Goal: Task Accomplishment & Management: Manage account settings

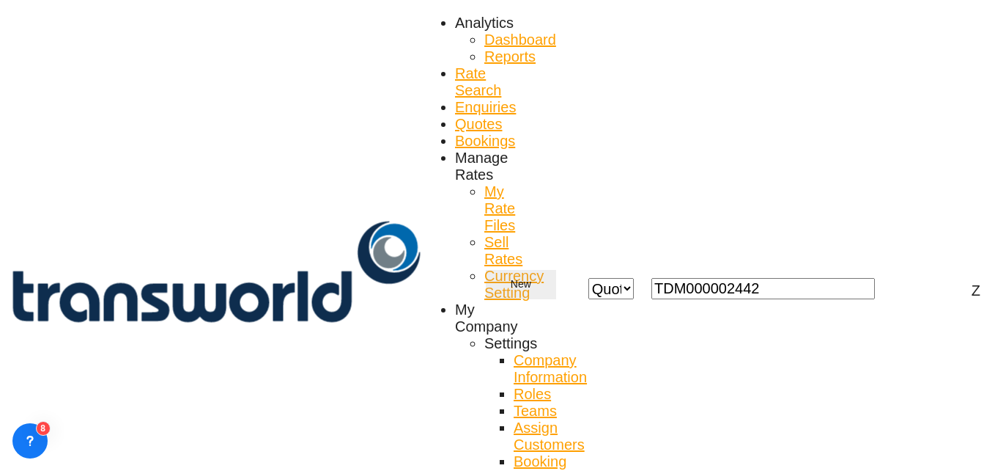
click at [549, 276] on md-icon "icon-chevron-down" at bounding box center [540, 285] width 18 height 18
click at [774, 97] on div "Quote" at bounding box center [774, 84] width 70 height 23
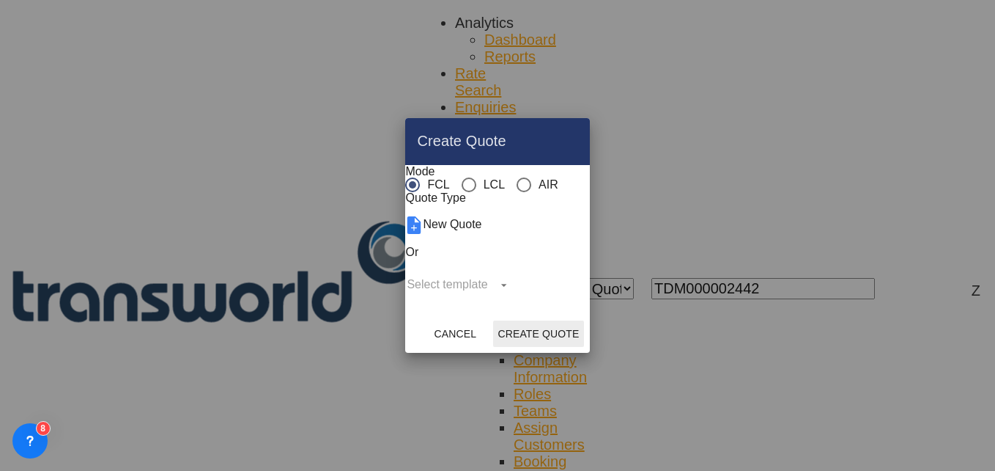
click at [517, 177] on div "AIR" at bounding box center [524, 184] width 15 height 15
click at [583, 347] on button "Create Quote" at bounding box center [538, 333] width 90 height 26
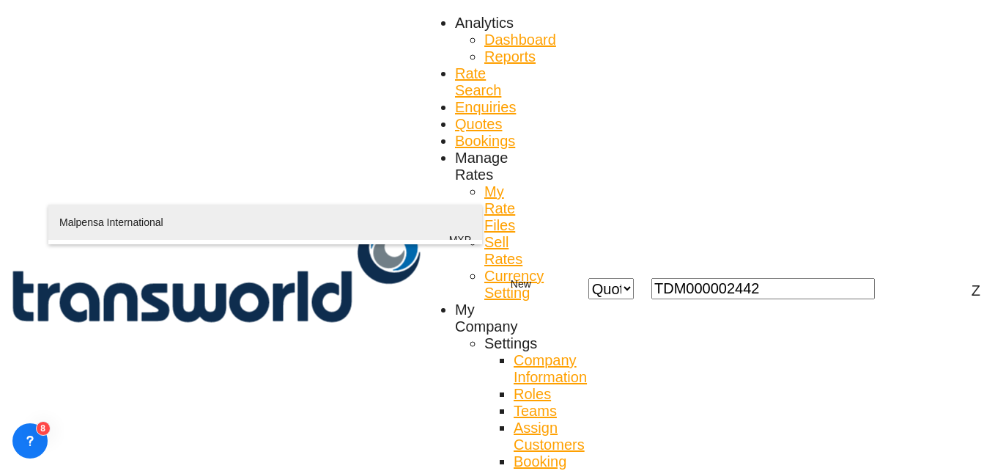
click at [174, 215] on div "Malpensa International [GEOGRAPHIC_DATA] , [GEOGRAPHIC_DATA] MXP" at bounding box center [265, 239] width 412 height 70
type input "Malpensa International, [GEOGRAPHIC_DATA], MXP"
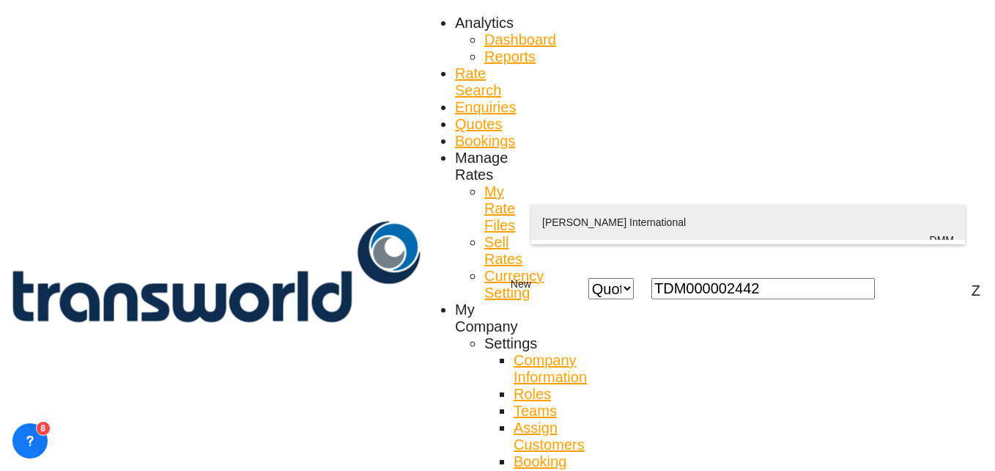
click at [586, 229] on div "[PERSON_NAME] International Ad Dammam , [GEOGRAPHIC_DATA] DMM" at bounding box center [748, 239] width 412 height 70
type input "[PERSON_NAME] International, Ad Dammam, DMM"
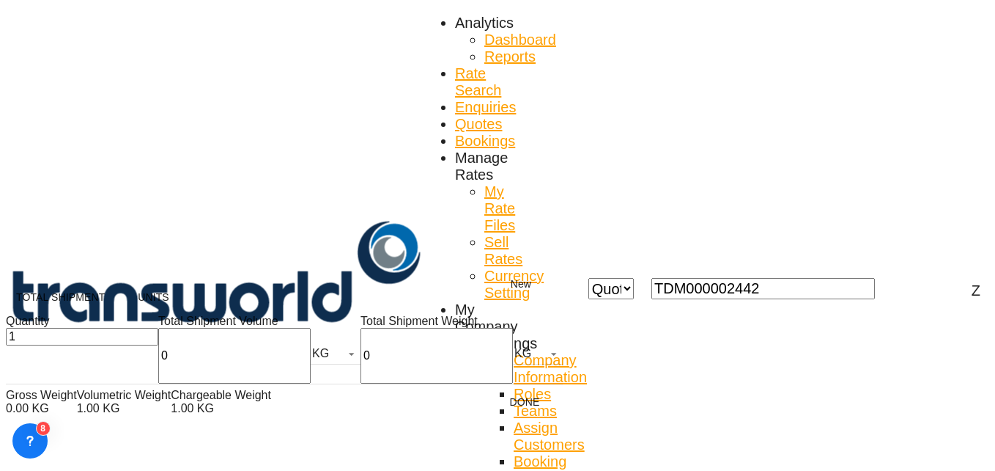
click at [158, 365] on input "0" at bounding box center [234, 356] width 152 height 56
type input "412"
click at [361, 370] on input "0" at bounding box center [437, 356] width 152 height 56
type input "412"
click at [493, 415] on button "Done" at bounding box center [525, 401] width 64 height 26
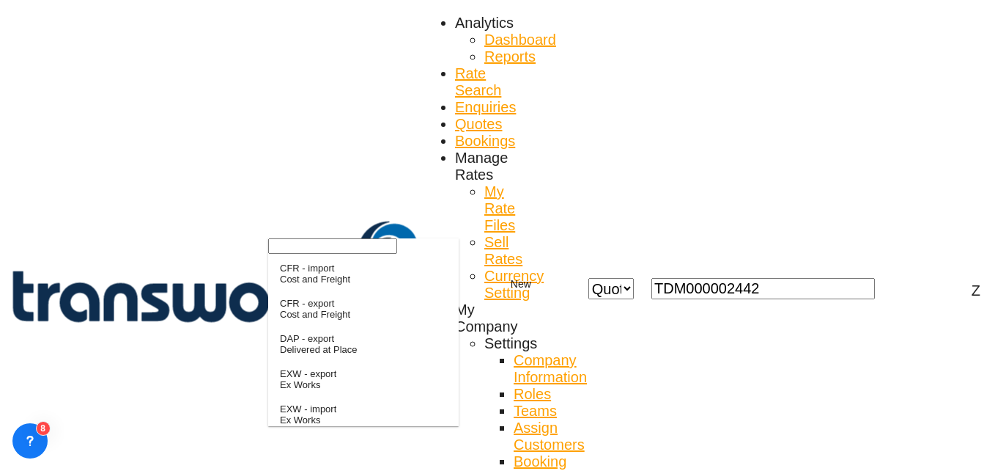
click at [331, 254] on input "search" at bounding box center [332, 245] width 129 height 15
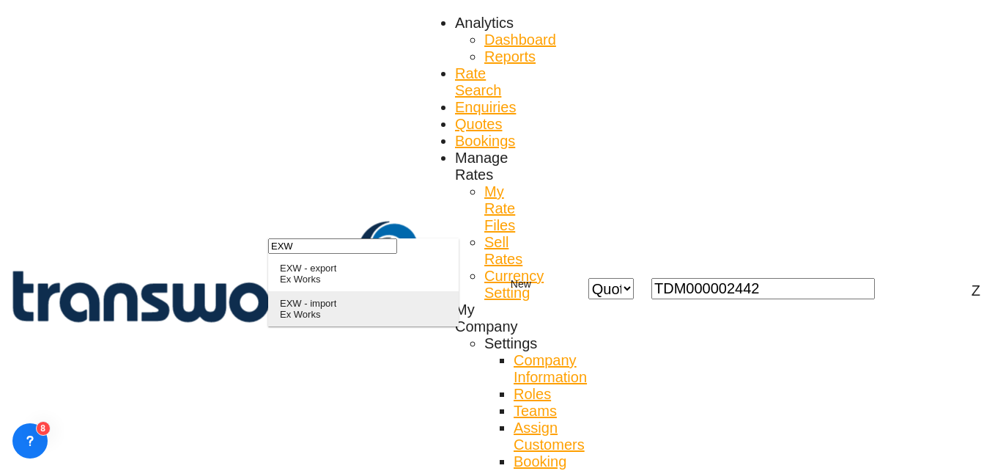
type input "EXW"
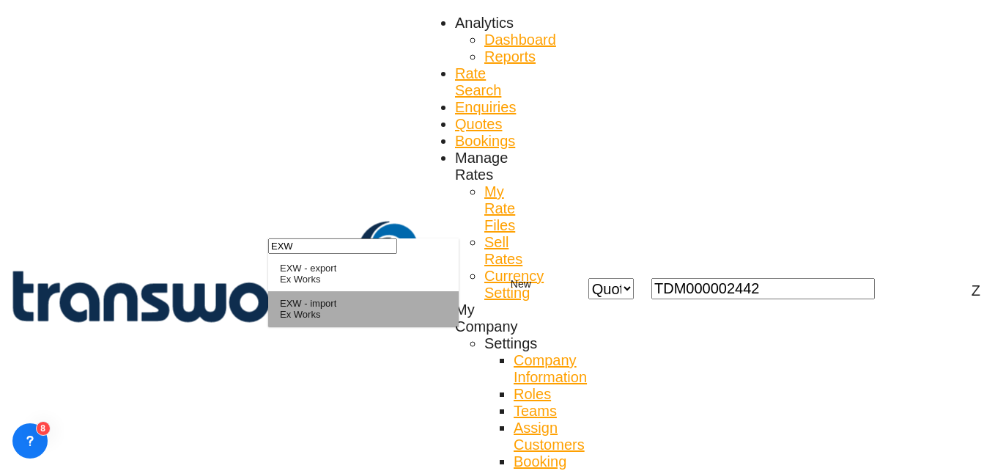
click at [328, 309] on div "EXW - import" at bounding box center [308, 303] width 56 height 11
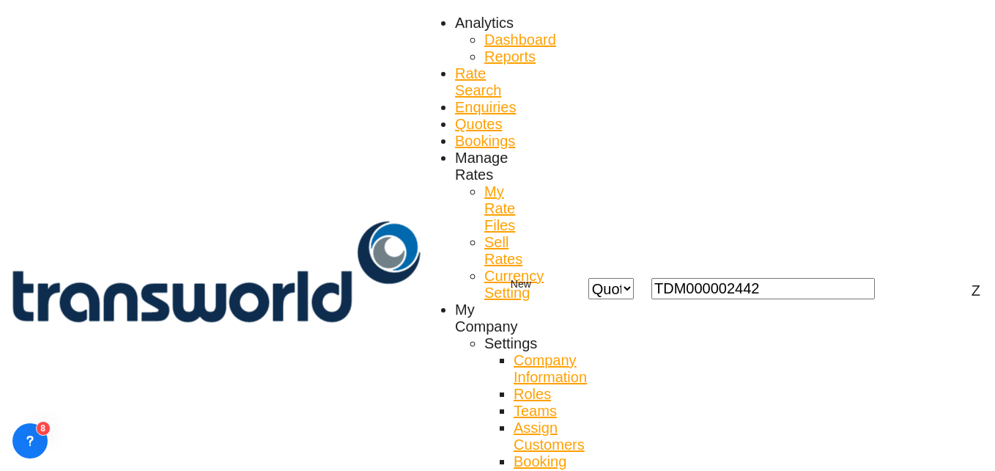
click at [396, 306] on md-option "No" at bounding box center [408, 301] width 103 height 35
click at [394, 296] on md-option "No" at bounding box center [408, 301] width 103 height 35
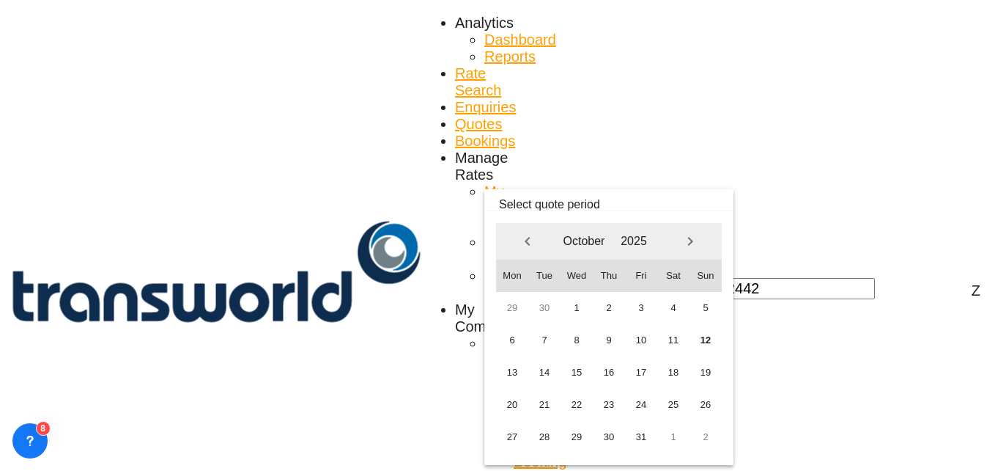
click at [419, 295] on md-backdrop at bounding box center [497, 235] width 995 height 471
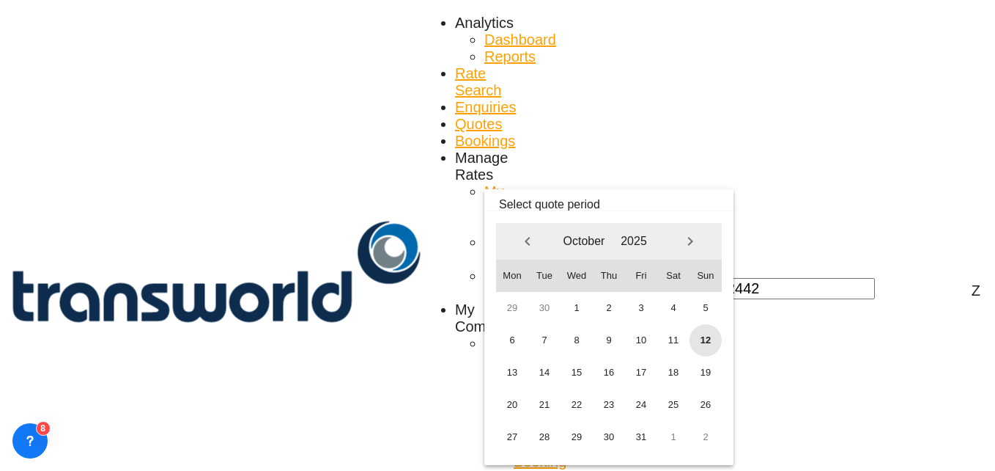
click at [703, 347] on span "12" at bounding box center [706, 340] width 32 height 32
click at [632, 441] on span "31" at bounding box center [641, 437] width 32 height 32
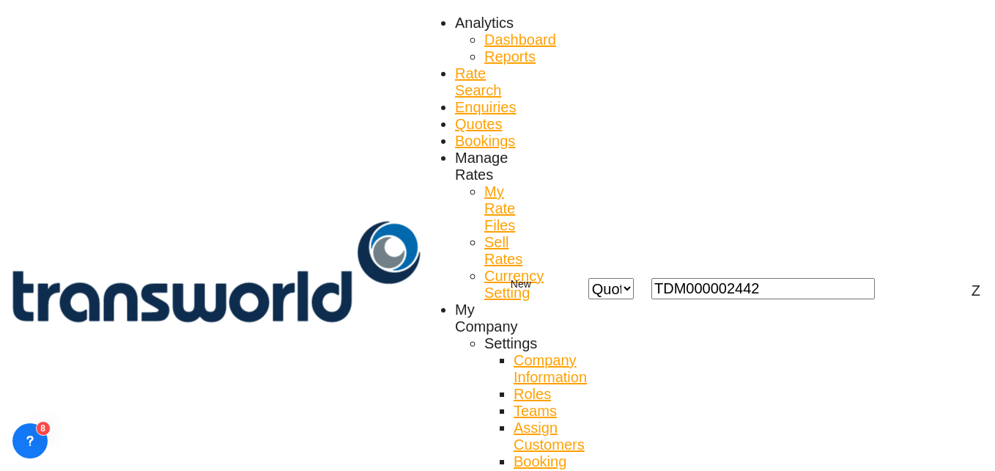
scroll to position [155, 0]
paste input "[PERSON_NAME]-PO22773-ELETTROMAULE COMPONENT SRL"
type input "[PERSON_NAME]-PO22773-ELETTROMAULE COMPONENT SRL"
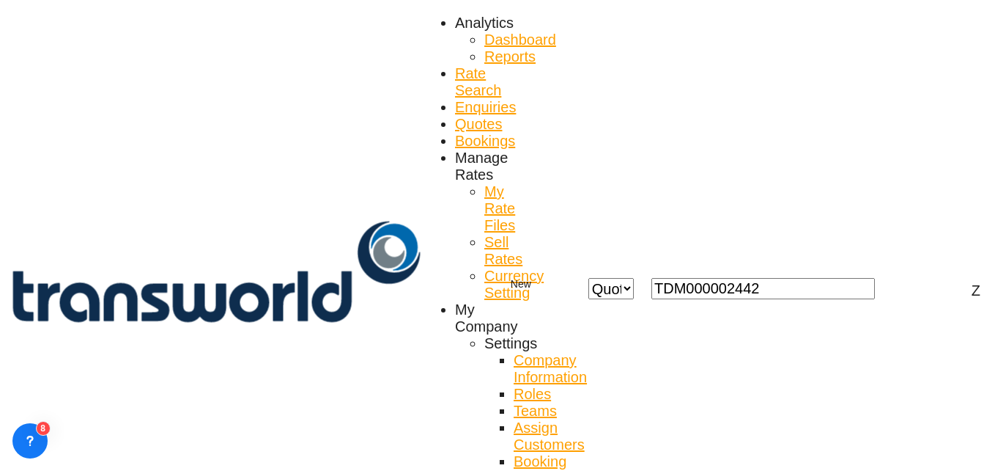
paste input "TW3009749"
type input "TW3009749"
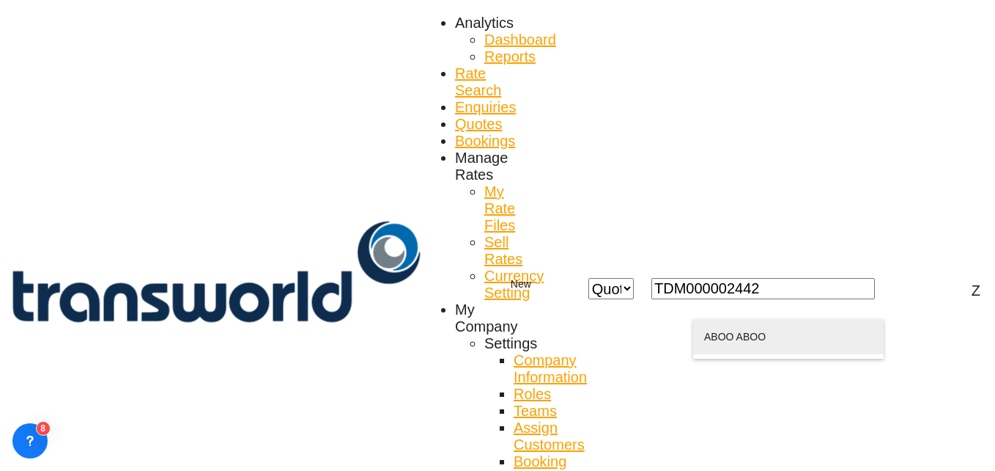
click at [781, 342] on div "ABOO ABOO [EMAIL_ADDRESS][DOMAIN_NAME] | WAHAH ELECTRIC SUPPLY CO. OF SAUDI ARA…" at bounding box center [788, 354] width 169 height 70
type input "WAHAH ELECTRIC SUPPLY CO. OF SAUDI ARABIA (LTD.), ABOO ABOO, [EMAIL_ADDRESS][DO…"
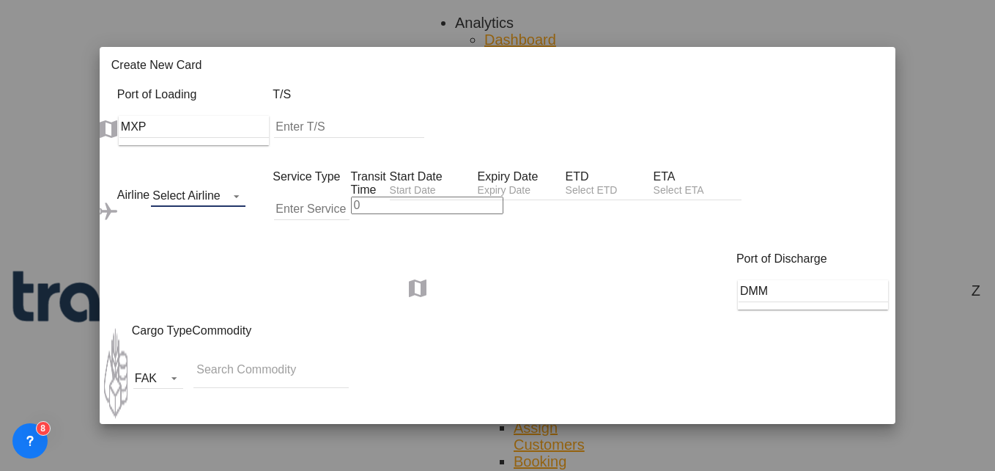
click at [172, 185] on md-select "Select Airline AIR EXPRESS S.A. (1166- / -) CMA CGM Air Cargo (1140-2C / -) DDW…" at bounding box center [198, 196] width 95 height 22
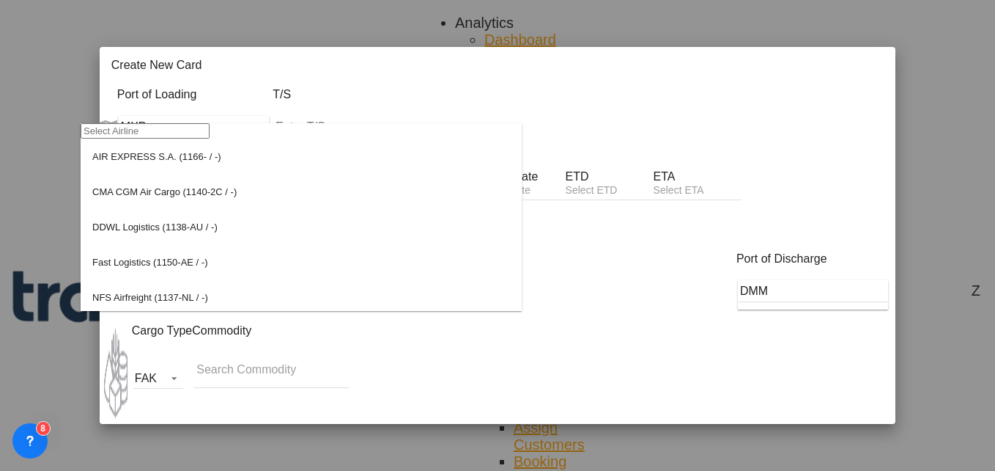
click at [133, 139] on input "search" at bounding box center [145, 130] width 129 height 15
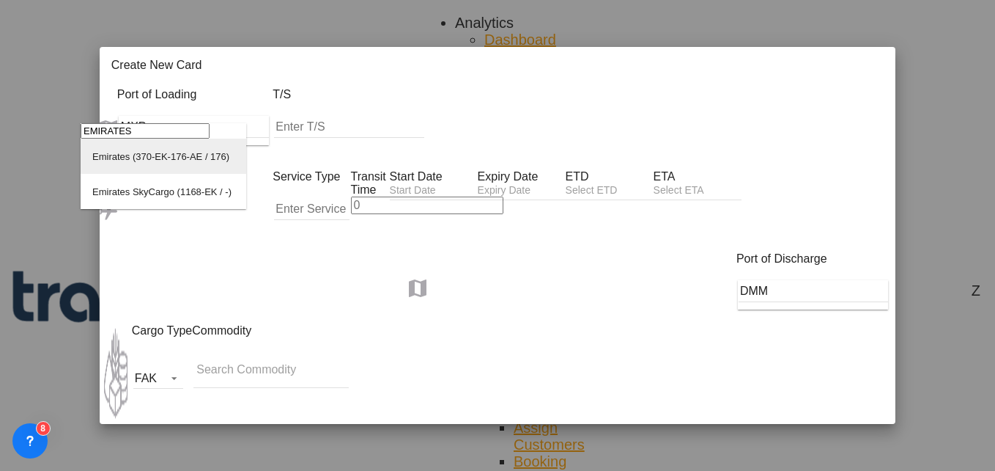
type input "EMIRATES"
click at [150, 162] on div "Emirates (370-EK-176-AE / 176)" at bounding box center [160, 156] width 137 height 11
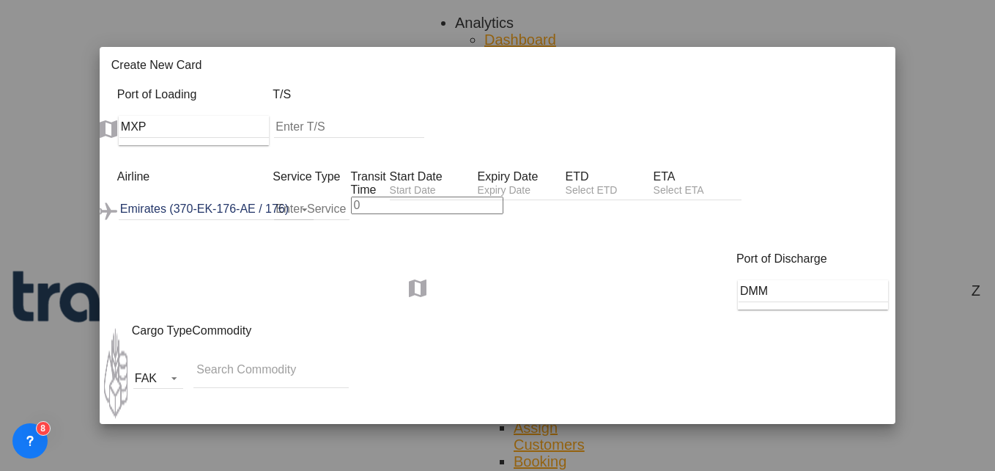
click at [283, 198] on input "Create New Card ..." at bounding box center [311, 209] width 75 height 22
type input "AIR"
click at [373, 196] on input "Create New Card ..." at bounding box center [427, 205] width 152 height 18
type input "5"
click at [453, 184] on input "Create New Card ..." at bounding box center [434, 191] width 88 height 15
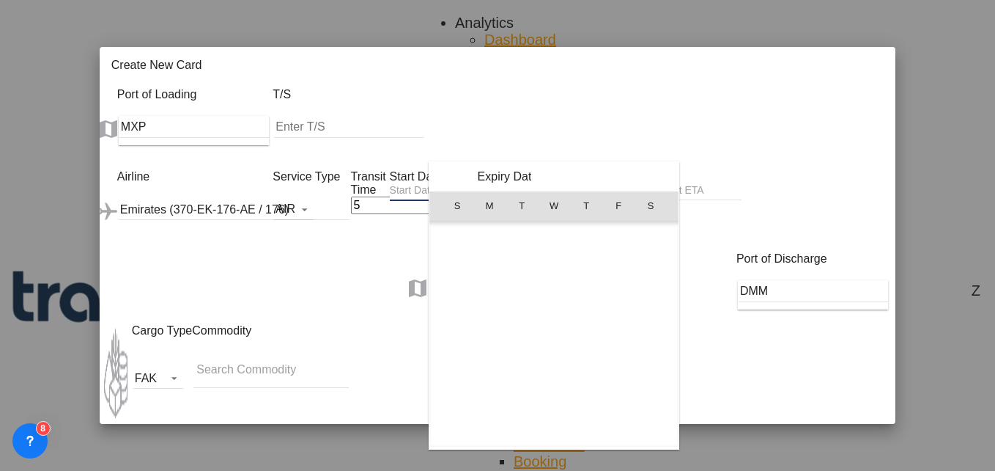
scroll to position [339711, 0]
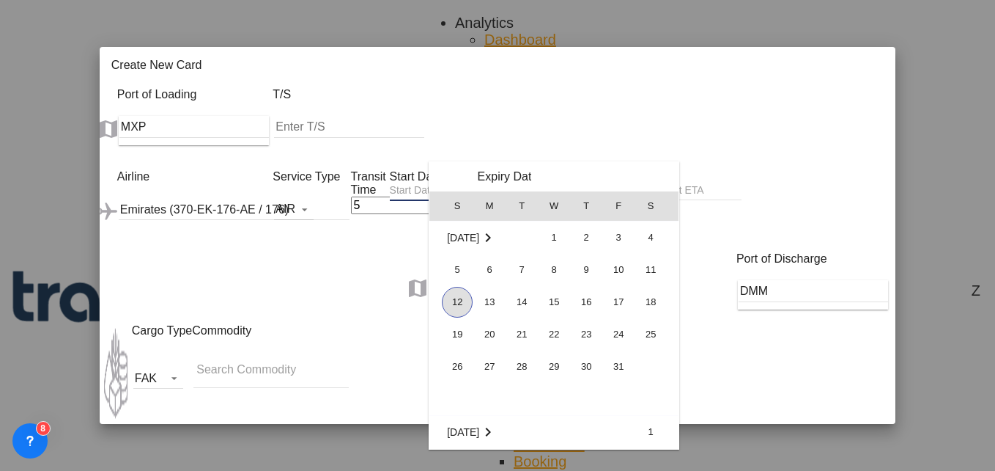
click at [443, 296] on span "12" at bounding box center [457, 302] width 31 height 31
type input "[DATE]"
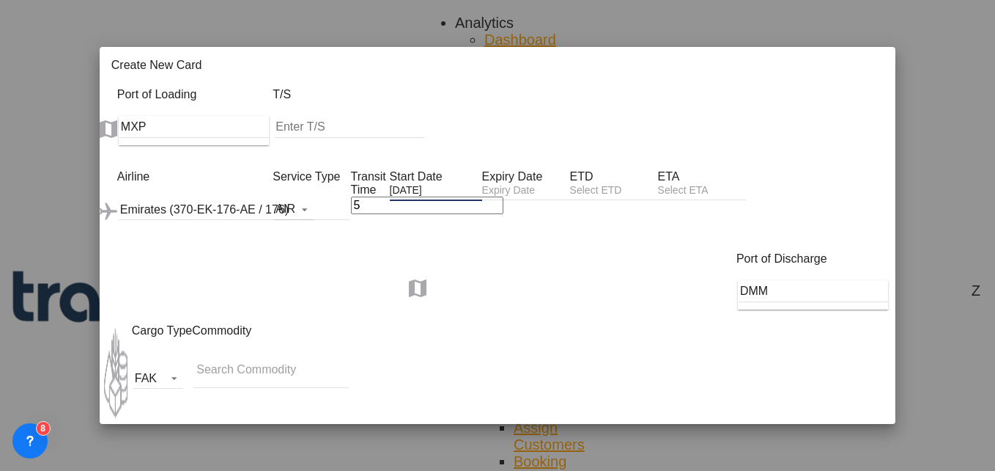
click at [570, 184] on input "Create New Card ..." at bounding box center [526, 191] width 88 height 15
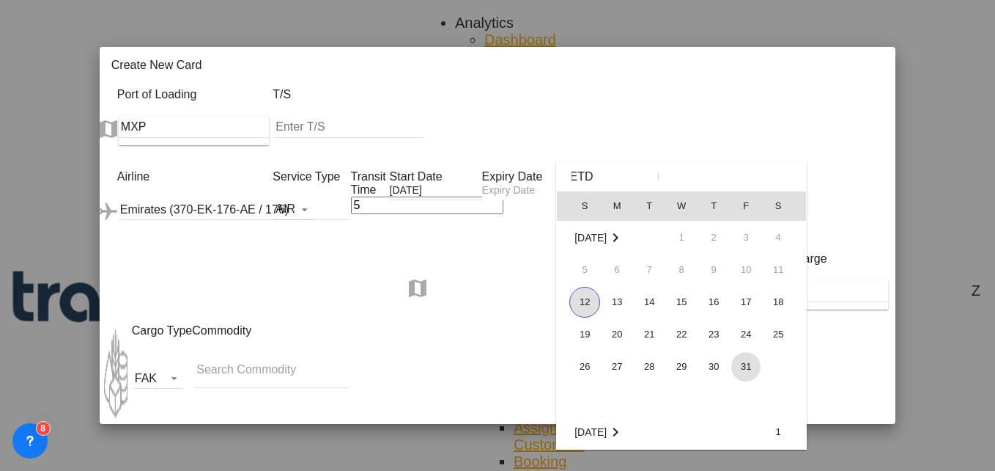
click at [739, 365] on span "31" at bounding box center [745, 366] width 29 height 29
type input "[DATE]"
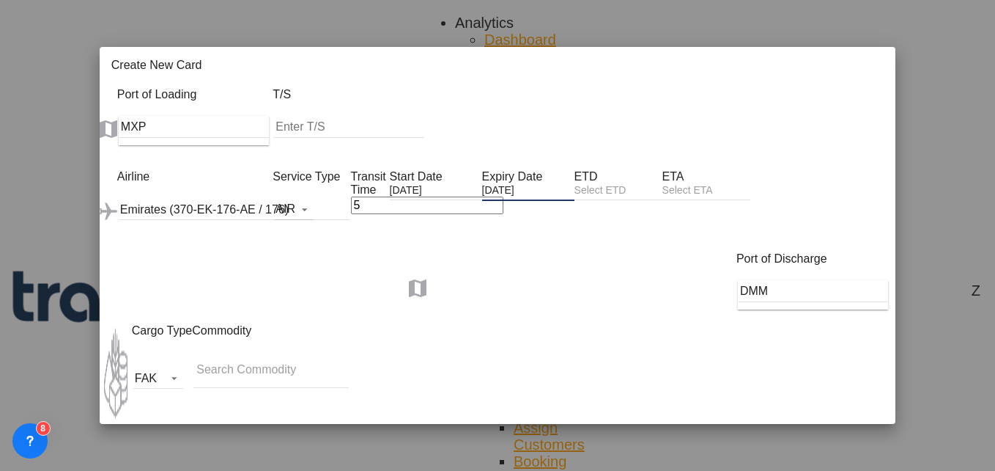
click at [196, 358] on input "Search Commodity" at bounding box center [269, 369] width 147 height 23
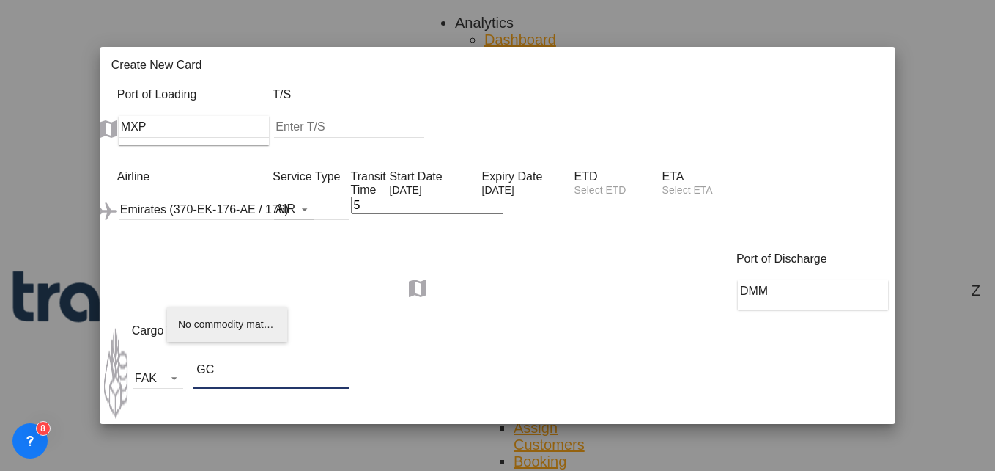
type input "GC"
click at [342, 271] on div "Port of Discharge DMM" at bounding box center [498, 288] width 796 height 72
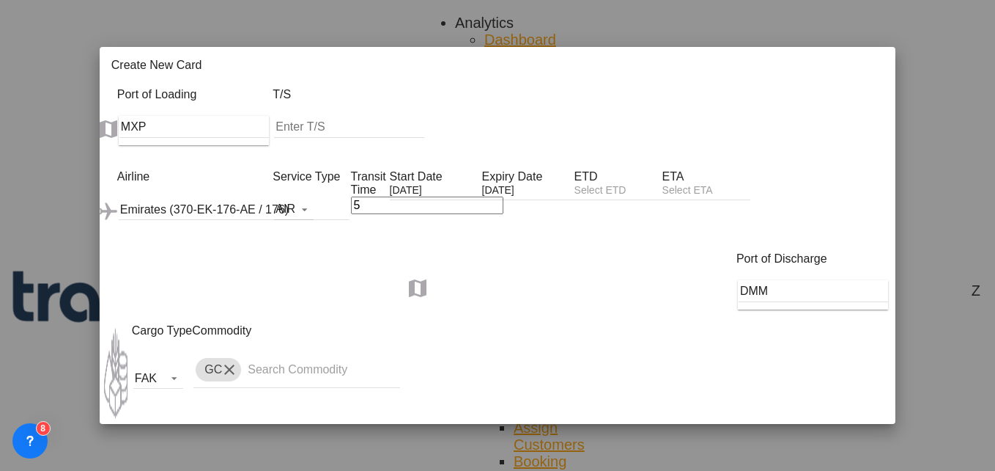
scroll to position [252, 0]
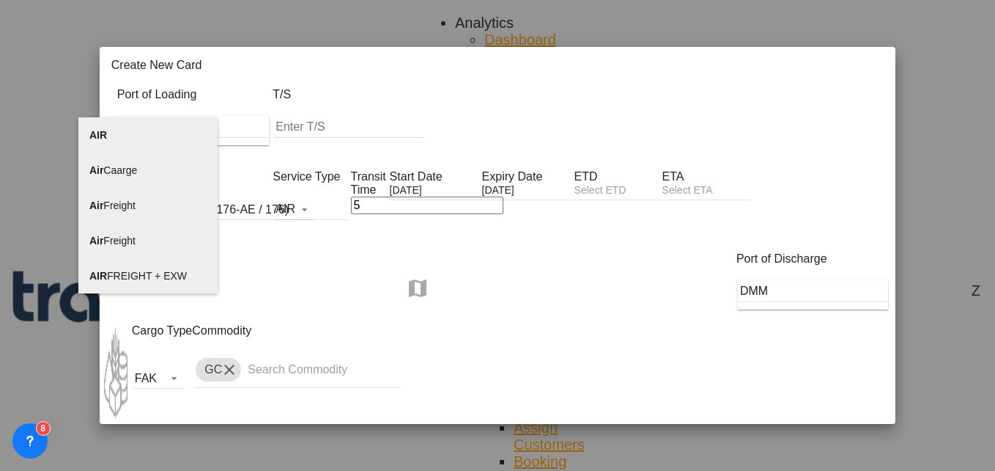
click at [139, 270] on span "AIR FREIGHT + EXW" at bounding box center [137, 276] width 97 height 12
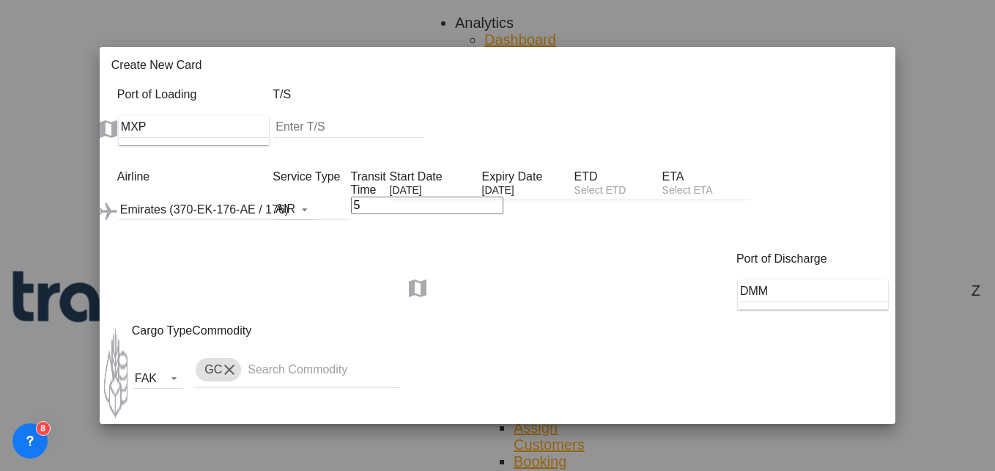
type input "AIR FREIGHT + EXW"
select select "per_kg"
click at [873, 464] on select "AED AFN ALL AMD ANG AOA ARS AUD AWG AZN BAM BBD BDT BGN BHD BIF BMD BND [PERSON…" at bounding box center [850, 471] width 45 height 15
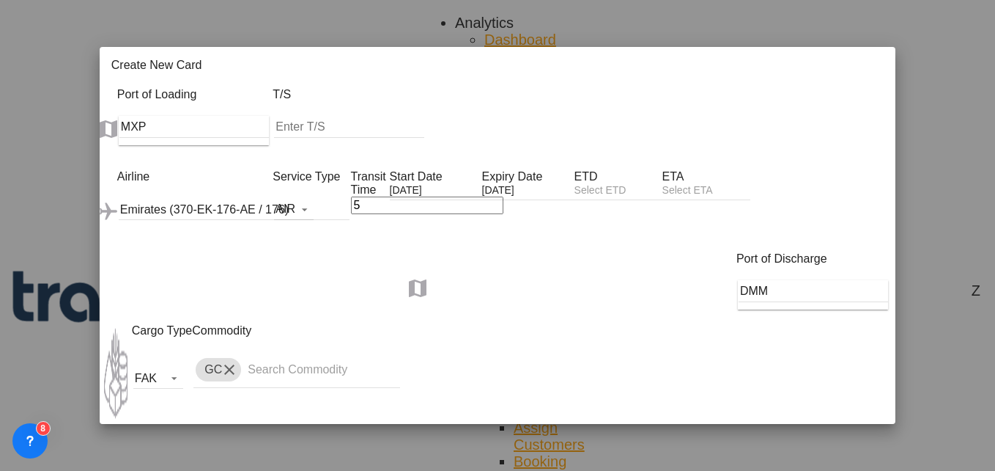
select select "string:EUR"
click at [852, 464] on select "AED AFN ALL AMD ANG AOA ARS AUD AWG AZN BAM BBD BDT BGN BHD BIF BMD BND [PERSON…" at bounding box center [850, 471] width 45 height 15
select select "string:EUR"
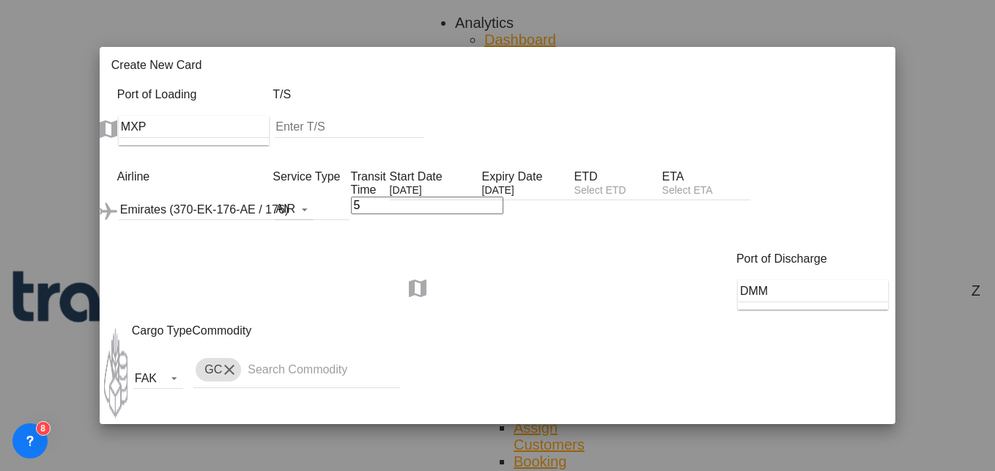
select select "string:EUR"
type input "1.40"
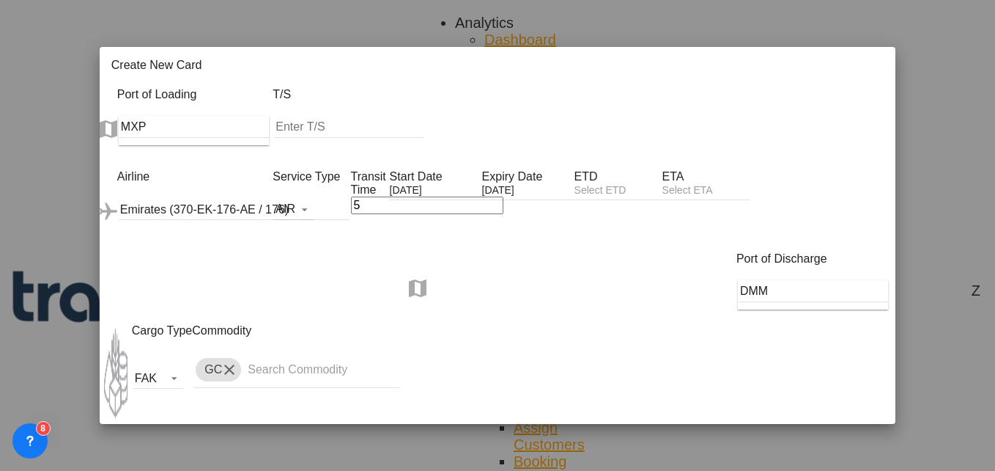
type input "3.45"
type input "1.66"
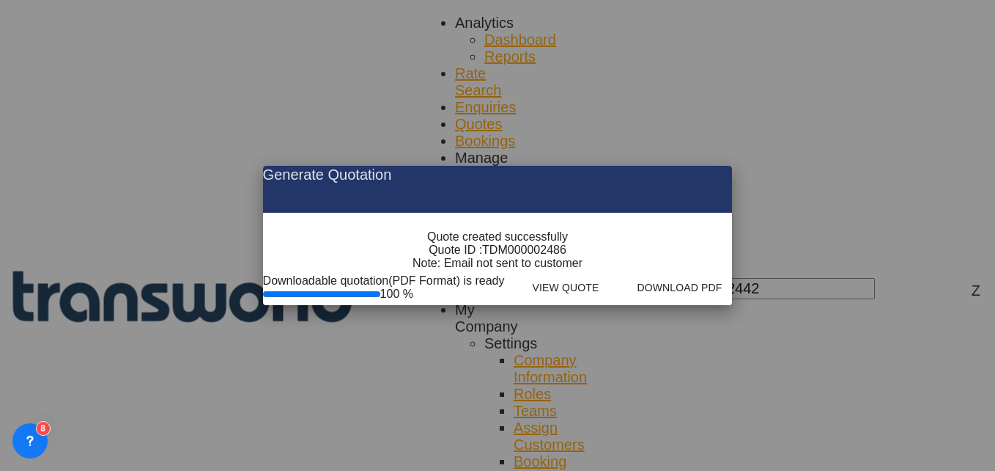
click at [718, 166] on md-icon "icon-close fg-AAA8AD cursor m-0" at bounding box center [709, 175] width 18 height 18
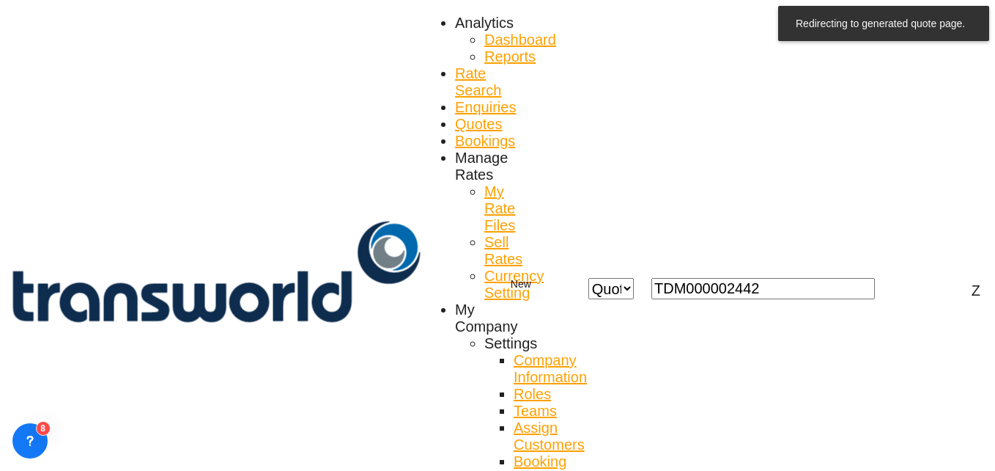
scroll to position [55, 0]
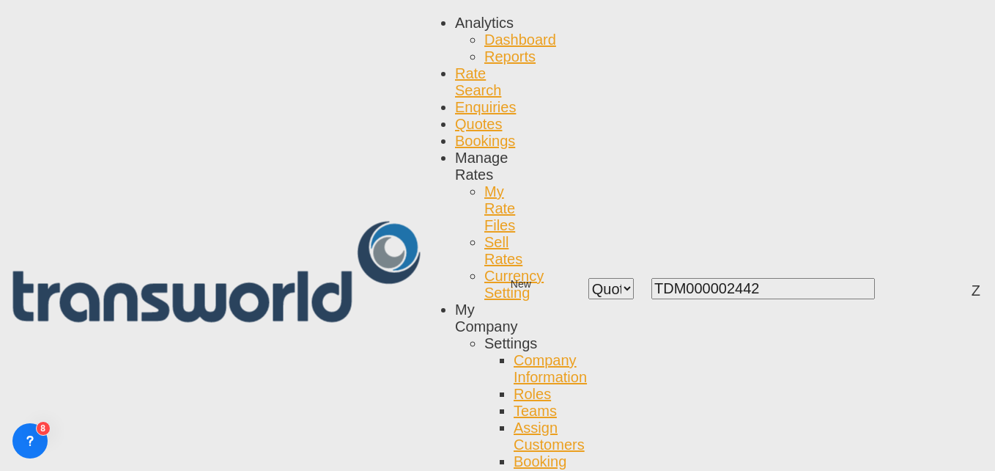
scroll to position [0, 0]
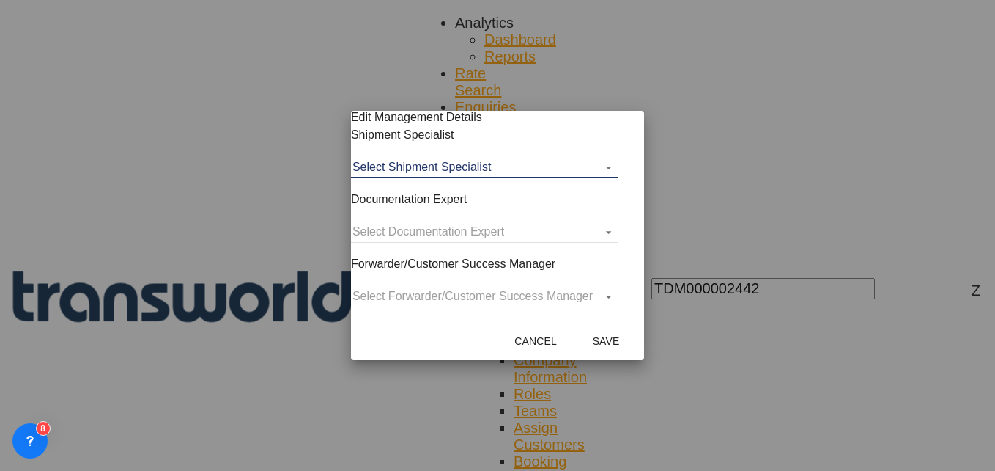
click at [508, 178] on md-select "Select Shipment Specialist [PERSON_NAME] W [PERSON_NAME][EMAIL_ADDRESS][PERSON_…" at bounding box center [484, 167] width 267 height 22
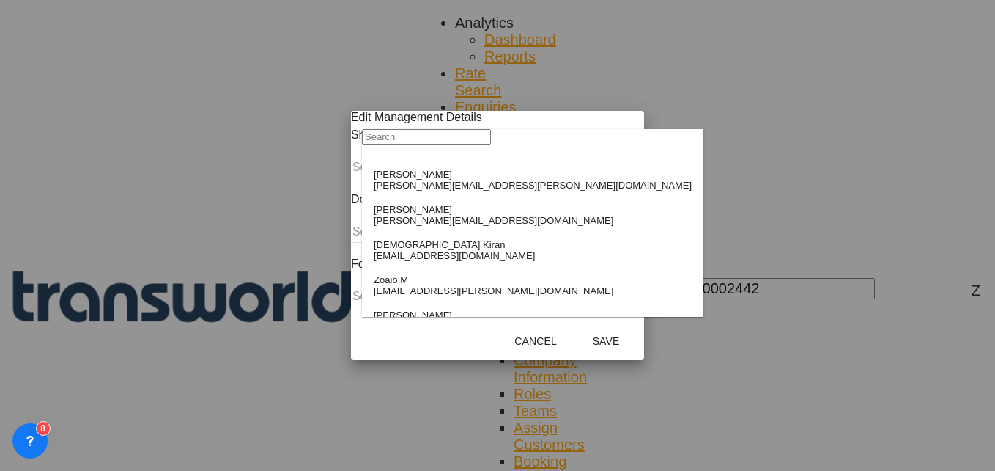
click at [455, 144] on input "search" at bounding box center [426, 136] width 129 height 15
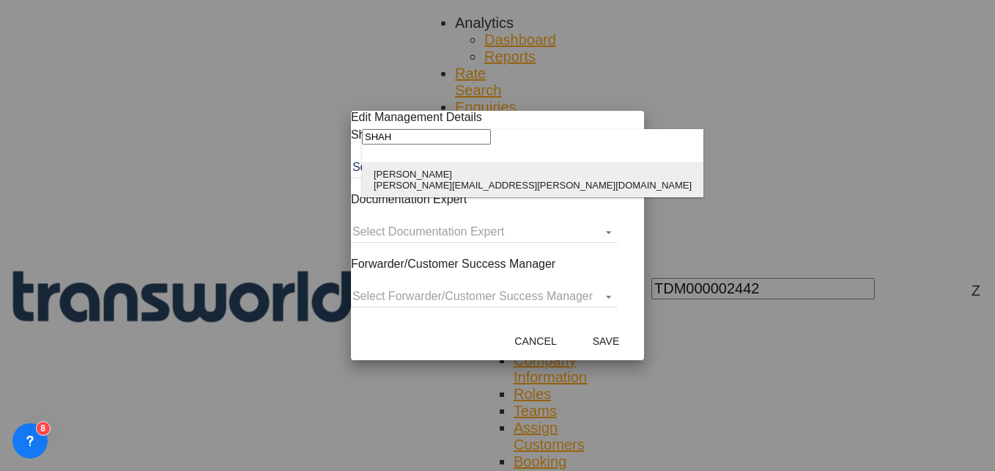
type input "SHAH"
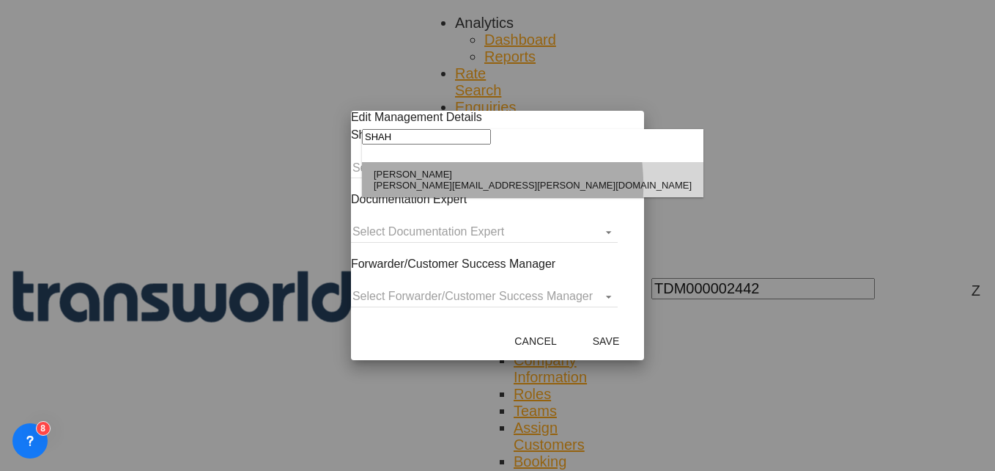
click at [435, 188] on div "[PERSON_NAME][EMAIL_ADDRESS][PERSON_NAME][DOMAIN_NAME]" at bounding box center [533, 185] width 318 height 11
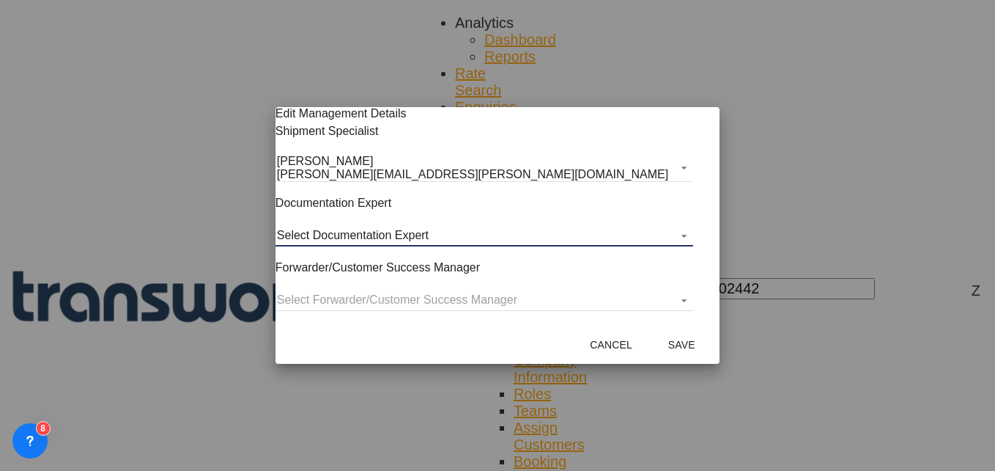
click at [430, 238] on md-select "Select Documentation Expert [PERSON_NAME] W [PERSON_NAME][EMAIL_ADDRESS][PERSON…" at bounding box center [485, 235] width 418 height 22
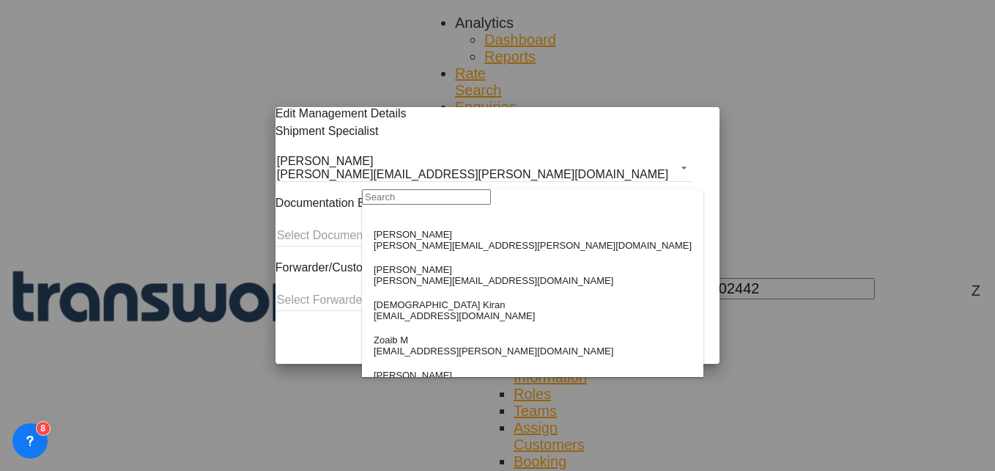
click at [426, 204] on input "search" at bounding box center [426, 196] width 129 height 15
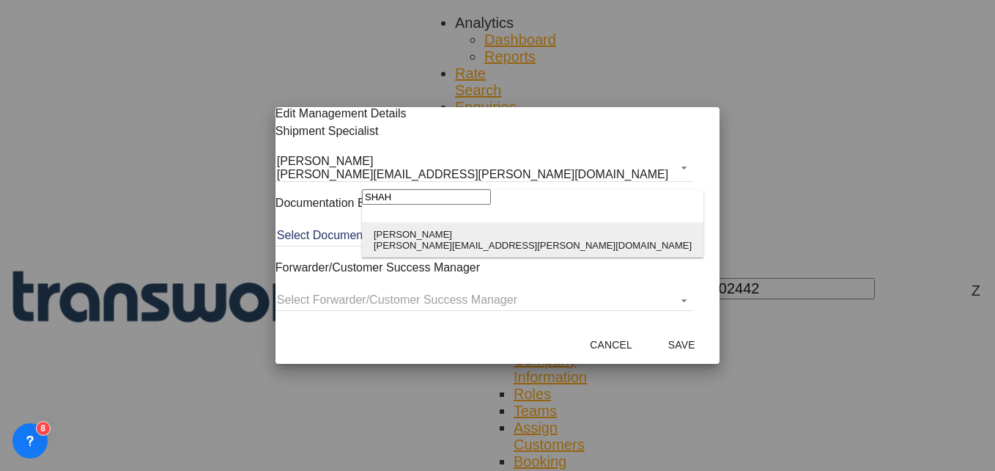
type input "SHAH"
click at [425, 232] on div "[PERSON_NAME]" at bounding box center [533, 234] width 318 height 11
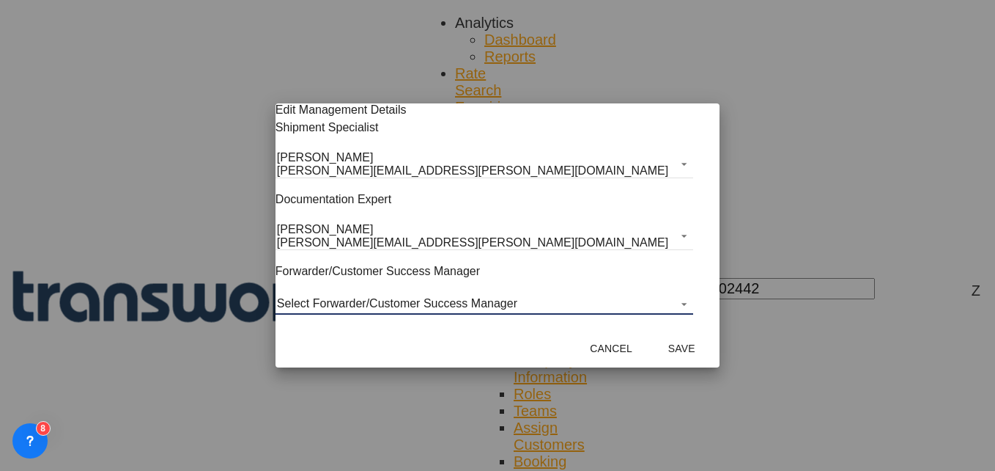
click at [416, 306] on md-select "Select Forwarder/Customer Success Manager [PERSON_NAME] [PERSON_NAME][EMAIL_ADD…" at bounding box center [485, 303] width 418 height 22
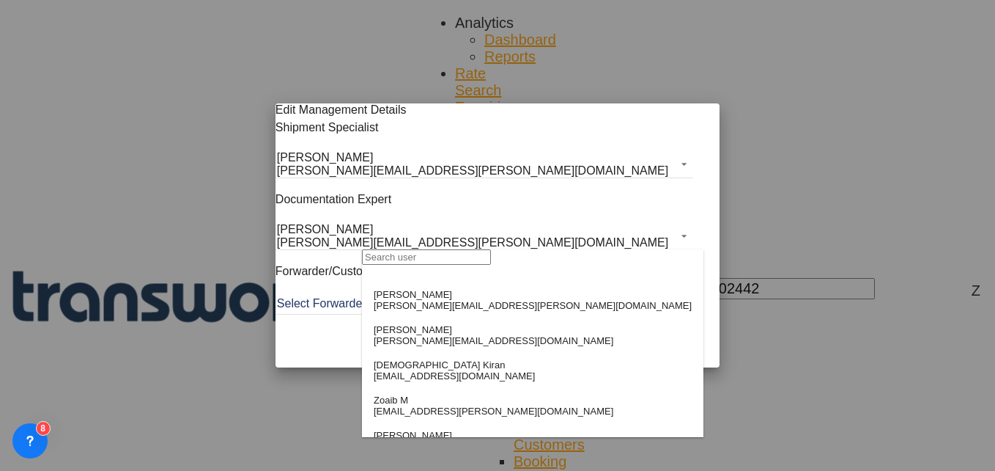
click at [419, 262] on input "search" at bounding box center [426, 256] width 129 height 15
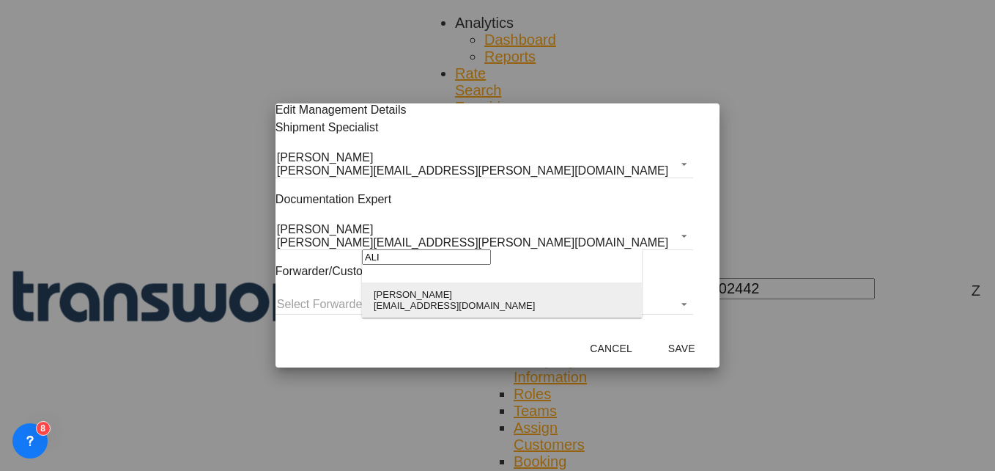
type input "ALI"
click at [420, 296] on div "[PERSON_NAME]" at bounding box center [454, 294] width 161 height 11
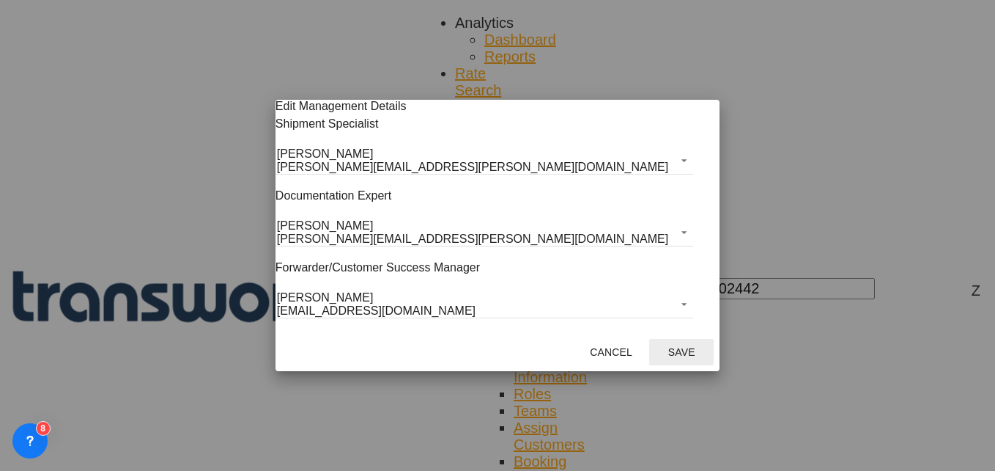
click at [649, 344] on button "Save" at bounding box center [681, 352] width 64 height 26
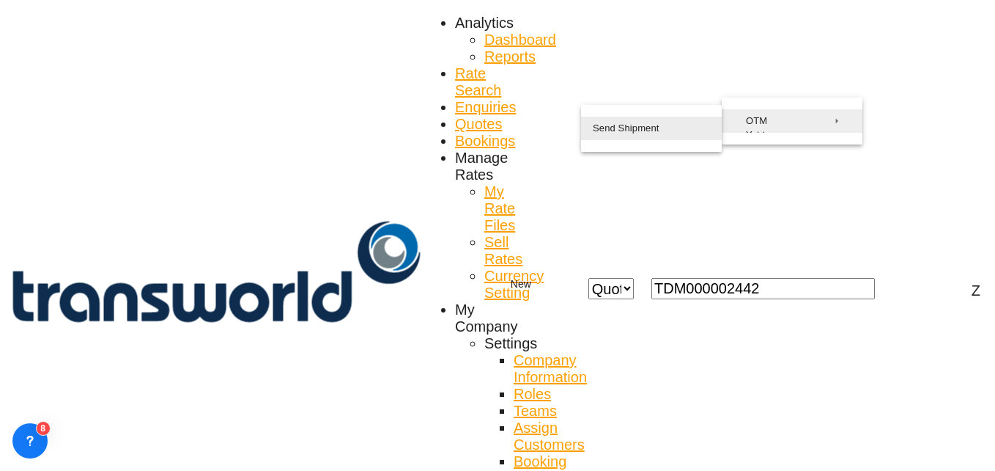
click at [628, 132] on span "Send Shipment" at bounding box center [626, 128] width 67 height 23
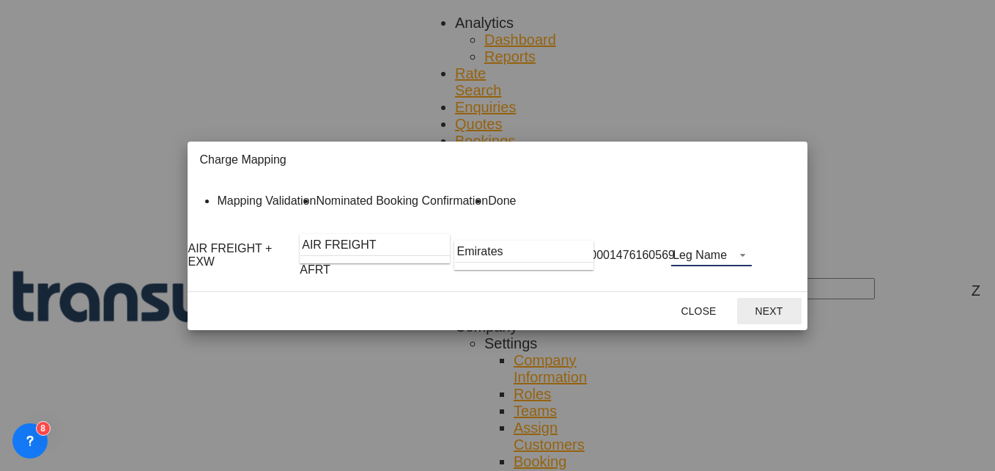
click at [752, 266] on md-select "Leg Name HANDLING ORIGIN HANDLING DESTINATION OTHERS TL PICK UP CUSTOMS ORIGIN …" at bounding box center [711, 255] width 81 height 22
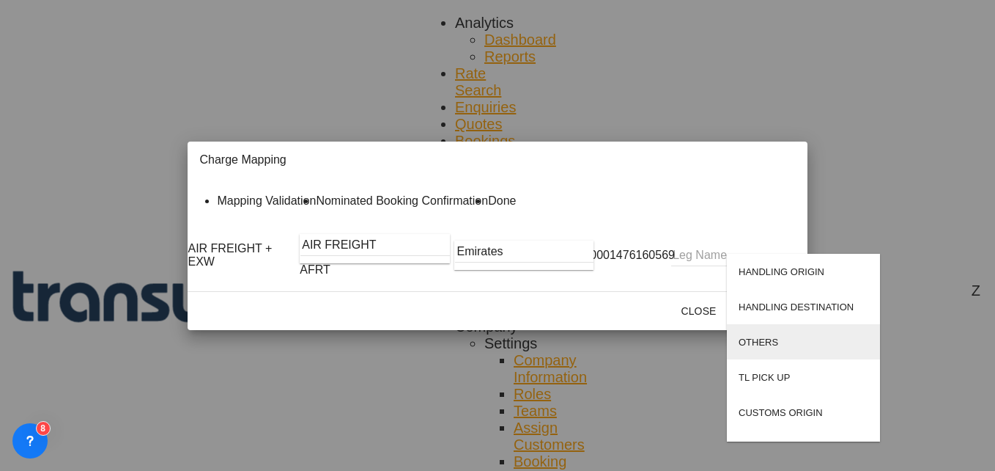
click at [758, 331] on md-option "OTHERS" at bounding box center [803, 341] width 153 height 35
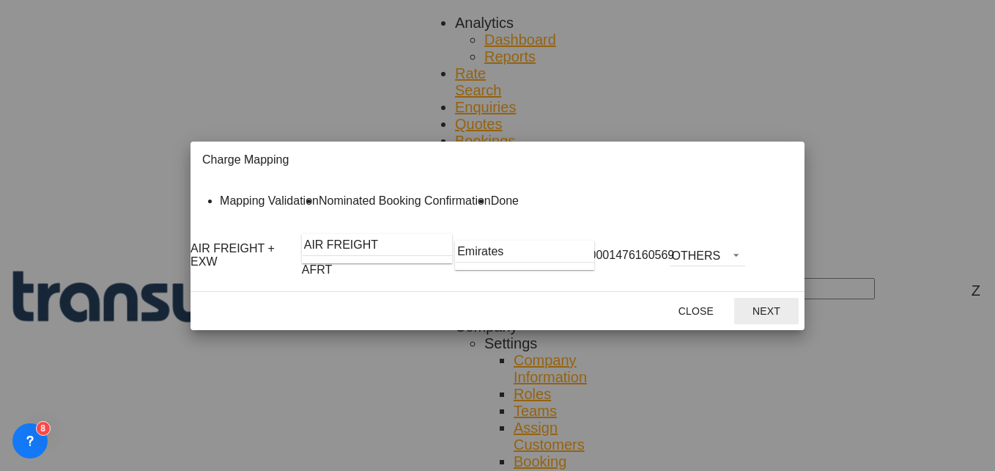
click at [799, 324] on button "Next" at bounding box center [766, 311] width 64 height 26
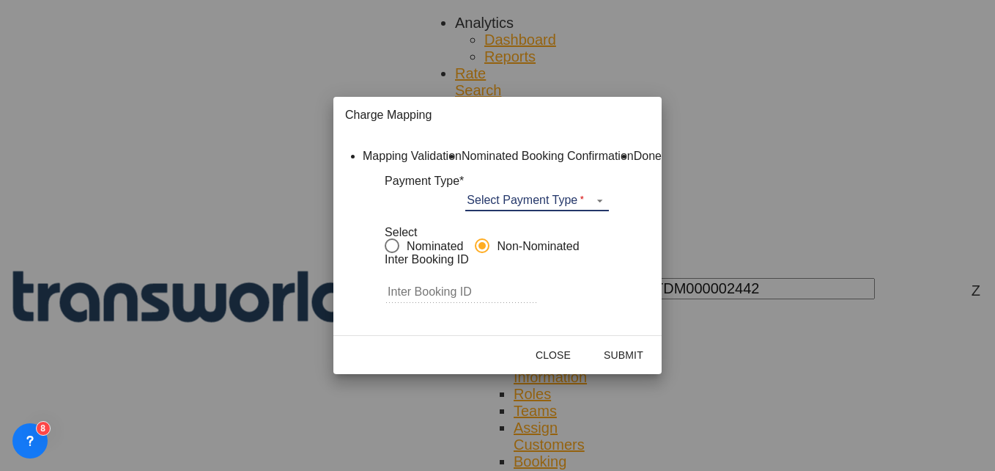
click at [523, 211] on md-select "Select Payment Type COLLECT PREPAID" at bounding box center [537, 200] width 144 height 22
click at [536, 218] on div "COLLECT" at bounding box center [520, 218] width 44 height 11
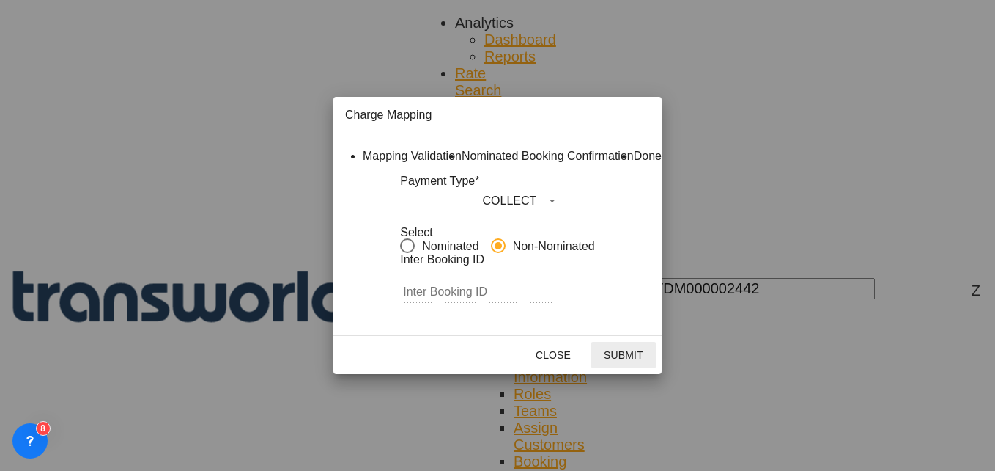
click at [656, 368] on button "Submit" at bounding box center [623, 355] width 64 height 26
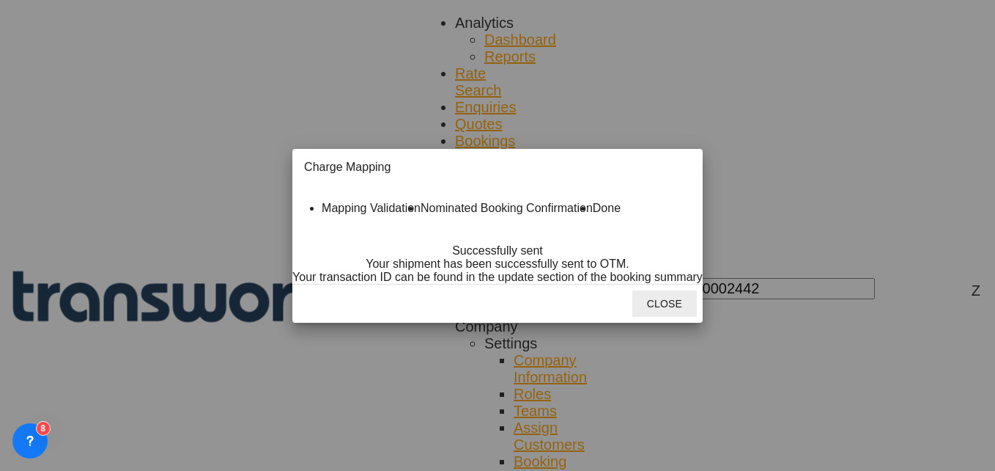
click at [697, 317] on button "Close" at bounding box center [665, 303] width 64 height 26
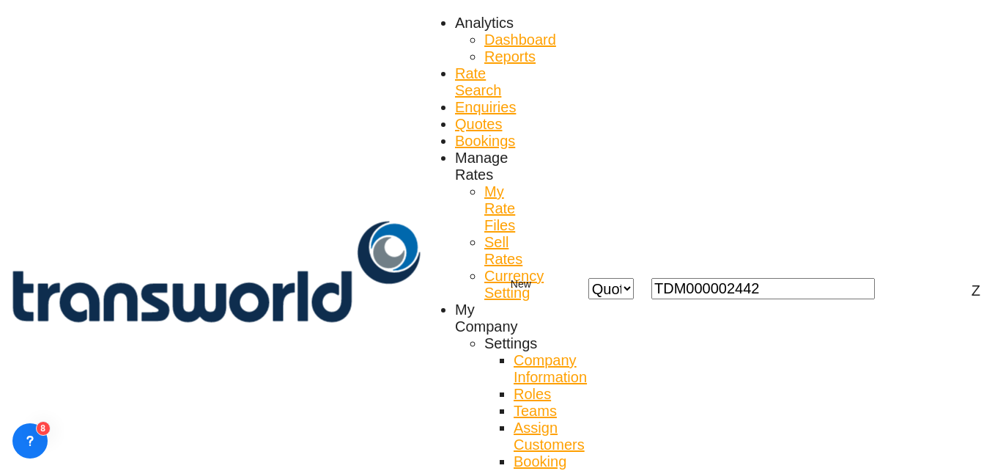
scroll to position [57, 0]
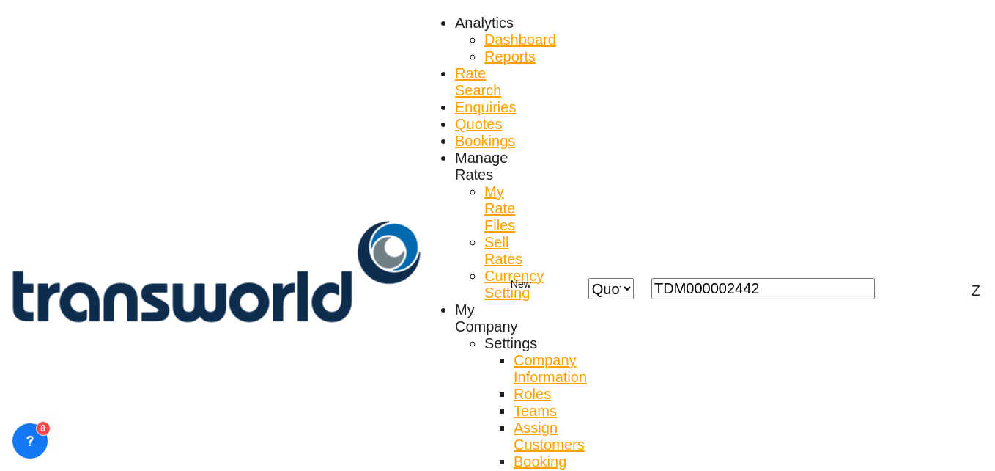
copy div "TW3009749"
click at [556, 270] on button "New" at bounding box center [521, 284] width 70 height 29
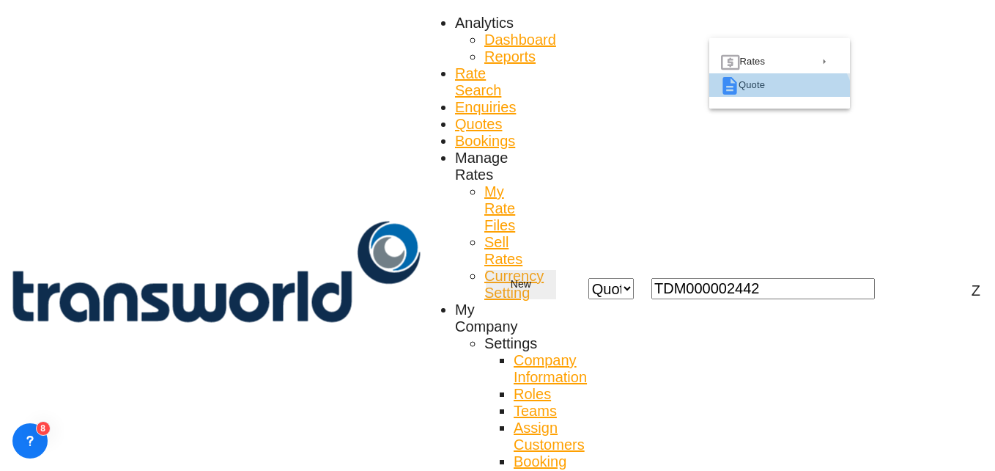
click at [778, 97] on div "Quote" at bounding box center [774, 84] width 70 height 23
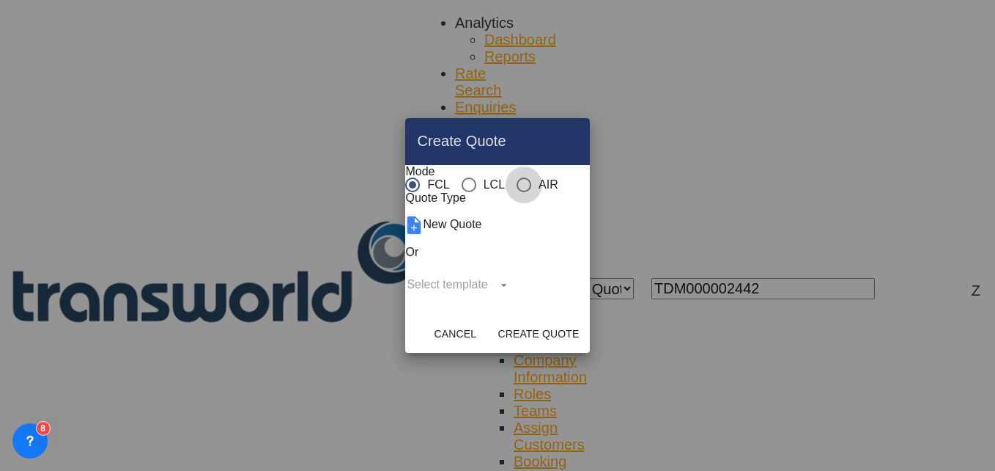
click at [517, 177] on div "AIR" at bounding box center [524, 184] width 15 height 15
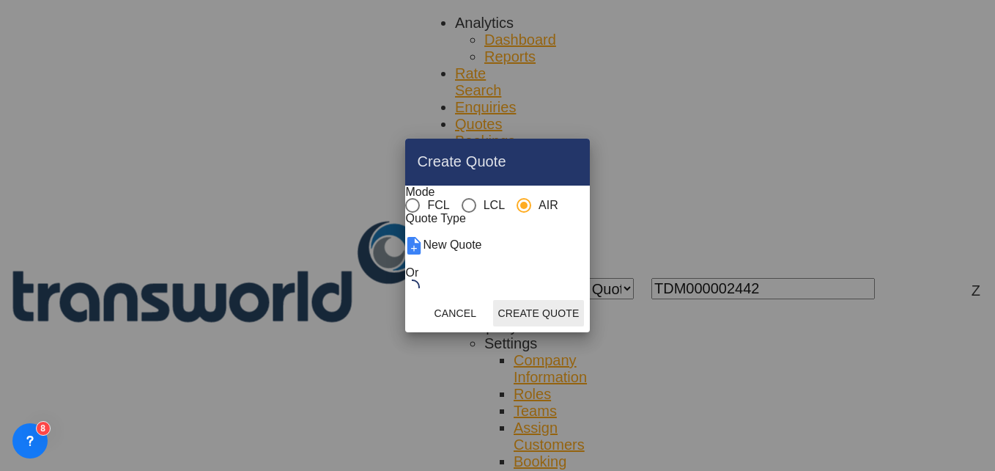
click at [583, 326] on button "Create Quote" at bounding box center [538, 313] width 90 height 26
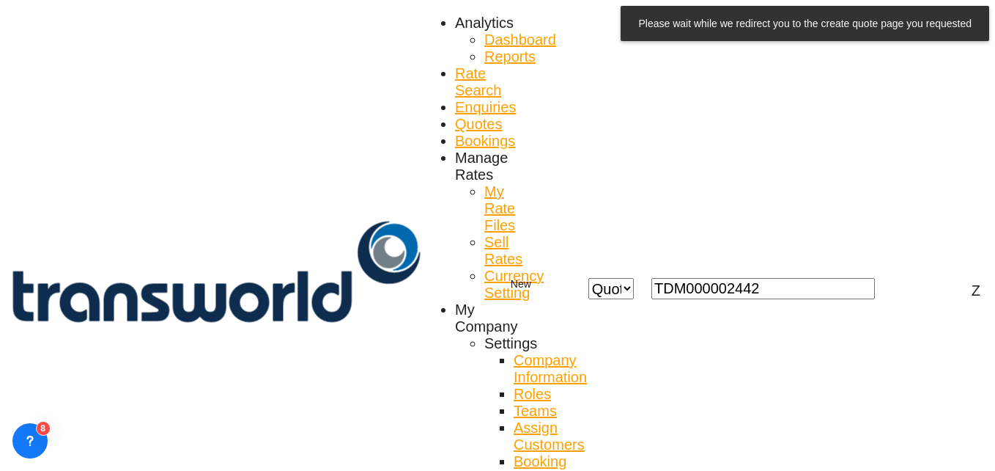
scroll to position [10, 0]
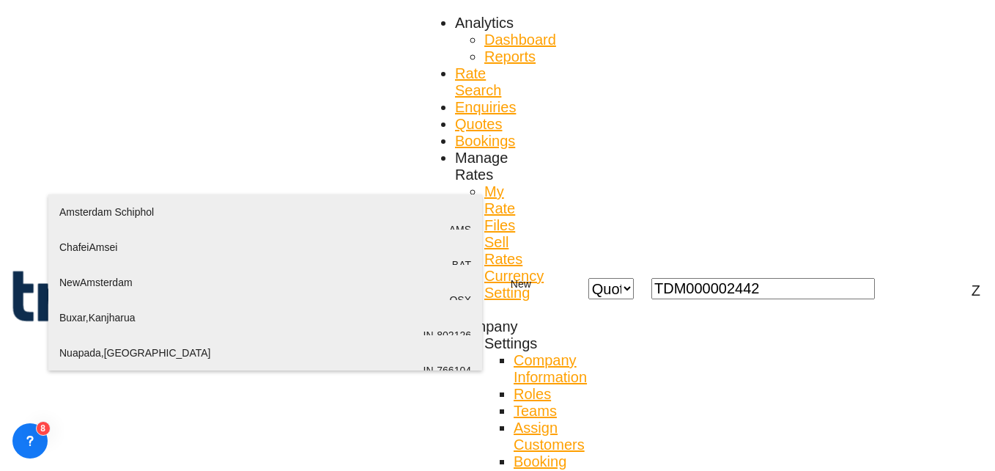
click at [103, 221] on div "Ams terdam Schiphol [GEOGRAPHIC_DATA] , [GEOGRAPHIC_DATA] AMS" at bounding box center [265, 229] width 412 height 70
type input "Amsterdam Schiphol, [GEOGRAPHIC_DATA], AMS"
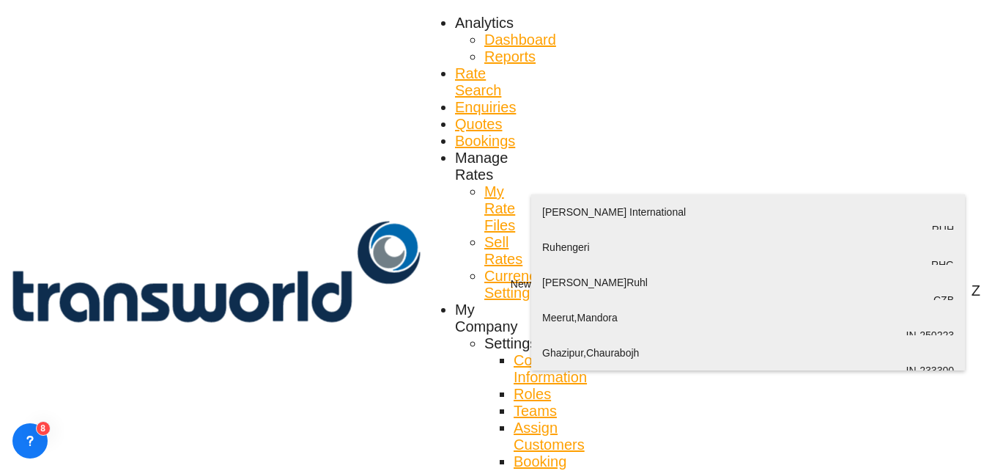
click at [584, 222] on div "[PERSON_NAME] International [GEOGRAPHIC_DATA] , [GEOGRAPHIC_DATA] RUH" at bounding box center [748, 229] width 412 height 70
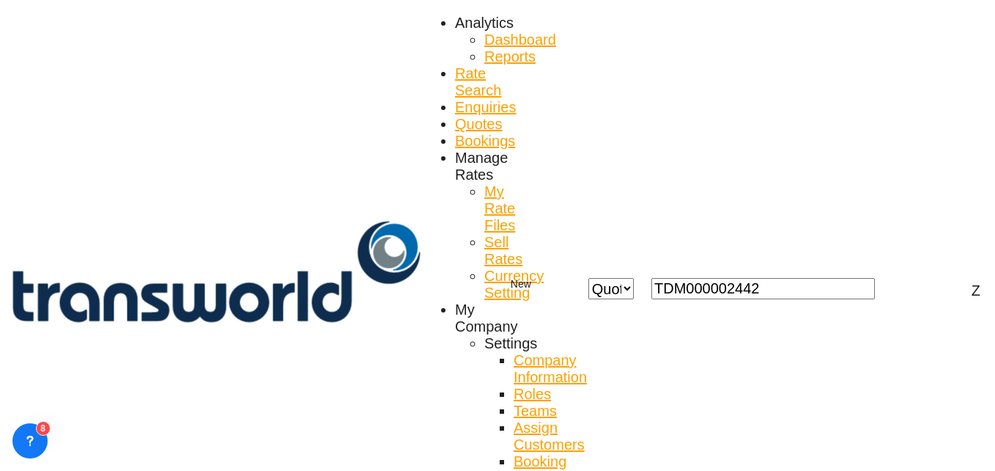
type input "[PERSON_NAME] International, [GEOGRAPHIC_DATA], RUH"
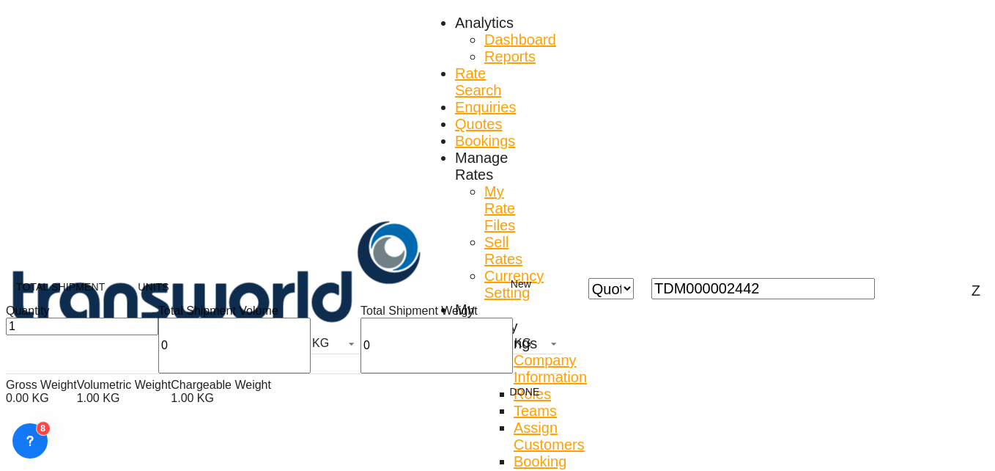
click at [158, 359] on input "0" at bounding box center [234, 345] width 152 height 56
type input "243"
click at [361, 357] on input "0" at bounding box center [437, 345] width 152 height 56
type input "243"
click at [493, 405] on button "Done" at bounding box center [525, 391] width 64 height 26
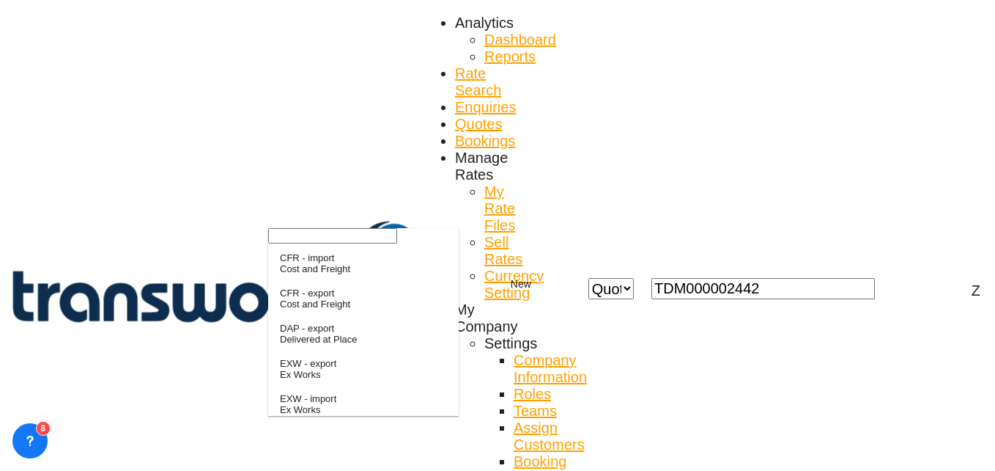
click at [331, 243] on input "search" at bounding box center [332, 235] width 129 height 15
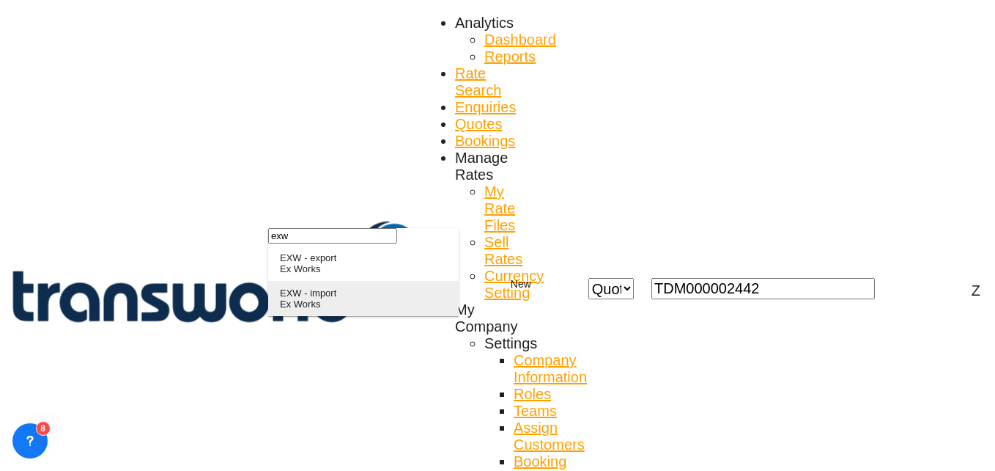
type input "exw"
click at [322, 309] on div "Ex Works" at bounding box center [308, 303] width 56 height 11
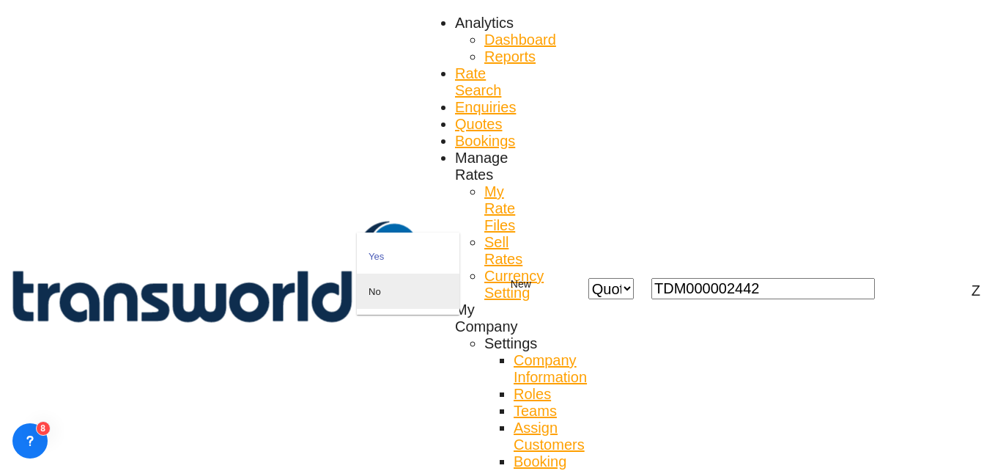
click at [397, 306] on md-option "No" at bounding box center [408, 290] width 103 height 35
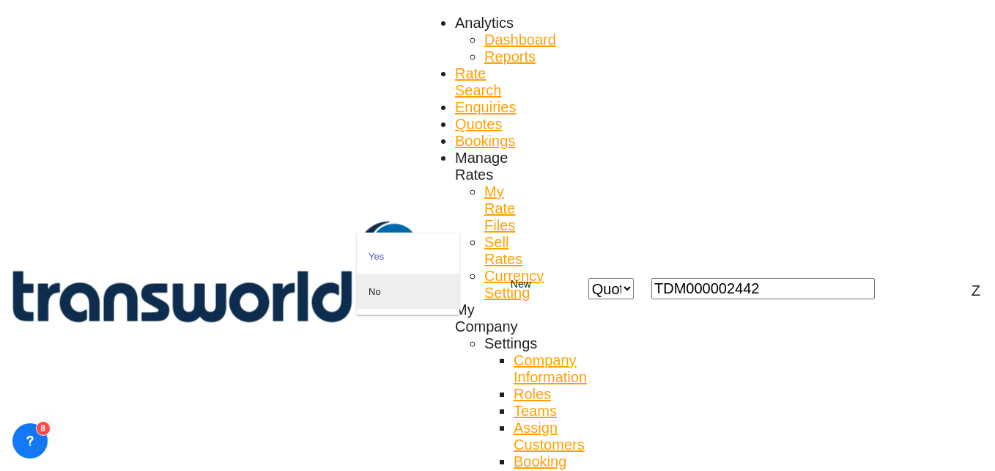
click at [389, 300] on md-option "No" at bounding box center [408, 290] width 103 height 35
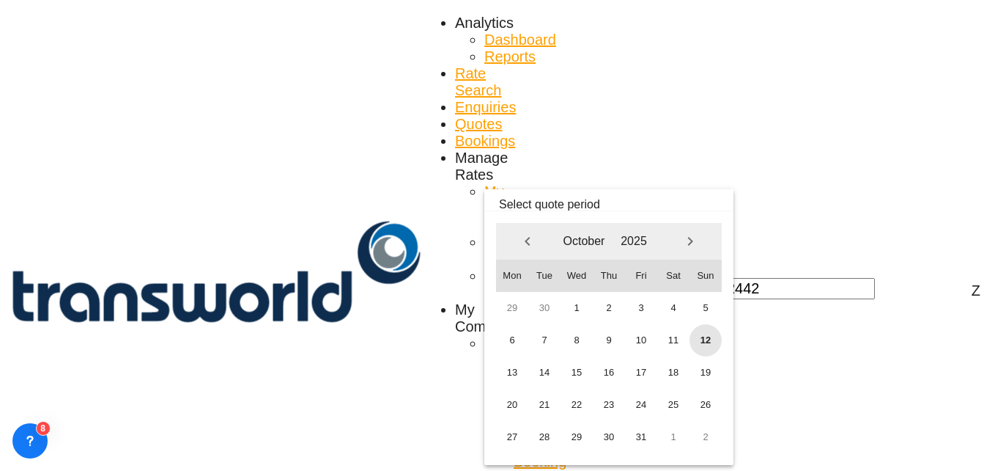
click at [705, 341] on span "12" at bounding box center [706, 340] width 32 height 32
click at [639, 427] on span "31" at bounding box center [641, 437] width 32 height 32
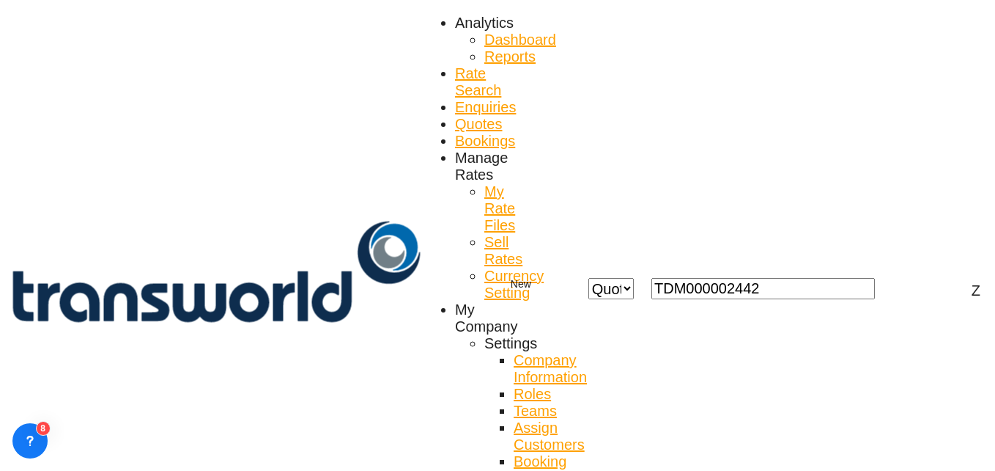
scroll to position [161, 0]
paste input "TW0210770"
type input "TW0210770"
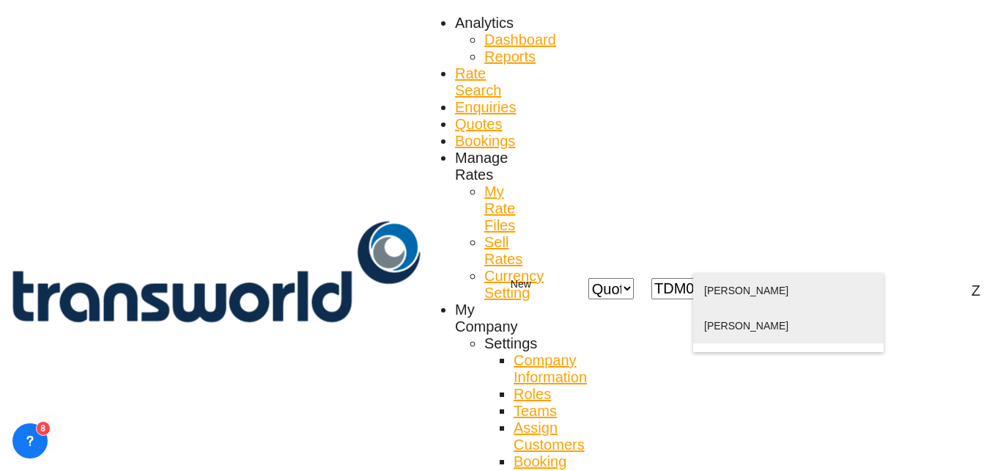
click at [795, 300] on div "[PERSON_NAME] [PERSON_NAME].Kadri@ [PERSON_NAME] [DOMAIN_NAME] | [PERSON_NAME] …" at bounding box center [788, 308] width 169 height 70
type input "[PERSON_NAME] GROUP, [PERSON_NAME], [PERSON_NAME][EMAIL_ADDRESS][DOMAIN_NAME]"
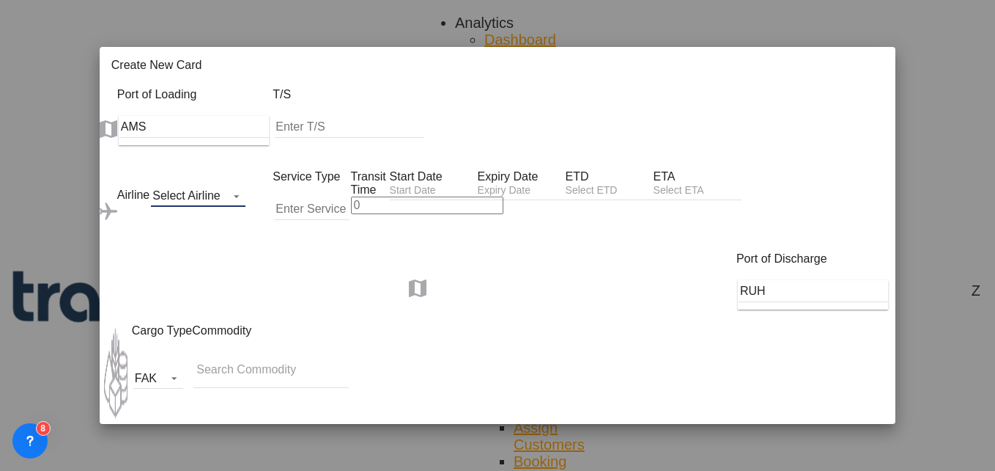
click at [173, 185] on md-select "Select Airline AIR EXPRESS S.A. (1166- / -) CMA CGM Air Cargo (1140-2C / -) DDW…" at bounding box center [198, 196] width 95 height 22
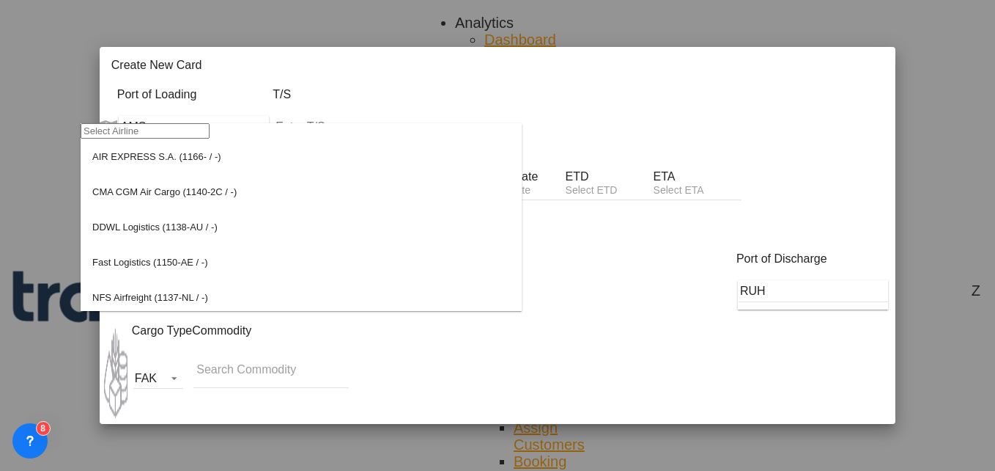
click at [129, 139] on input "search" at bounding box center [145, 130] width 129 height 15
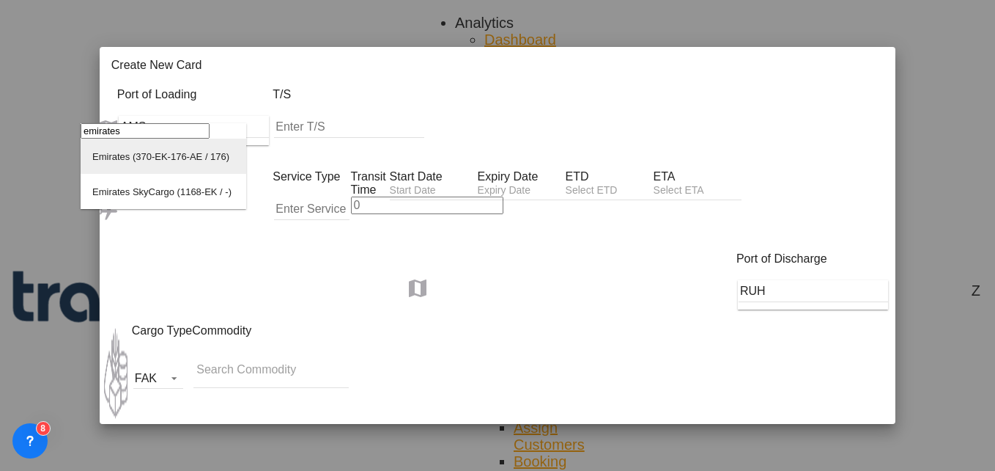
type input "emirates"
click at [150, 162] on div "Emirates (370-EK-176-AE / 176)" at bounding box center [160, 156] width 137 height 11
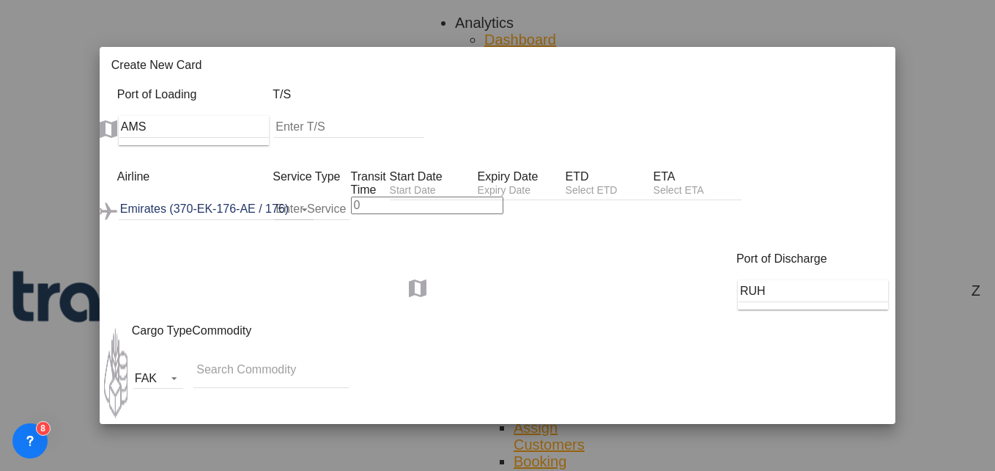
click at [292, 198] on input "Create New Card ..." at bounding box center [311, 209] width 75 height 22
type input "AIR"
click at [369, 196] on input "Create New Card ..." at bounding box center [427, 205] width 152 height 18
type input "5"
click at [449, 184] on input "Create New Card ..." at bounding box center [434, 191] width 88 height 15
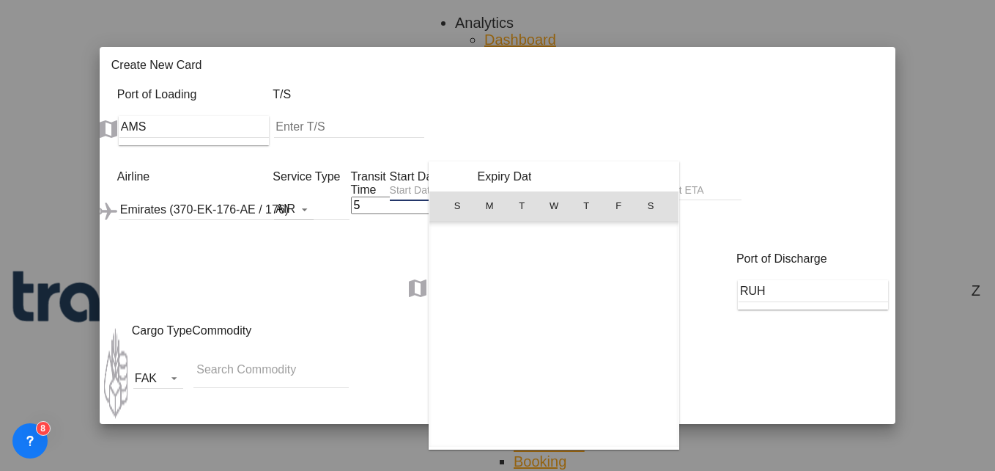
scroll to position [339711, 0]
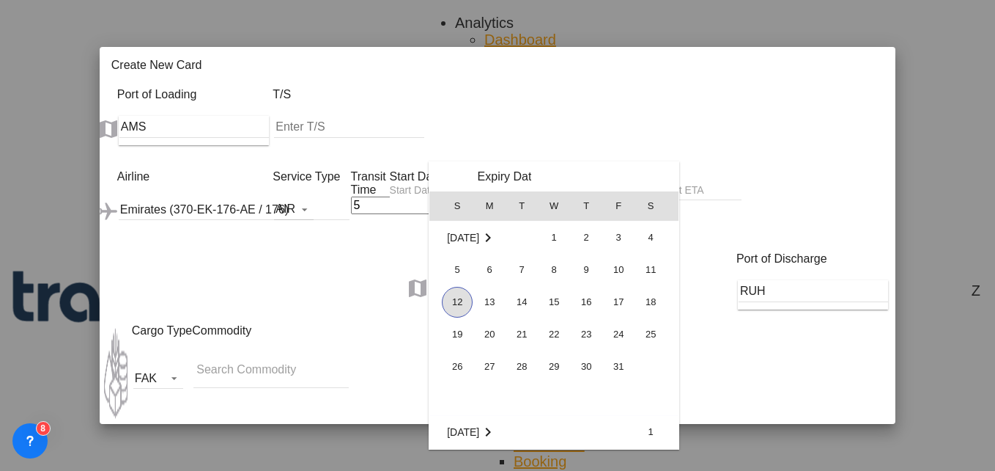
click at [456, 308] on span "12" at bounding box center [457, 302] width 31 height 31
type input "[DATE]"
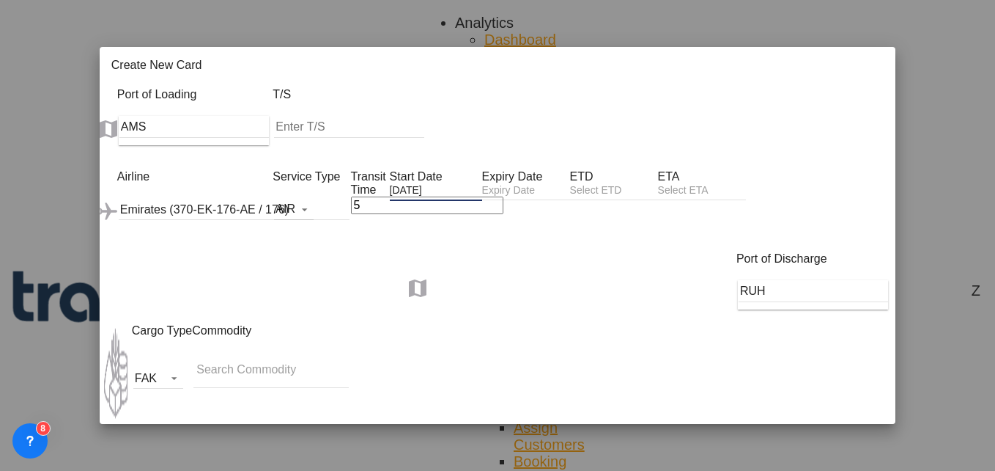
click at [570, 184] on input "Create New Card ..." at bounding box center [526, 191] width 88 height 15
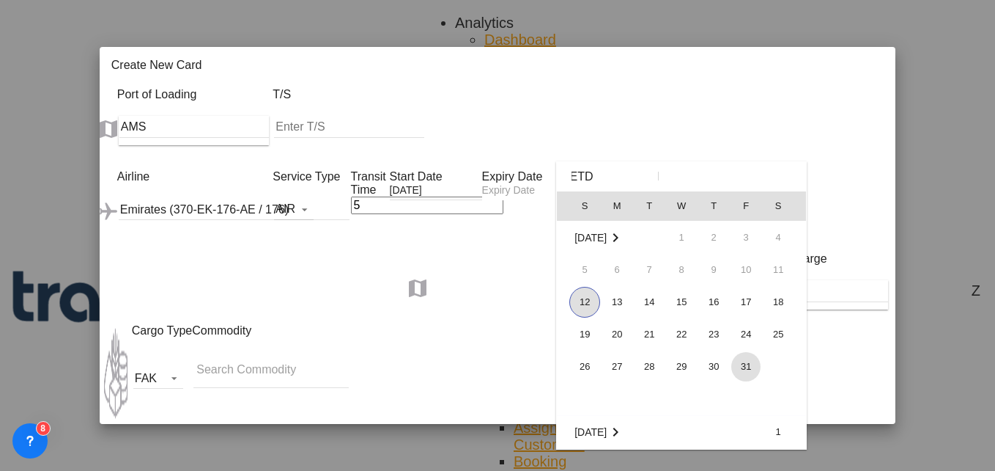
click at [743, 372] on span "31" at bounding box center [745, 366] width 29 height 29
type input "[DATE]"
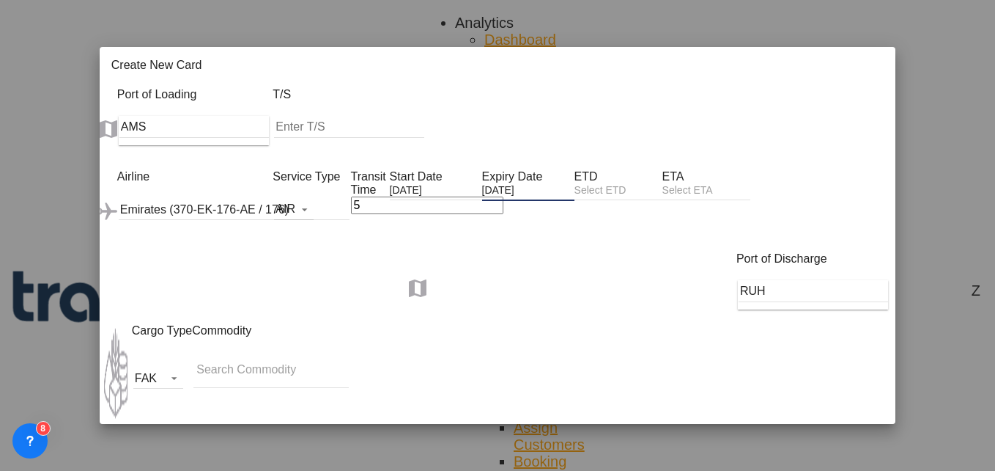
click at [218, 358] on input "Search Commodity" at bounding box center [269, 369] width 147 height 23
type input "GC"
click at [328, 279] on div "Port of Discharge RUH" at bounding box center [498, 288] width 796 height 72
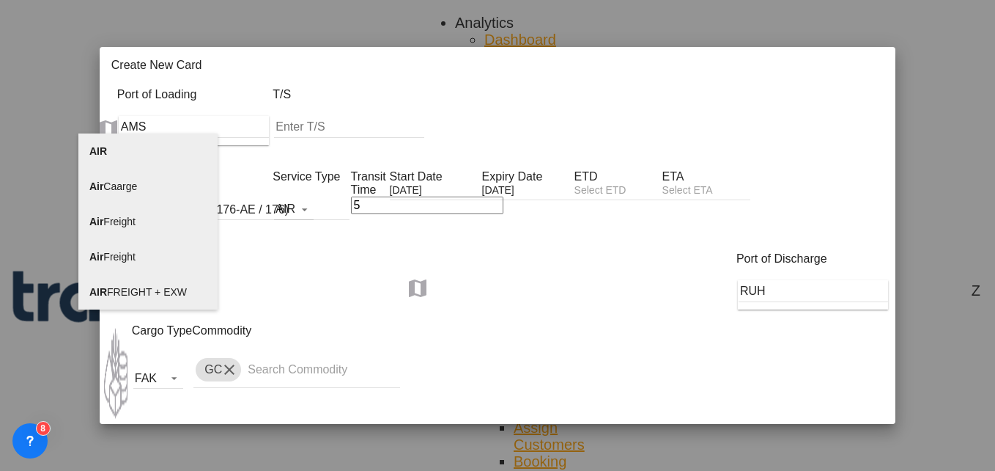
click at [146, 287] on span "AIR FREIGHT + EXW" at bounding box center [137, 292] width 97 height 12
type input "AIR FREIGHT + EXW"
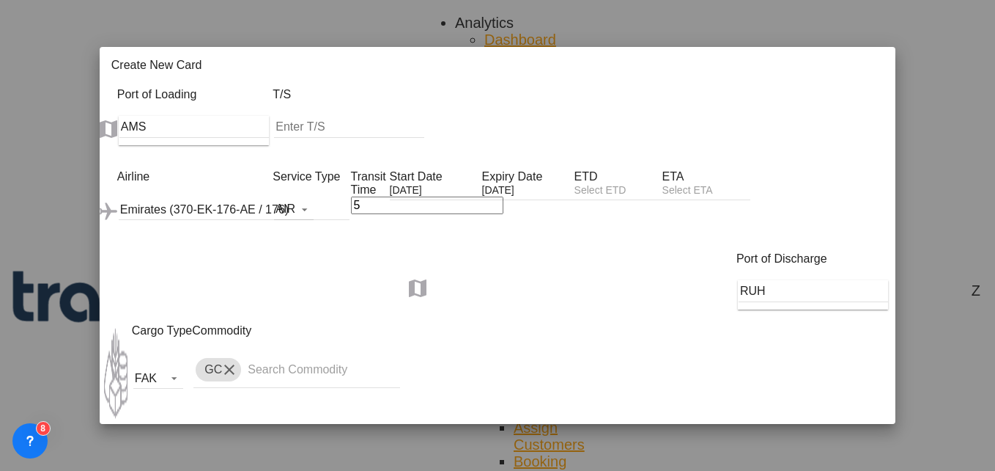
select select "per_shipment"
select select "string:EUR"
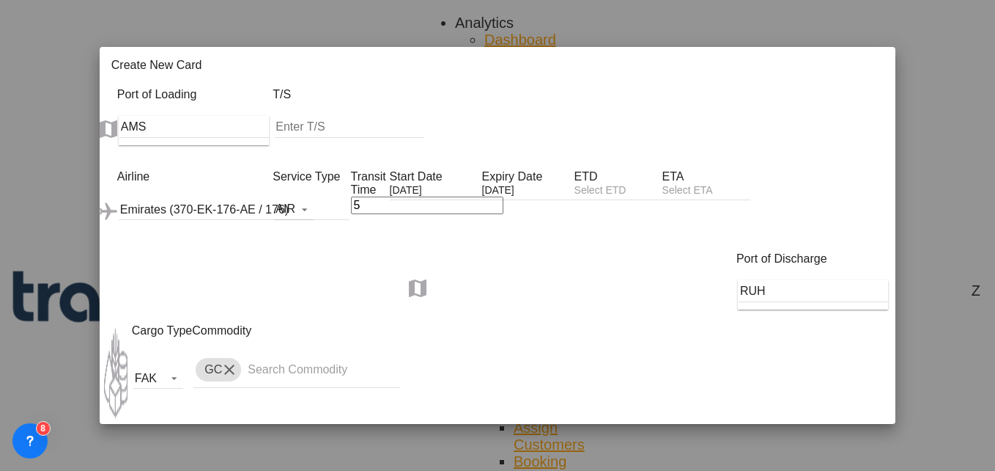
click at [866, 464] on select "AED AFN ALL AMD ANG AOA ARS AUD AWG AZN BAM BBD BDT BGN BHD BIF BMD BND [PERSON…" at bounding box center [850, 471] width 45 height 15
select select "string:EUR"
click at [852, 464] on select "AED AFN ALL AMD ANG AOA ARS AUD AWG AZN BAM BBD BDT BGN BHD BIF BMD BND [PERSON…" at bounding box center [850, 471] width 45 height 15
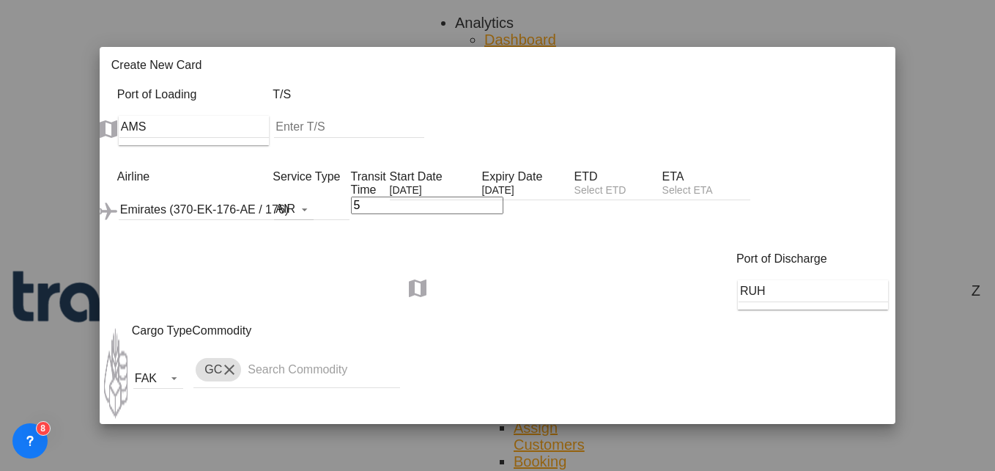
type input "520"
select select "string:EUR"
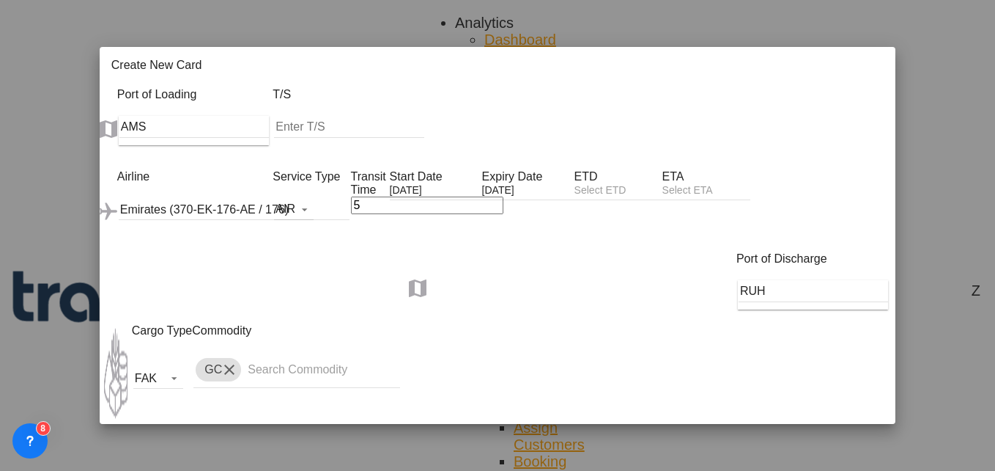
type input "600"
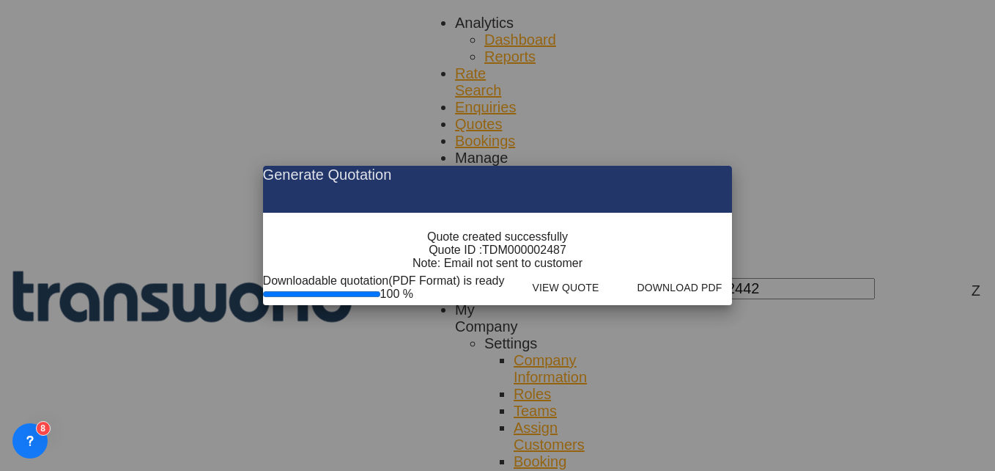
click at [718, 166] on md-icon "icon-close fg-AAA8AD cursor m-0" at bounding box center [709, 175] width 18 height 18
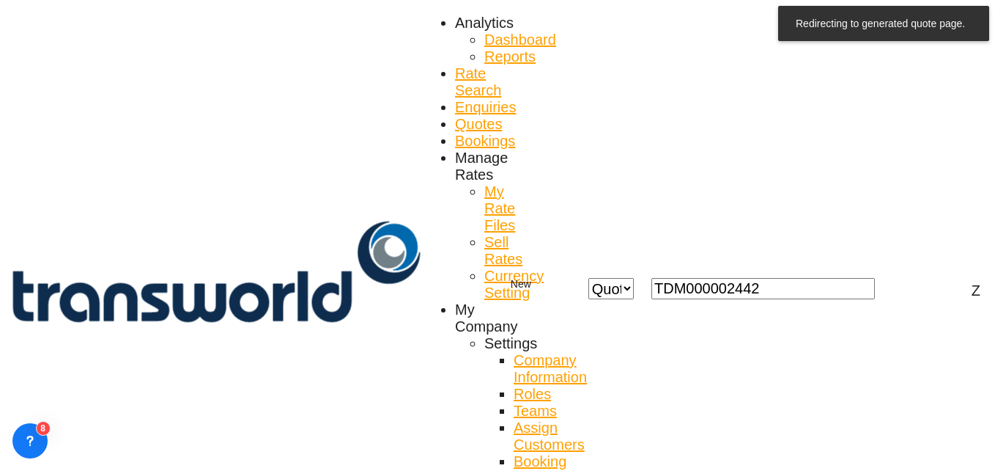
scroll to position [55, 0]
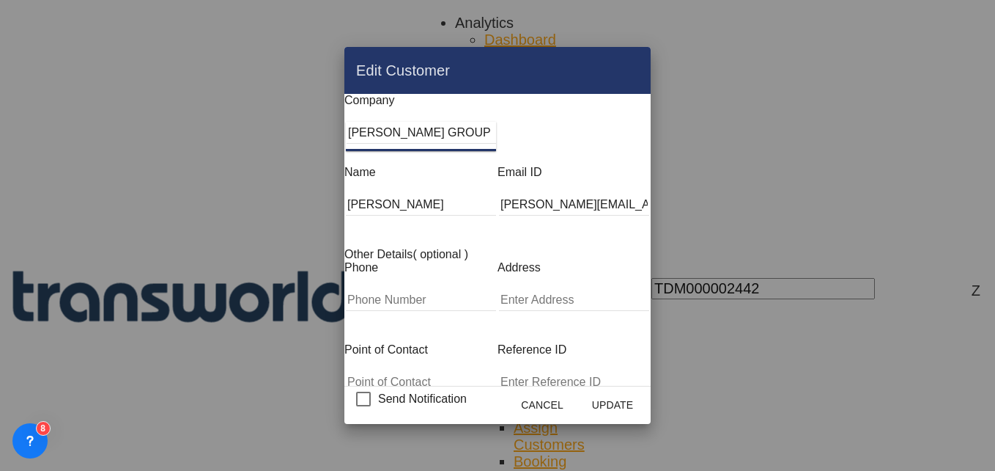
drag, startPoint x: 298, startPoint y: 144, endPoint x: 217, endPoint y: 143, distance: 80.6
click at [217, 143] on div "Edit Customer Company [PERSON_NAME] GROUP Name [PERSON_NAME] Email ID [PERSON_N…" at bounding box center [497, 235] width 995 height 471
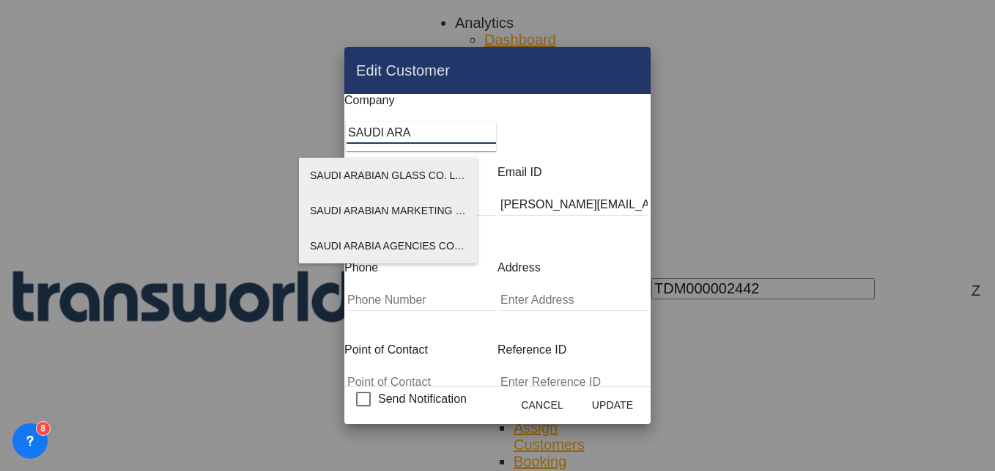
click at [347, 242] on span "SAUDI ARABIA AGENCIES COMPANY ([PERSON_NAME])" at bounding box center [447, 246] width 274 height 12
type input "SAUDI ARABIA AGENCIES COMPANY ([PERSON_NAME])"
type input "[EMAIL_ADDRESS][DOMAIN_NAME]"
type input "0594250009"
type input "567134"
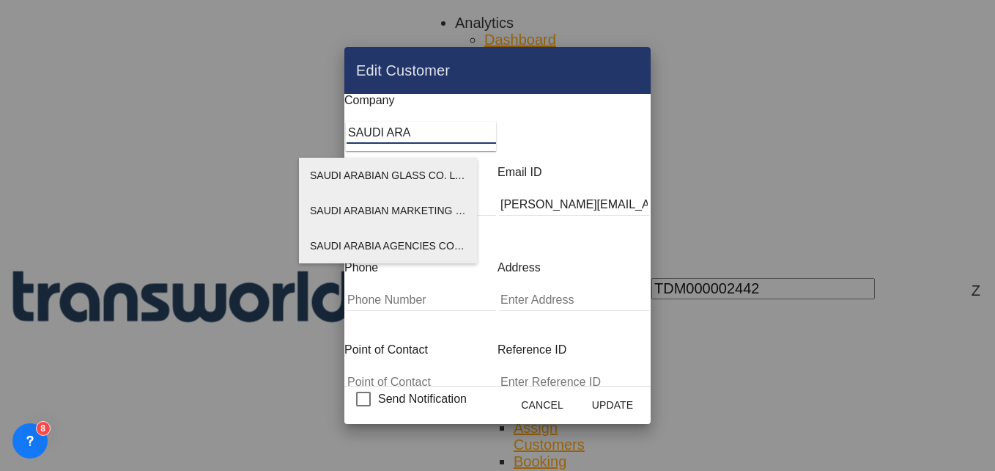
type input "23334"
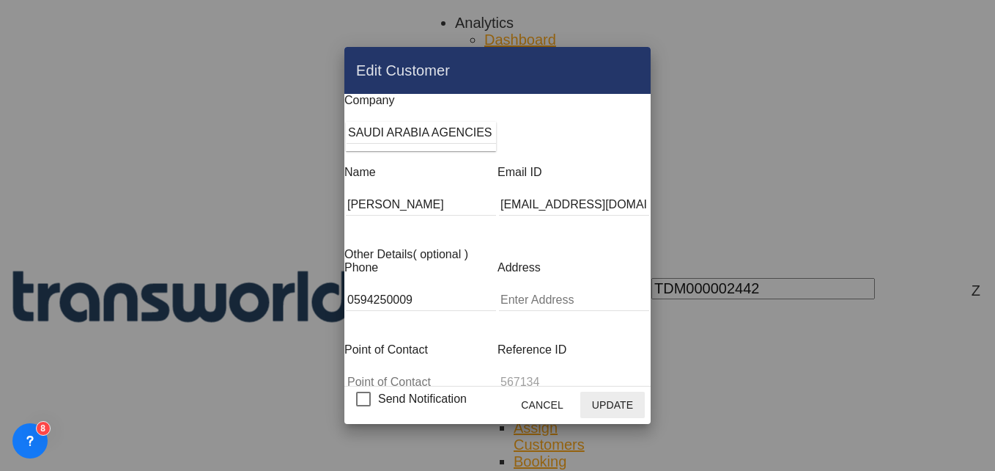
click at [645, 402] on button "Update" at bounding box center [612, 404] width 64 height 26
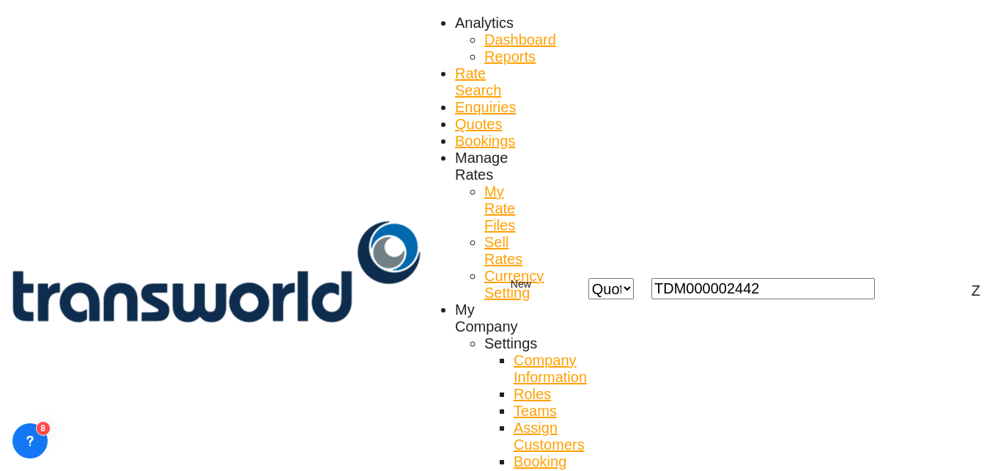
scroll to position [0, 0]
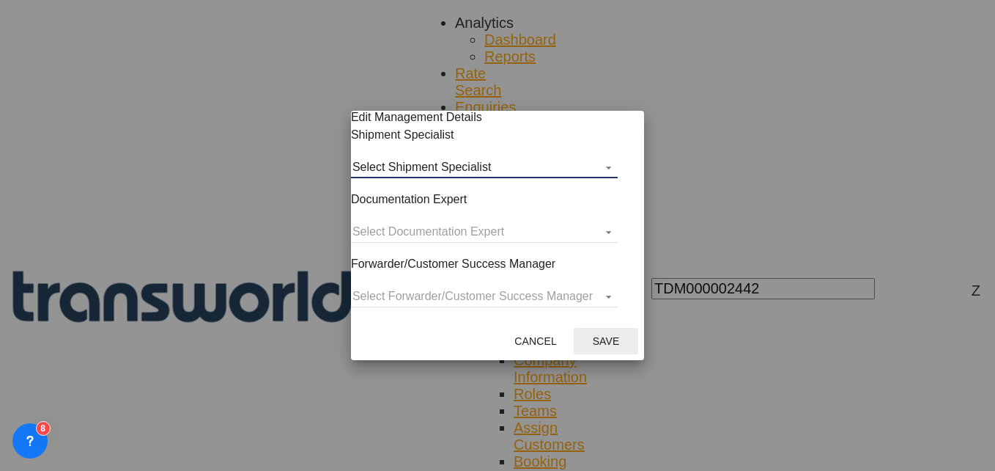
click at [477, 178] on md-select "Select Shipment Specialist [PERSON_NAME] W [PERSON_NAME][EMAIL_ADDRESS][PERSON_…" at bounding box center [484, 167] width 267 height 22
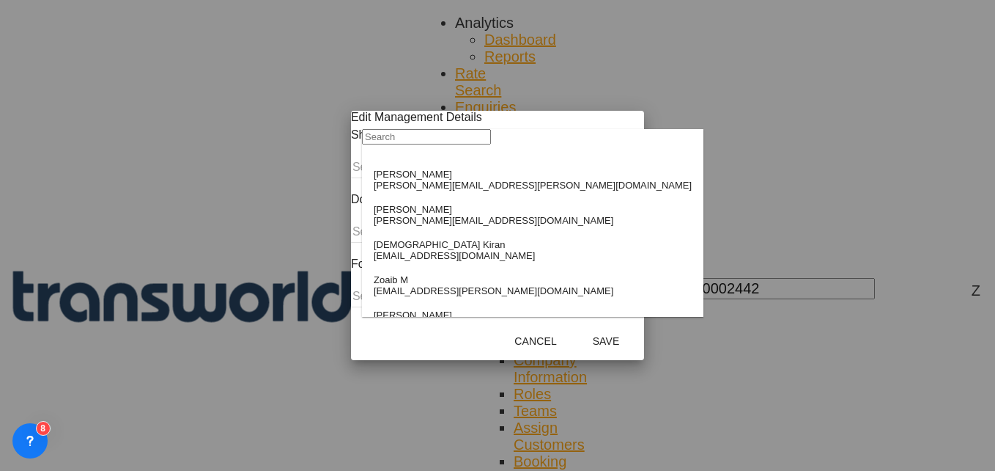
click at [435, 144] on input "search" at bounding box center [426, 136] width 129 height 15
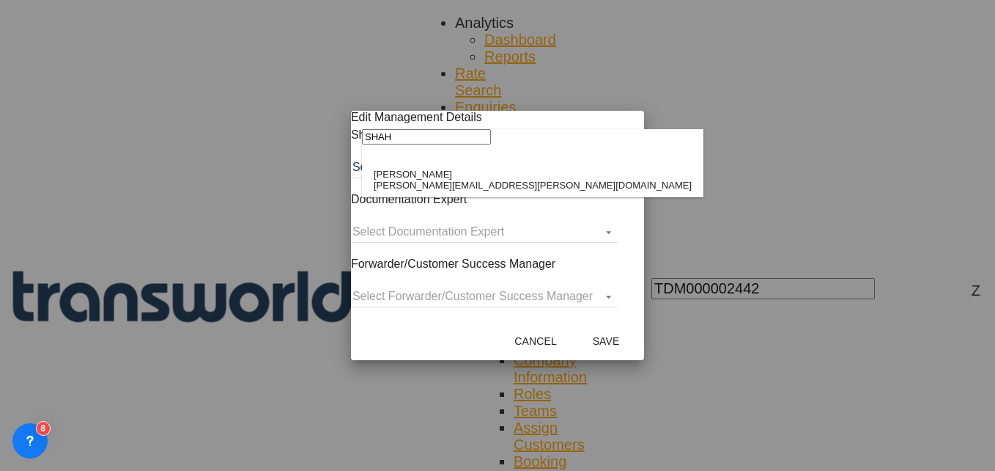
type input "SHAH"
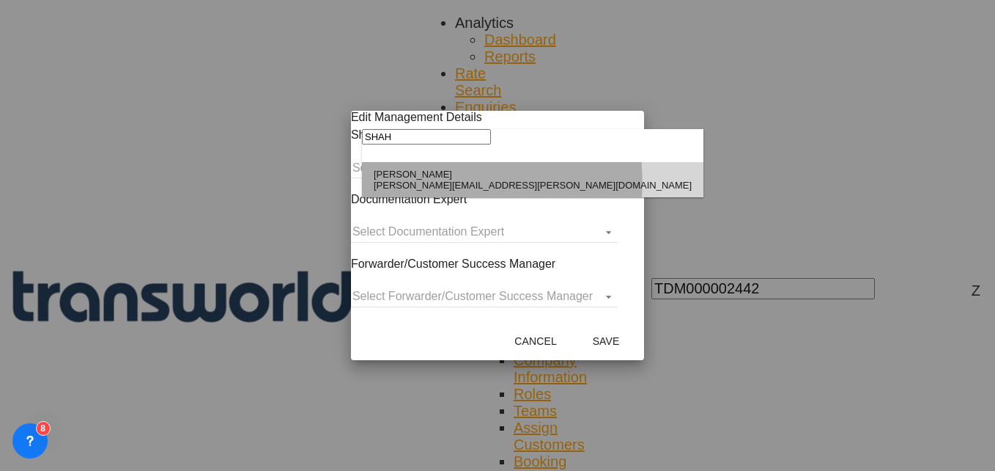
click at [428, 184] on div "[PERSON_NAME][EMAIL_ADDRESS][PERSON_NAME][DOMAIN_NAME]" at bounding box center [533, 185] width 318 height 11
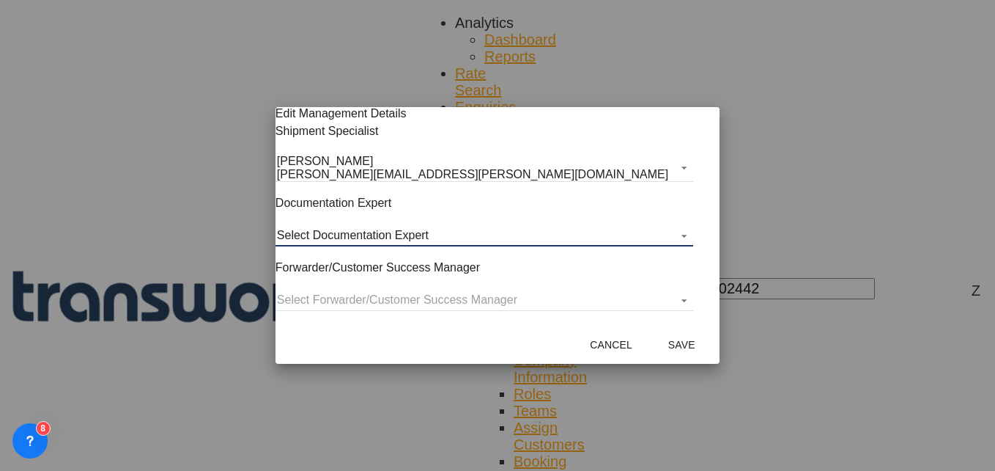
click at [413, 235] on md-select "Select Documentation Expert [PERSON_NAME] W [PERSON_NAME][EMAIL_ADDRESS][PERSON…" at bounding box center [485, 235] width 418 height 22
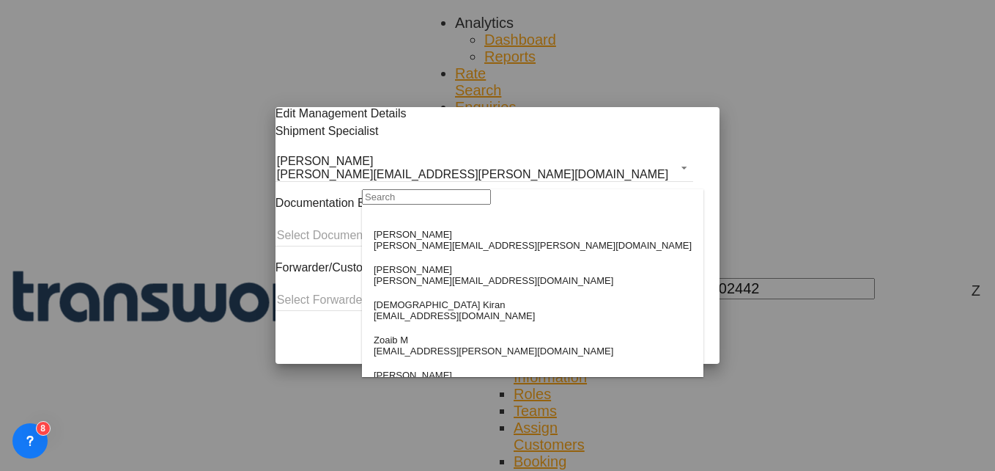
click at [410, 204] on input "search" at bounding box center [426, 196] width 129 height 15
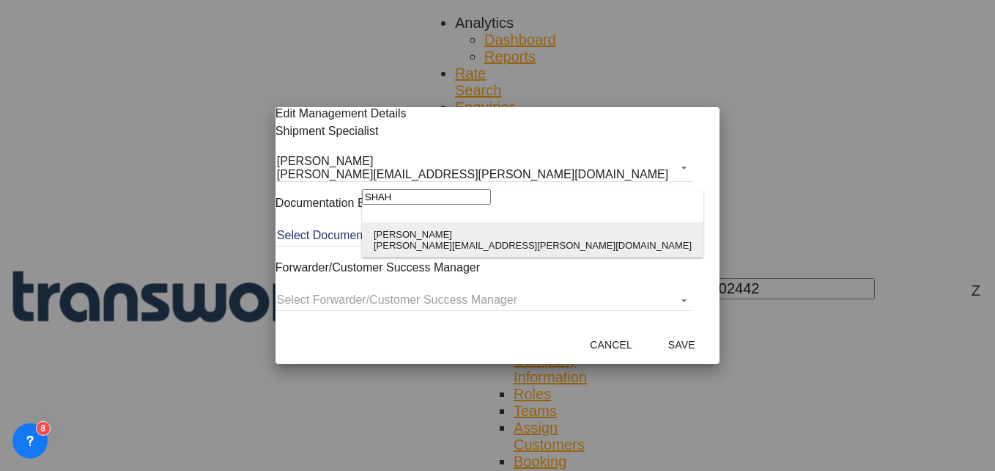
type input "SHAH"
click at [410, 230] on div "[PERSON_NAME]" at bounding box center [533, 234] width 318 height 11
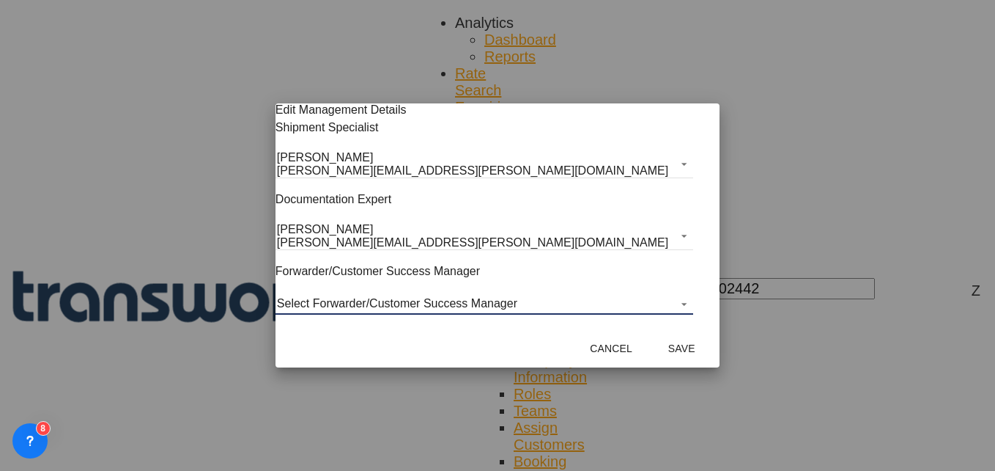
click at [409, 298] on md-select "Select Forwarder/Customer Success Manager [PERSON_NAME] [PERSON_NAME][EMAIL_ADD…" at bounding box center [485, 303] width 418 height 22
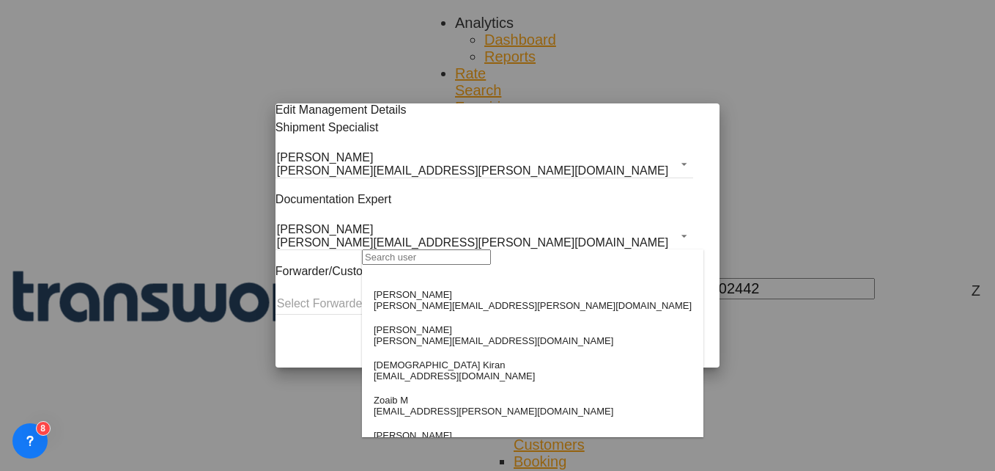
click at [407, 264] on input "search" at bounding box center [426, 256] width 129 height 15
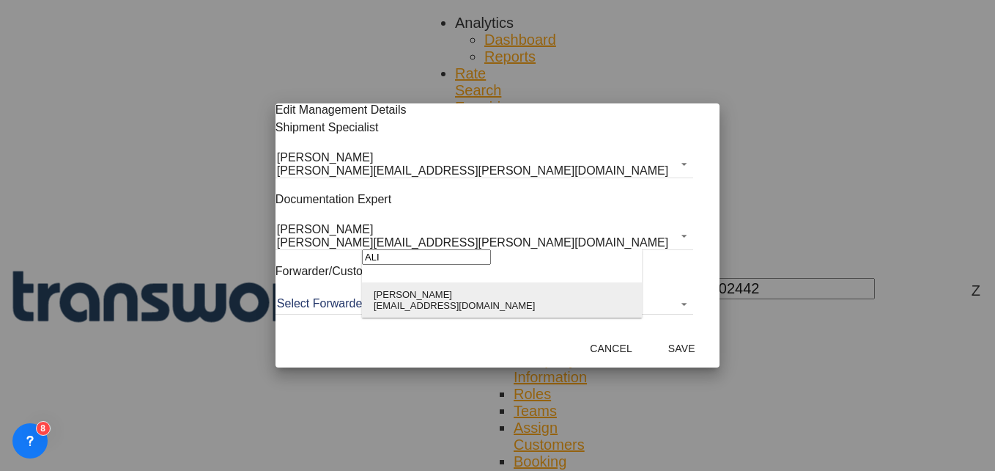
type input "ALI"
click at [403, 307] on div "[EMAIL_ADDRESS][DOMAIN_NAME]" at bounding box center [454, 305] width 161 height 11
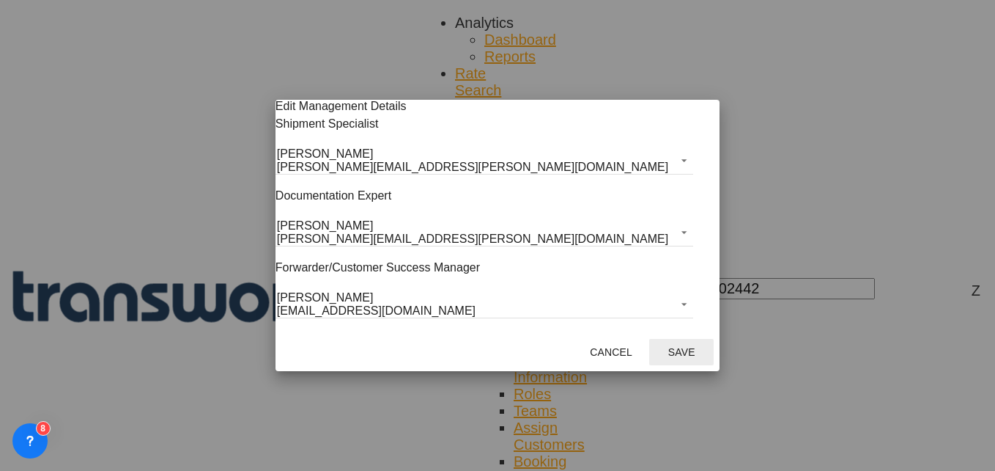
click at [649, 355] on button "Save" at bounding box center [681, 352] width 64 height 26
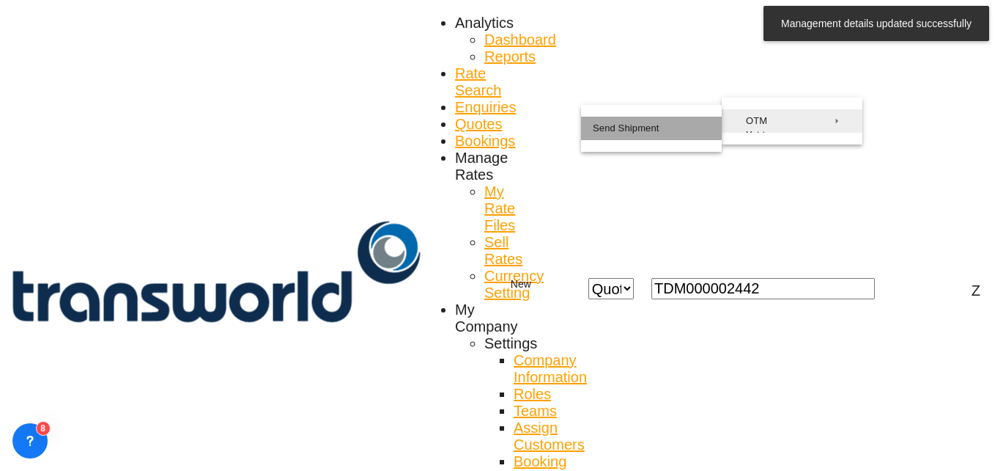
click at [658, 130] on button "Send Shipment" at bounding box center [651, 128] width 141 height 23
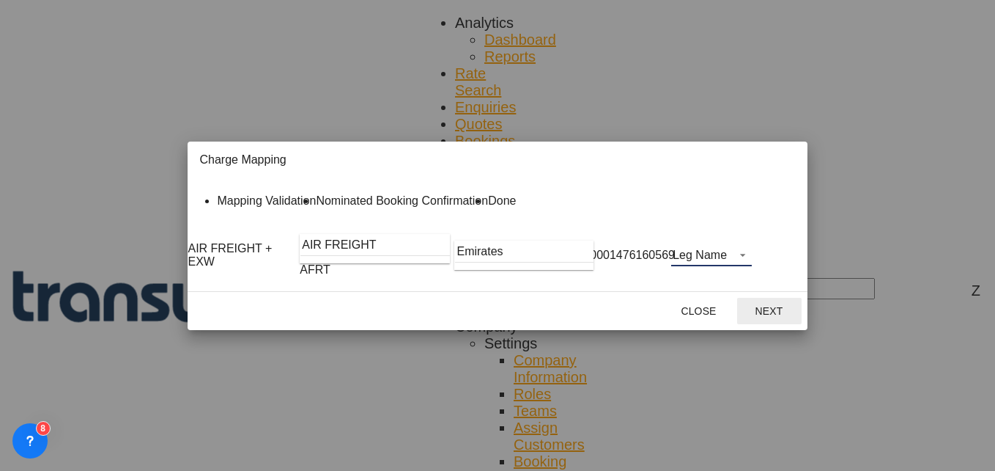
click at [752, 266] on md-select "Leg Name HANDLING ORIGIN HANDLING DESTINATION OTHERS TL PICK UP CUSTOMS ORIGIN …" at bounding box center [711, 255] width 81 height 22
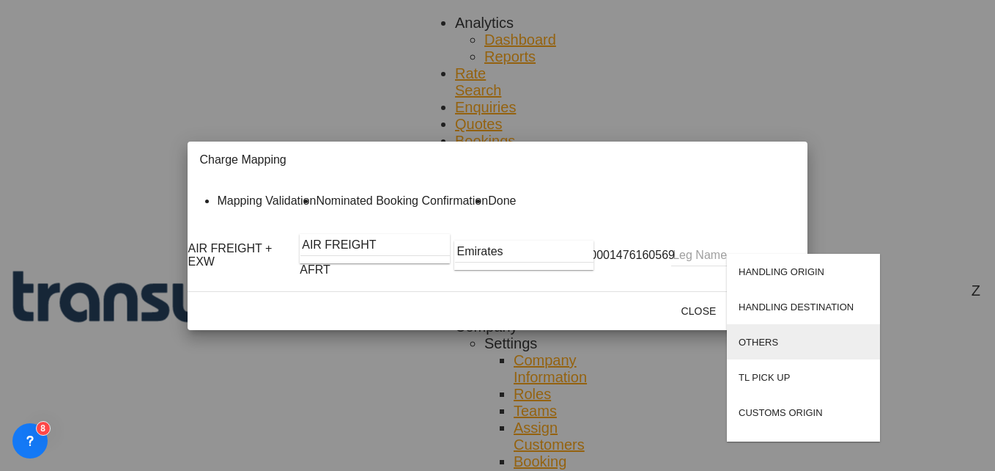
click at [767, 339] on div "OTHERS" at bounding box center [759, 341] width 40 height 11
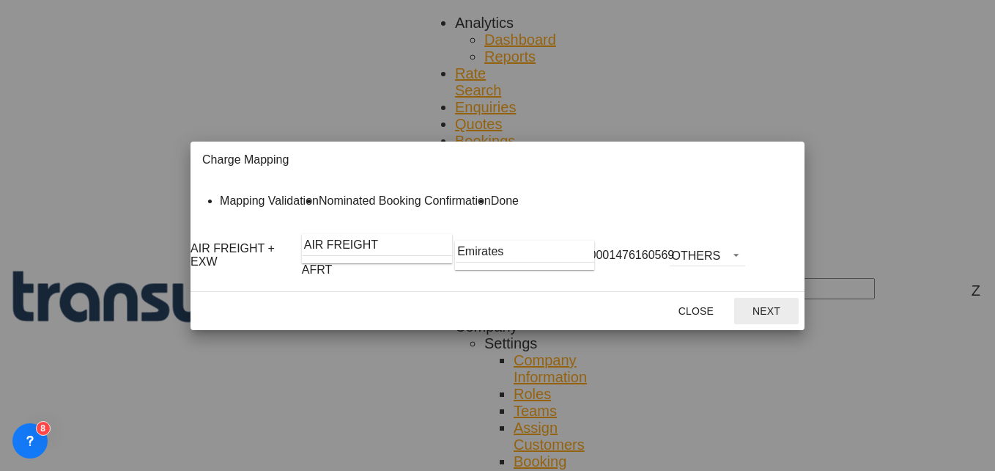
click at [799, 324] on button "Next" at bounding box center [766, 311] width 64 height 26
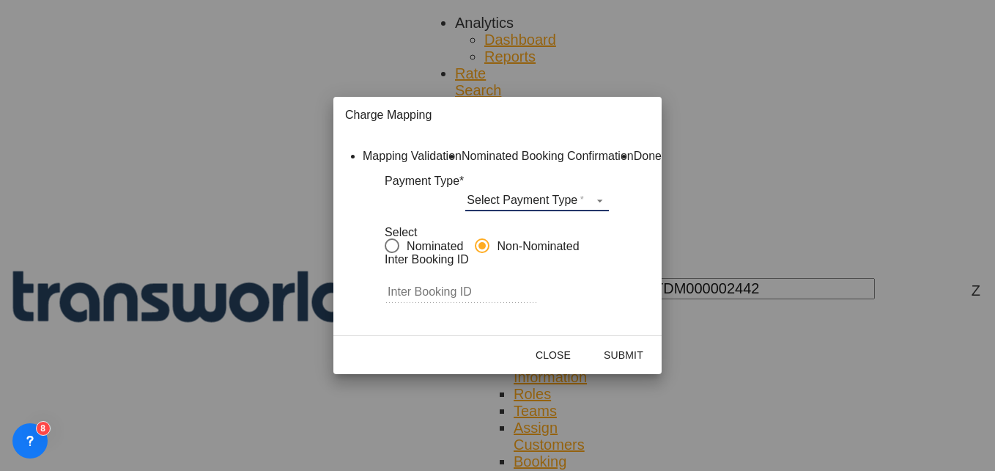
click at [522, 211] on md-select "Select Payment Type COLLECT PREPAID" at bounding box center [537, 200] width 144 height 22
click at [539, 215] on div "COLLECT" at bounding box center [520, 218] width 44 height 11
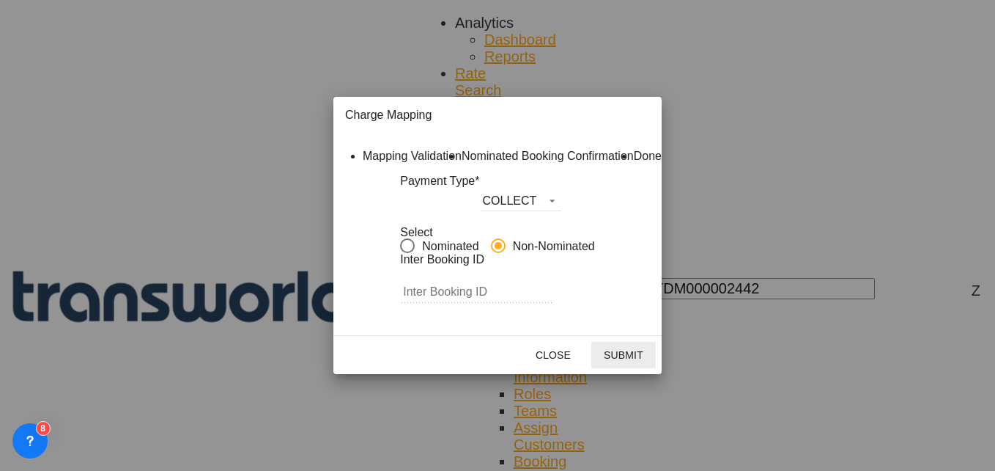
click at [656, 368] on button "Submit" at bounding box center [623, 355] width 64 height 26
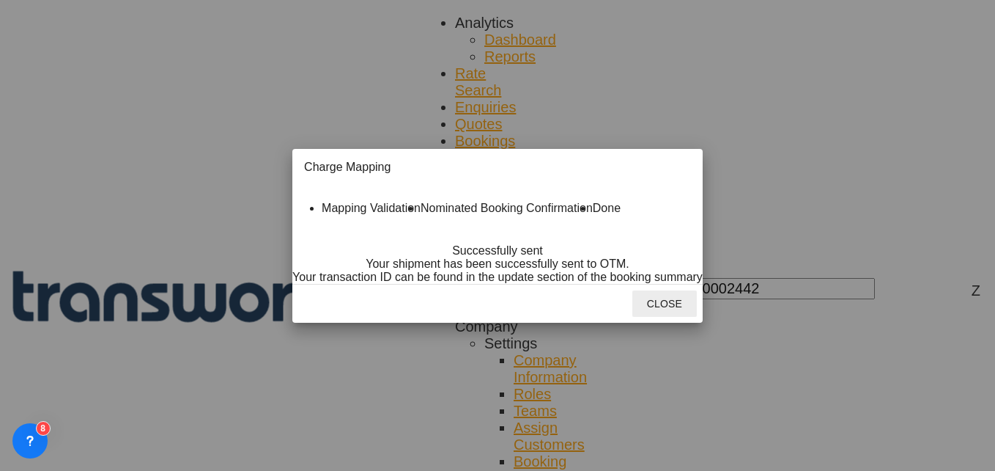
click at [697, 317] on button "Close" at bounding box center [665, 303] width 64 height 26
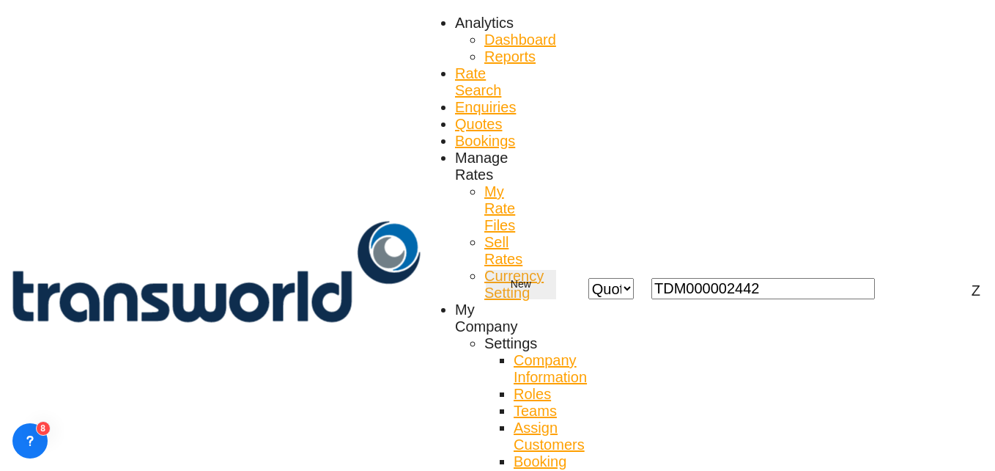
click at [549, 276] on md-icon "icon-chevron-down" at bounding box center [540, 285] width 18 height 18
click at [741, 97] on div "Quote" at bounding box center [779, 84] width 117 height 23
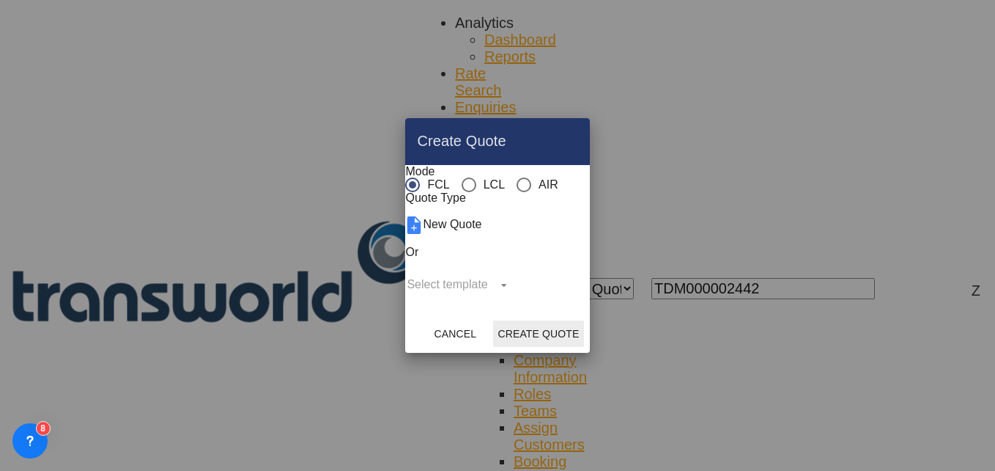
click at [517, 177] on div "AIR" at bounding box center [524, 184] width 15 height 15
click at [573, 347] on button "Create Quote" at bounding box center [538, 333] width 90 height 26
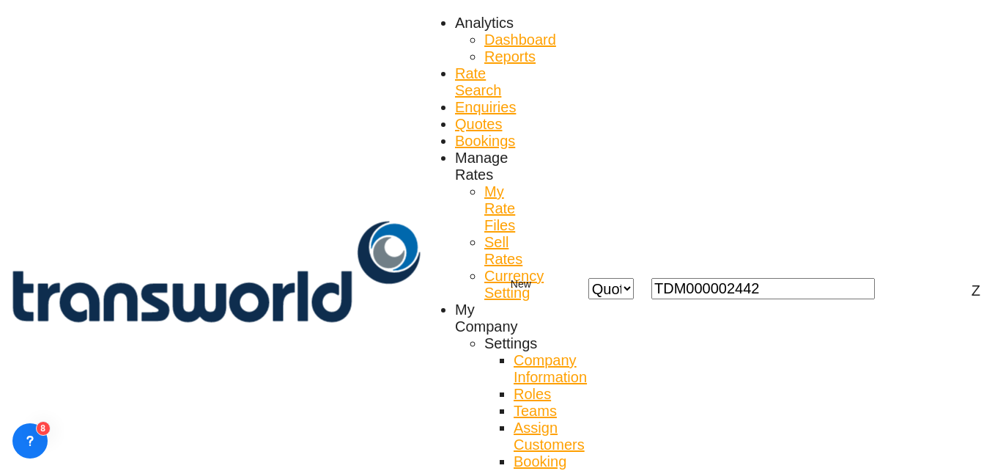
click at [153, 189] on body "Analytics Dashboard Reports Rate Search Enquiries Quotes Bookings" at bounding box center [497, 235] width 995 height 471
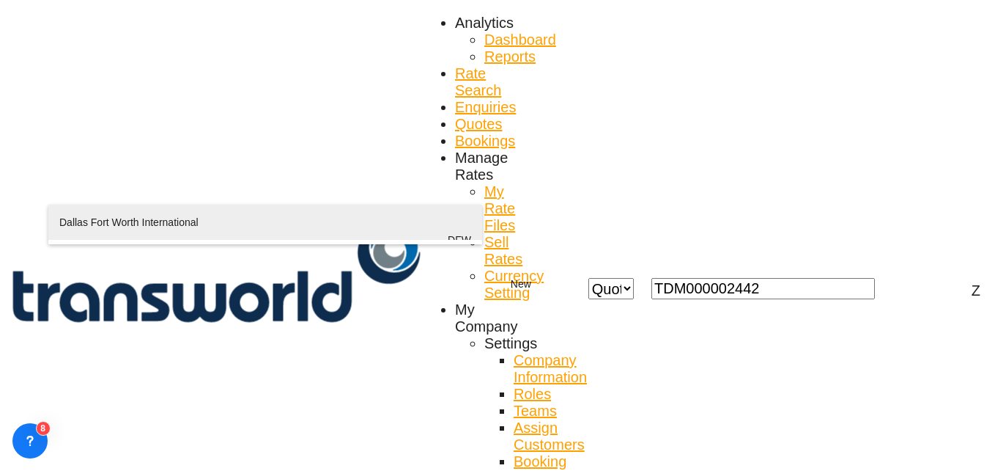
click at [150, 217] on div "Dallas Fort Worth International [GEOGRAPHIC_DATA]-[GEOGRAPHIC_DATA] , [GEOGRAPH…" at bounding box center [265, 239] width 412 height 70
type input "[GEOGRAPHIC_DATA], [GEOGRAPHIC_DATA], [GEOGRAPHIC_DATA]"
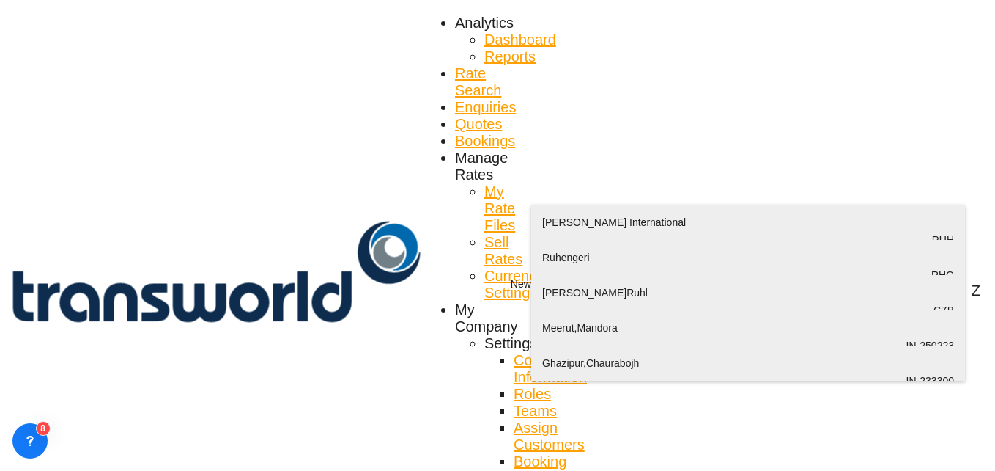
click at [614, 234] on div "[PERSON_NAME] International [GEOGRAPHIC_DATA] , [GEOGRAPHIC_DATA] RUH" at bounding box center [748, 239] width 412 height 70
type input "[PERSON_NAME] International, [GEOGRAPHIC_DATA], RUH"
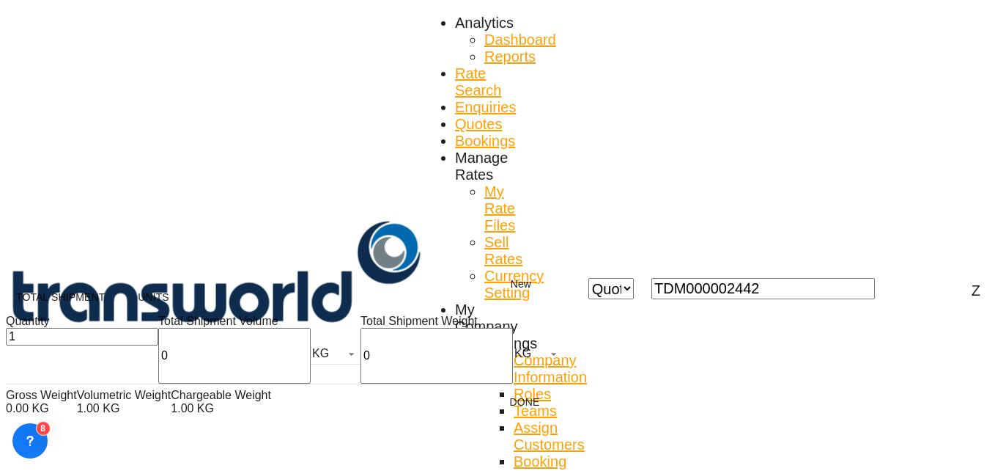
click at [158, 366] on input "0" at bounding box center [234, 356] width 152 height 56
type input "714"
click at [361, 366] on input "0" at bounding box center [437, 356] width 152 height 56
type input "714"
click at [493, 415] on button "Done" at bounding box center [525, 401] width 64 height 26
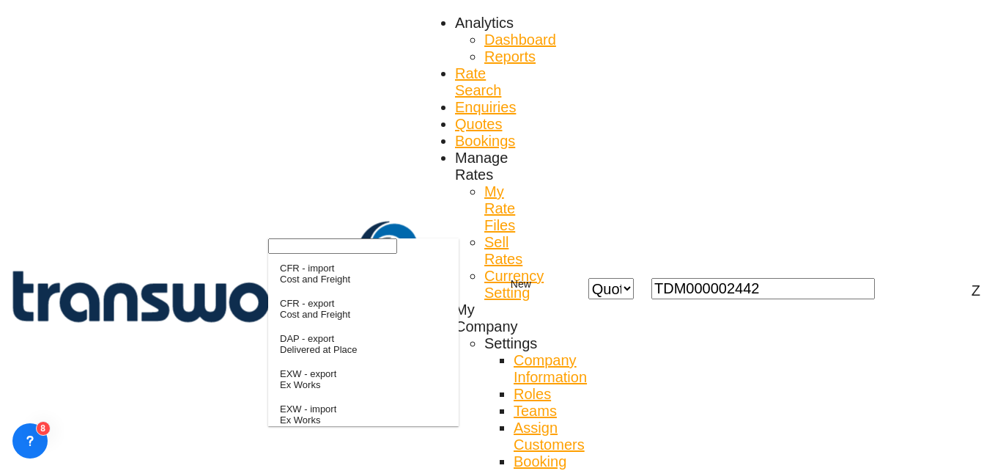
click at [318, 254] on input "search" at bounding box center [332, 245] width 129 height 15
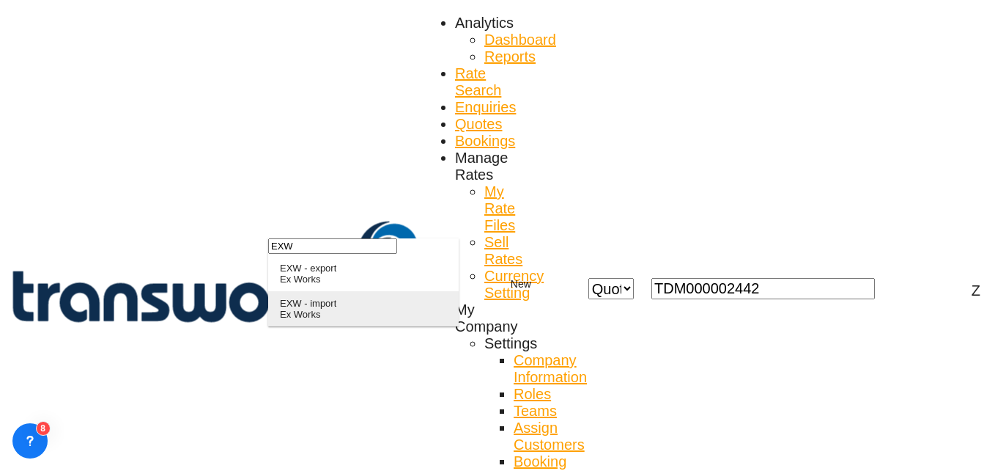
type input "EXW"
click at [329, 309] on div "EXW - import" at bounding box center [308, 303] width 56 height 11
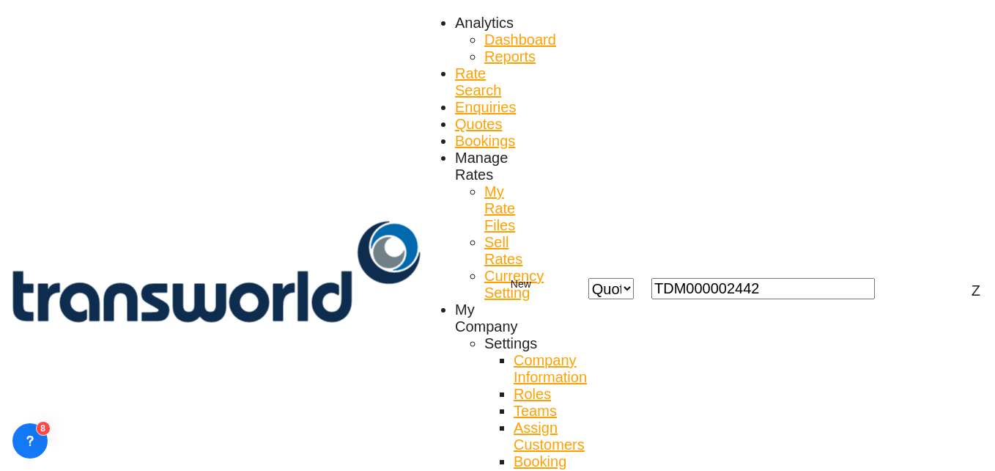
click at [399, 306] on md-option "No" at bounding box center [408, 301] width 103 height 35
click at [389, 302] on md-option "No" at bounding box center [408, 301] width 103 height 35
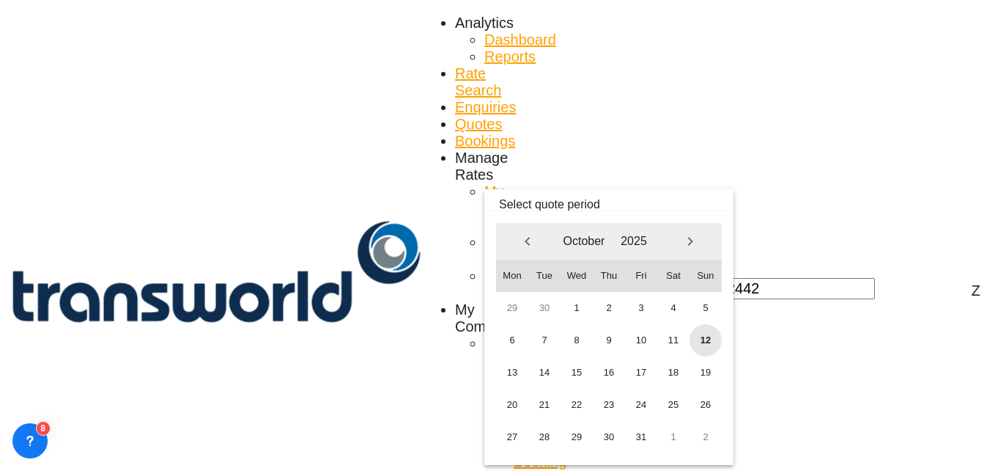
click at [703, 339] on span "12" at bounding box center [706, 340] width 32 height 32
click at [640, 435] on span "31" at bounding box center [641, 437] width 32 height 32
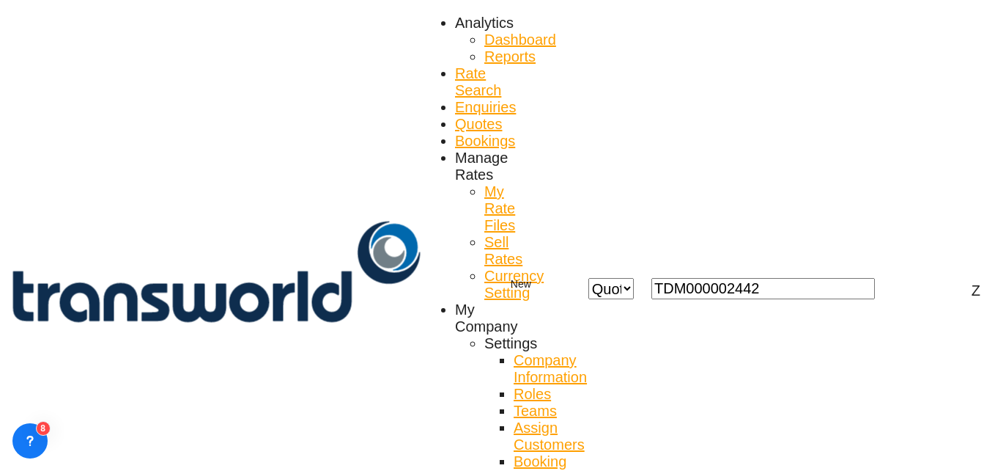
scroll to position [135, 0]
paste input "TW0210771"
type input "TW0210771"
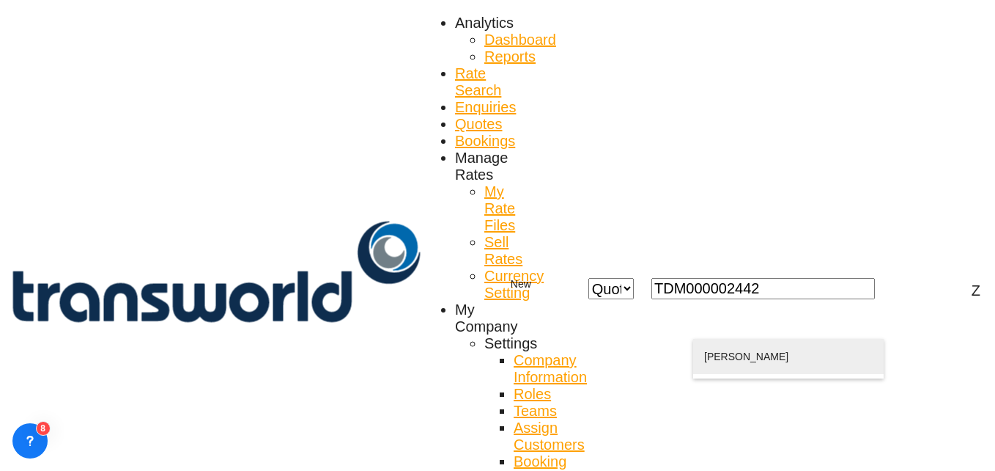
click at [762, 364] on div "[PERSON_NAME] [PERSON_NAME]@al akhdood .com | AL AKHDOOD | 772301" at bounding box center [788, 374] width 169 height 70
type input "AL AKHDOOD, [PERSON_NAME], [PERSON_NAME][EMAIL_ADDRESS][DOMAIN_NAME]"
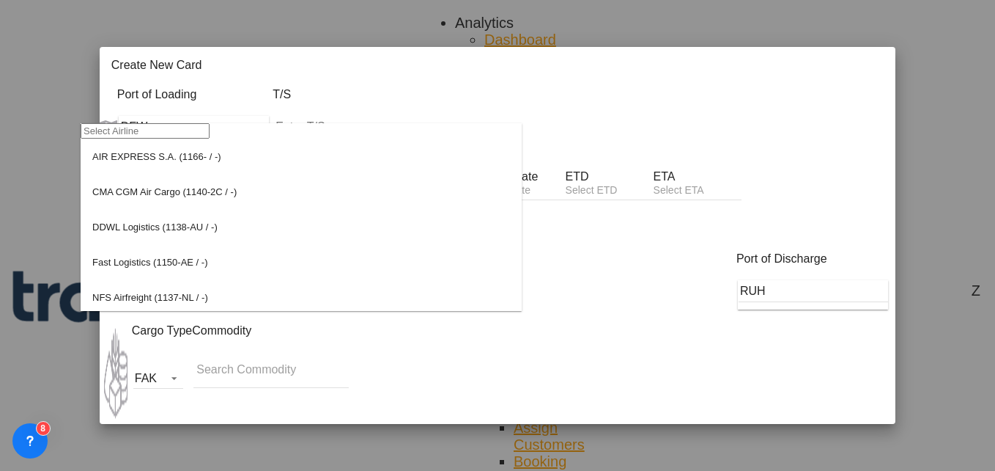
click at [147, 138] on input "search" at bounding box center [145, 130] width 129 height 15
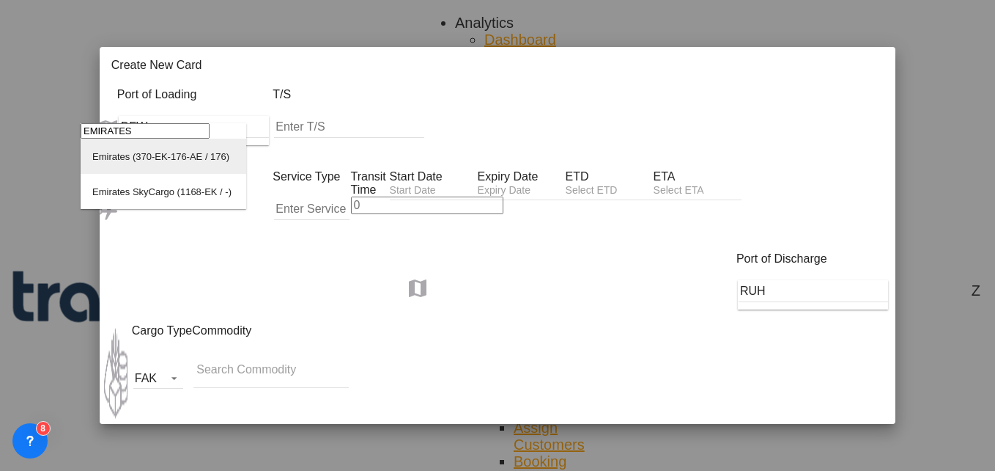
type input "EMIRATES"
click at [155, 174] on md-option "Emirates (370-EK-176-AE / 176)" at bounding box center [164, 156] width 166 height 35
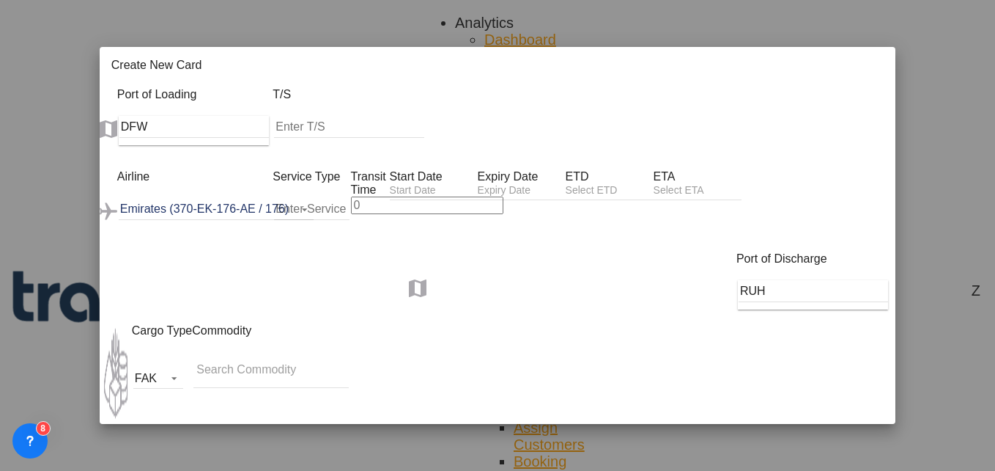
click at [291, 198] on input "Create New Card ..." at bounding box center [311, 209] width 75 height 22
type input "F"
type input "AIR"
click at [376, 196] on input "Create New Card ..." at bounding box center [427, 205] width 152 height 18
type input "5"
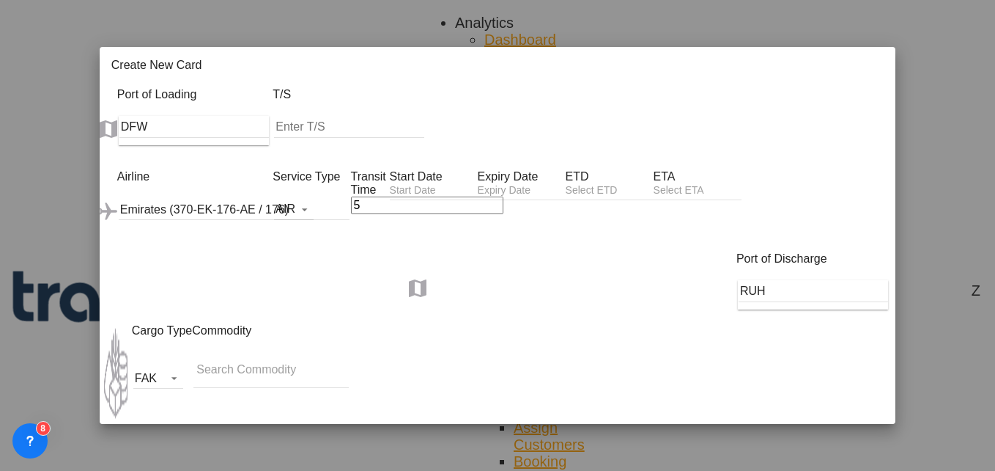
click at [473, 184] on input "Create New Card ..." at bounding box center [434, 191] width 88 height 15
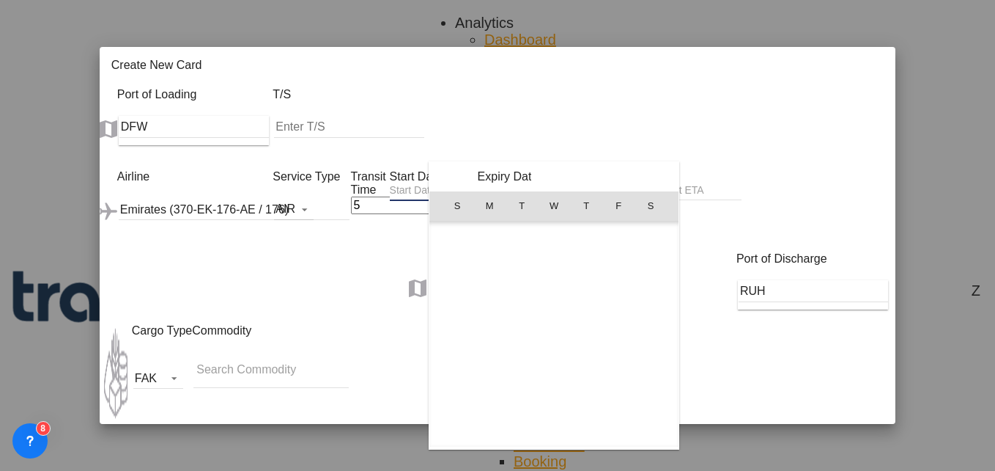
scroll to position [339711, 0]
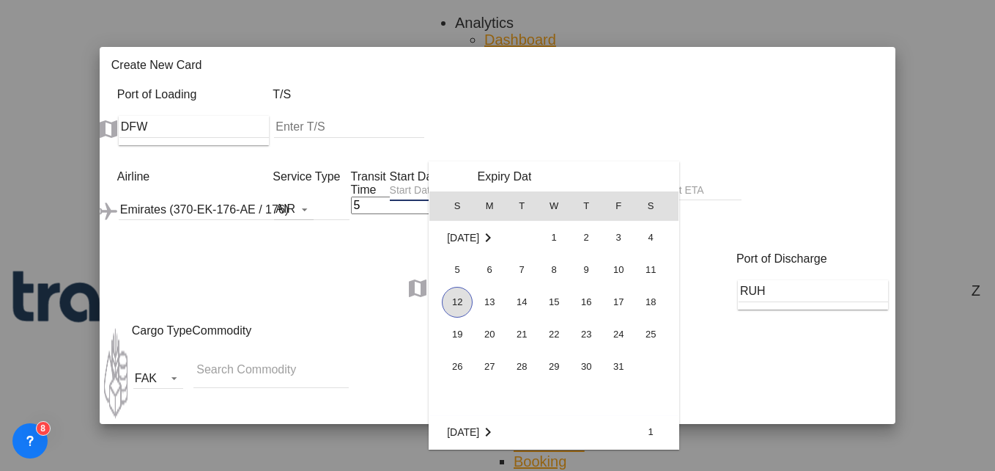
click at [458, 297] on span "12" at bounding box center [457, 302] width 31 height 31
type input "[DATE]"
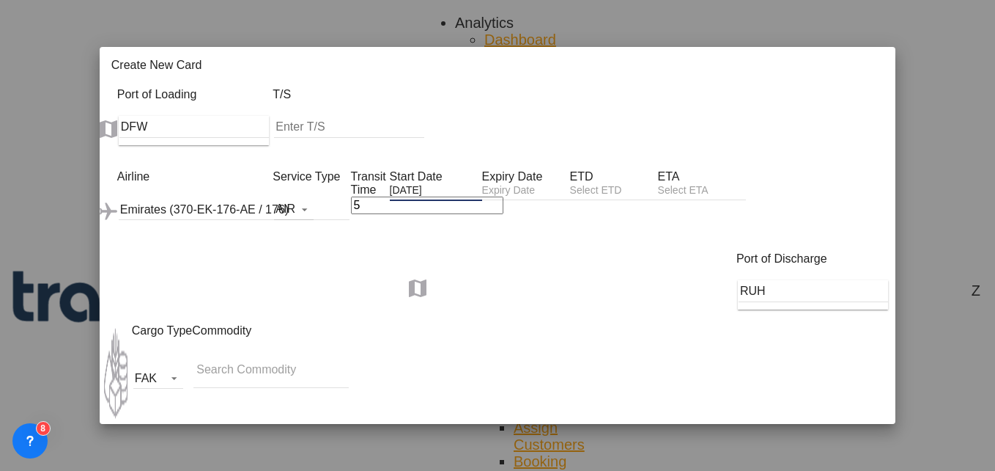
click at [570, 183] on div "Create New Card ..." at bounding box center [526, 191] width 88 height 17
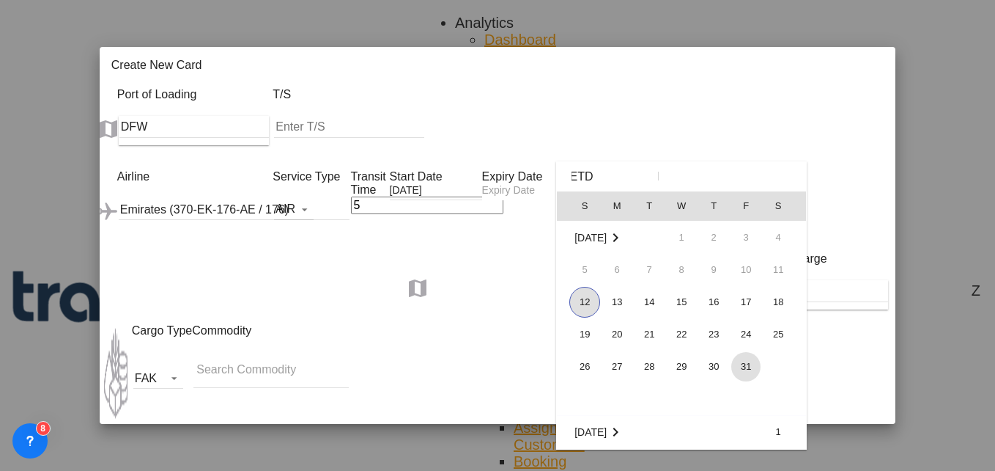
click at [734, 372] on span "31" at bounding box center [745, 366] width 29 height 29
type input "[DATE]"
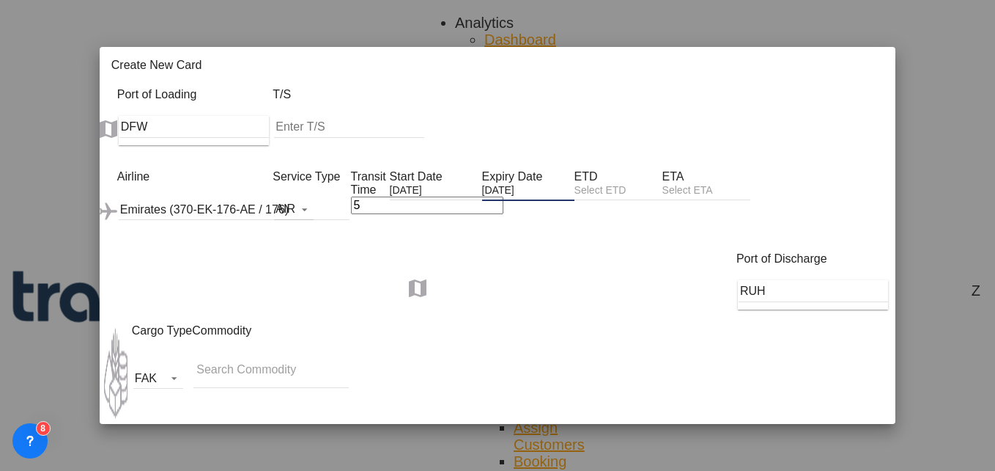
click at [216, 358] on input "Search Commodity" at bounding box center [269, 369] width 147 height 23
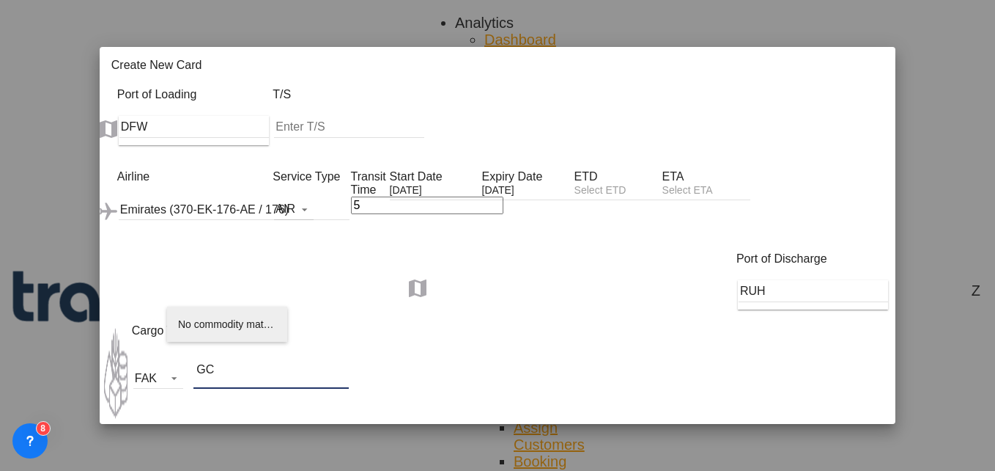
type input "GC"
click at [405, 252] on div "Airline Emirates (370-EK-176-AE / 176) (- / -) Service Type AIR Transit Time 5 …" at bounding box center [506, 211] width 778 height 82
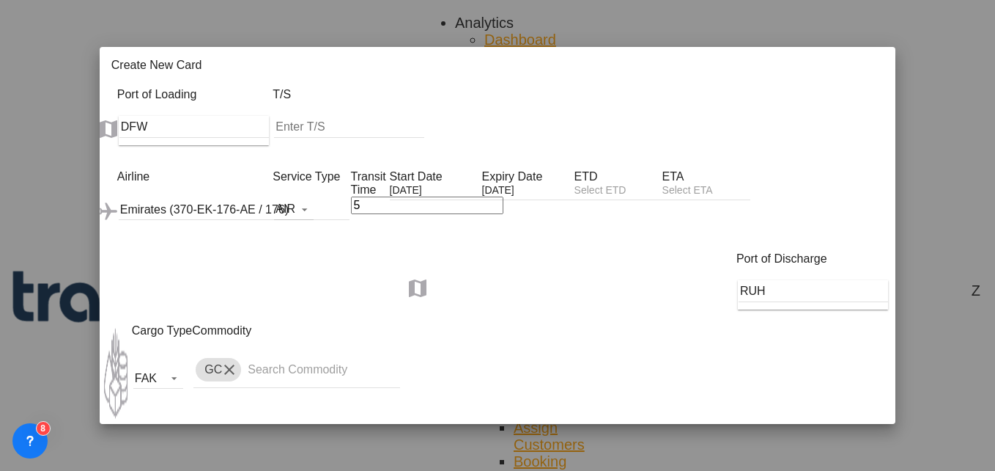
scroll to position [188, 0]
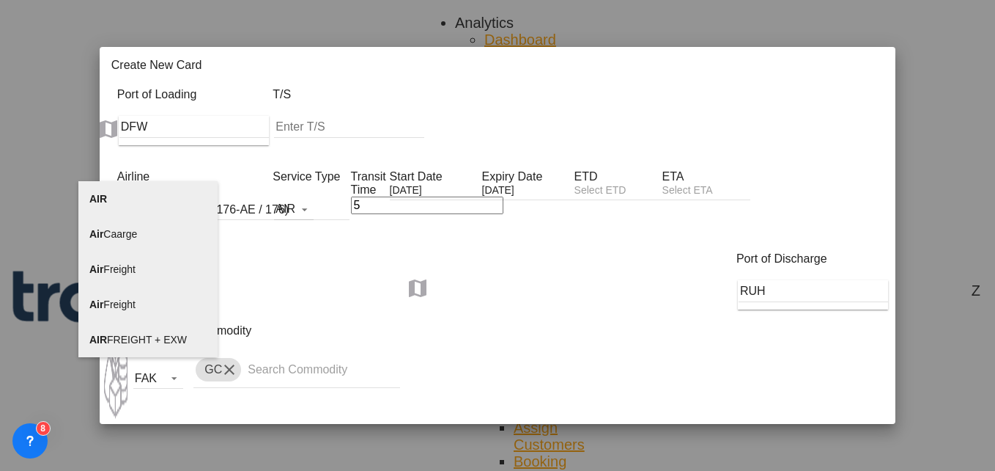
click at [137, 335] on span "AIR FREIGHT + EXW" at bounding box center [137, 339] width 97 height 12
type input "AIR FREIGHT + EXW"
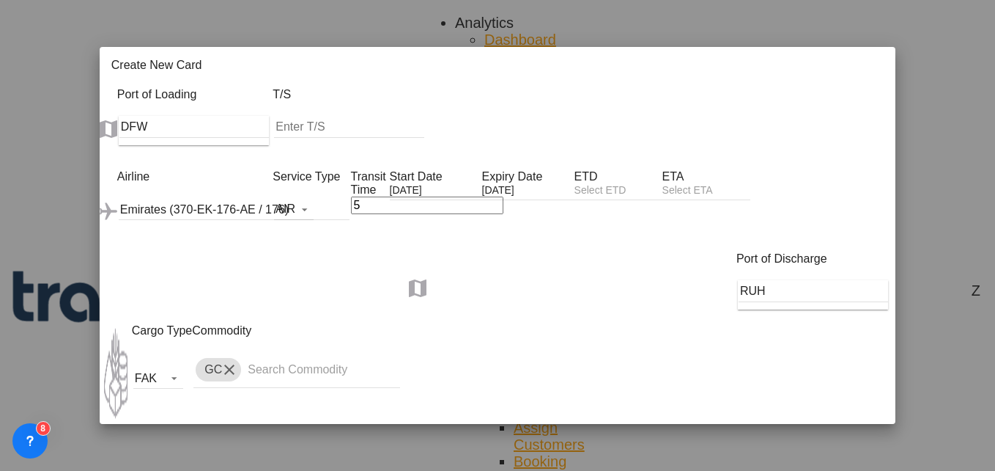
select select "per_kg"
click at [865, 464] on select "AED AFN ALL AMD ANG AOA ARS AUD AWG AZN BAM BBD BDT BGN BHD BIF BMD BND [PERSON…" at bounding box center [850, 471] width 45 height 15
select select "string:USD"
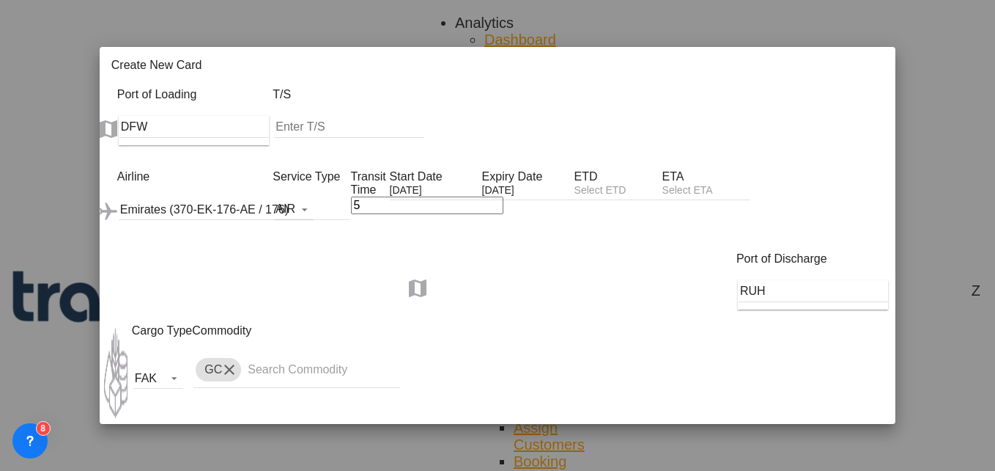
click at [852, 464] on select "AED AFN ALL AMD ANG AOA ARS AUD AWG AZN BAM BBD BDT BGN BHD BIF BMD BND [PERSON…" at bounding box center [850, 471] width 45 height 15
select select "string:USD"
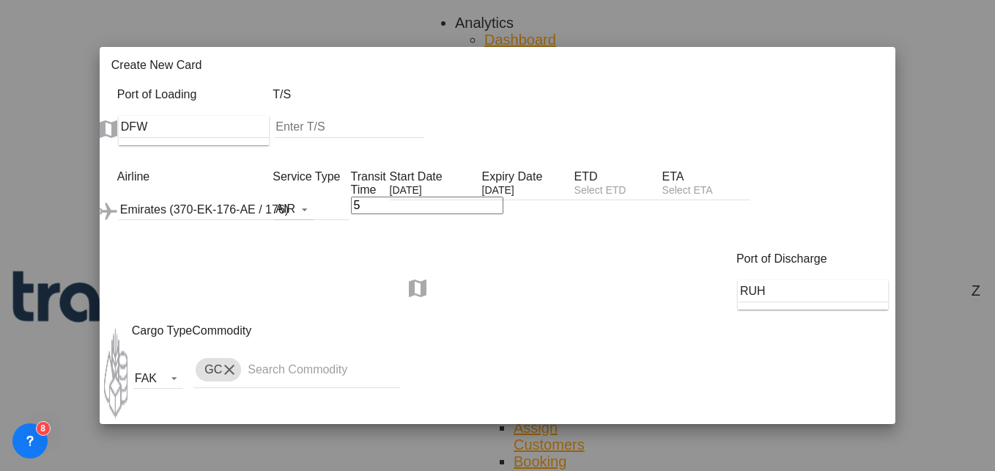
select select "string:USD"
type input "3.30"
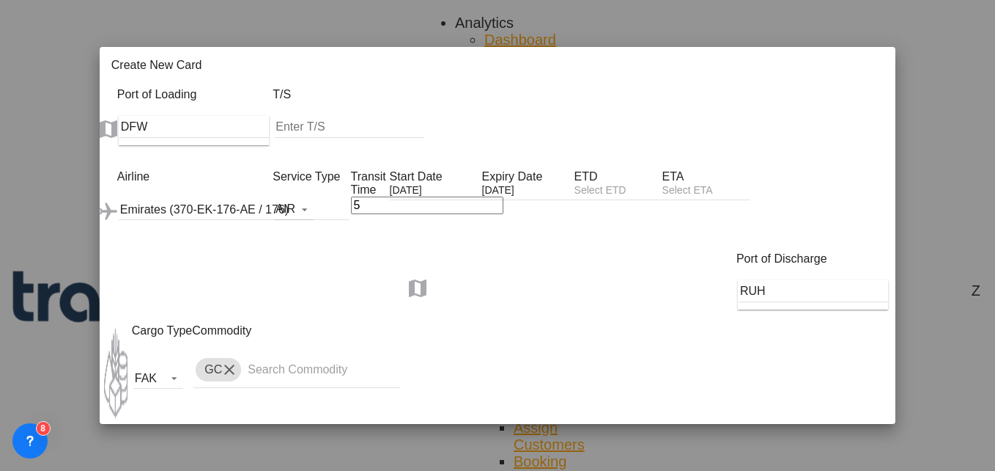
scroll to position [0, 113]
type input "2.91"
type input "3.3"
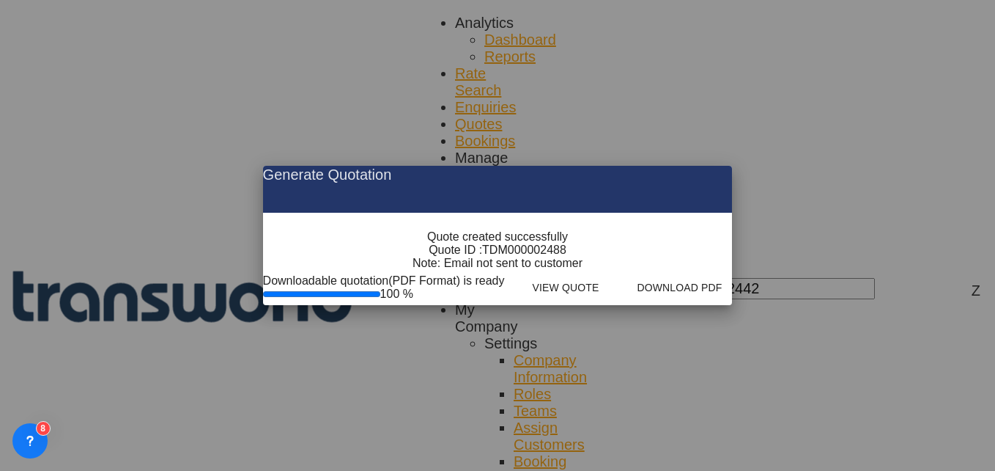
click at [718, 166] on md-icon "icon-close fg-AAA8AD cursor m-0" at bounding box center [709, 175] width 18 height 18
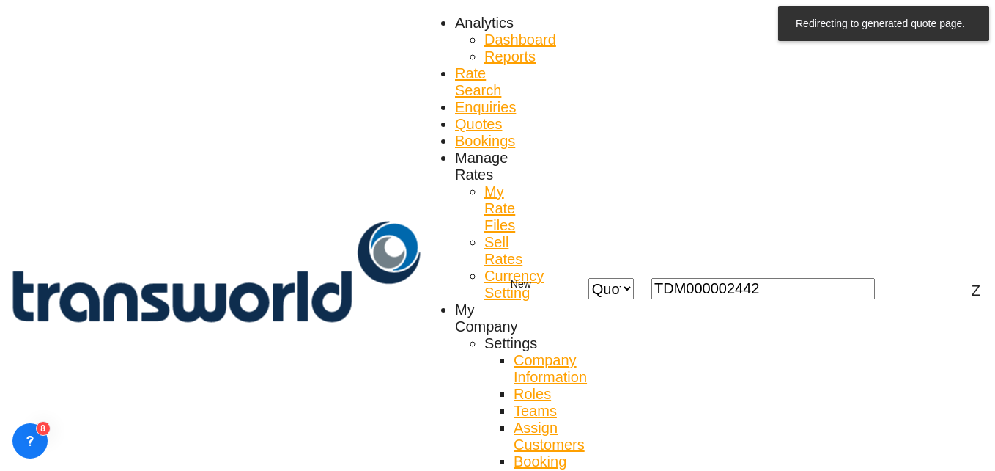
scroll to position [55, 0]
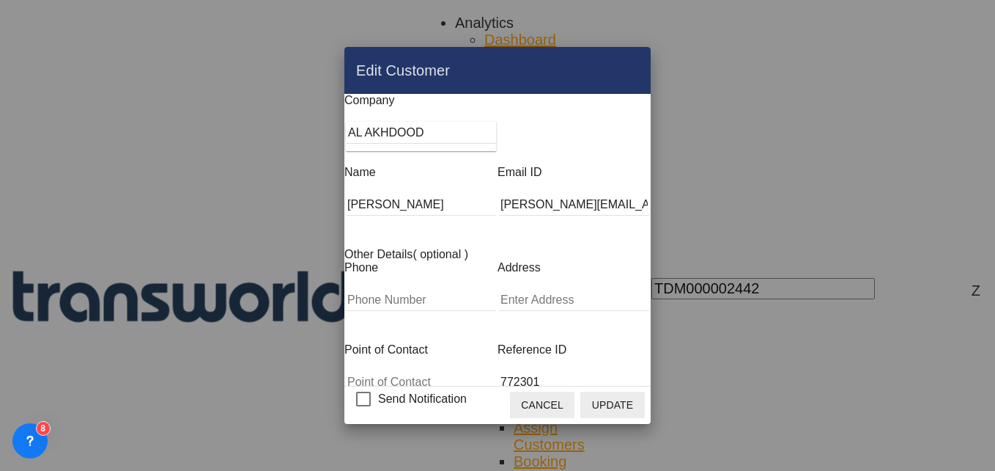
click at [575, 400] on button "Cancel" at bounding box center [542, 404] width 64 height 26
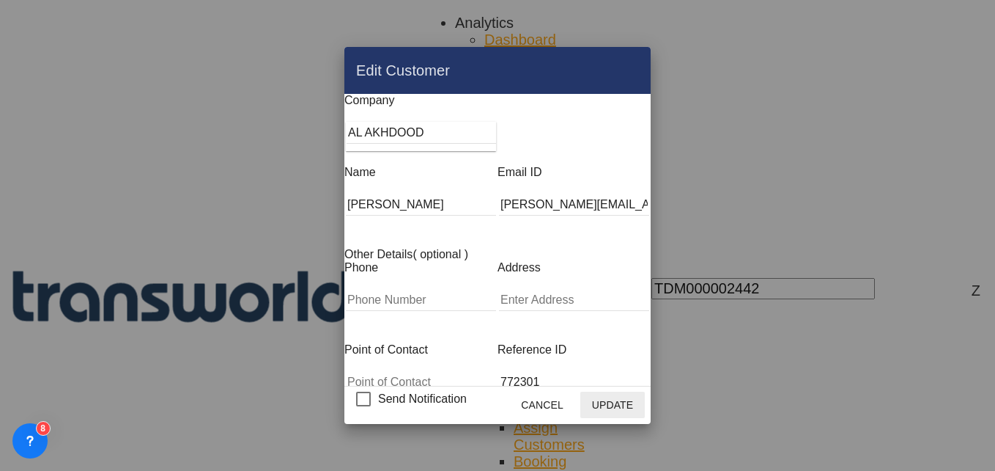
scroll to position [77, 0]
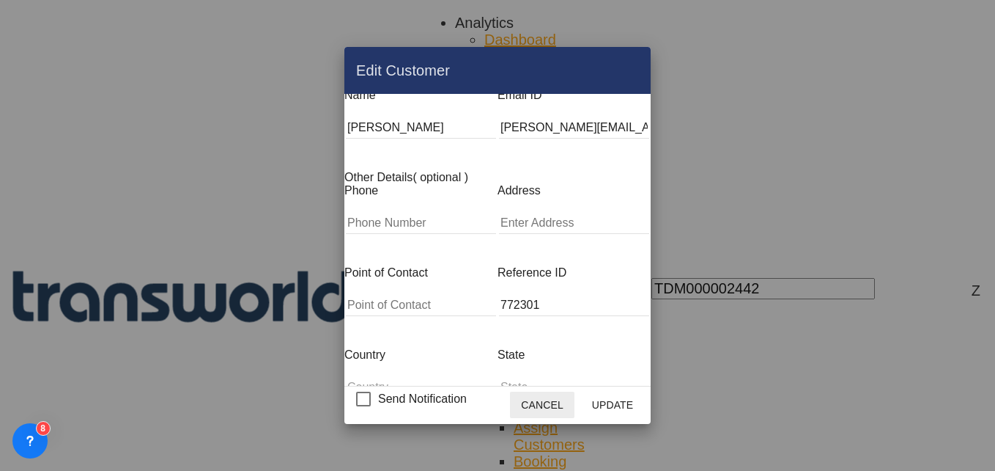
click at [575, 391] on button "Cancel" at bounding box center [542, 404] width 64 height 26
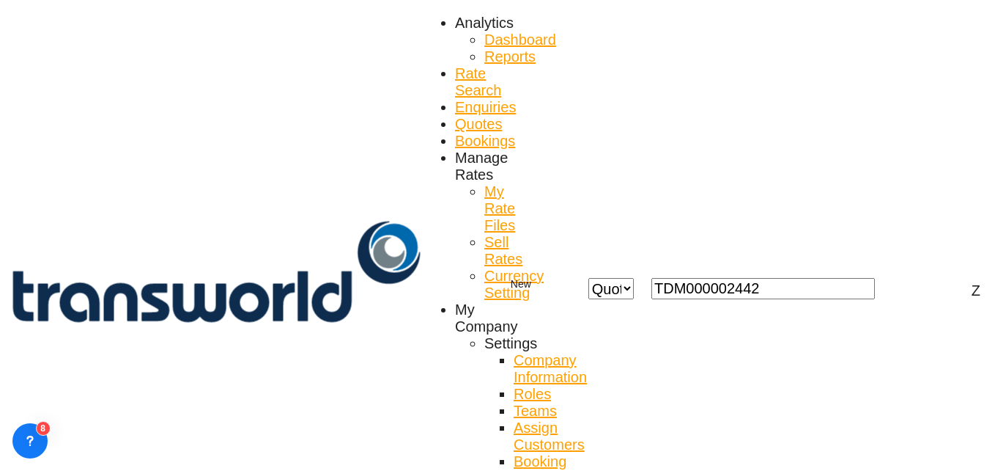
scroll to position [0, 0]
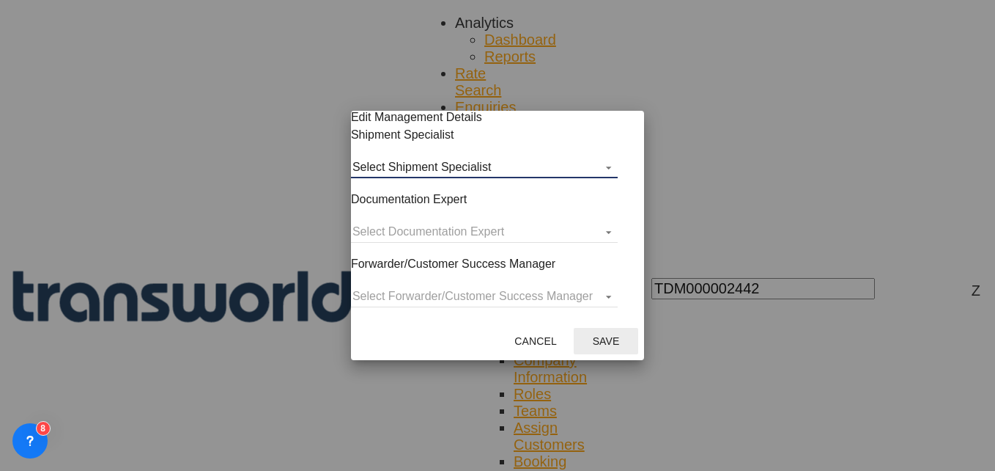
click at [408, 178] on md-select "Select Shipment Specialist [PERSON_NAME] W [PERSON_NAME][EMAIL_ADDRESS][PERSON_…" at bounding box center [484, 167] width 267 height 22
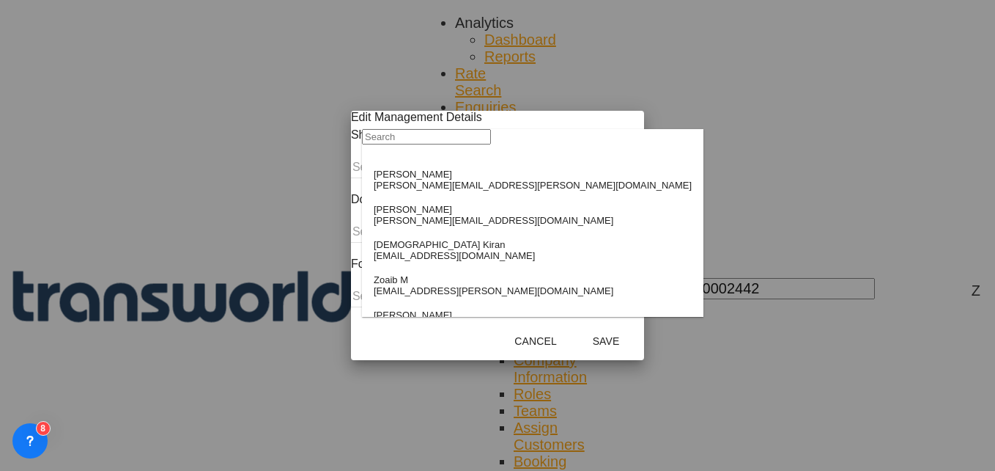
click at [405, 144] on input "search" at bounding box center [426, 136] width 129 height 15
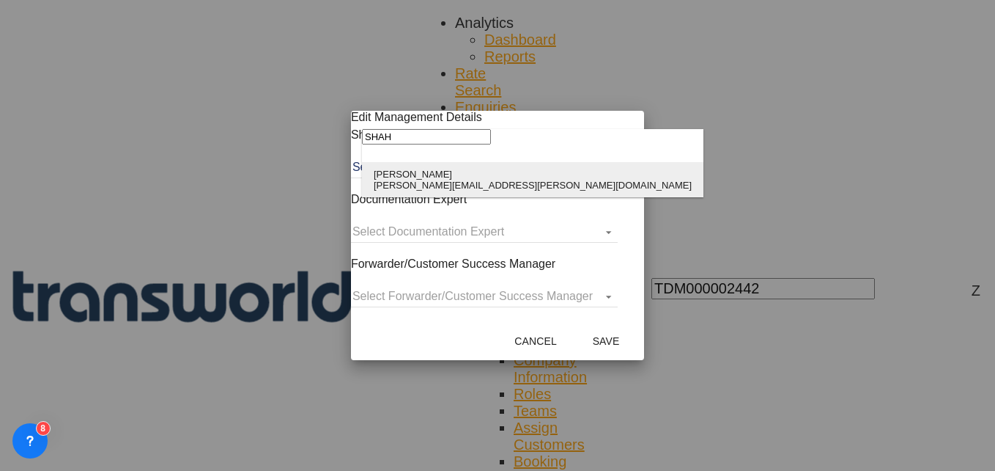
type input "SHAH"
click at [427, 183] on div "[PERSON_NAME][EMAIL_ADDRESS][PERSON_NAME][DOMAIN_NAME]" at bounding box center [533, 185] width 318 height 11
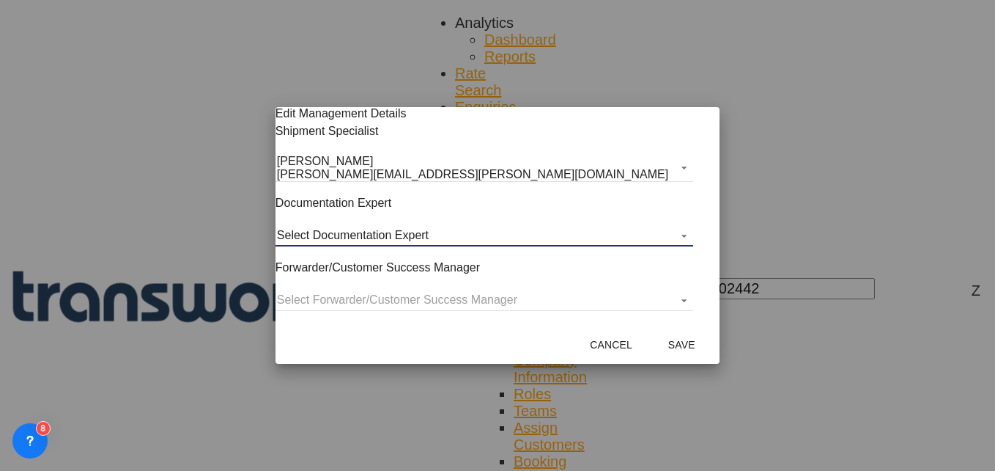
click at [421, 246] on md-select "Select Documentation Expert [PERSON_NAME] W [PERSON_NAME][EMAIL_ADDRESS][PERSON…" at bounding box center [485, 235] width 418 height 22
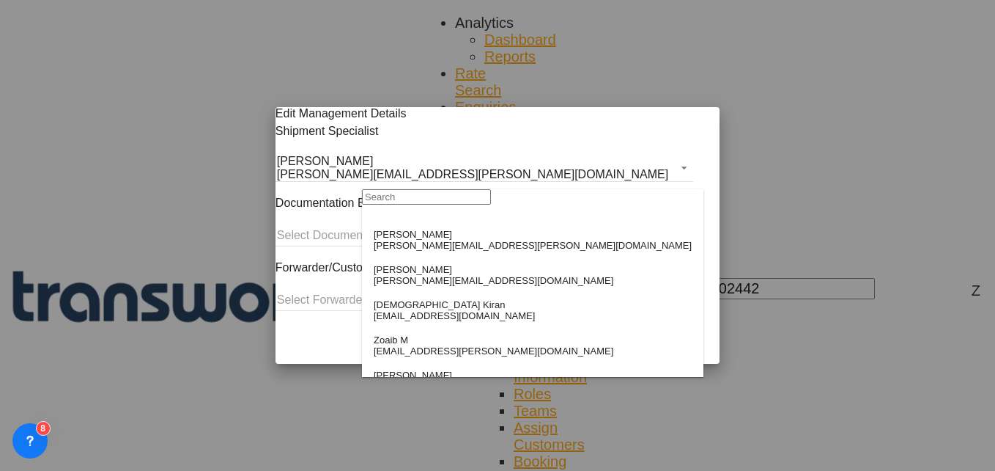
click at [409, 204] on input "search" at bounding box center [426, 196] width 129 height 15
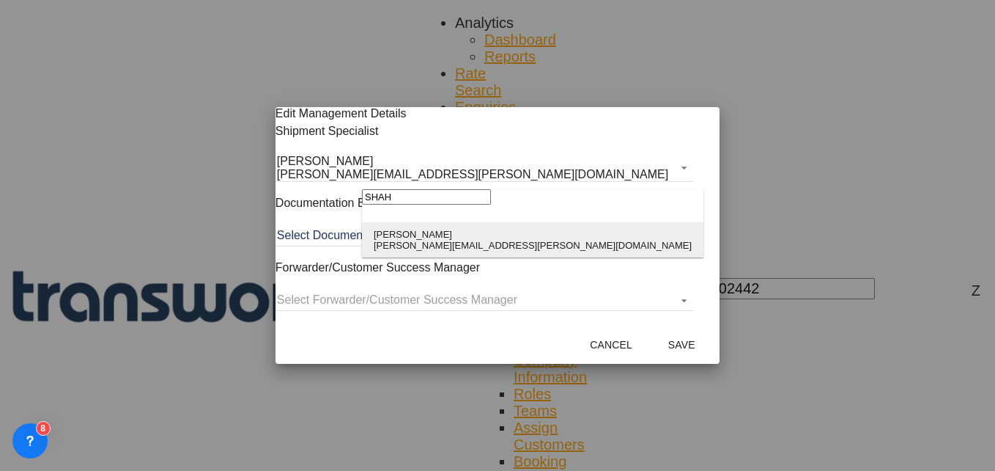
type input "SHAH"
click at [413, 238] on div "[PERSON_NAME]" at bounding box center [533, 234] width 318 height 11
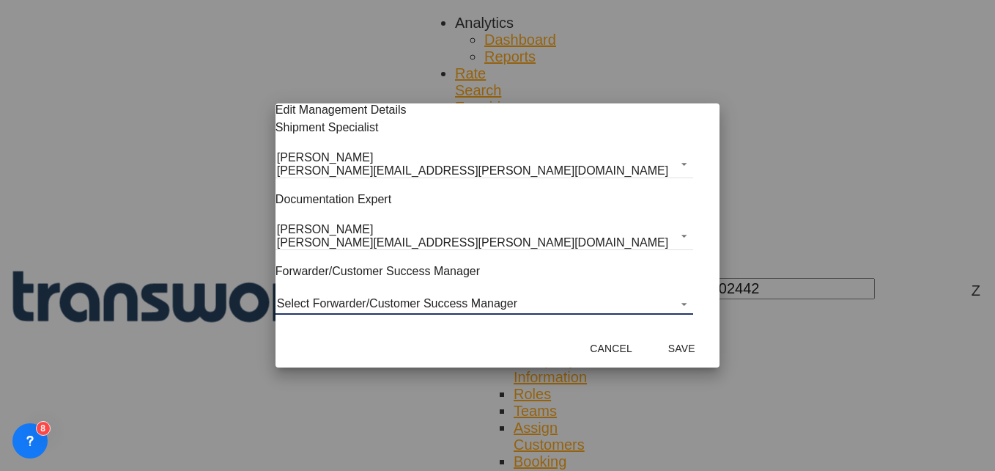
click at [418, 295] on md-select "Select Forwarder/Customer Success Manager [PERSON_NAME] [PERSON_NAME][EMAIL_ADD…" at bounding box center [485, 303] width 418 height 22
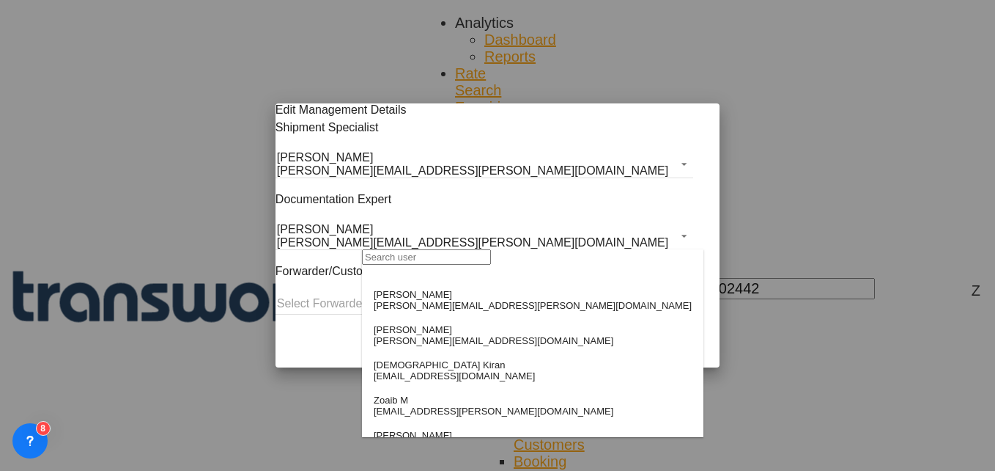
click at [413, 265] on input "search" at bounding box center [426, 256] width 129 height 15
type input "A"
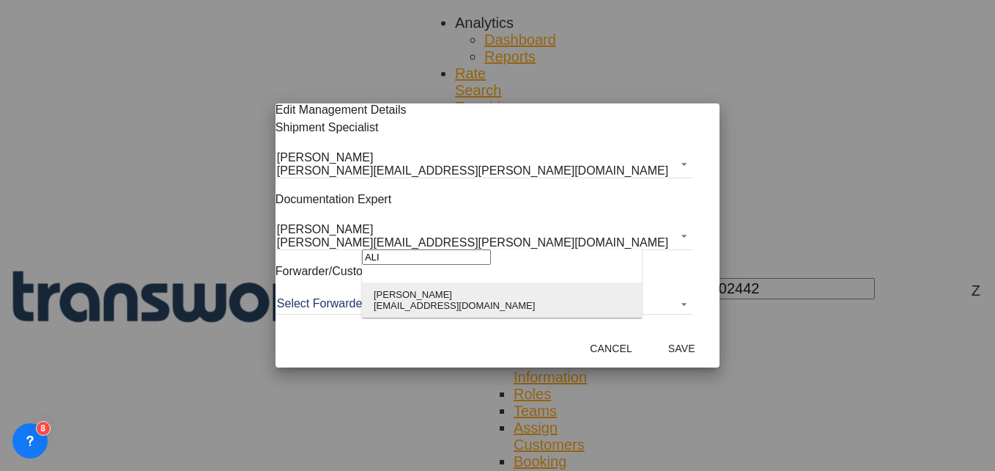
type input "ALI"
click at [417, 293] on div "[PERSON_NAME]" at bounding box center [454, 294] width 161 height 11
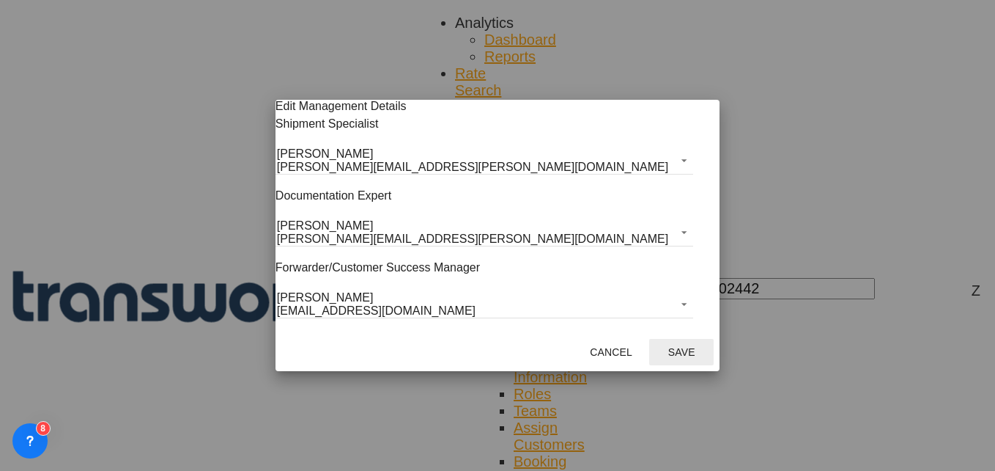
click at [649, 360] on button "Save" at bounding box center [681, 352] width 64 height 26
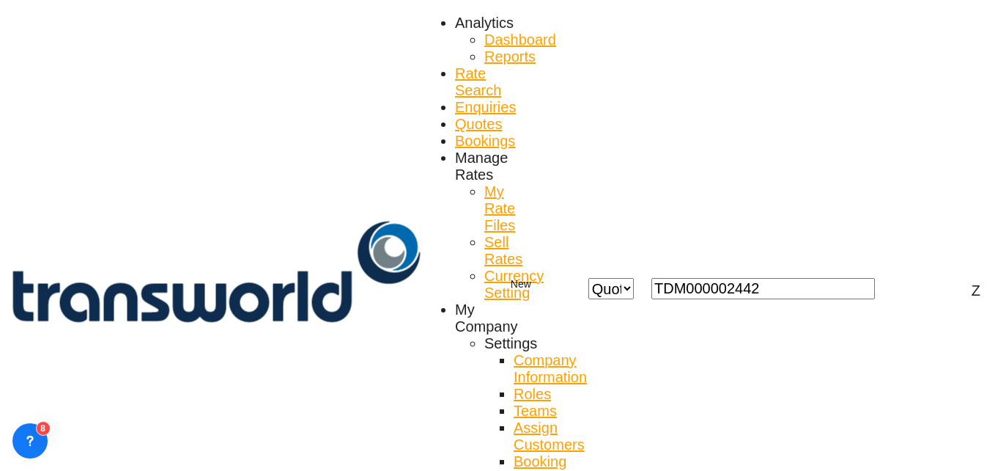
scroll to position [9, 0]
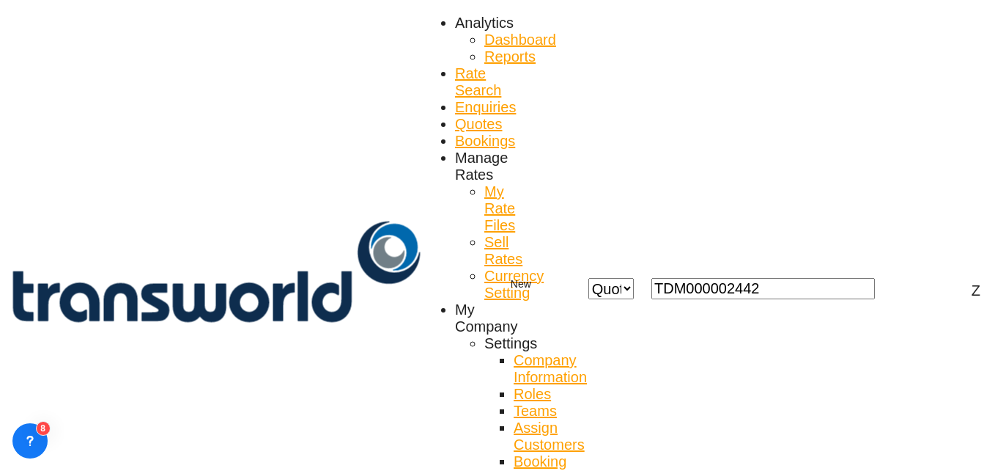
copy div "TW0210771"
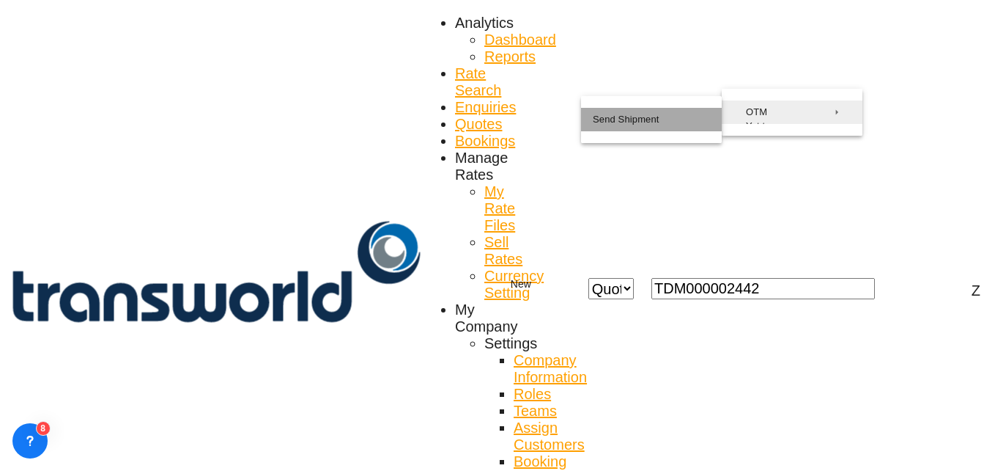
click at [642, 131] on span "Send Shipment" at bounding box center [626, 119] width 67 height 23
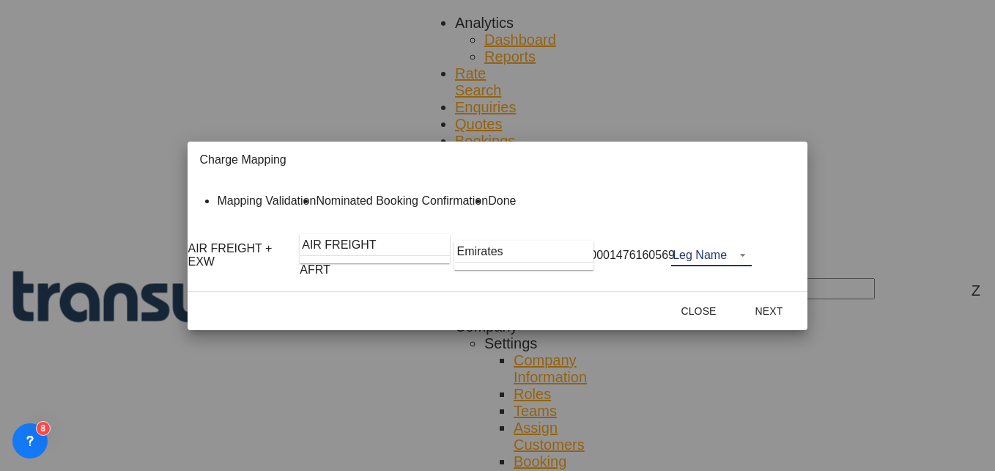
click at [752, 266] on md-select "Leg Name HANDLING ORIGIN HANDLING DESTINATION OTHERS TL PICK UP CUSTOMS ORIGIN …" at bounding box center [711, 255] width 81 height 22
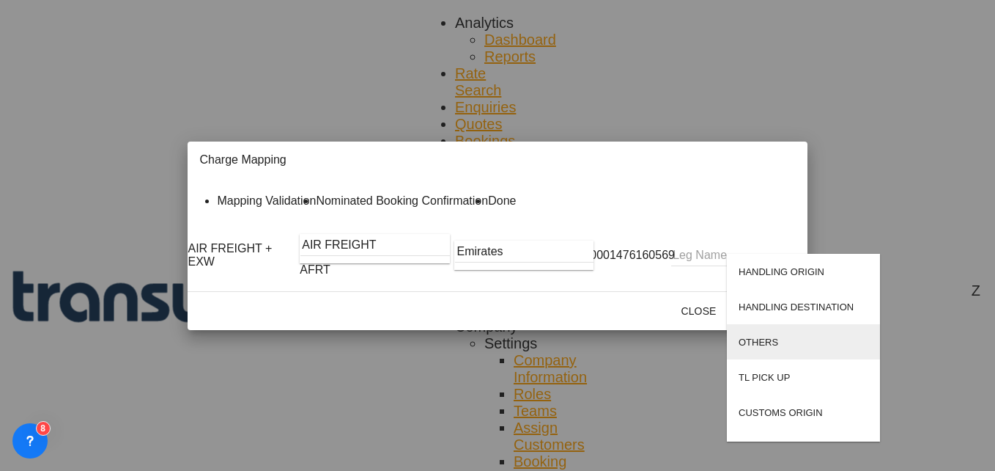
click at [770, 347] on div "OTHERS" at bounding box center [759, 341] width 40 height 11
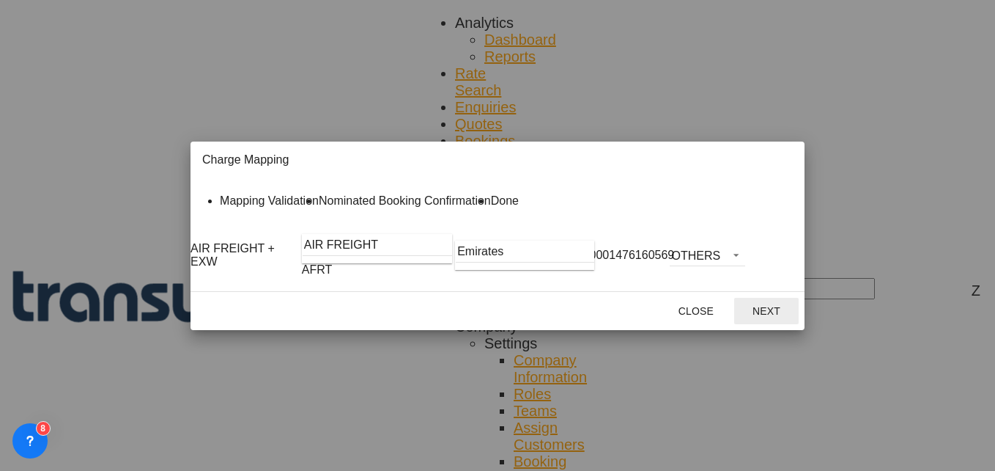
click at [799, 324] on button "Next" at bounding box center [766, 311] width 64 height 26
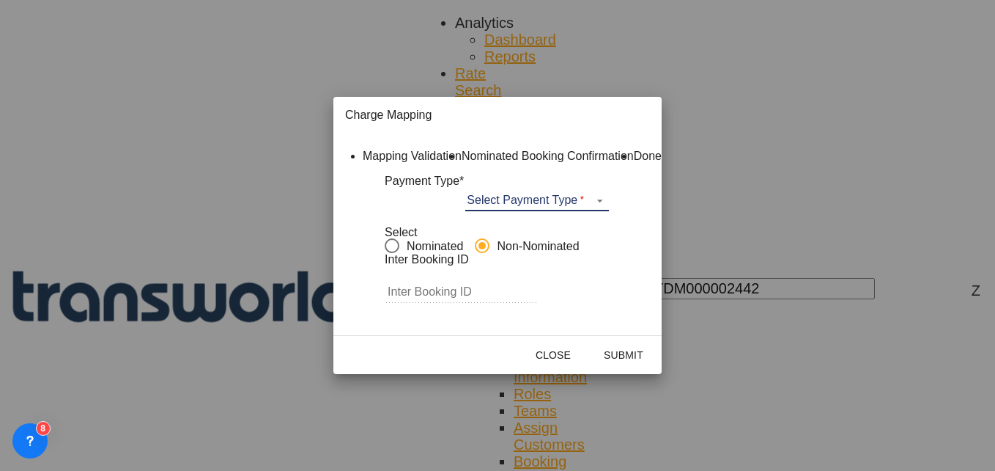
click at [543, 211] on md-select "Select Payment Type COLLECT PREPAID" at bounding box center [537, 200] width 144 height 22
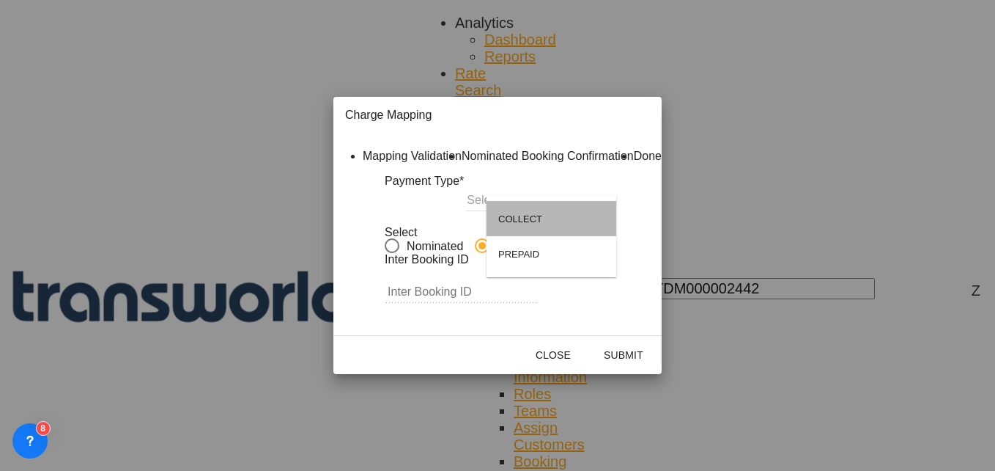
click at [543, 217] on md-option "COLLECT" at bounding box center [552, 218] width 130 height 35
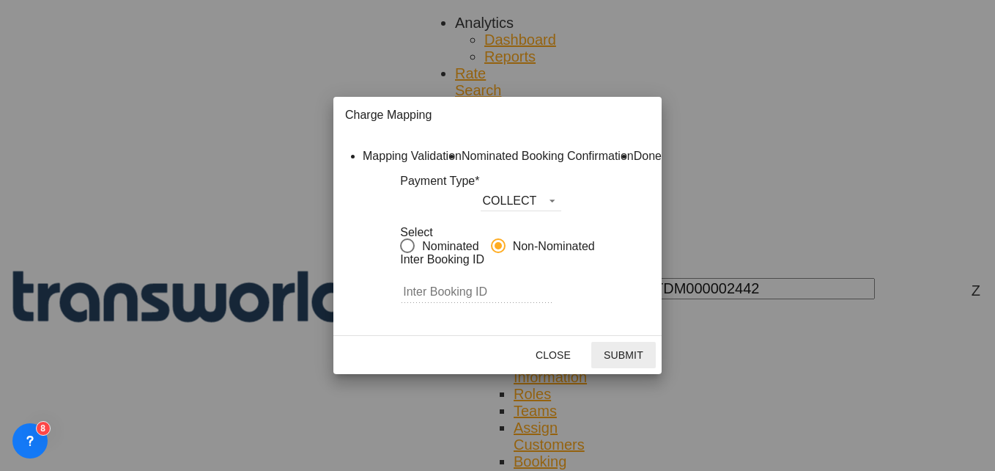
click at [656, 368] on button "Submit" at bounding box center [623, 355] width 64 height 26
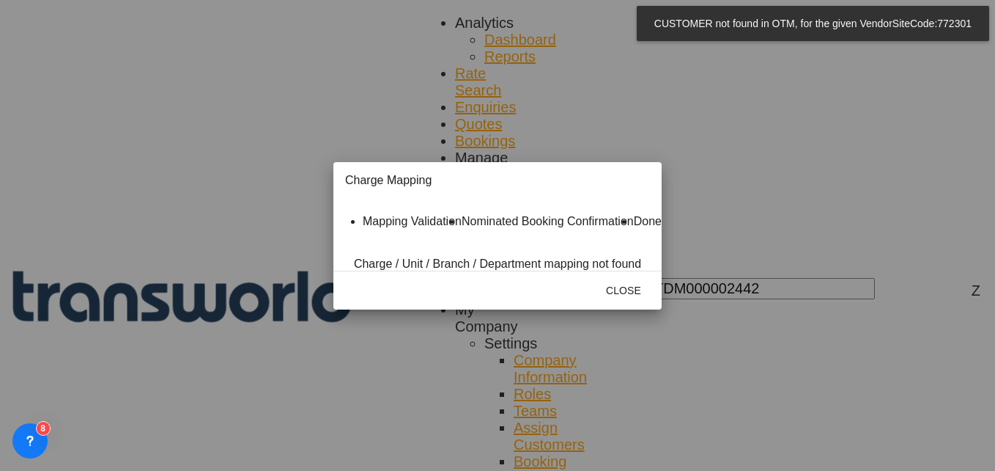
scroll to position [16, 0]
click at [461, 174] on md-icon "icon-close fg-AAA8AD cursor" at bounding box center [452, 183] width 18 height 18
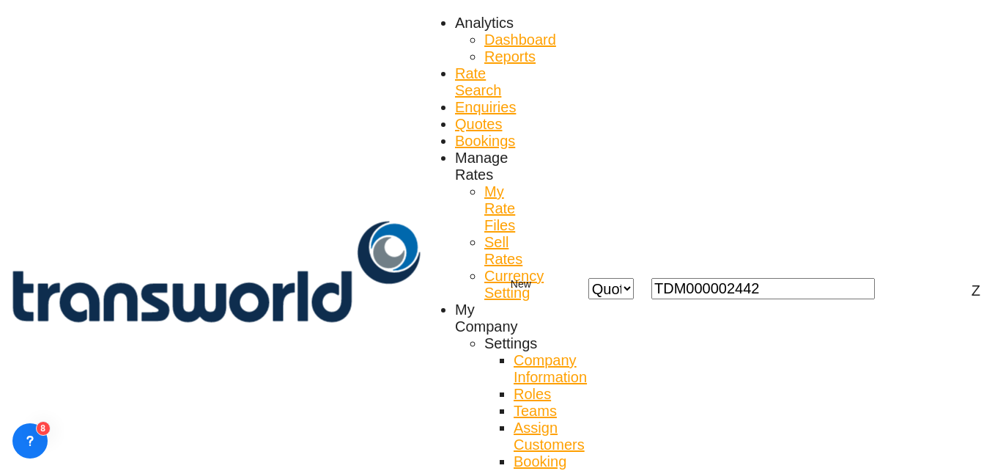
scroll to position [637, 0]
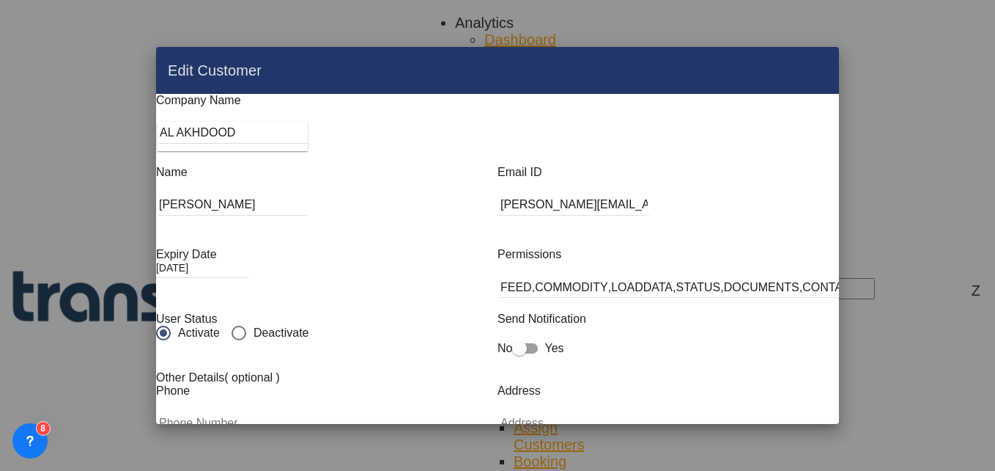
scroll to position [0, 0]
drag, startPoint x: 372, startPoint y: 138, endPoint x: 208, endPoint y: 142, distance: 164.2
click at [208, 142] on div "Edit Customer Company Name AL AKHDOOD Name [PERSON_NAME] Email ID [PERSON_NAME]…" at bounding box center [497, 235] width 995 height 471
type input "a"
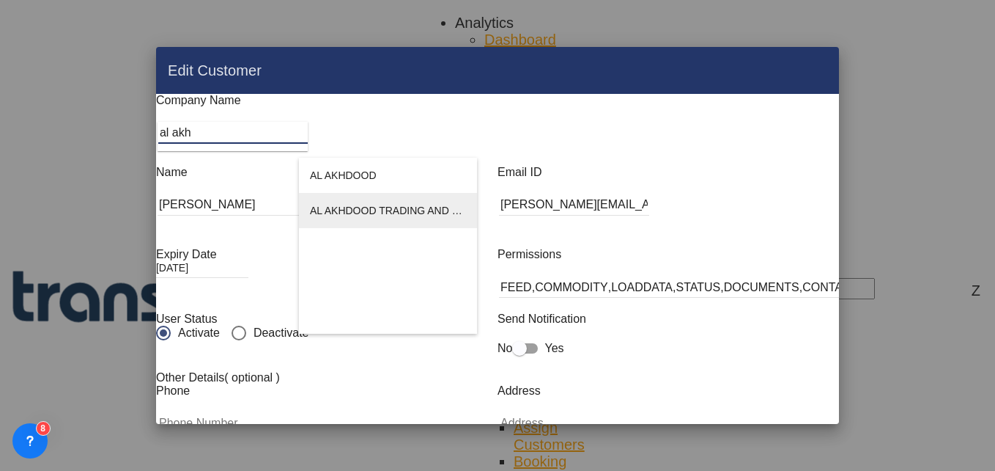
click at [398, 211] on span "AL AKHDOOD TRADING AND CONTRACTING COMPANY" at bounding box center [445, 210] width 271 height 12
type input "AL AKHDOOD TRADING AND CONTRACTING COMPANY"
type input "[PERSON_NAME][EMAIL_ADDRESS][DOMAIN_NAME]"
type input "133633325"
type input "1276143"
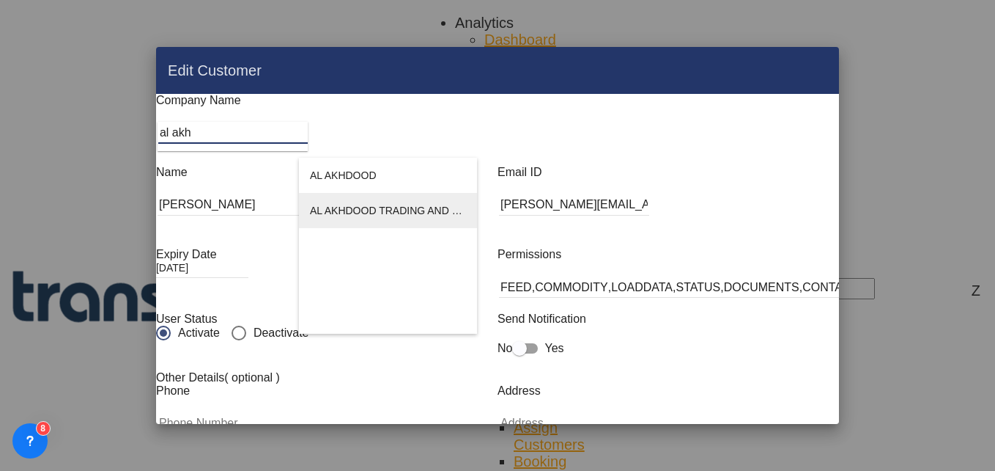
type input "34443"
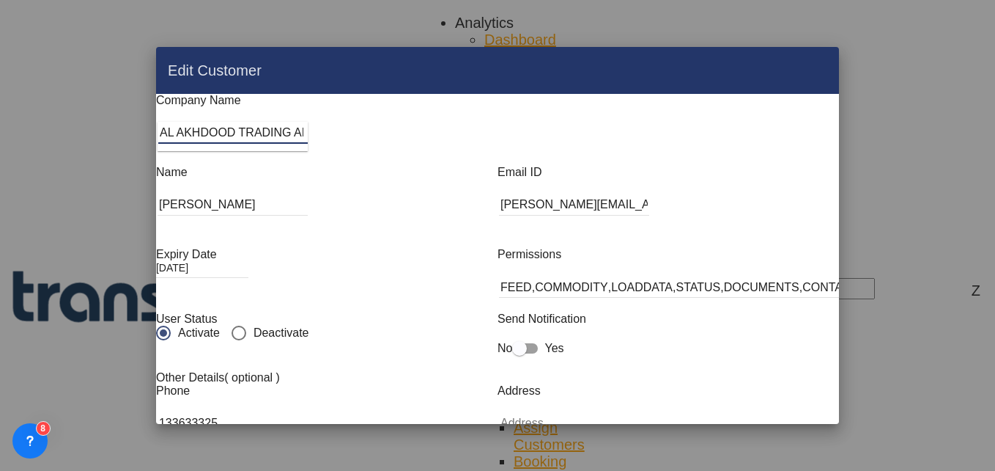
scroll to position [0, 73]
drag, startPoint x: 360, startPoint y: 135, endPoint x: 526, endPoint y: 157, distance: 167.1
click at [526, 157] on md-dialog-content "Company Name AL AKHDOOD TRADING AND CONTRACTING COMPANY Name [PERSON_NAME] Emai…" at bounding box center [497, 394] width 683 height 601
type input "AL AKHDOOD"
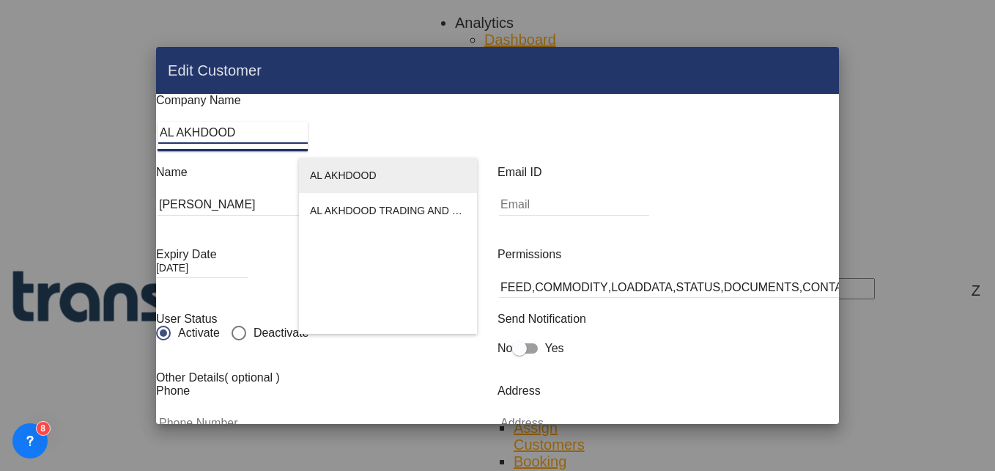
click at [395, 177] on li "AL AKHDOOD" at bounding box center [388, 175] width 178 height 35
type input "AL AKHDOOD"
type input "[PERSON_NAME][EMAIL_ADDRESS][DOMAIN_NAME]"
type input "966546606560"
type input "772301"
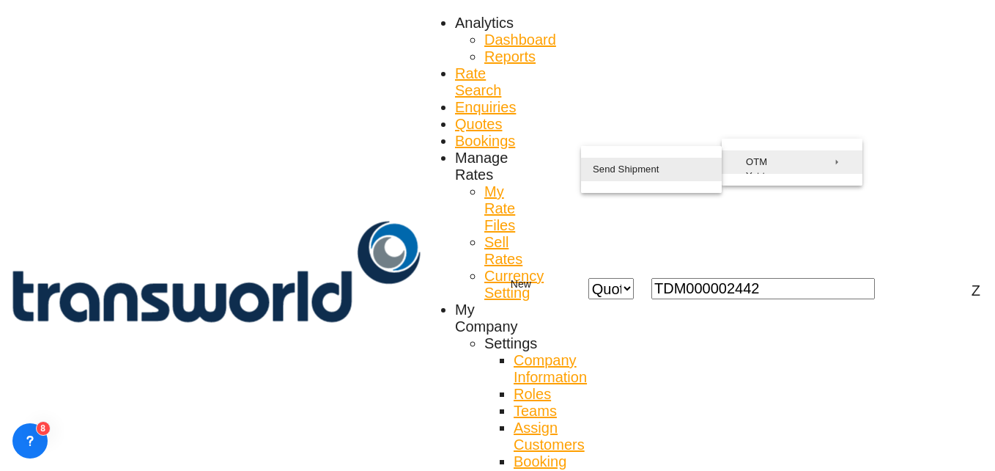
click at [622, 166] on span "Send Shipment" at bounding box center [626, 169] width 67 height 23
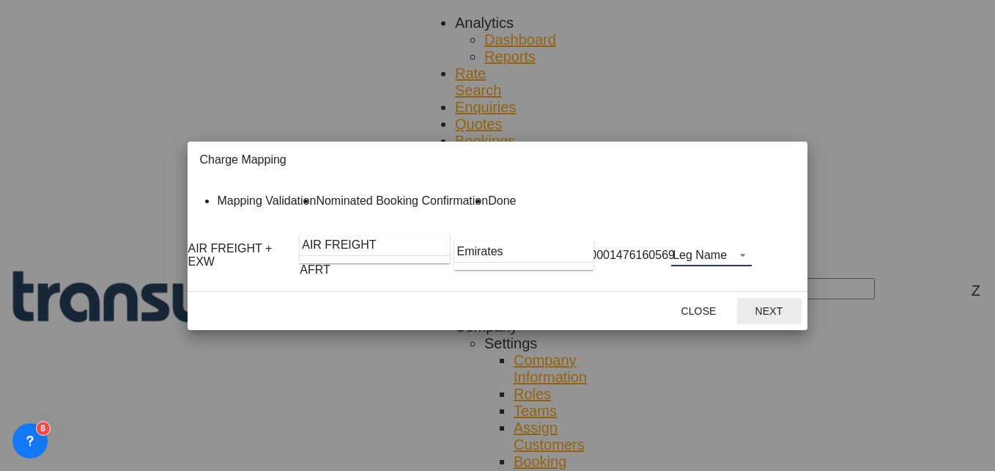
click at [752, 266] on md-select "Leg Name HANDLING ORIGIN HANDLING DESTINATION OTHERS TL PICK UP CUSTOMS ORIGIN …" at bounding box center [711, 255] width 81 height 22
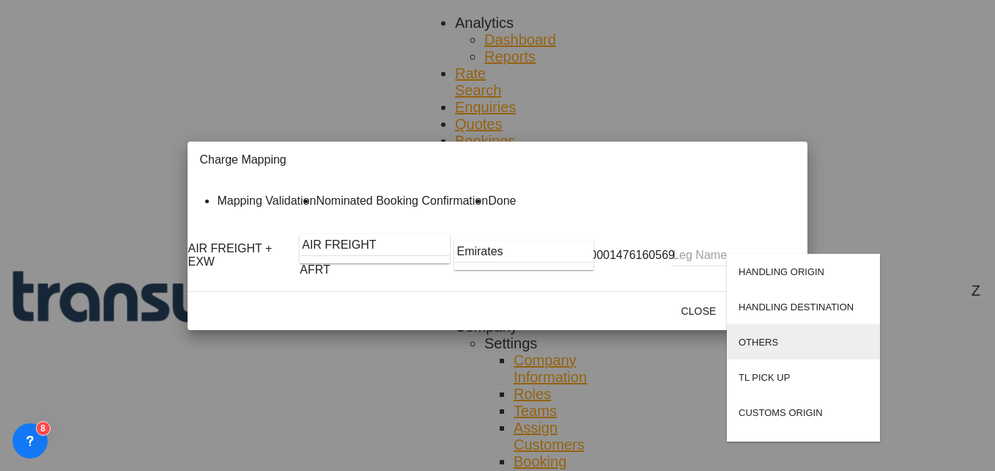
click at [753, 340] on div "OTHERS" at bounding box center [759, 341] width 40 height 11
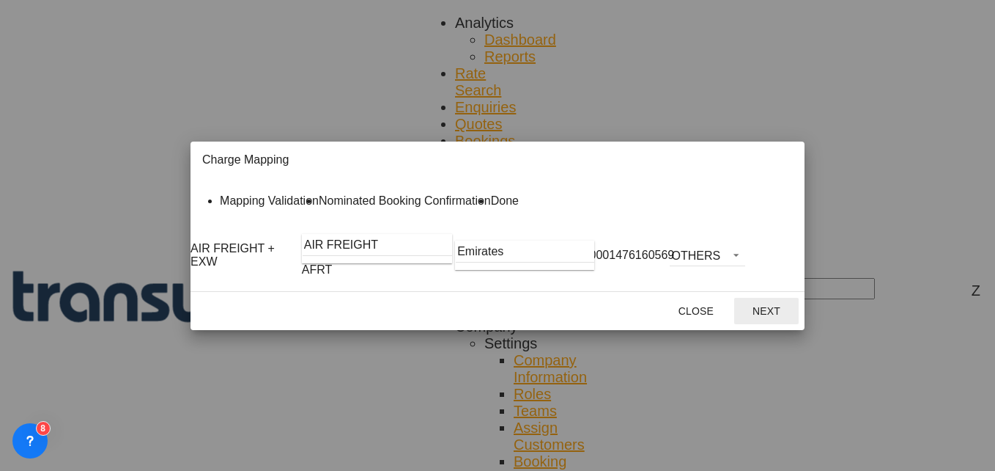
click at [799, 324] on button "Next" at bounding box center [766, 311] width 64 height 26
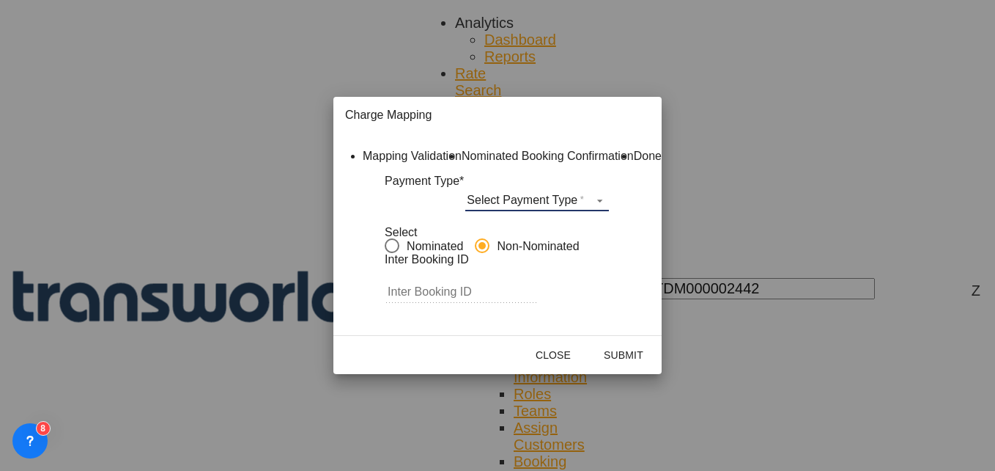
click at [581, 211] on md-select "Select Payment Type COLLECT PREPAID" at bounding box center [537, 200] width 144 height 22
click at [531, 220] on div "COLLECT" at bounding box center [520, 218] width 44 height 11
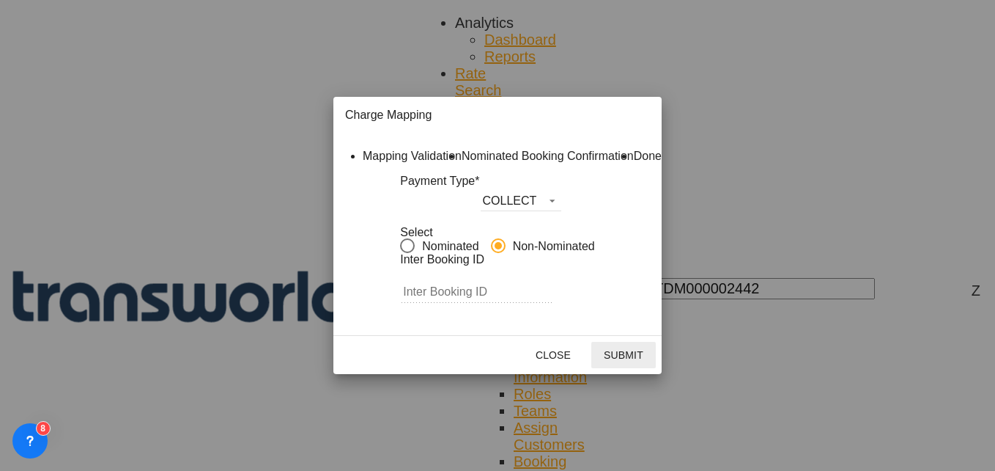
click at [656, 368] on button "Submit" at bounding box center [623, 355] width 64 height 26
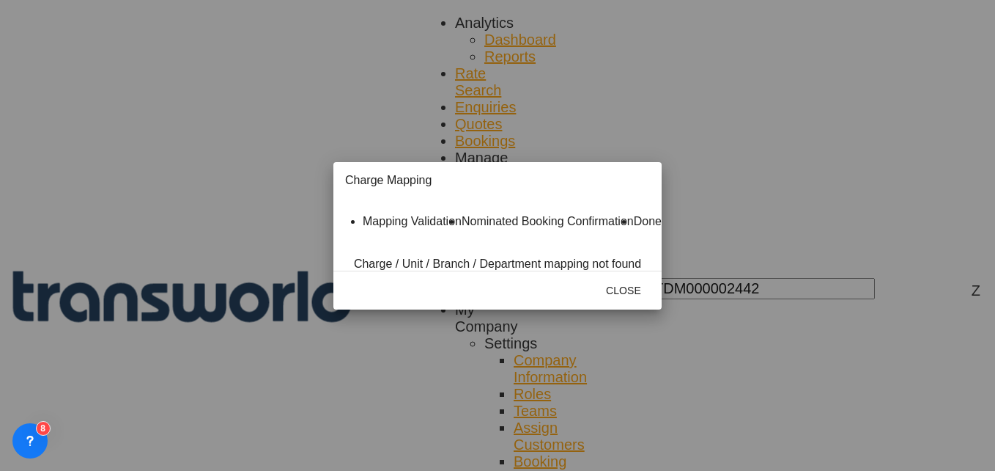
click at [461, 174] on md-icon "icon-close fg-AAA8AD cursor" at bounding box center [452, 183] width 18 height 18
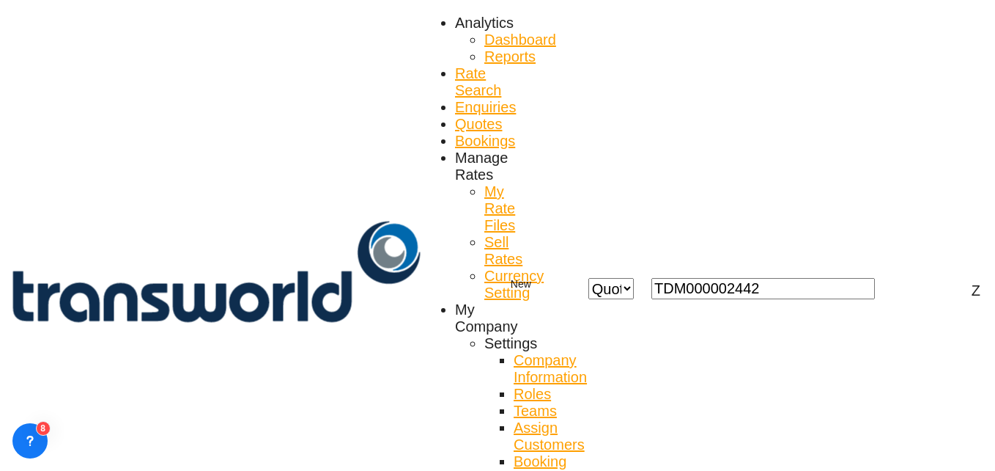
click at [549, 278] on span "New" at bounding box center [521, 284] width 56 height 12
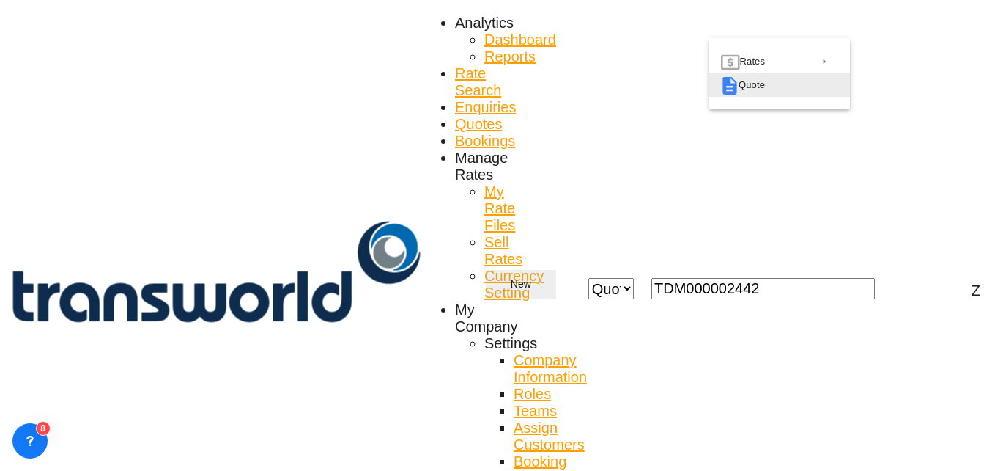
click at [734, 95] on md-icon "button" at bounding box center [730, 86] width 18 height 18
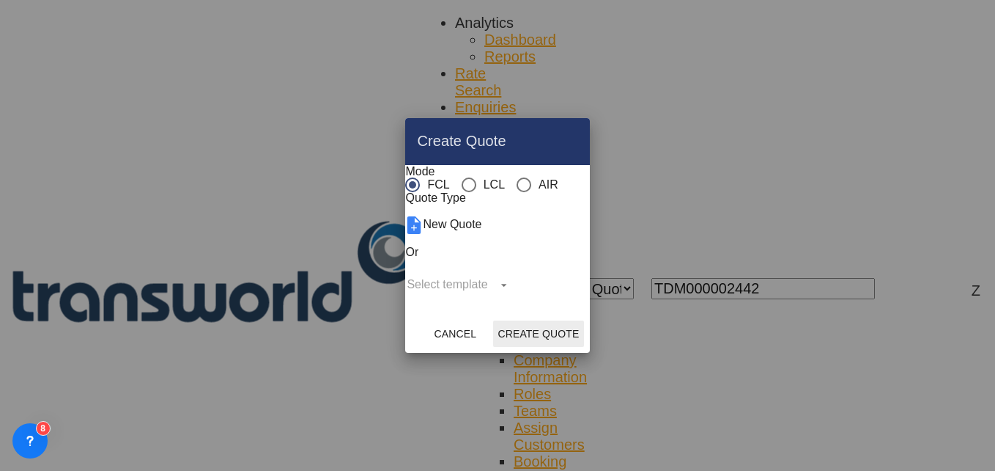
click at [590, 133] on md-icon "Close dialog" at bounding box center [581, 142] width 18 height 18
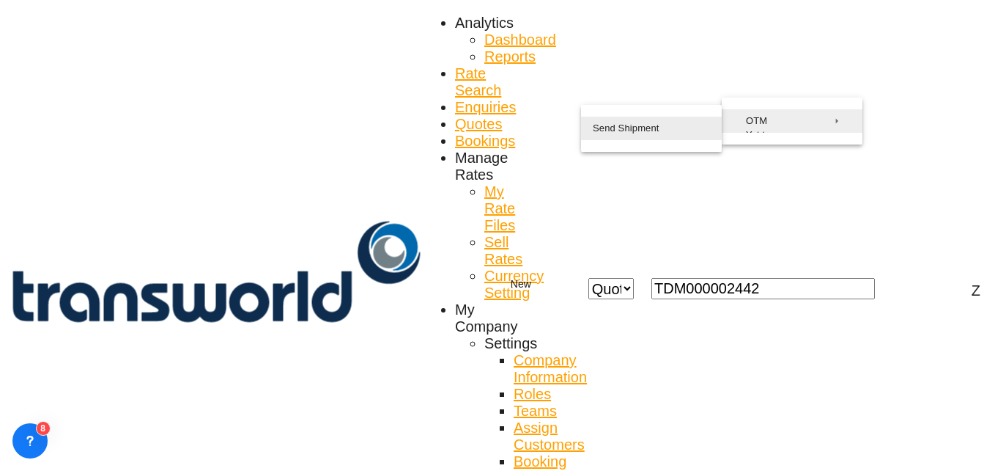
click at [627, 132] on span "Send Shipment" at bounding box center [626, 128] width 67 height 23
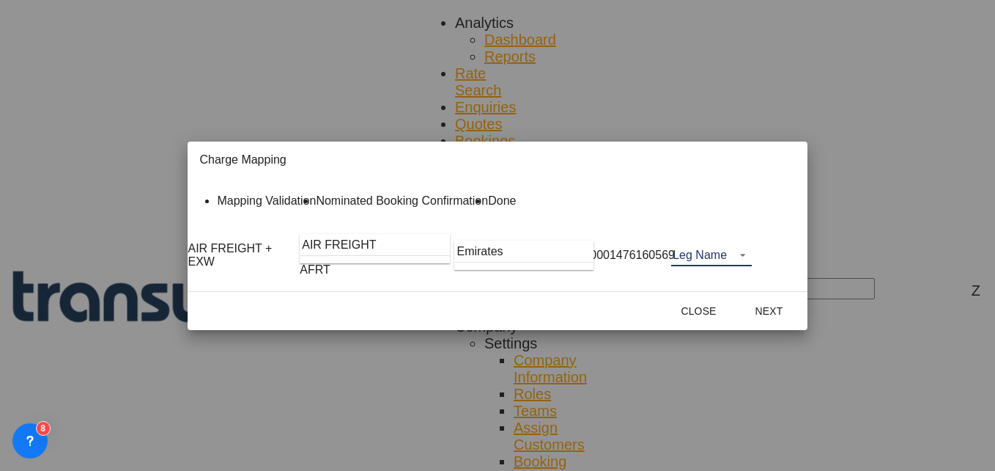
click at [752, 266] on md-select "Leg Name HANDLING ORIGIN HANDLING DESTINATION OTHERS TL PICK UP CUSTOMS ORIGIN …" at bounding box center [711, 255] width 81 height 22
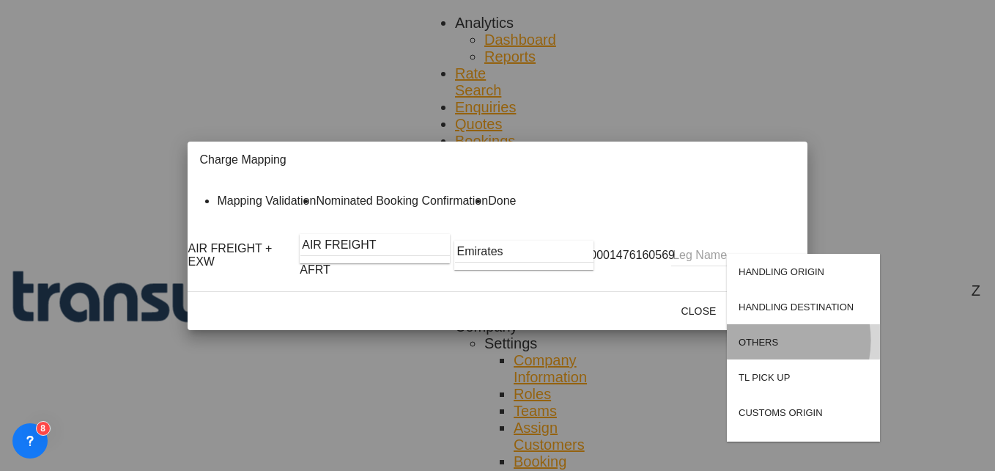
click at [767, 340] on div "OTHERS" at bounding box center [759, 341] width 40 height 11
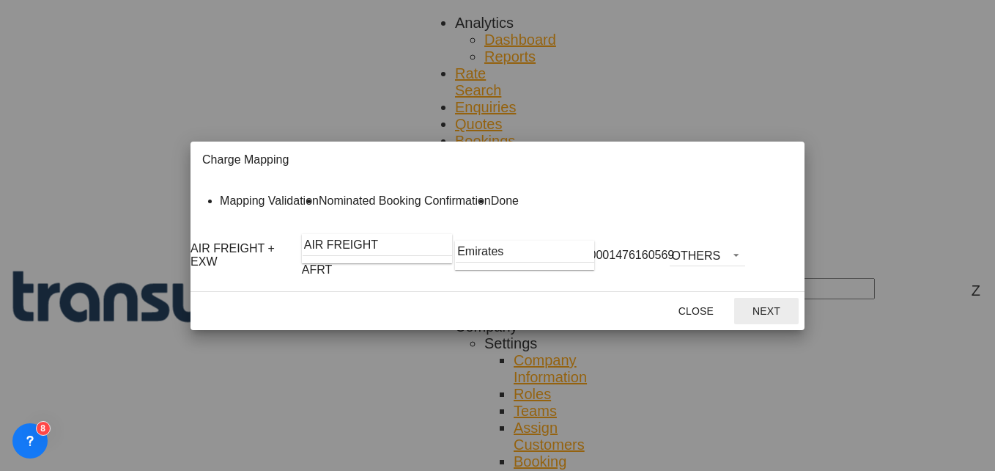
click at [799, 324] on button "Next" at bounding box center [766, 311] width 64 height 26
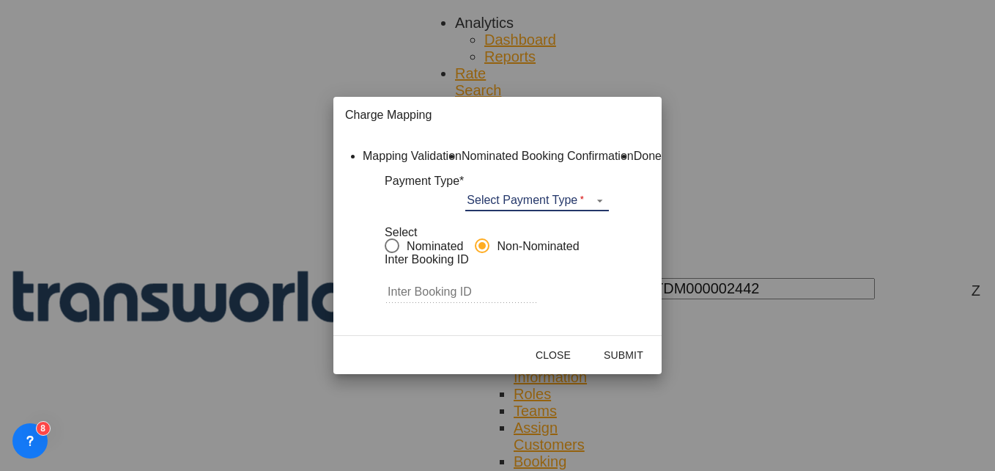
click at [553, 211] on md-select "Select Payment Type COLLECT PREPAID" at bounding box center [537, 200] width 144 height 22
click at [553, 218] on md-option "COLLECT" at bounding box center [552, 218] width 130 height 35
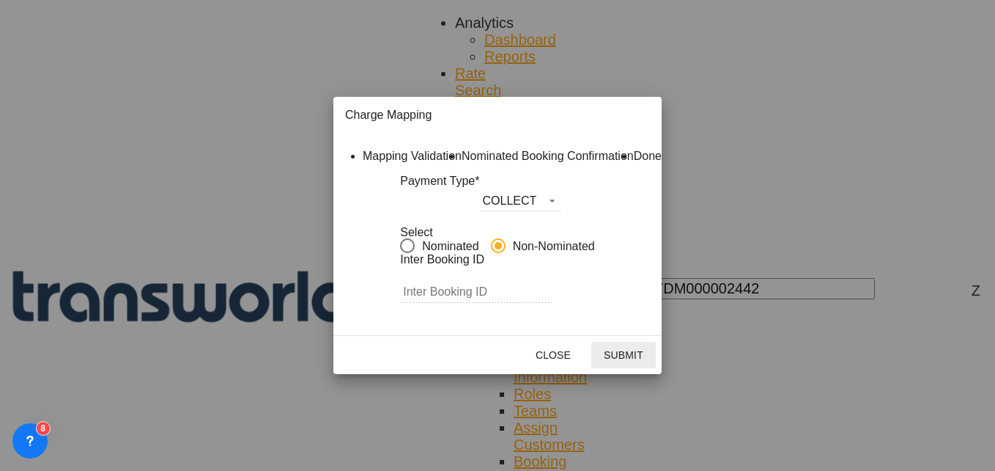
click at [656, 368] on button "Submit" at bounding box center [623, 355] width 64 height 26
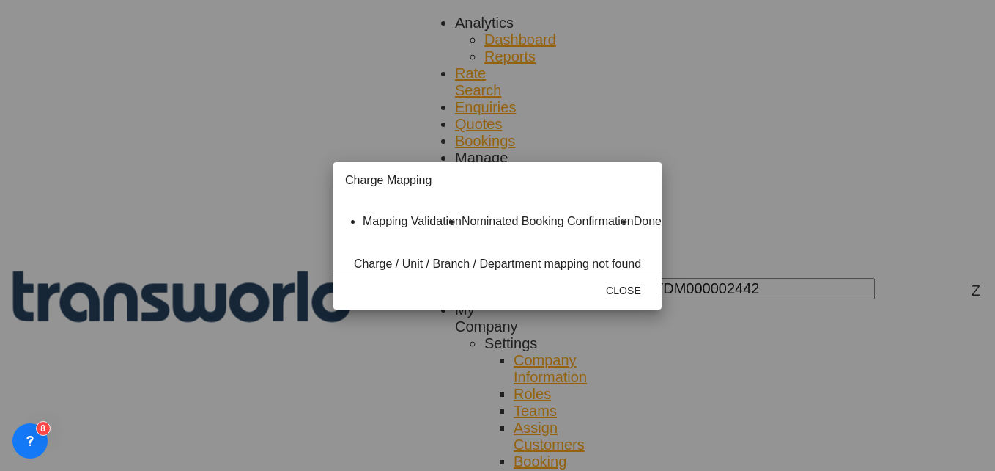
click at [461, 174] on md-icon "icon-close fg-AAA8AD cursor" at bounding box center [452, 183] width 18 height 18
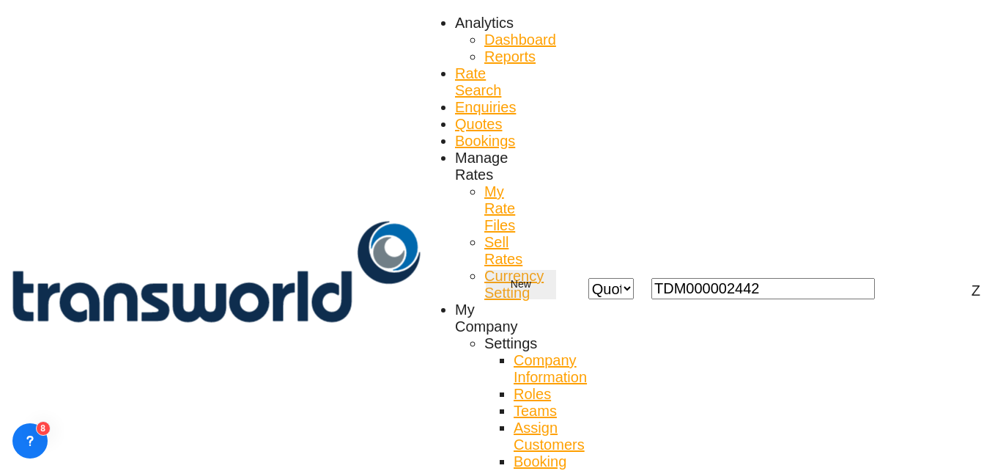
click at [549, 276] on md-icon "icon-chevron-down" at bounding box center [540, 285] width 18 height 18
click at [753, 97] on span "Quote" at bounding box center [749, 84] width 21 height 23
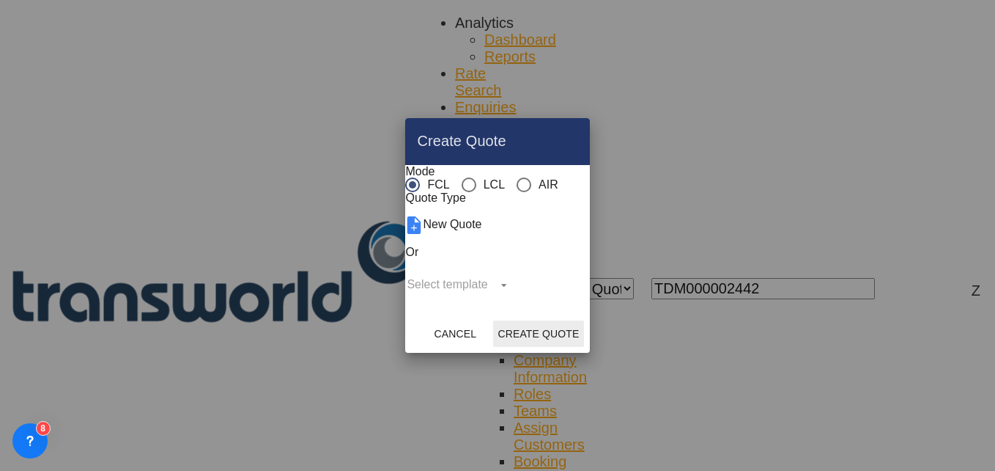
click at [517, 177] on div "AIR" at bounding box center [524, 184] width 15 height 15
click at [580, 347] on button "Create Quote" at bounding box center [538, 333] width 90 height 26
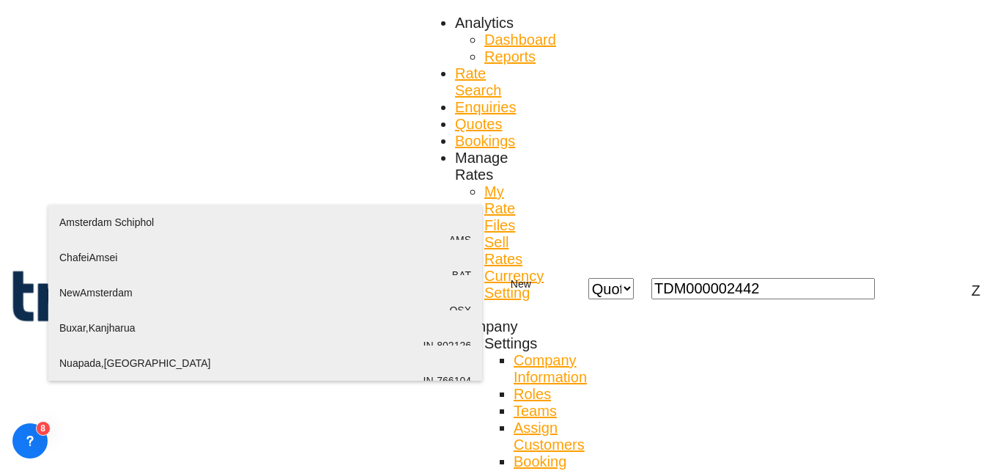
click at [136, 222] on div "Ams terdam Schiphol [GEOGRAPHIC_DATA] , [GEOGRAPHIC_DATA] AMS" at bounding box center [265, 239] width 412 height 70
type input "Amsterdam Schiphol, [GEOGRAPHIC_DATA], AMS"
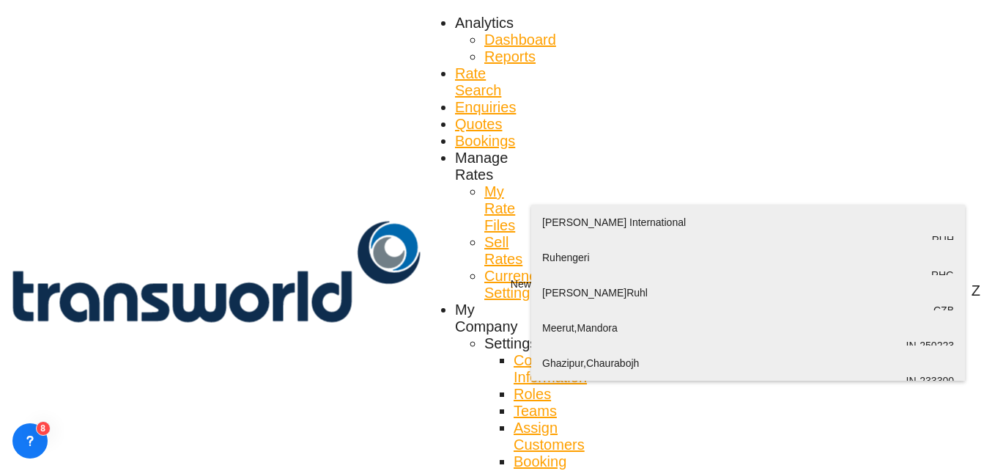
click at [593, 228] on div "[PERSON_NAME] International [GEOGRAPHIC_DATA] , [GEOGRAPHIC_DATA] RUH" at bounding box center [748, 239] width 412 height 70
type input "[PERSON_NAME] International, [GEOGRAPHIC_DATA], RUH"
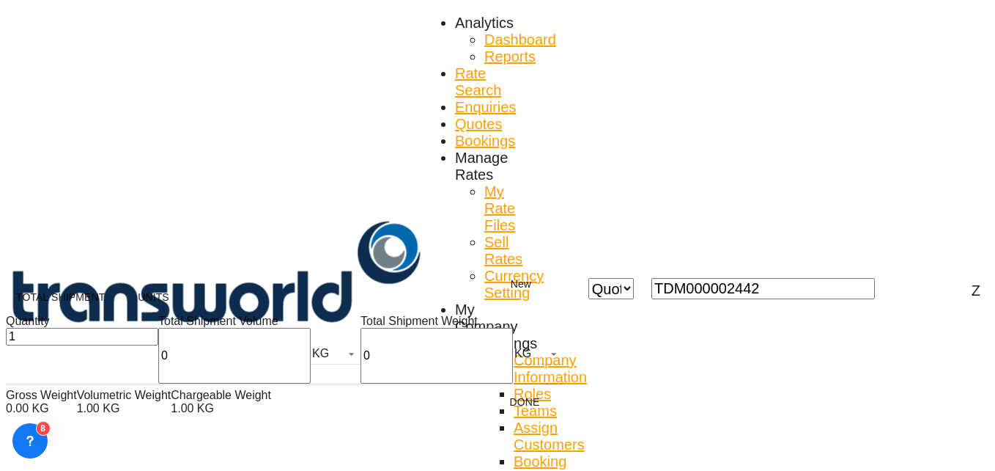
click at [158, 369] on input "0" at bounding box center [234, 356] width 152 height 56
type input "1167"
click at [361, 375] on input "0" at bounding box center [437, 356] width 152 height 56
type input "1167"
click at [493, 415] on button "Done" at bounding box center [525, 401] width 64 height 26
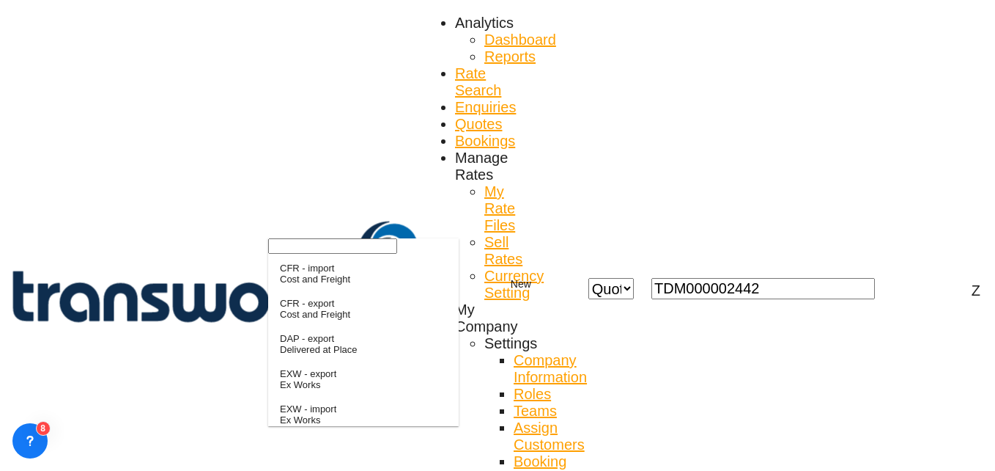
click at [308, 254] on input "search" at bounding box center [332, 245] width 129 height 15
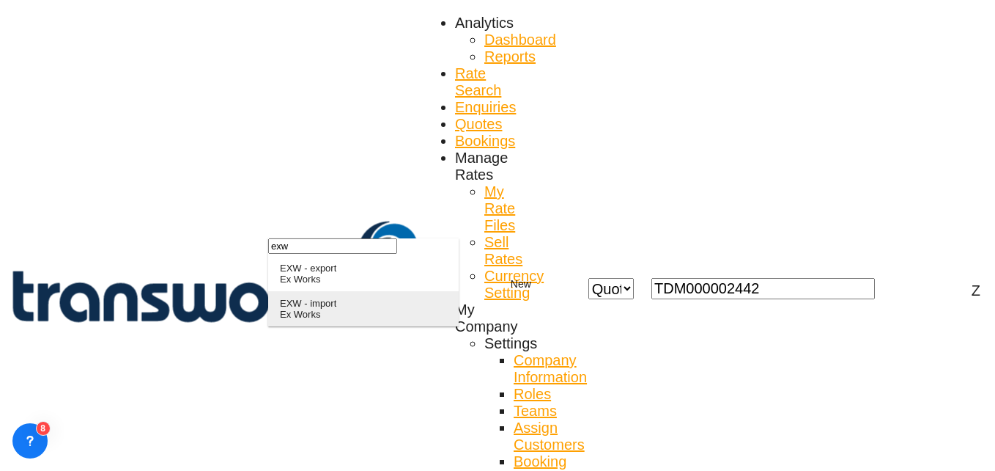
type input "exw"
click at [329, 309] on div "EXW - import" at bounding box center [308, 303] width 56 height 11
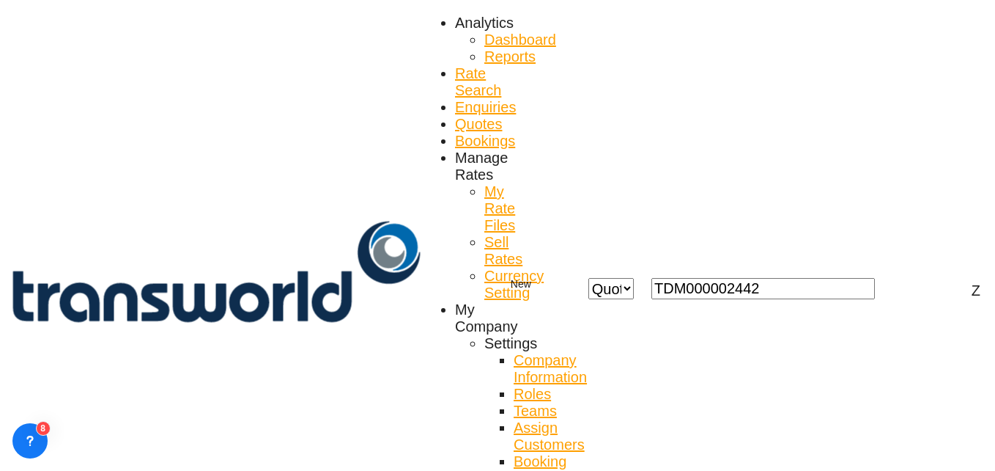
click at [382, 292] on md-option "No" at bounding box center [408, 301] width 103 height 35
click at [383, 292] on md-option "No" at bounding box center [408, 301] width 103 height 35
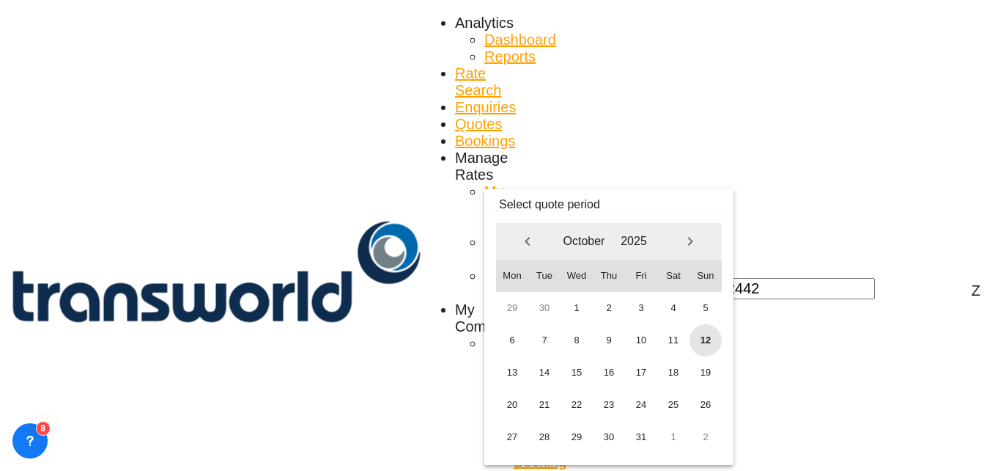
click at [699, 335] on span "12" at bounding box center [706, 340] width 32 height 32
click at [646, 435] on span "31" at bounding box center [641, 437] width 32 height 32
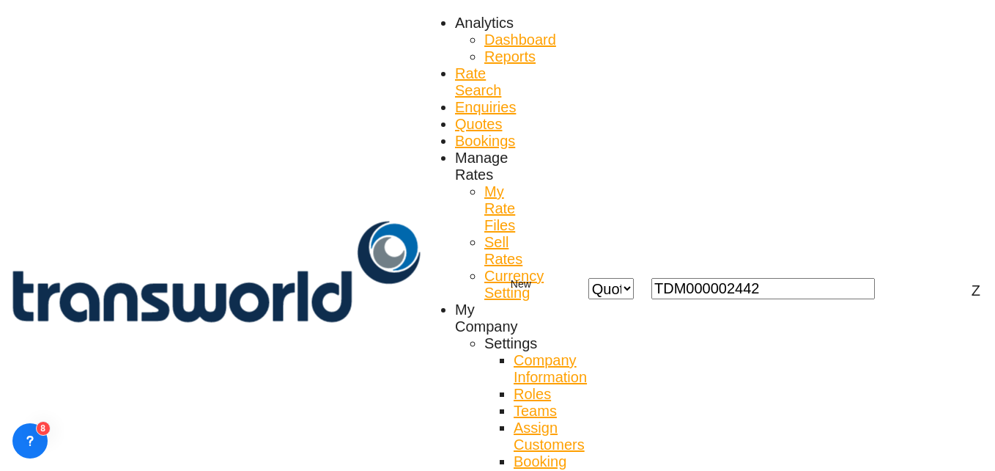
scroll to position [116, 0]
paste input "TW0910855"
type input "TW0910855"
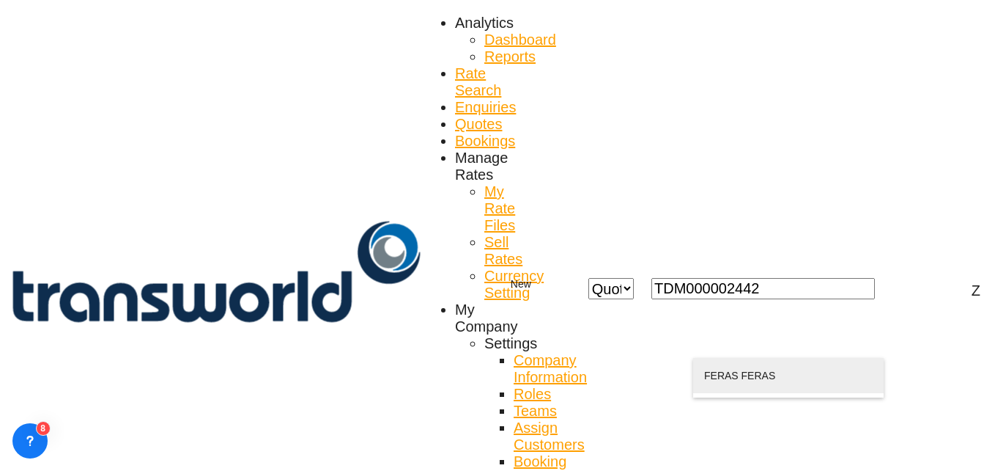
click at [807, 386] on div "FERAS FERAS [EMAIL_ADDRESS][DOMAIN_NAME] | BRIGHT WIRES COMPANY | 772267" at bounding box center [788, 393] width 169 height 70
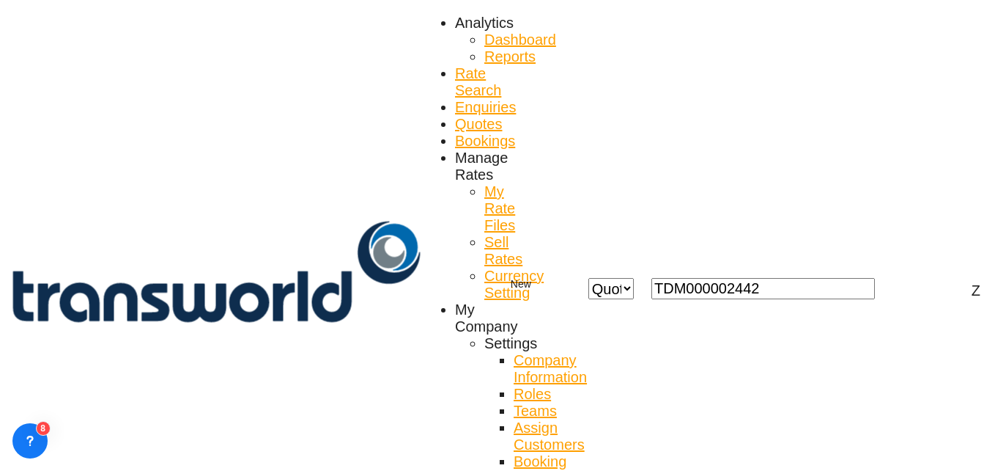
type input "BRIGHT WIRES COMPANY, FERAS FERAS, [EMAIL_ADDRESS][DOMAIN_NAME]"
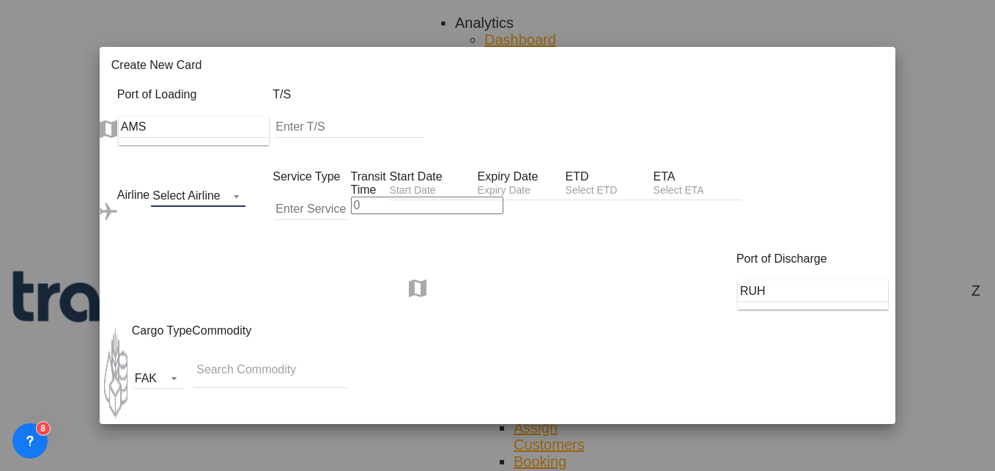
click at [151, 185] on md-select "Select Airline AIR EXPRESS S.A. (1166- / -) CMA CGM Air Cargo (1140-2C / -) DDW…" at bounding box center [198, 196] width 95 height 22
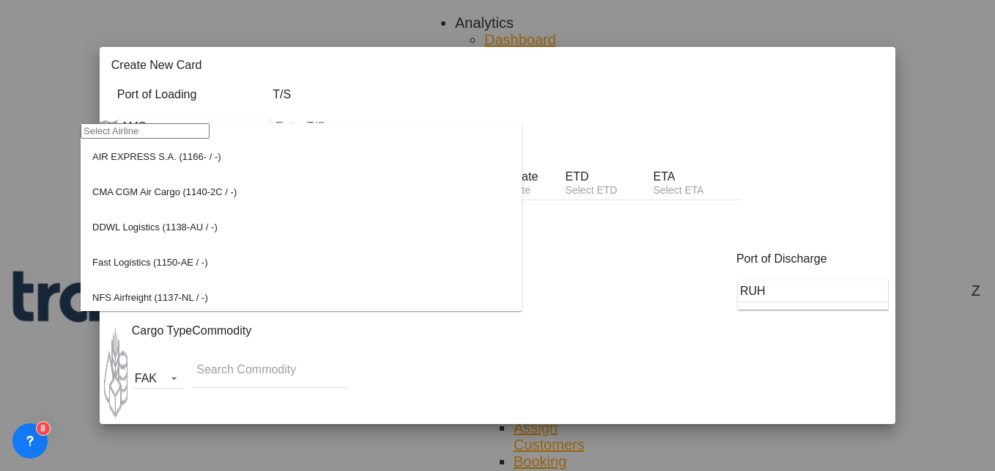
click at [118, 139] on input "search" at bounding box center [145, 130] width 129 height 15
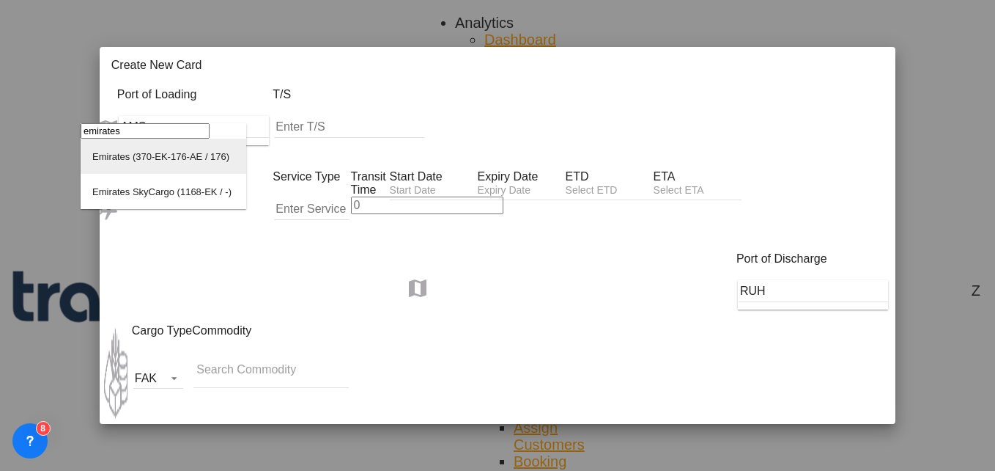
type input "emirates"
click at [151, 162] on div "Emirates (370-EK-176-AE / 176)" at bounding box center [160, 156] width 137 height 11
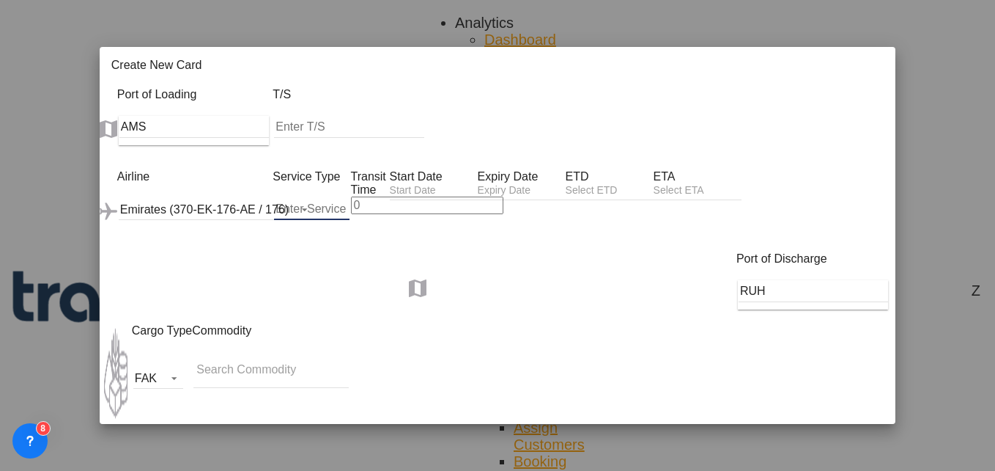
click at [294, 198] on input "Create New Card ..." at bounding box center [311, 209] width 75 height 22
type input "AIR"
type input "-1"
click at [391, 196] on input "-1" at bounding box center [427, 205] width 152 height 18
type input "5"
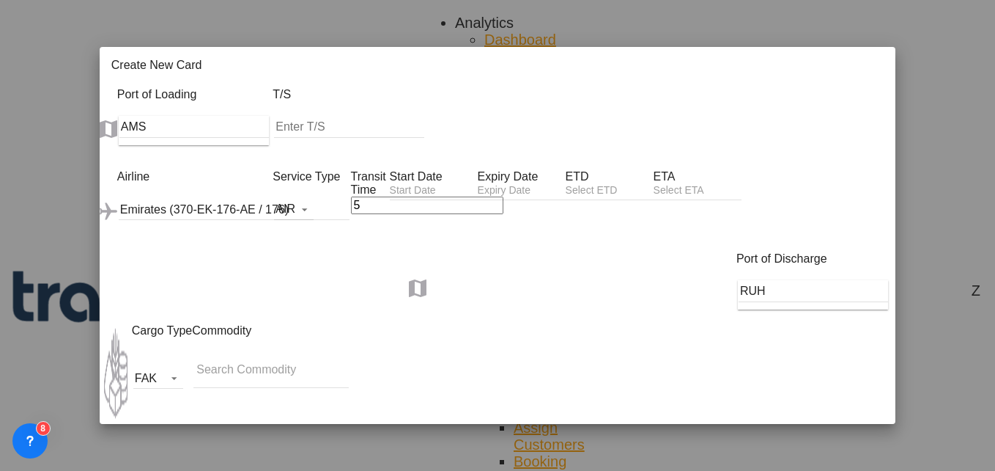
click at [478, 184] on input "Create New Card ..." at bounding box center [434, 191] width 88 height 15
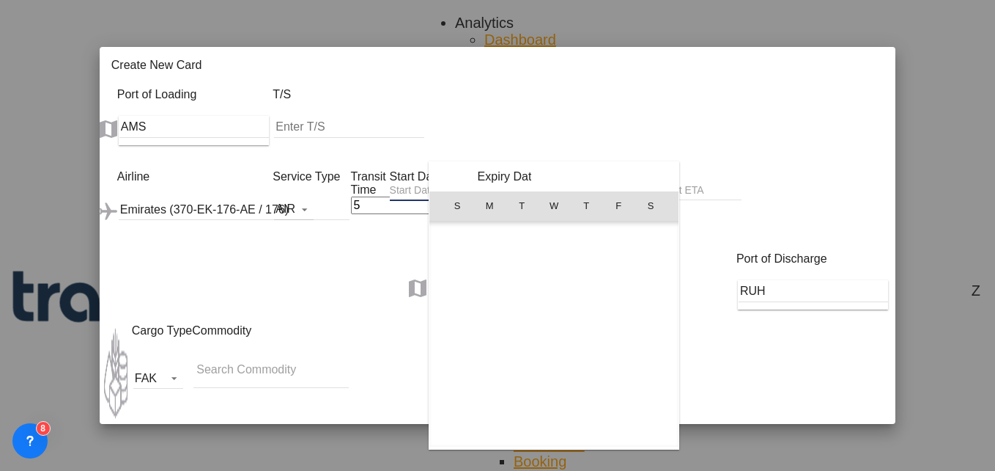
scroll to position [339711, 0]
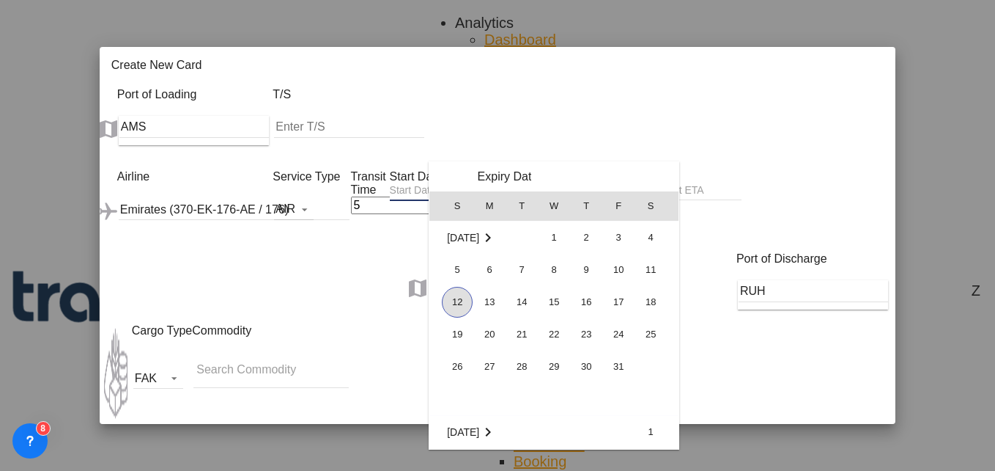
click at [460, 292] on span "12" at bounding box center [457, 302] width 31 height 31
type input "[DATE]"
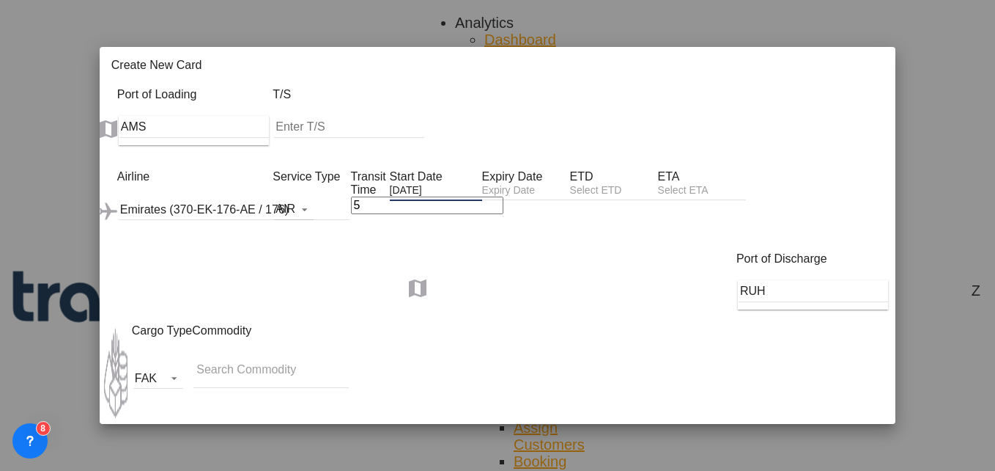
click at [570, 183] on div "Create New Card ..." at bounding box center [526, 191] width 88 height 17
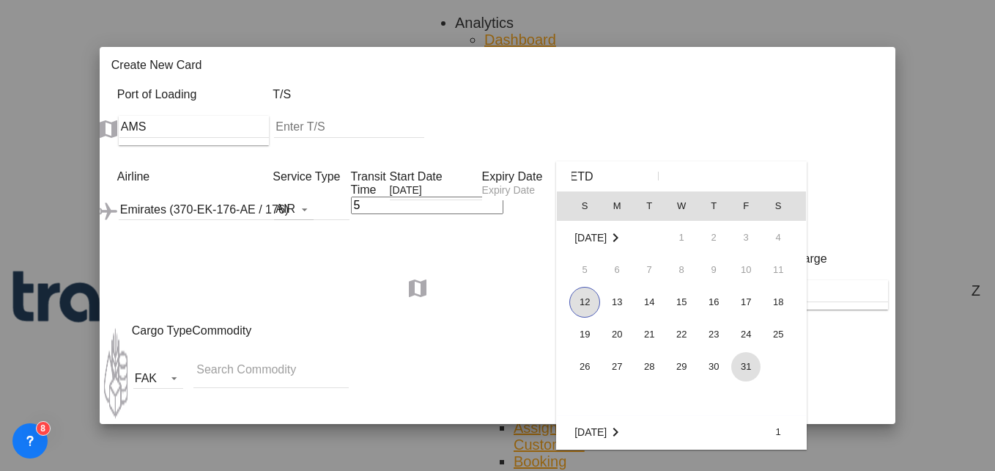
click at [740, 366] on span "31" at bounding box center [745, 366] width 29 height 29
type input "[DATE]"
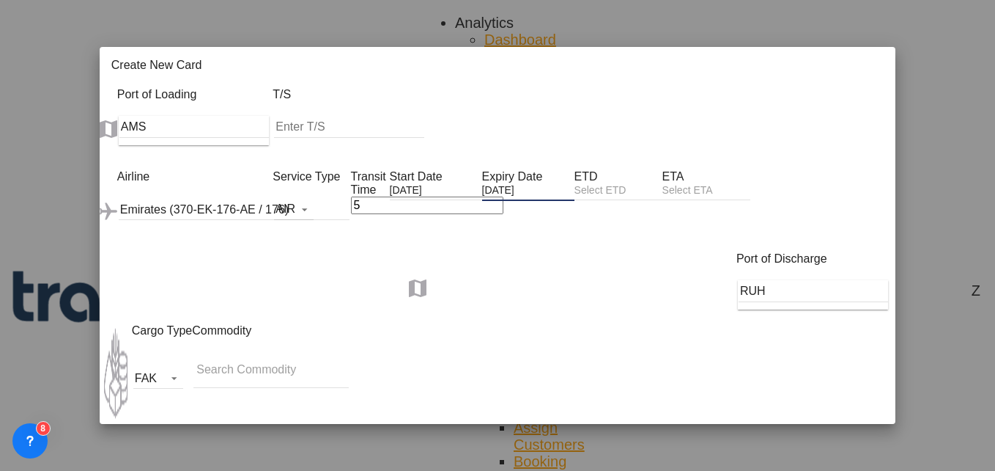
click at [198, 358] on input "Search Commodity" at bounding box center [269, 369] width 147 height 23
type input "G"
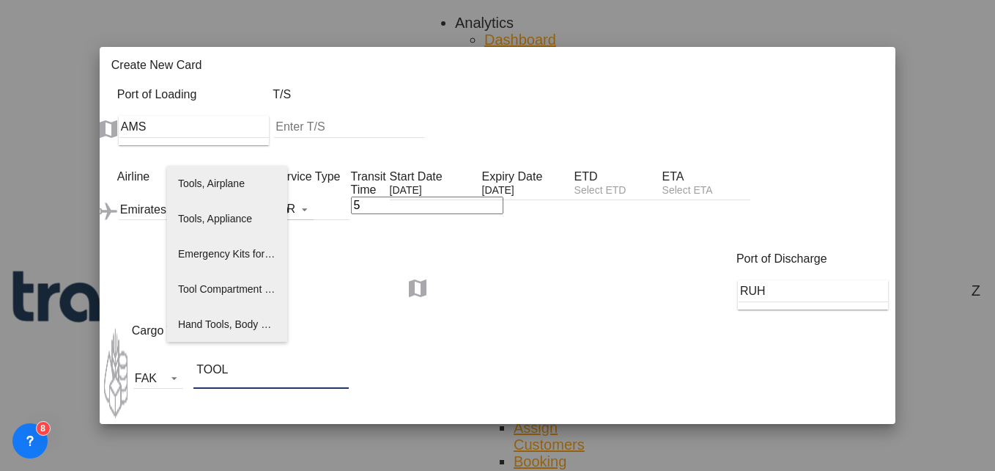
type input "TOOL"
click at [213, 213] on span "Tools, Appliance" at bounding box center [215, 219] width 74 height 12
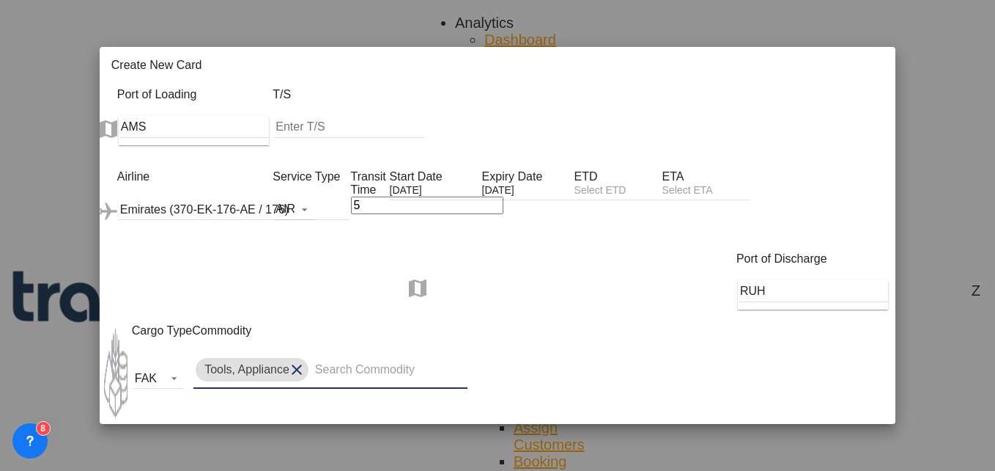
scroll to position [188, 0]
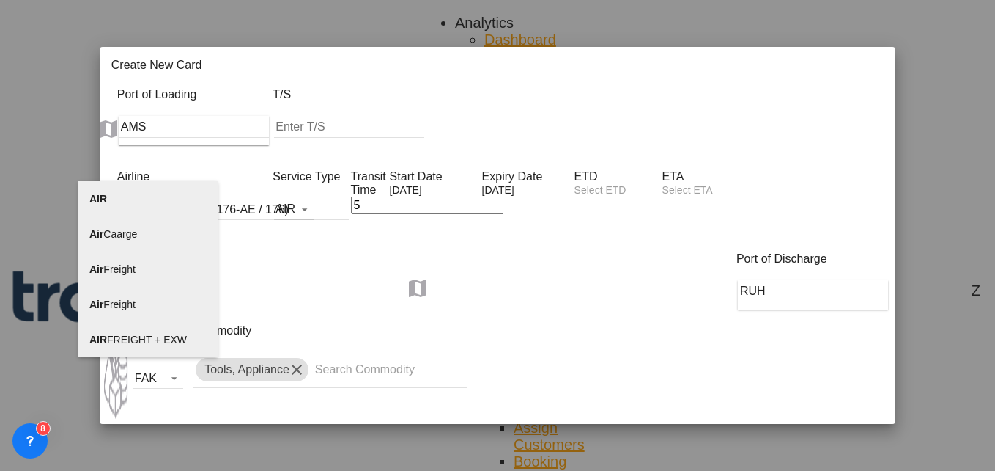
click at [130, 337] on span "AIR FREIGHT + EXW" at bounding box center [137, 339] width 97 height 12
type input "AIR FREIGHT + EXW"
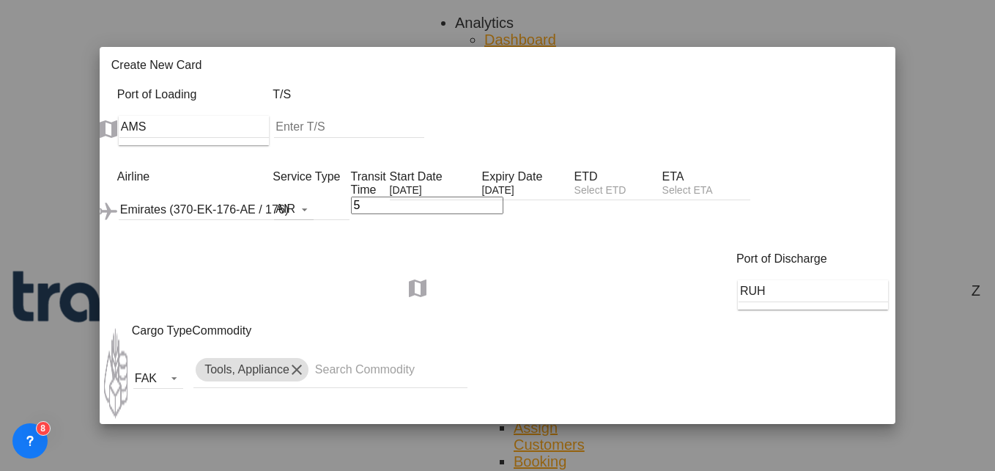
select select "per_kg"
click at [873, 464] on select "AED AFN ALL AMD ANG AOA ARS AUD AWG AZN BAM BBD BDT BGN BHD BIF BMD BND [PERSON…" at bounding box center [850, 471] width 45 height 15
click at [852, 464] on select "AED AFN ALL AMD ANG AOA ARS AUD AWG AZN BAM BBD BDT BGN BHD BIF BMD BND [PERSON…" at bounding box center [850, 471] width 45 height 15
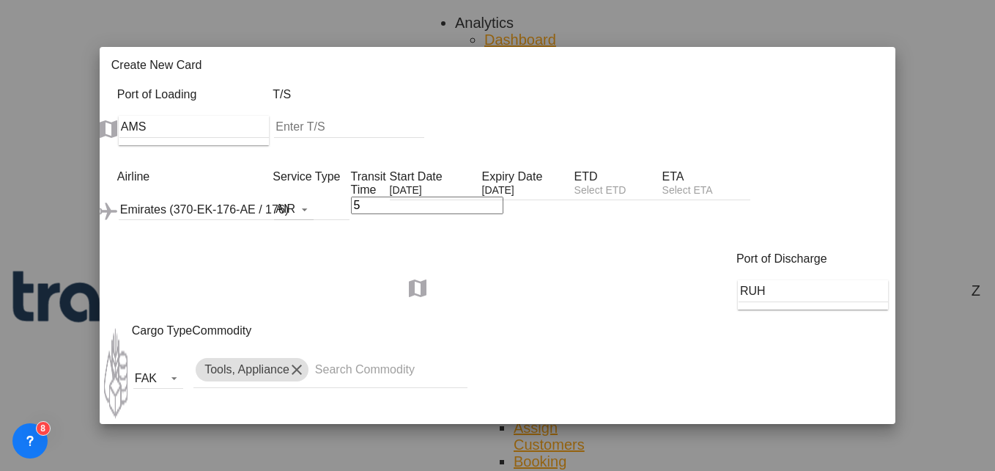
click at [871, 464] on select "AED AFN ALL AMD ANG AOA ARS AUD AWG AZN BAM BBD BDT BGN BHD BIF BMD BND [PERSON…" at bounding box center [850, 471] width 45 height 15
select select "string:EUR"
click at [852, 464] on select "AED AFN ALL AMD ANG AOA ARS AUD AWG AZN BAM BBD BDT BGN BHD BIF BMD BND [PERSON…" at bounding box center [850, 471] width 45 height 15
select select "string:EUR"
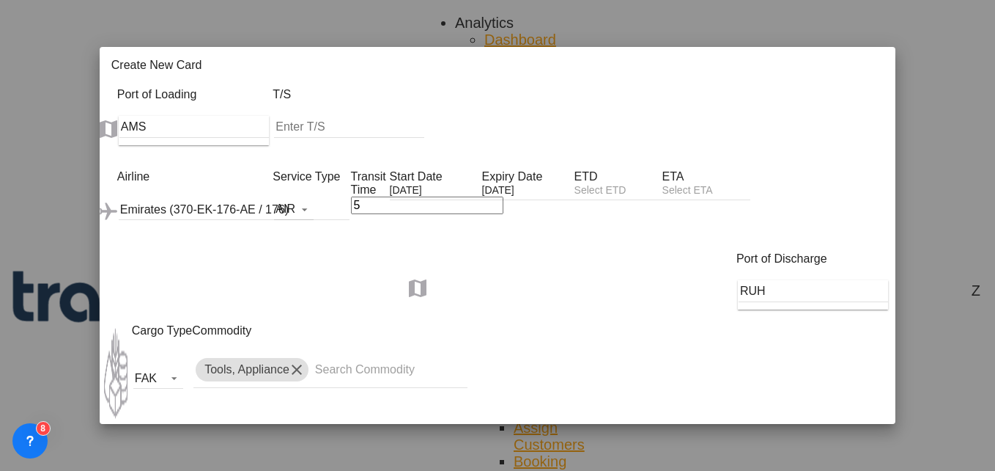
select select "string:EUR"
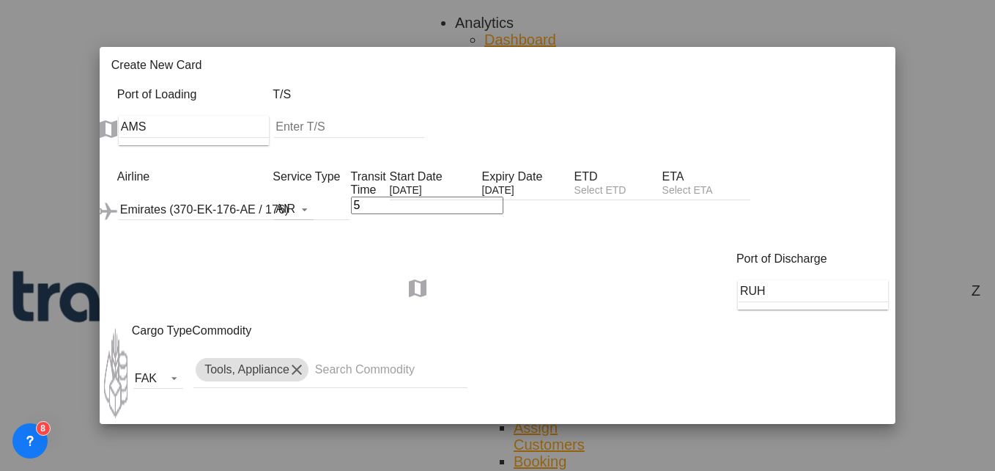
type input "2.25"
type input "1.62"
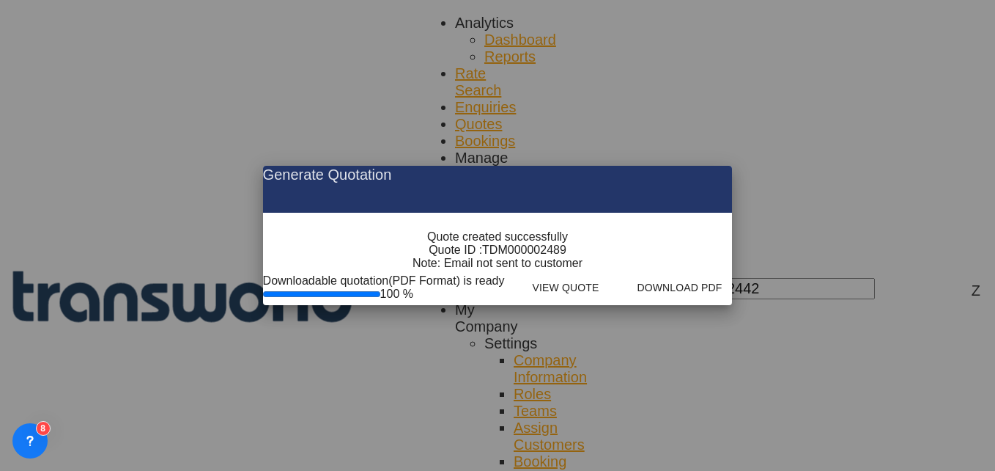
click at [718, 166] on md-icon "icon-close fg-AAA8AD cursor m-0" at bounding box center [709, 175] width 18 height 18
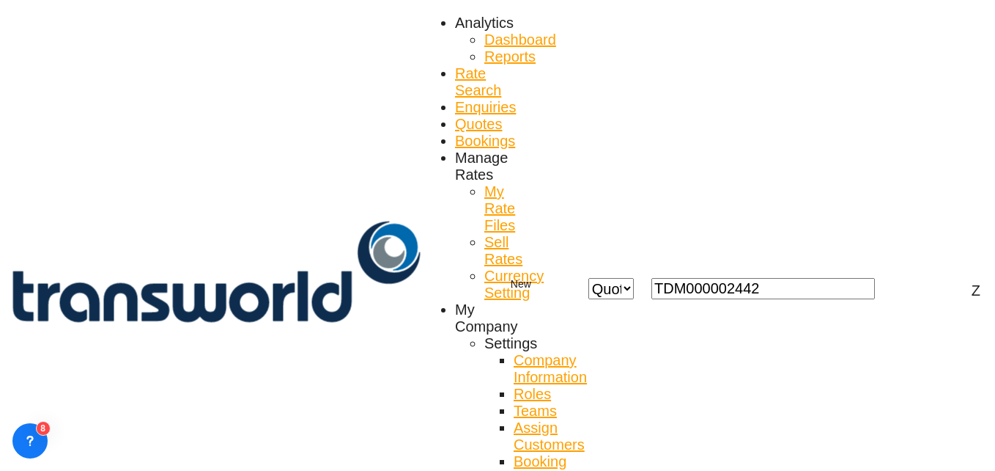
scroll to position [42, 0]
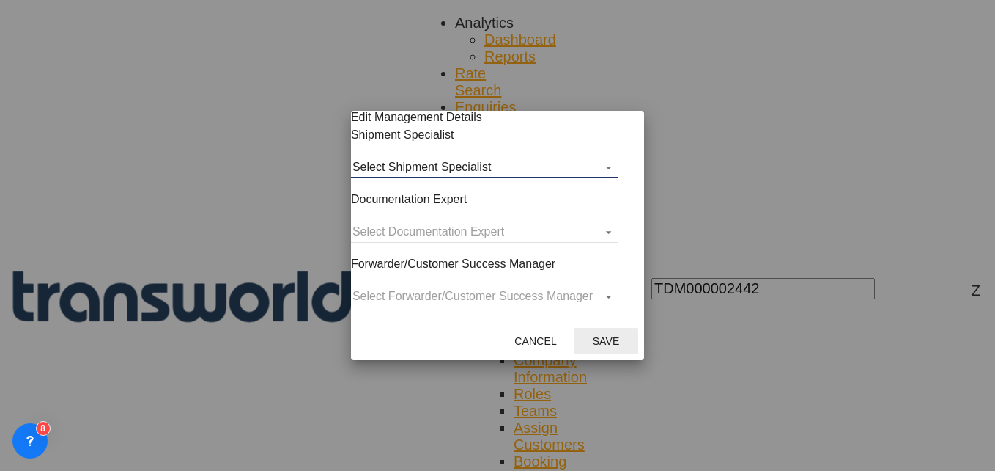
click at [510, 178] on md-select "Select Shipment Specialist [PERSON_NAME] W [PERSON_NAME][EMAIL_ADDRESS][PERSON_…" at bounding box center [484, 167] width 267 height 22
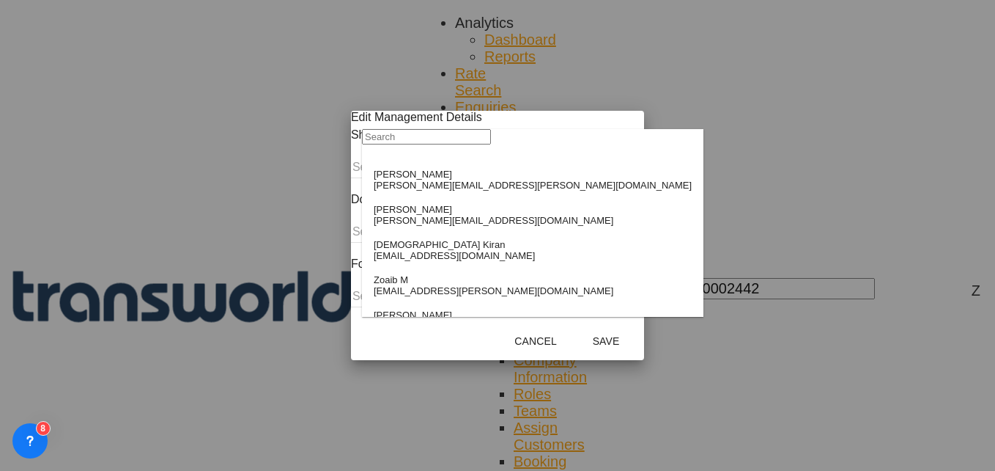
click at [438, 144] on input "search" at bounding box center [426, 136] width 129 height 15
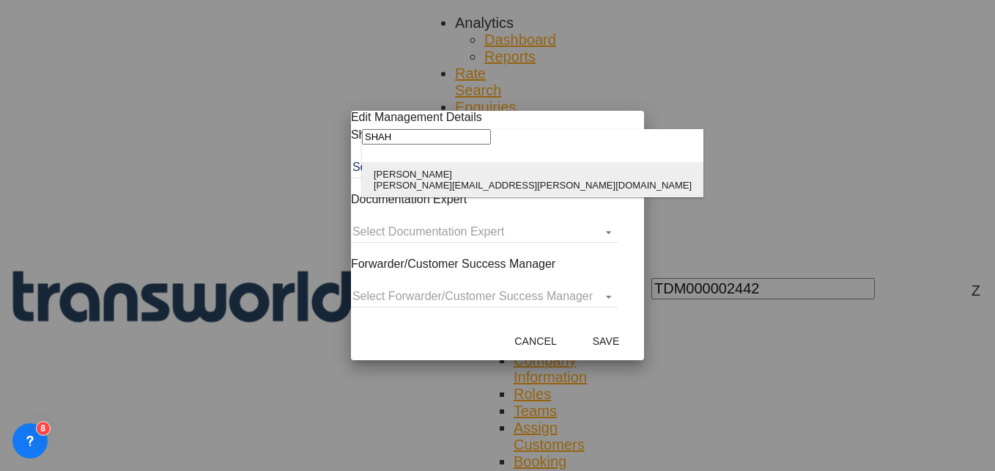
type input "SHAH"
click at [435, 174] on div "[PERSON_NAME]" at bounding box center [533, 174] width 318 height 11
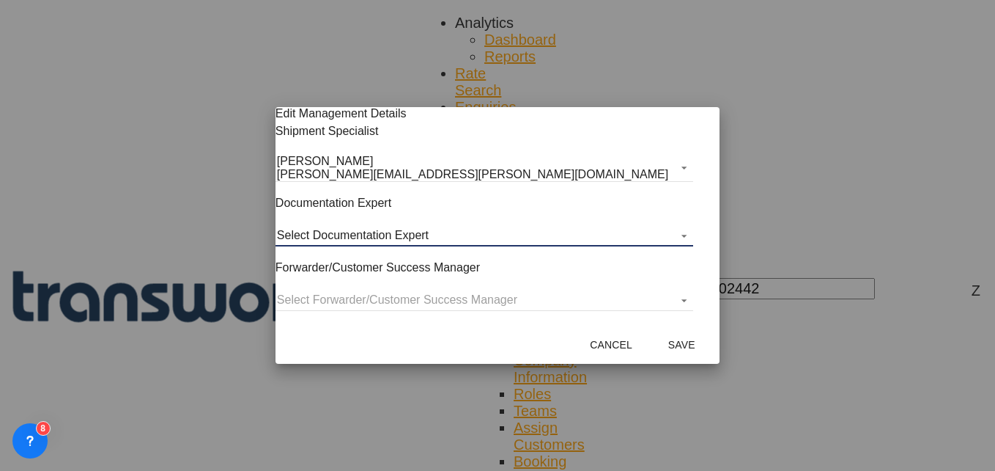
click at [420, 241] on md-select "Select Documentation Expert [PERSON_NAME] W [PERSON_NAME][EMAIL_ADDRESS][PERSON…" at bounding box center [485, 235] width 418 height 22
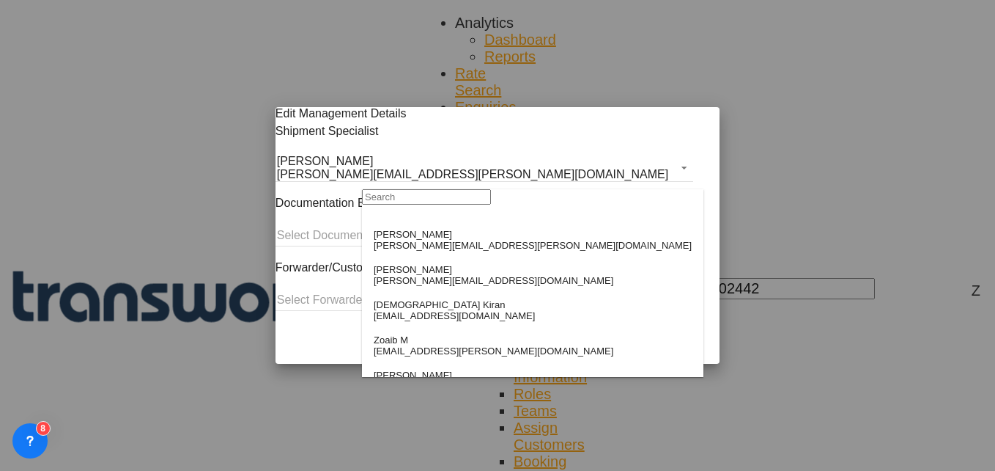
click at [410, 204] on input "search" at bounding box center [426, 196] width 129 height 15
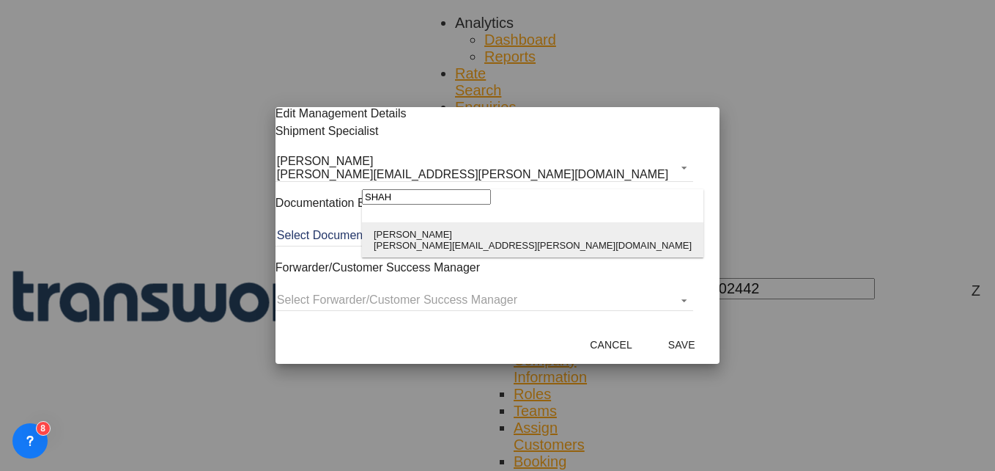
type input "SHAH"
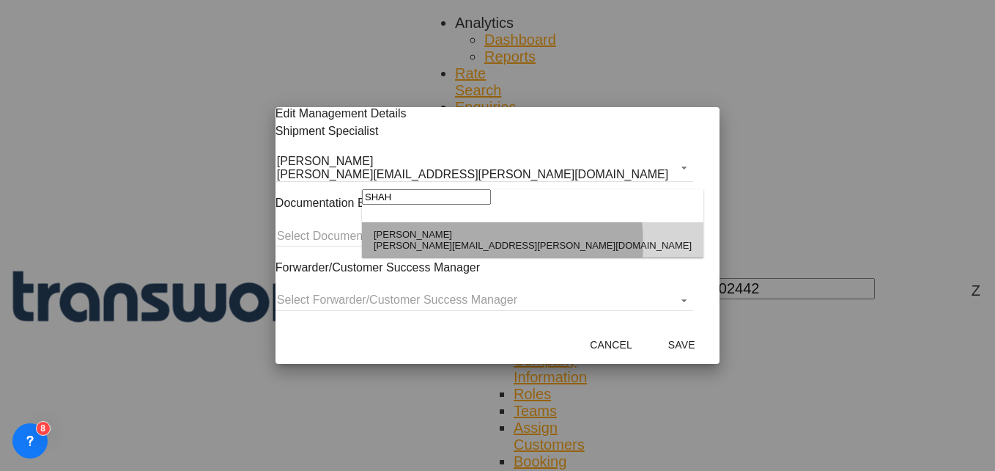
click at [410, 246] on div "[PERSON_NAME][EMAIL_ADDRESS][PERSON_NAME][DOMAIN_NAME]" at bounding box center [533, 245] width 318 height 11
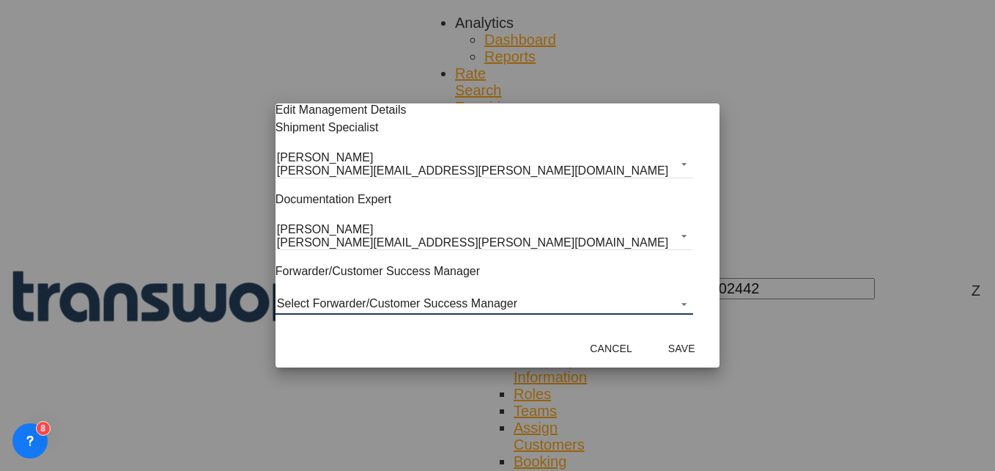
click at [410, 298] on md-select "Select Forwarder/Customer Success Manager [PERSON_NAME] [PERSON_NAME][EMAIL_ADD…" at bounding box center [485, 303] width 418 height 22
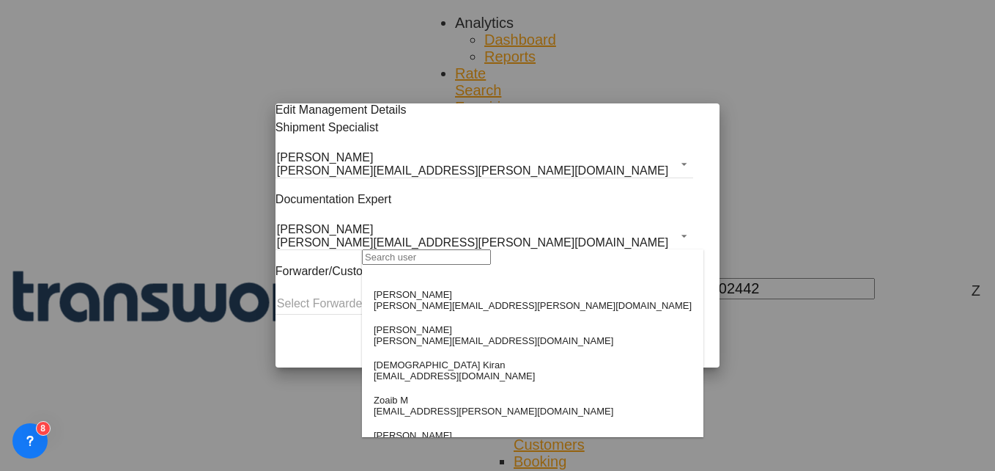
click at [413, 260] on input "search" at bounding box center [426, 256] width 129 height 15
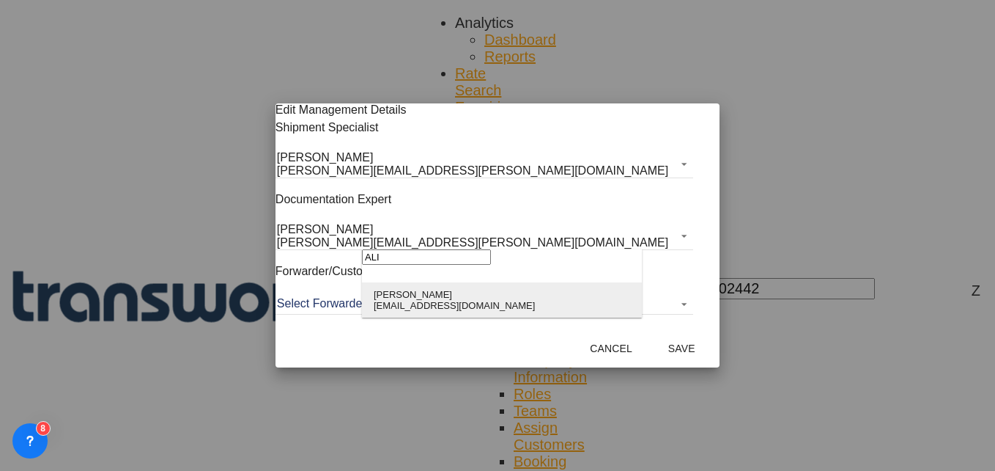
type input "ALI"
click at [412, 308] on div "[EMAIL_ADDRESS][DOMAIN_NAME]" at bounding box center [454, 305] width 161 height 11
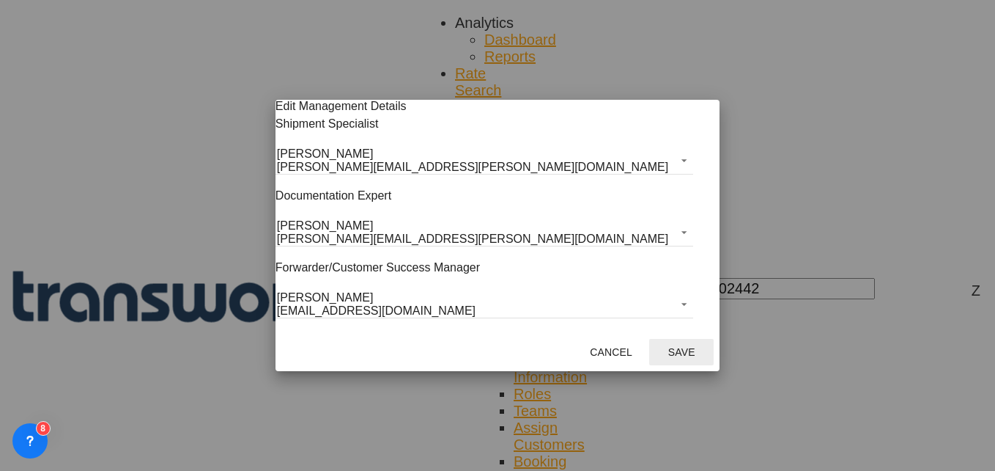
click at [649, 358] on button "Save" at bounding box center [681, 352] width 64 height 26
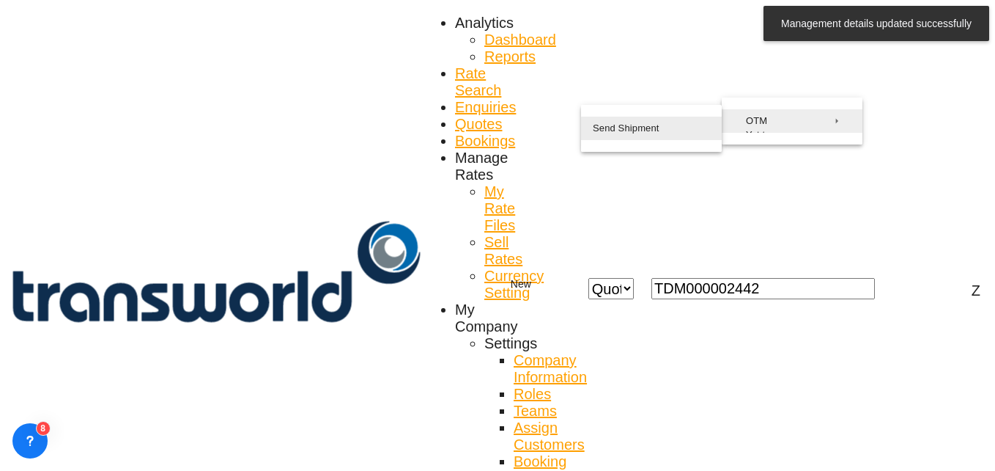
click at [669, 135] on button "Send Shipment" at bounding box center [651, 128] width 141 height 23
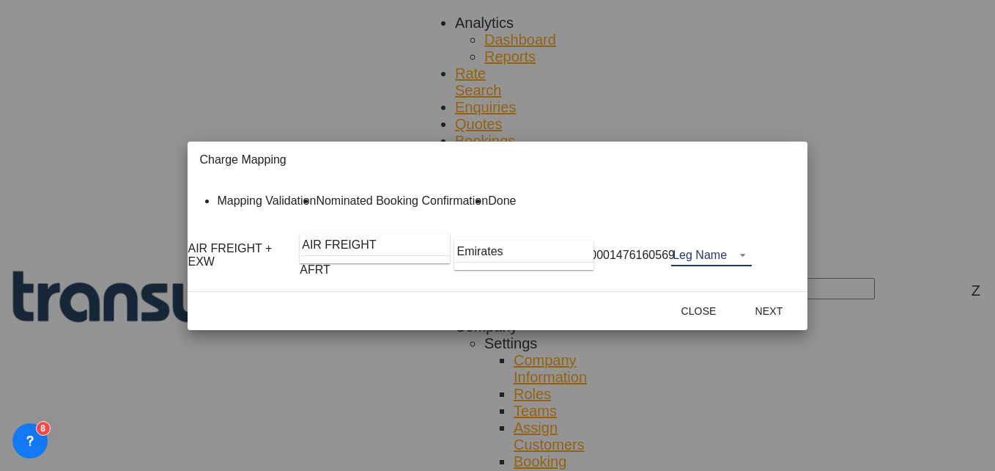
click at [752, 266] on md-select "Leg Name HANDLING ORIGIN HANDLING DESTINATION OTHERS TL PICK UP CUSTOMS ORIGIN …" at bounding box center [711, 255] width 81 height 22
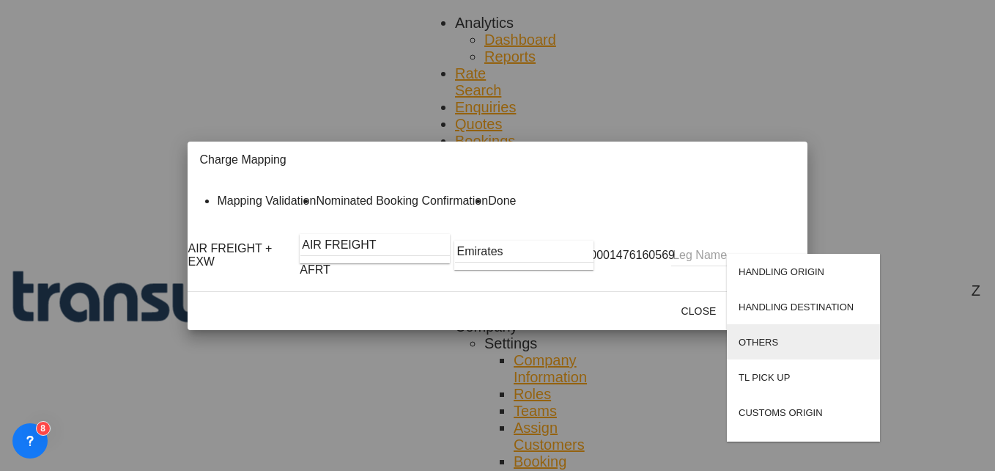
click at [762, 349] on md-option "OTHERS" at bounding box center [803, 341] width 153 height 35
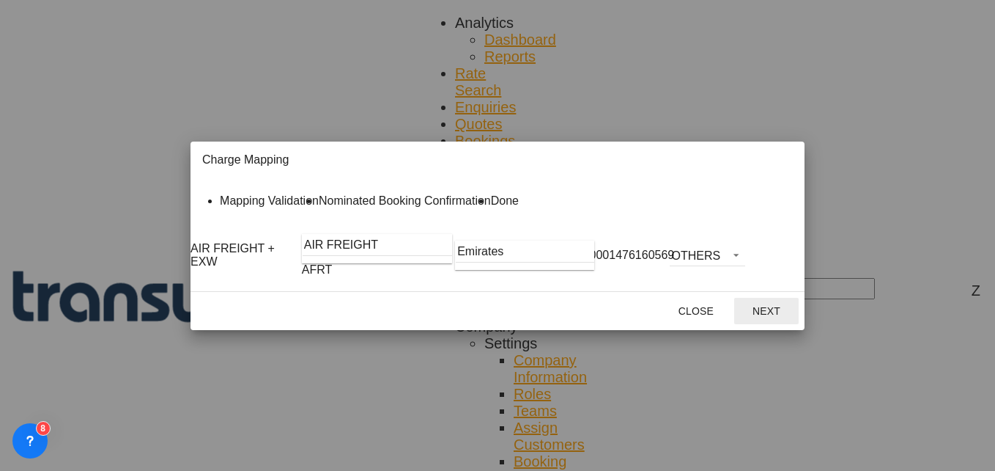
click at [799, 324] on button "Next" at bounding box center [766, 311] width 64 height 26
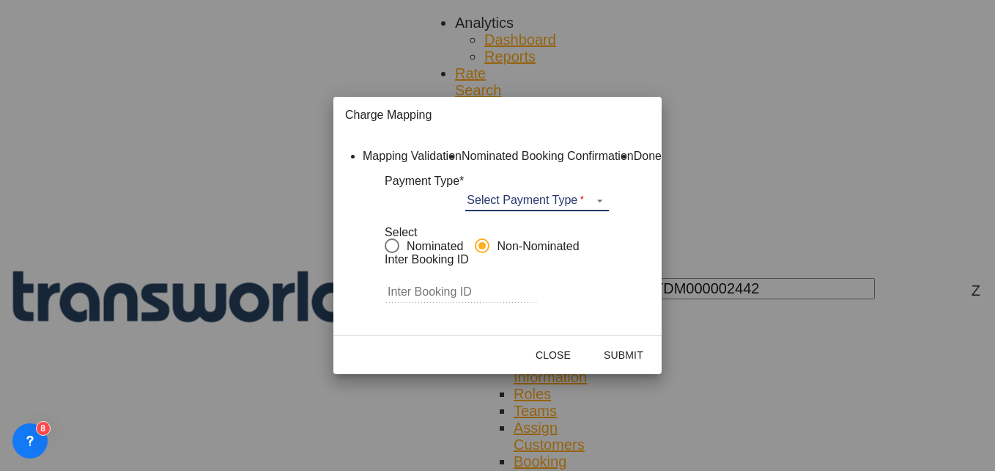
click at [542, 211] on md-select "Select Payment Type COLLECT PREPAID" at bounding box center [537, 200] width 144 height 22
click at [533, 220] on div "COLLECT" at bounding box center [520, 218] width 44 height 11
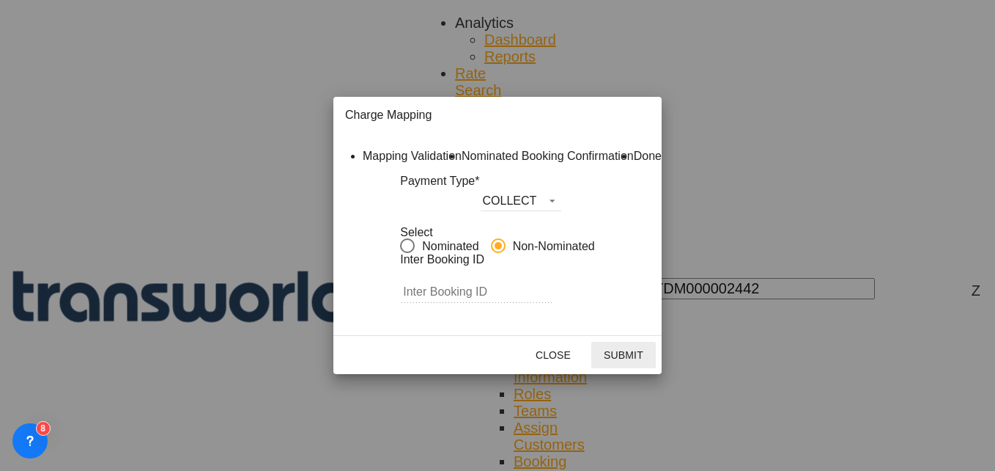
click at [656, 368] on button "Submit" at bounding box center [623, 355] width 64 height 26
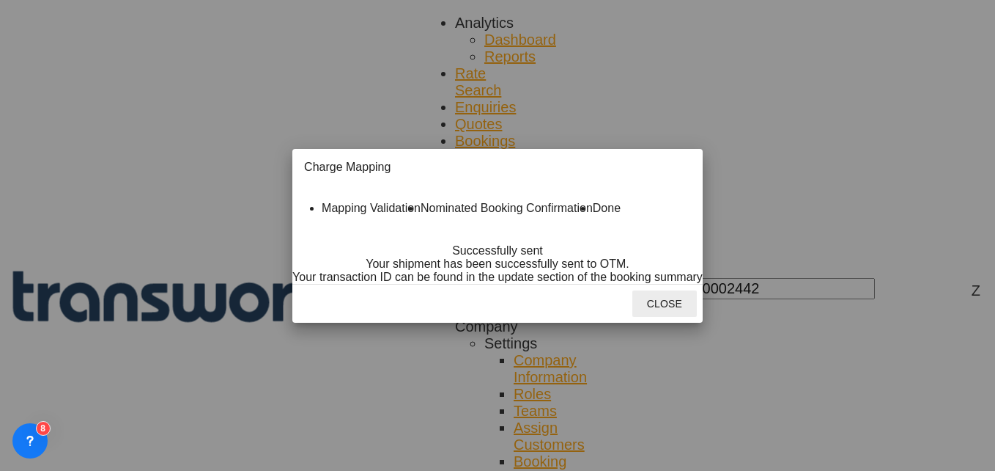
click at [697, 317] on button "Close" at bounding box center [665, 303] width 64 height 26
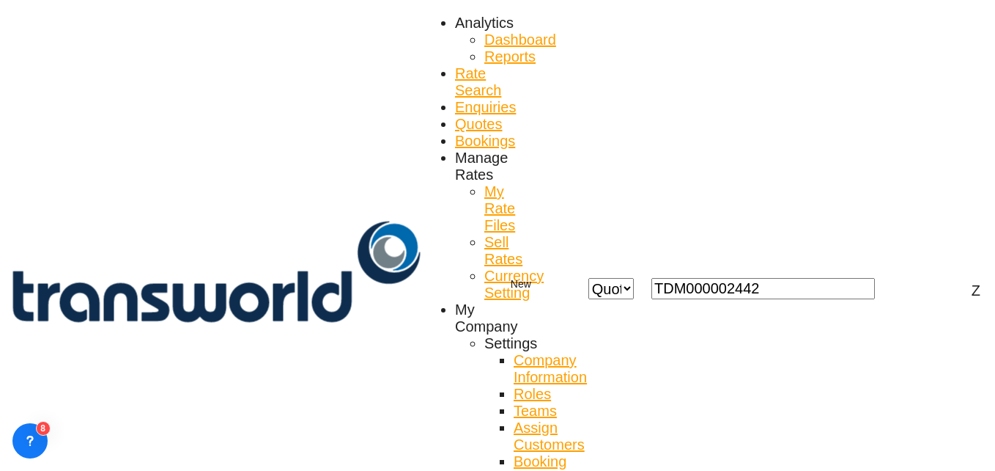
scroll to position [10, 0]
click at [898, 280] on md-icon "icon-magnify" at bounding box center [902, 289] width 18 height 18
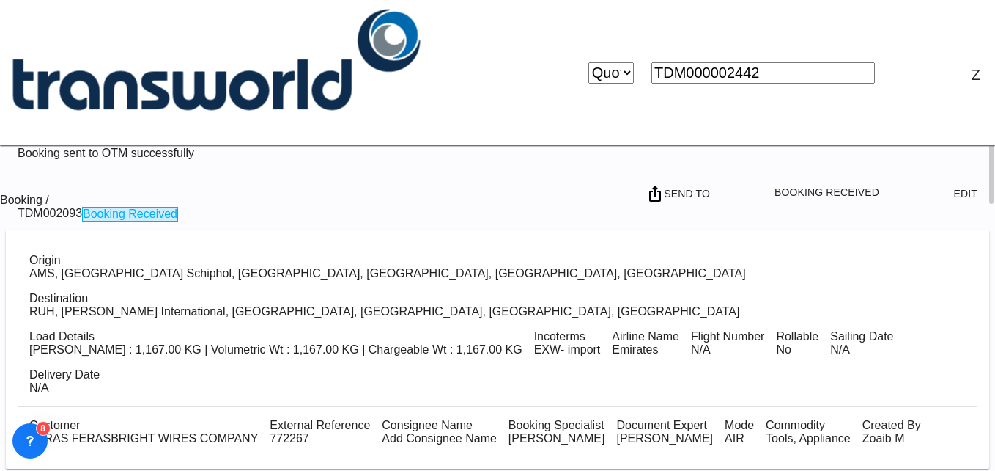
click at [634, 62] on select "Bookings Quotes Enquiries" at bounding box center [611, 72] width 45 height 21
click at [629, 62] on select "Bookings Quotes Enquiries" at bounding box center [611, 72] width 45 height 21
drag, startPoint x: 795, startPoint y: 32, endPoint x: 612, endPoint y: 21, distance: 183.5
click at [612, 62] on div "Bookings Quotes Enquiries TDM000002442" at bounding box center [732, 72] width 322 height 21
paste input "TDM000002022"
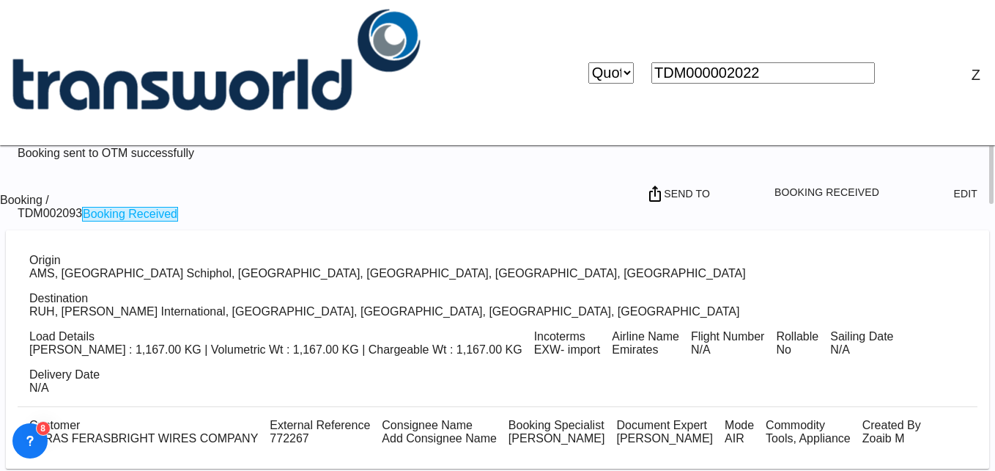
type input "TDM000002022"
click at [893, 64] on md-icon "icon-magnify" at bounding box center [884, 73] width 18 height 18
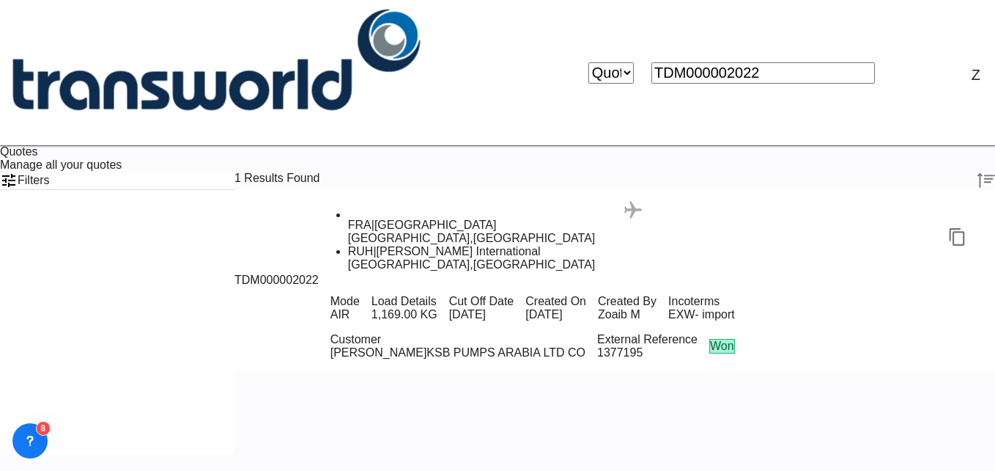
click at [592, 289] on div "Created By [PERSON_NAME] M" at bounding box center [627, 308] width 70 height 38
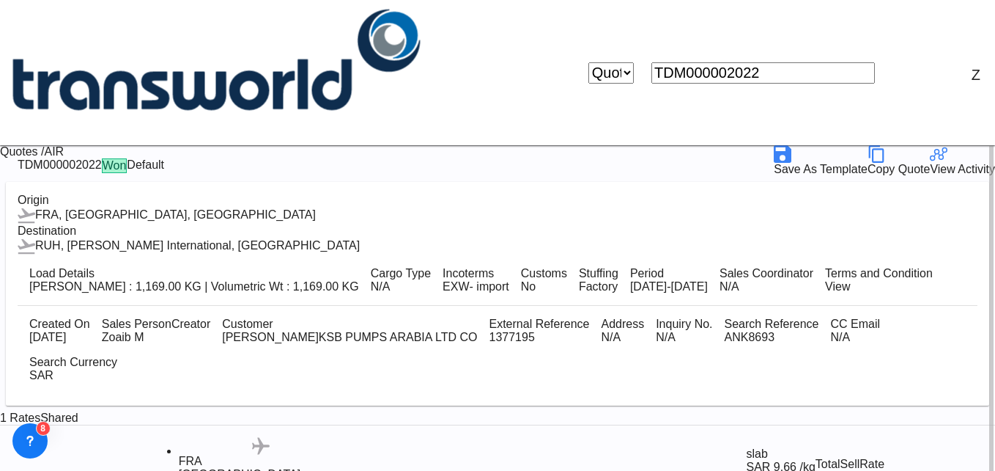
scroll to position [39, 0]
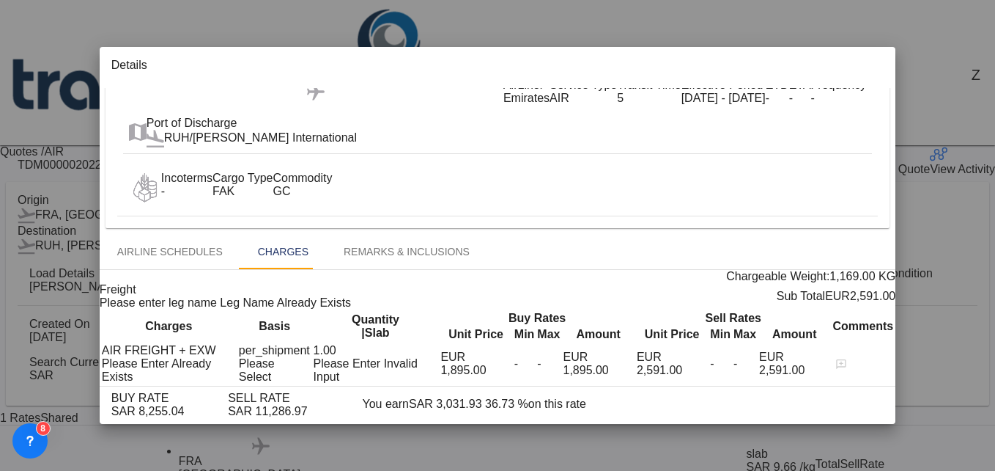
scroll to position [0, 0]
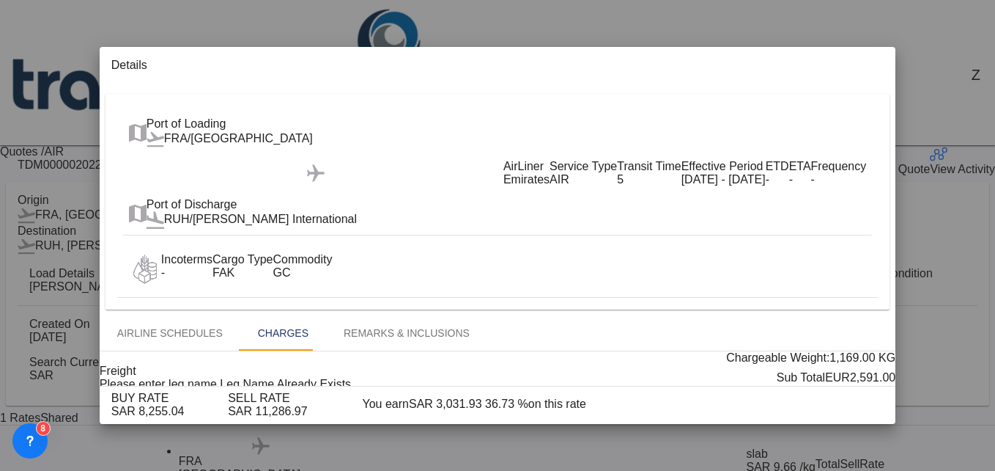
click at [860, 59] on md-icon "icon-close fg-AAA8AD m-0 cursor" at bounding box center [851, 68] width 18 height 18
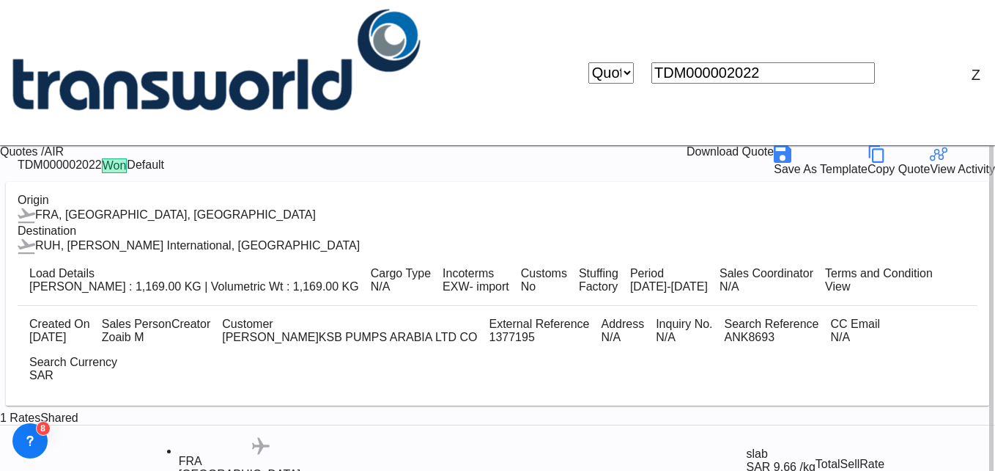
click at [589, 62] on md-icon "icon-close" at bounding box center [580, 71] width 18 height 18
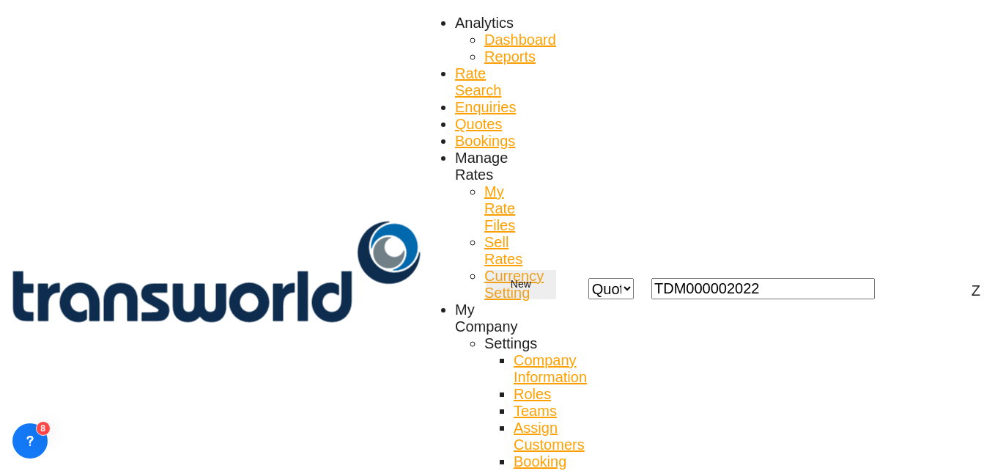
click at [556, 270] on button "New" at bounding box center [521, 284] width 70 height 29
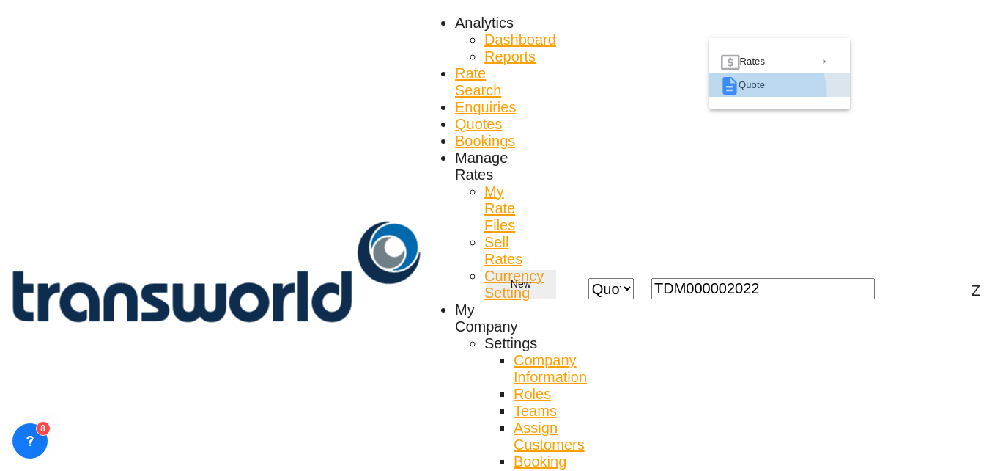
click at [746, 97] on span "Quote" at bounding box center [749, 84] width 21 height 23
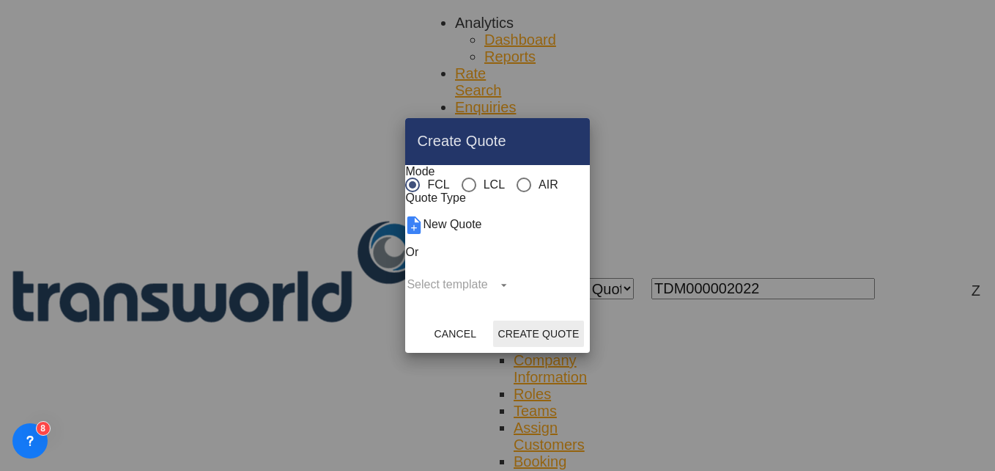
click at [517, 178] on md-radio-button "AIR" at bounding box center [538, 185] width 42 height 14
click at [579, 347] on button "Create Quote" at bounding box center [538, 333] width 90 height 26
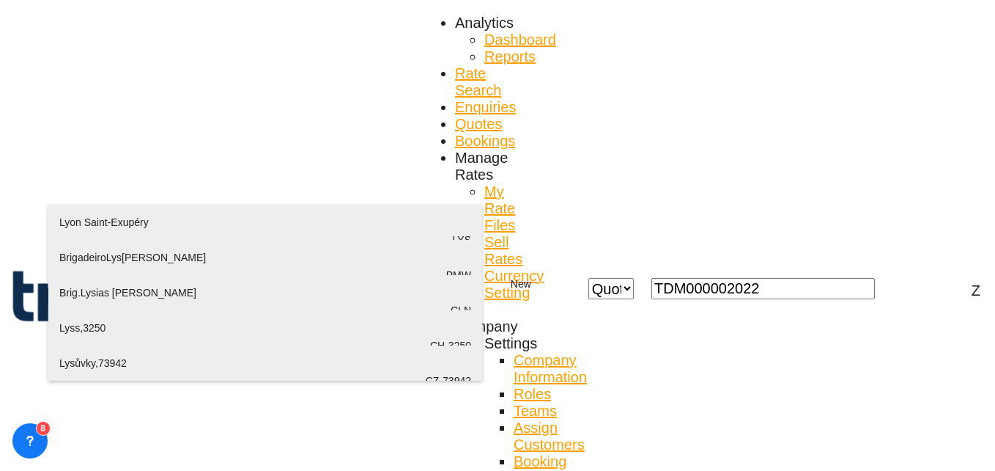
click at [147, 221] on div "Lyon Saint-Exupéry [GEOGRAPHIC_DATA] , [GEOGRAPHIC_DATA] LYS" at bounding box center [265, 239] width 412 height 70
type input "Lyon Saint-Exupéry, [GEOGRAPHIC_DATA], [GEOGRAPHIC_DATA]"
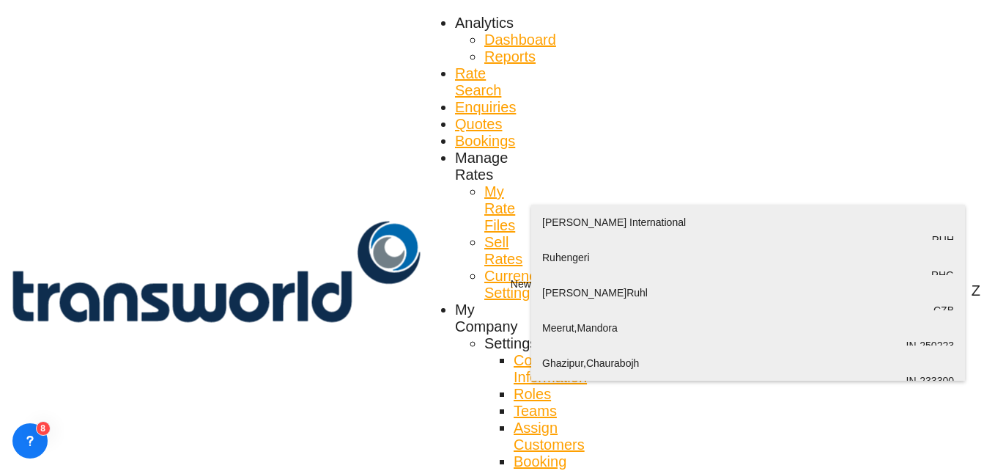
click at [577, 237] on div "[PERSON_NAME] International [GEOGRAPHIC_DATA] , [GEOGRAPHIC_DATA] RUH" at bounding box center [748, 239] width 412 height 70
type input "[PERSON_NAME] International, [GEOGRAPHIC_DATA], RUH"
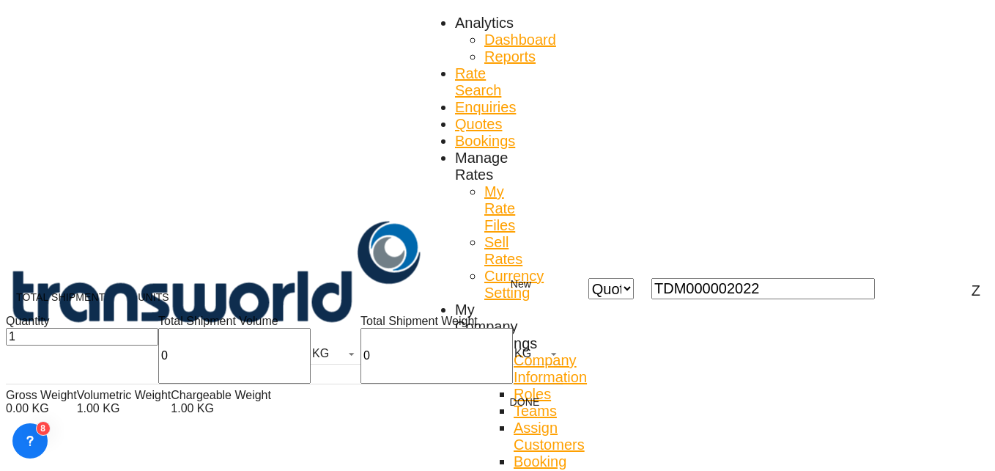
click at [158, 367] on input "0" at bounding box center [234, 356] width 152 height 56
type input "100"
click at [361, 369] on input "0" at bounding box center [437, 356] width 152 height 56
type input "100"
click at [493, 413] on button "Done" at bounding box center [525, 401] width 64 height 26
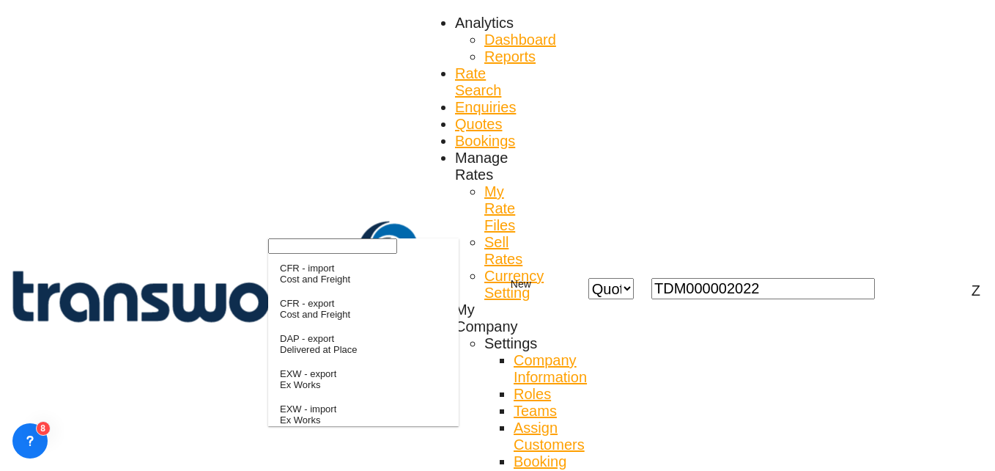
click at [307, 256] on div at bounding box center [359, 247] width 183 height 18
click at [306, 254] on input "search" at bounding box center [332, 245] width 129 height 15
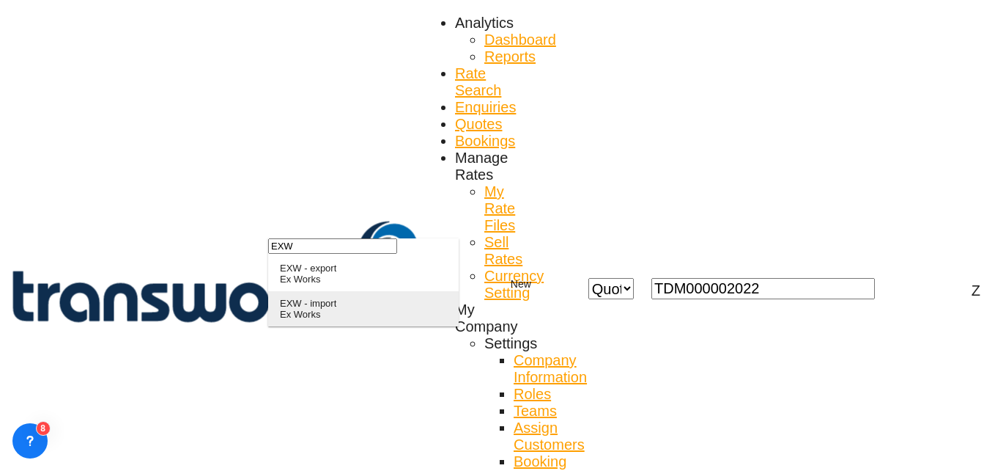
type input "EXW"
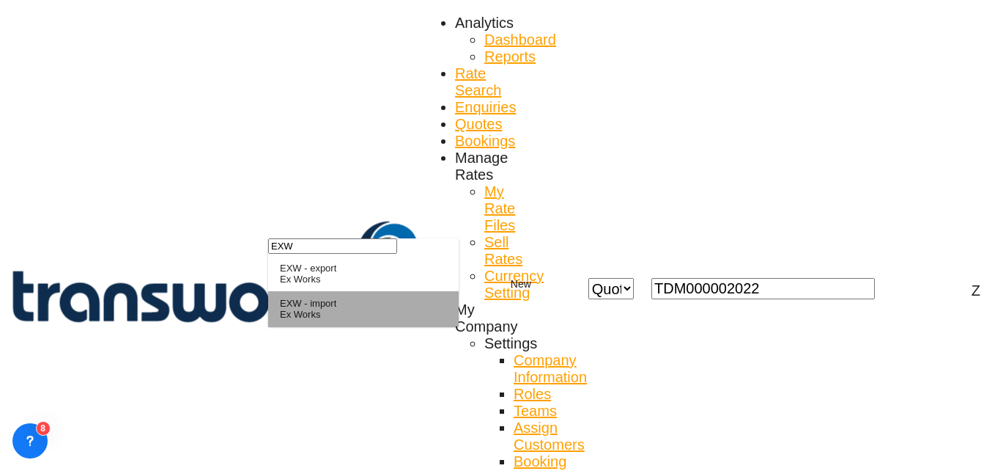
click at [330, 309] on div "EXW - import" at bounding box center [308, 303] width 56 height 11
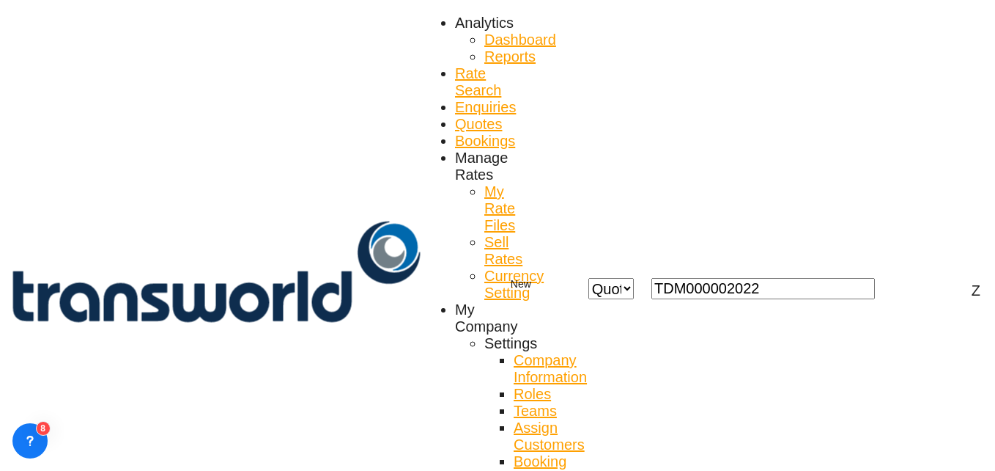
click at [394, 315] on md-option "No" at bounding box center [408, 301] width 103 height 35
click at [390, 295] on md-option "No" at bounding box center [408, 301] width 103 height 35
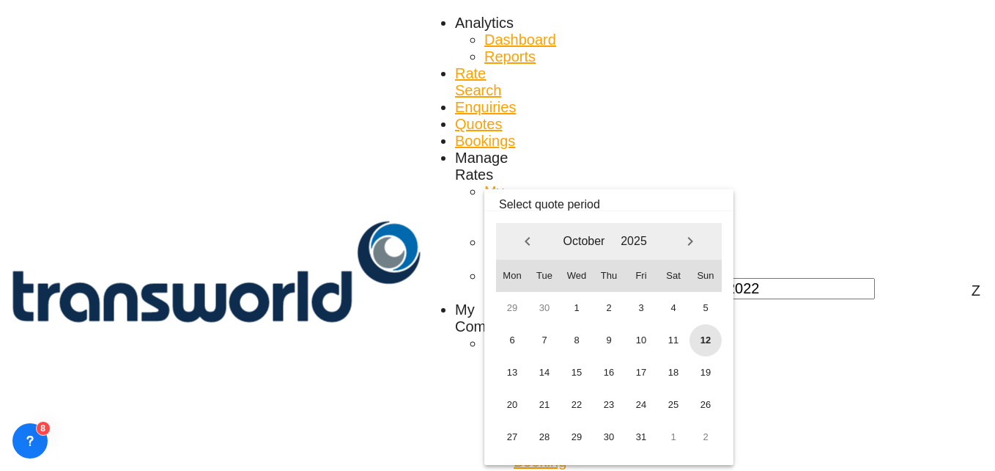
click at [700, 337] on span "12" at bounding box center [706, 340] width 32 height 32
click at [638, 446] on span "31" at bounding box center [641, 437] width 32 height 32
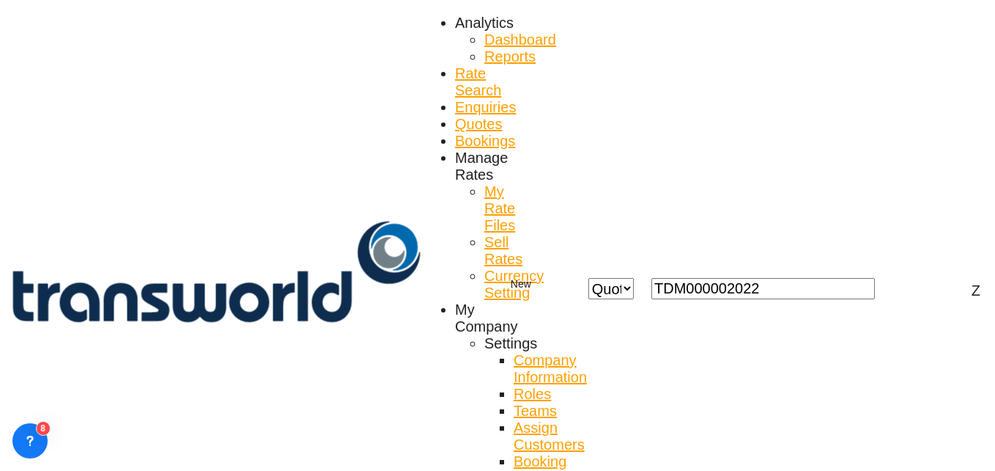
scroll to position [87, 0]
type input "U"
paste input "SUPPLIER NAME: BUFAB FRANCE SUPPLIER ADDRESS: [STREET_ADDRESS][PERSON_NAME] SUP…"
type input "SUPPLIER NAME: BUFAB FRANCE SUPPLIER ADDRESS: [STREET_ADDRESS][PERSON_NAME] SUP…"
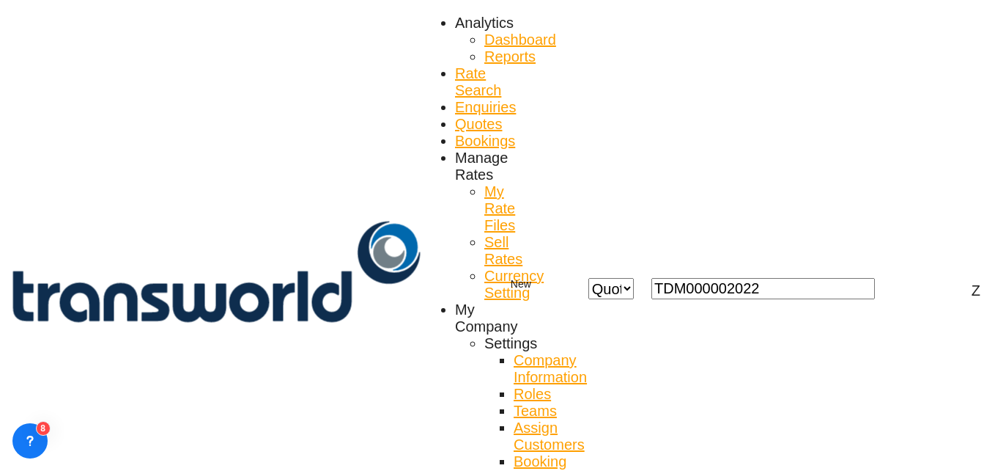
scroll to position [0, 0]
paste input "TW0910876"
type input "TW0910876"
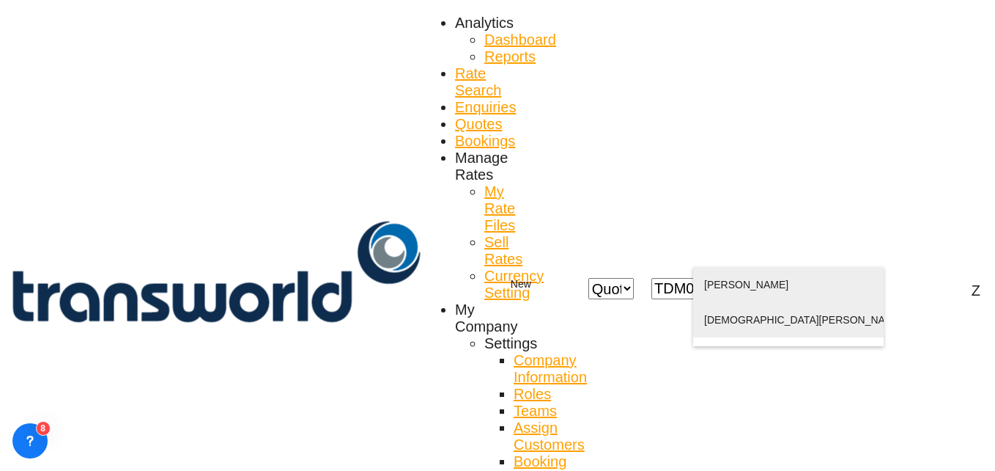
scroll to position [20, 0]
click at [814, 310] on div "[PERSON_NAME][PERSON_NAME]@ utec .[DOMAIN_NAME] | UNITED TRANSFORMERS ELECTRIC …" at bounding box center [788, 337] width 169 height 70
type input "UNITED TRANSFORMERS ELECTRIC CO., [PERSON_NAME], [EMAIL_ADDRESS][DOMAIN_NAME]"
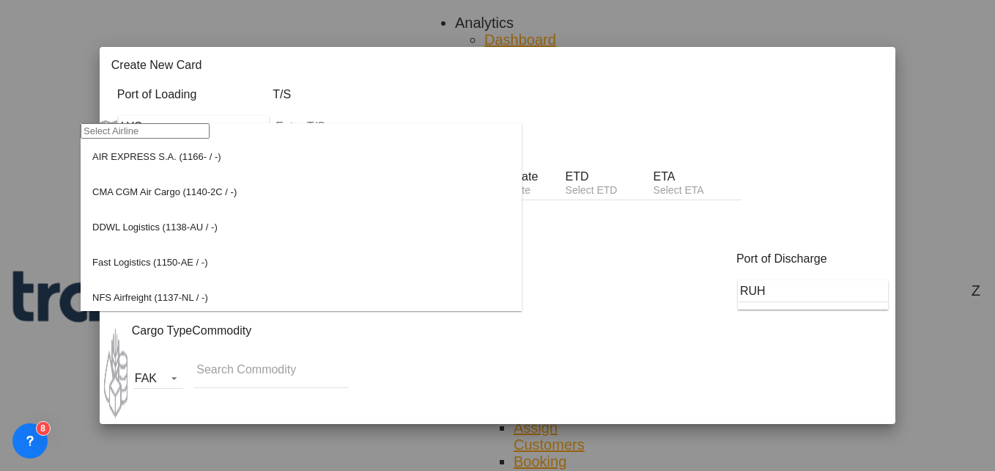
click at [160, 139] on input "search" at bounding box center [145, 130] width 129 height 15
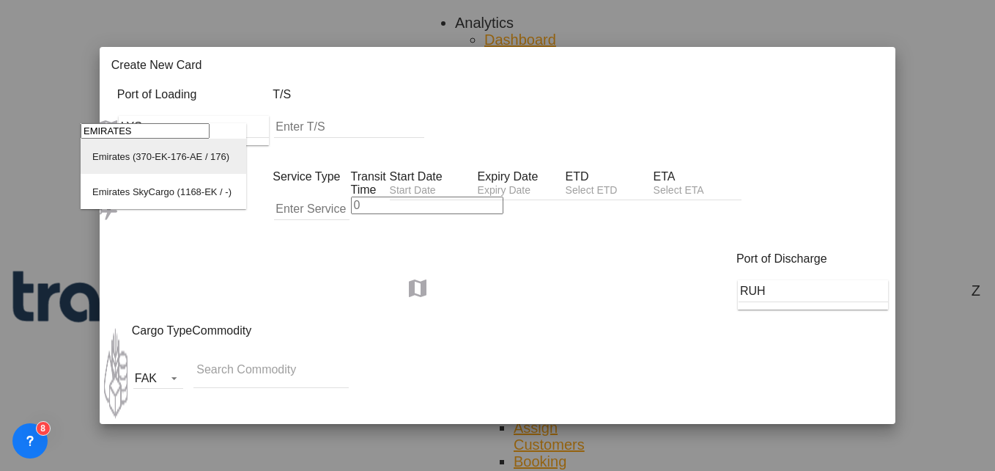
type input "EMIRATES"
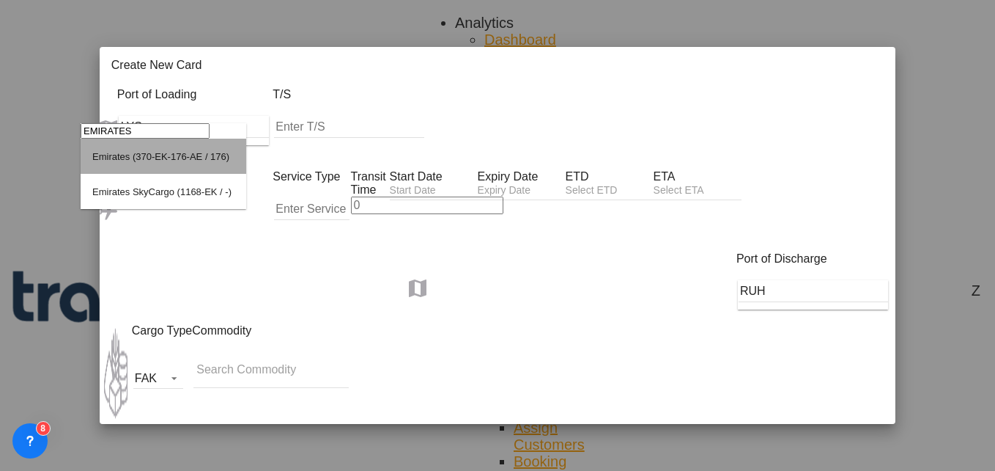
click at [160, 162] on div "Emirates (370-EK-176-AE / 176)" at bounding box center [160, 156] width 137 height 11
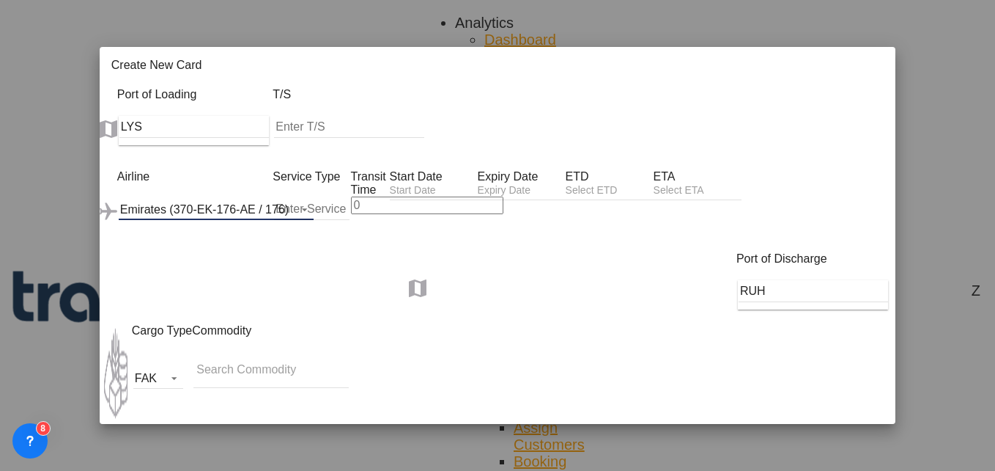
click at [197, 203] on div "Emirates (370-EK-176-AE / 176)" at bounding box center [204, 209] width 169 height 12
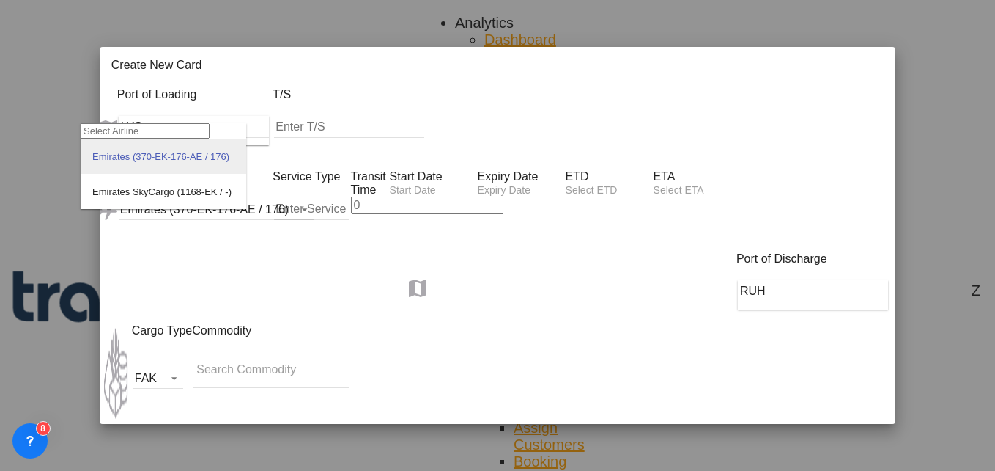
click at [162, 162] on div "Emirates (370-EK-176-AE / 176)" at bounding box center [160, 156] width 137 height 11
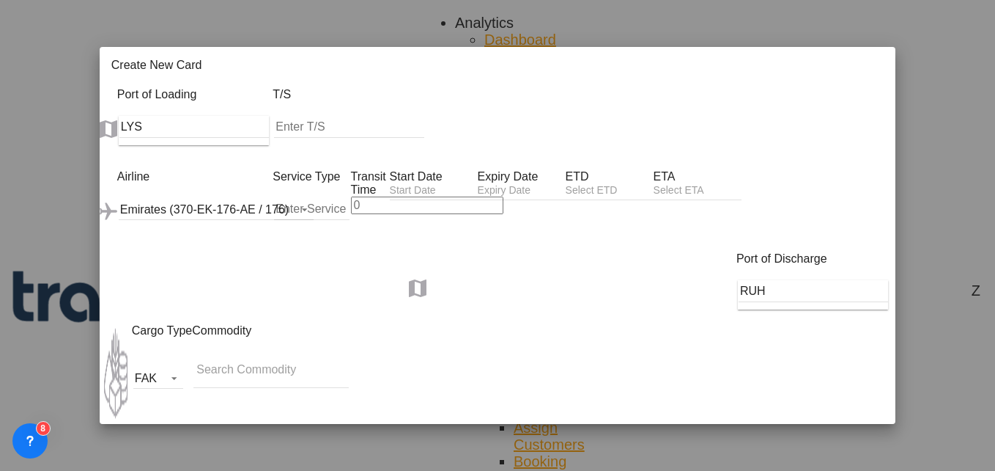
click at [276, 198] on input "Create New Card ..." at bounding box center [311, 209] width 75 height 22
type input "AIR"
click at [369, 196] on input "Create New Card ..." at bounding box center [427, 205] width 152 height 18
type input "5"
click at [457, 184] on input "Create New Card ..." at bounding box center [434, 191] width 88 height 15
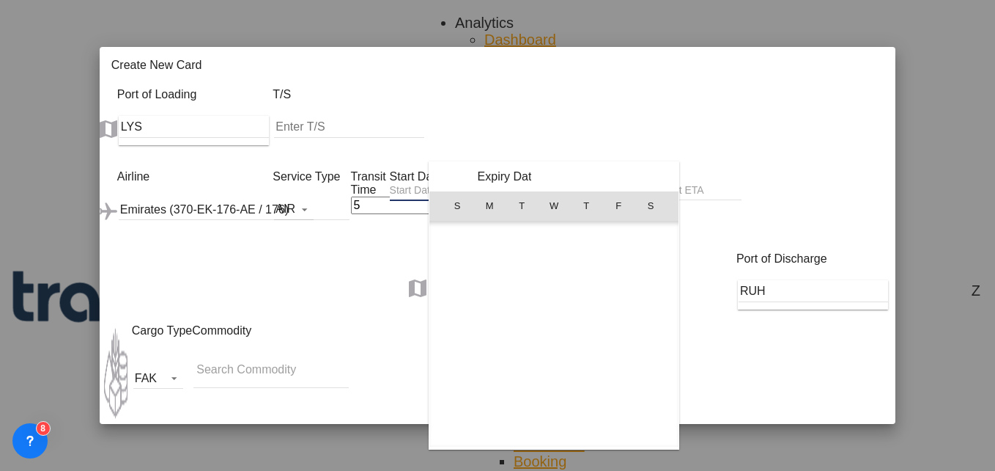
scroll to position [339711, 0]
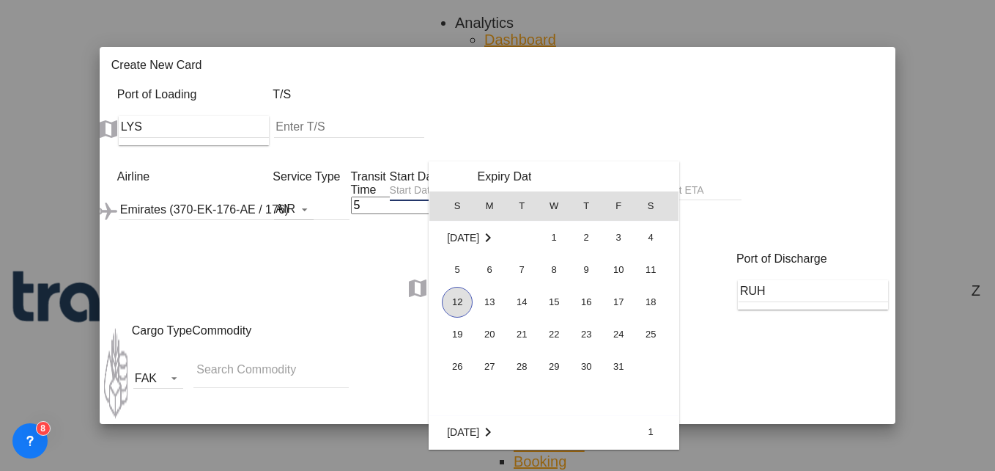
click at [459, 306] on span "12" at bounding box center [457, 302] width 31 height 31
type input "[DATE]"
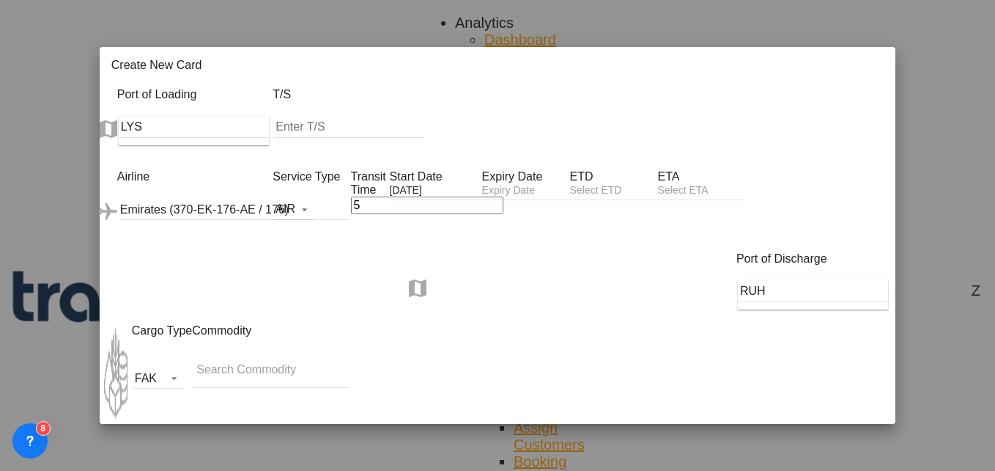
click at [570, 184] on input "Create New Card ..." at bounding box center [526, 191] width 88 height 15
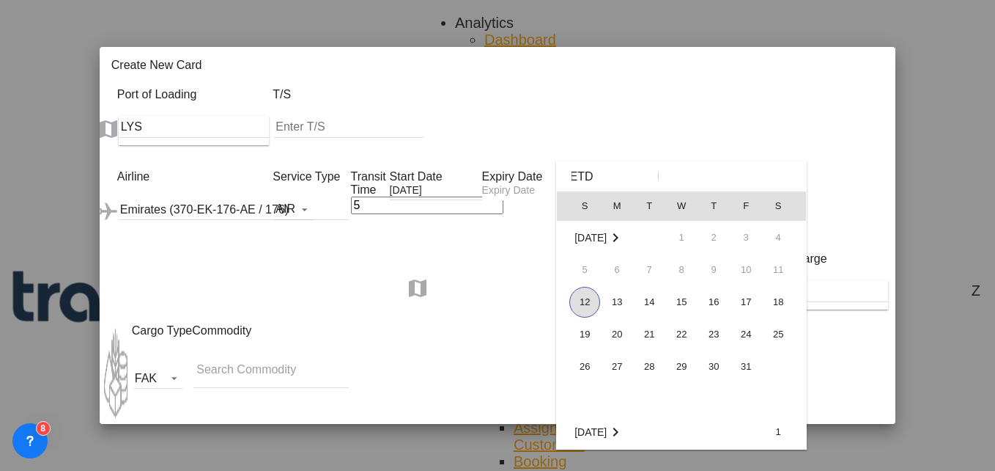
click at [729, 361] on td "30" at bounding box center [714, 366] width 32 height 32
type input "[DATE]"
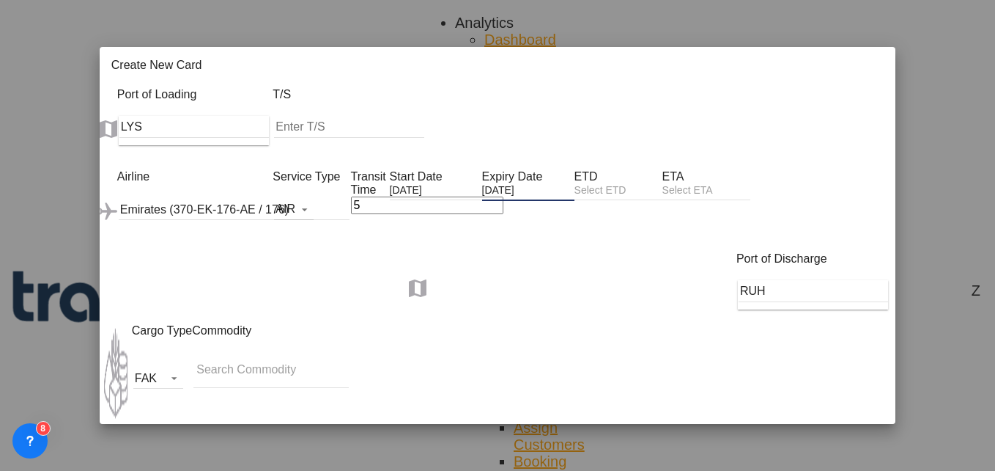
click at [215, 358] on input "Search Commodity" at bounding box center [269, 369] width 147 height 23
type input "F"
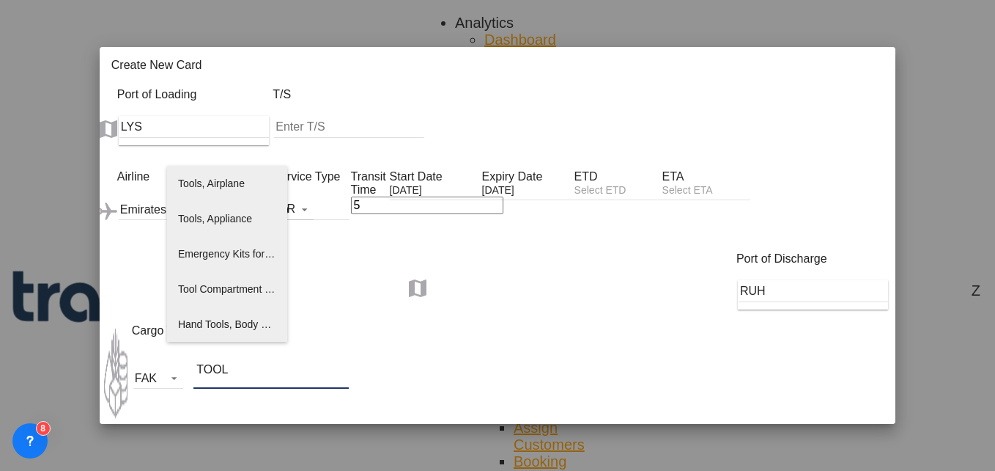
type input "TOOL"
click at [218, 224] on span "Tools, Appliance" at bounding box center [215, 219] width 74 height 12
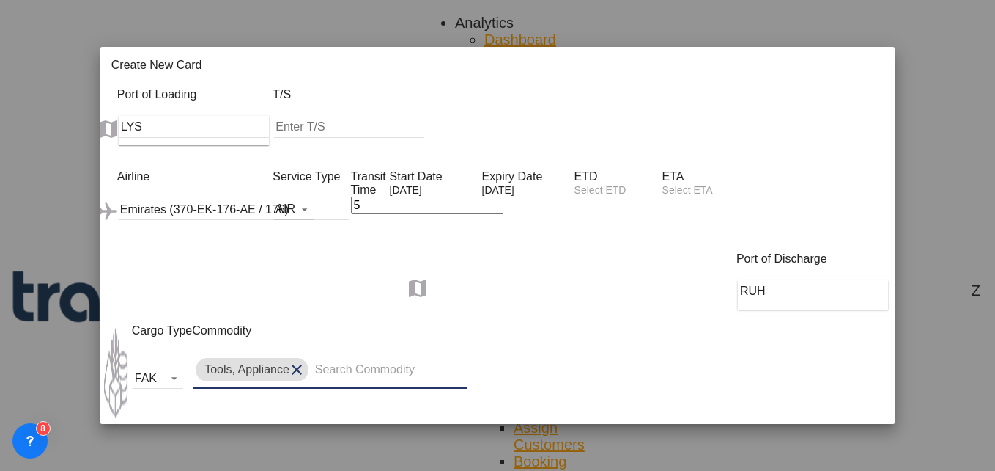
scroll to position [222, 0]
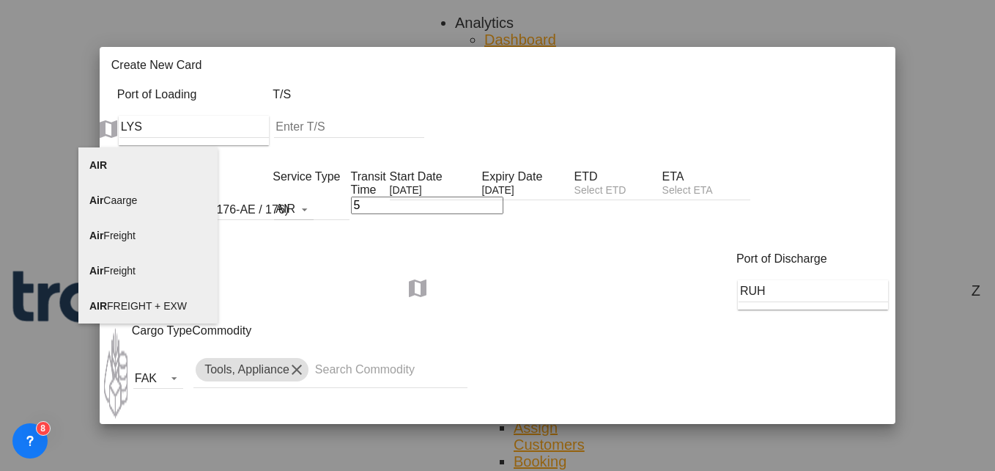
click at [134, 304] on span "AIR FREIGHT + EXW" at bounding box center [137, 306] width 97 height 12
type input "AIR FREIGHT + EXW"
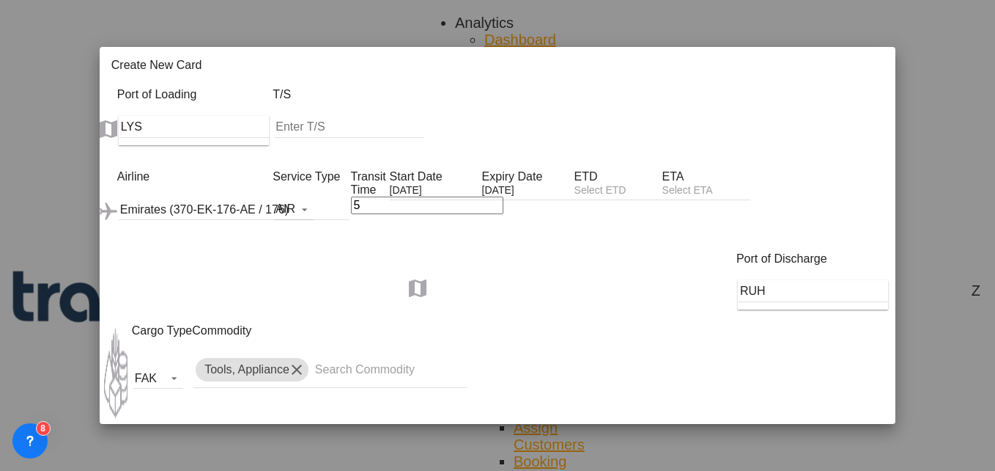
select select "per_shipment"
click at [868, 464] on select "AED AFN ALL AMD ANG AOA ARS AUD AWG AZN BAM BBD BDT BGN BHD BIF BMD BND [PERSON…" at bounding box center [850, 471] width 45 height 15
select select "string:EUR"
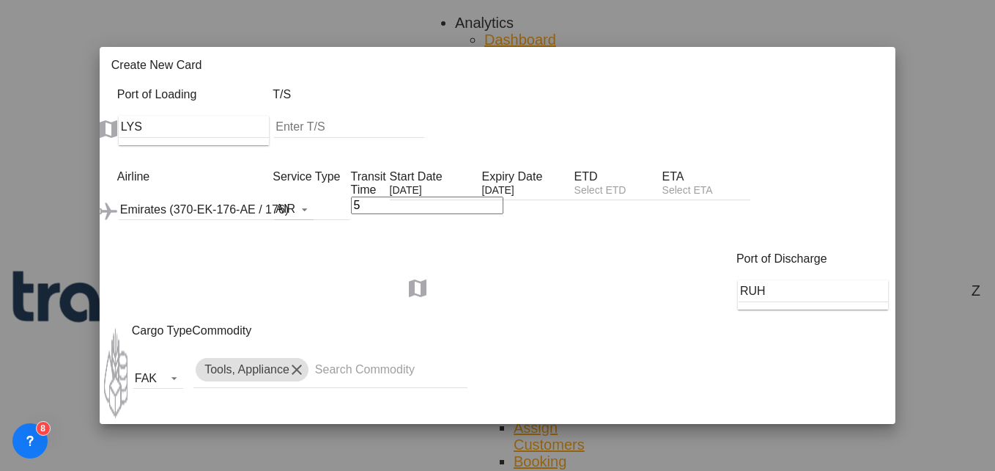
click at [852, 464] on select "AED AFN ALL AMD ANG AOA ARS AUD AWG AZN BAM BBD BDT BGN BHD BIF BMD BND [PERSON…" at bounding box center [850, 471] width 45 height 15
select select "string:EUR"
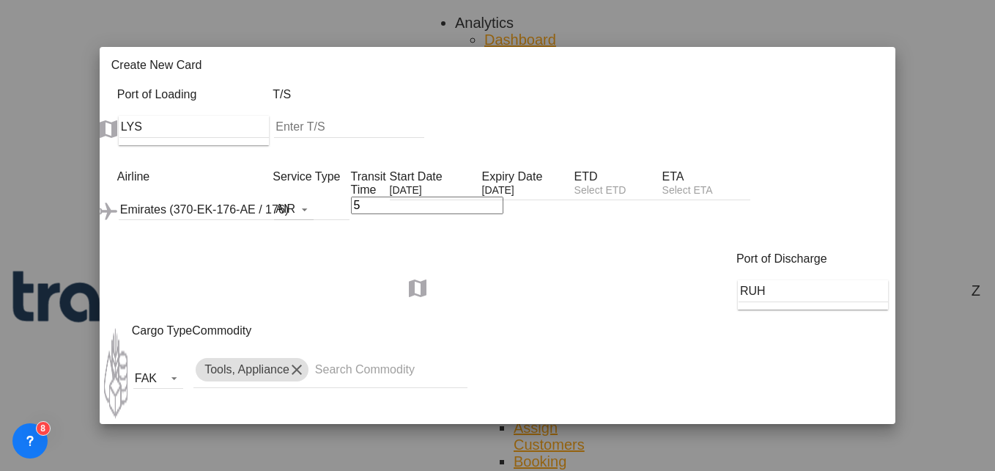
select select "string:EUR"
type input "386"
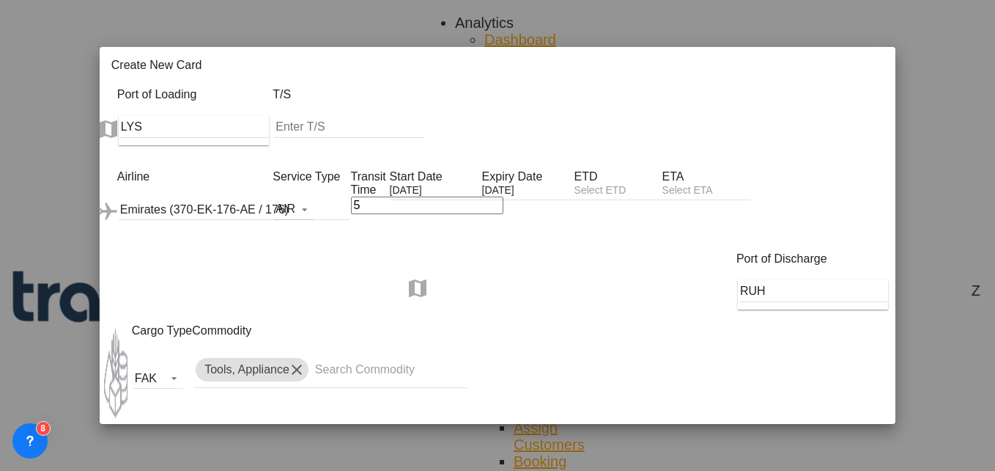
type input "465"
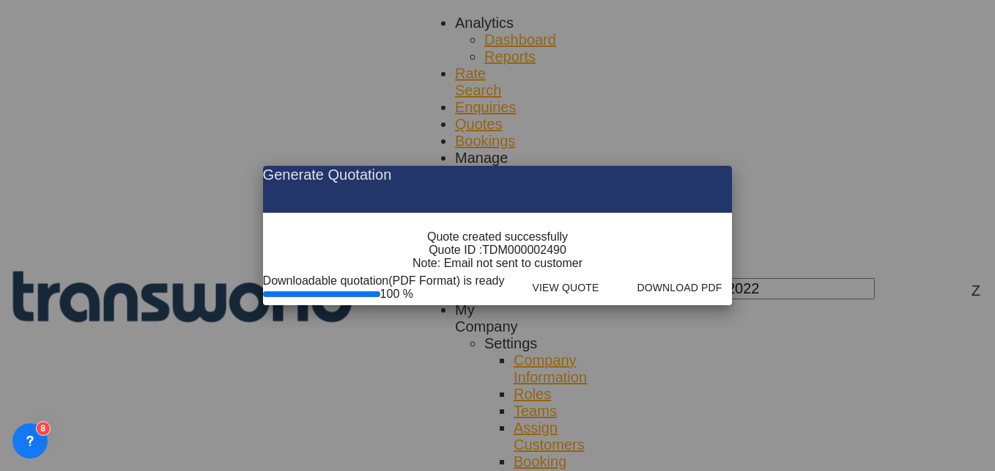
click at [718, 166] on md-icon "icon-close fg-AAA8AD cursor m-0" at bounding box center [709, 175] width 18 height 18
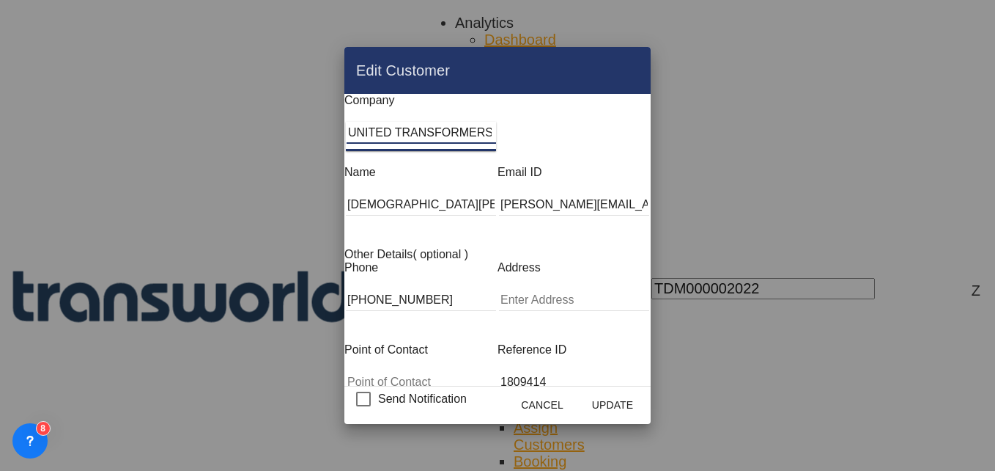
drag, startPoint x: 338, startPoint y: 140, endPoint x: 479, endPoint y: 159, distance: 142.7
click at [479, 159] on div "Company UNITED TRANSFORMERS ELECTRIC CO. Name [PERSON_NAME] Email ID [EMAIL_ADD…" at bounding box center [497, 333] width 306 height 478
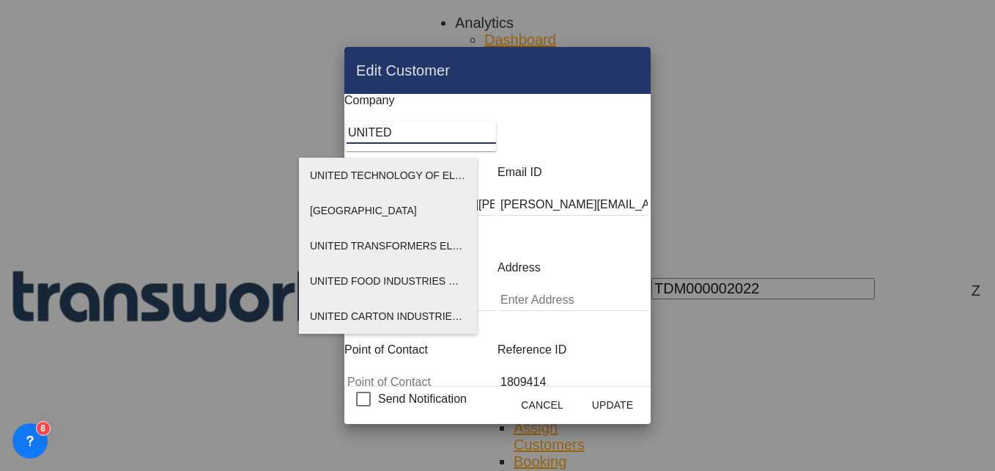
click at [408, 170] on span "UNITED TECHNOLOGY OF ELECTRIC SUBSTATIONS & SWITCHGEARS CO" at bounding box center [492, 175] width 364 height 12
type input "UNITED TECHNOLOGY OF ELECTRIC SUBSTATIONS & SWITCHGEARS CO"
type input "[EMAIL_ADDRESS][DOMAIN_NAME]"
type input "0505228358"
type input "1267108"
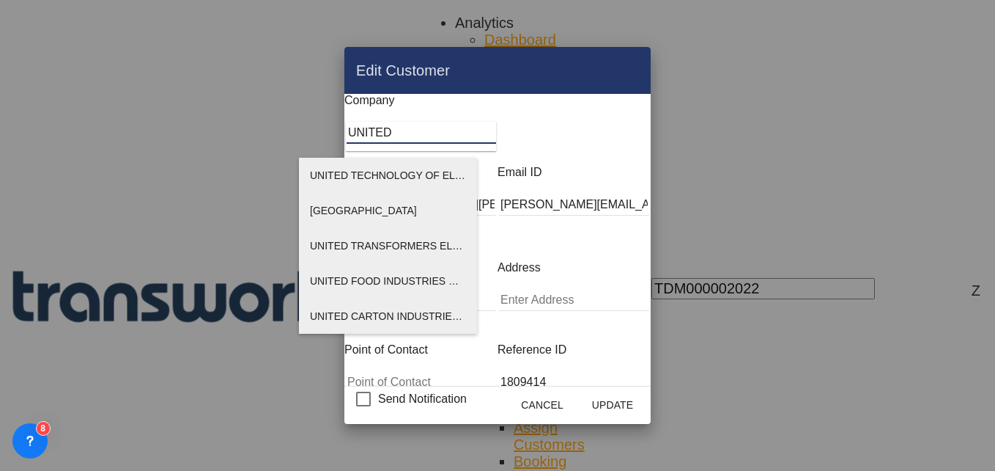
type input "14545"
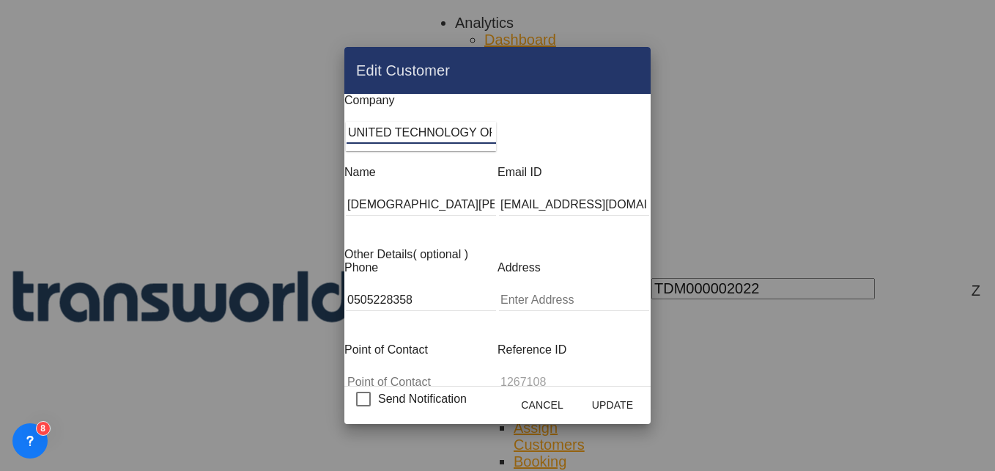
scroll to position [0, 135]
drag, startPoint x: 417, startPoint y: 141, endPoint x: 545, endPoint y: 149, distance: 128.5
click at [545, 149] on div "Company UNITED TECHNOLOGY OF ELECTRIC SUBSTATIONS & SWITCHGEARS CO" at bounding box center [497, 130] width 306 height 72
drag, startPoint x: 399, startPoint y: 200, endPoint x: 300, endPoint y: 198, distance: 99.0
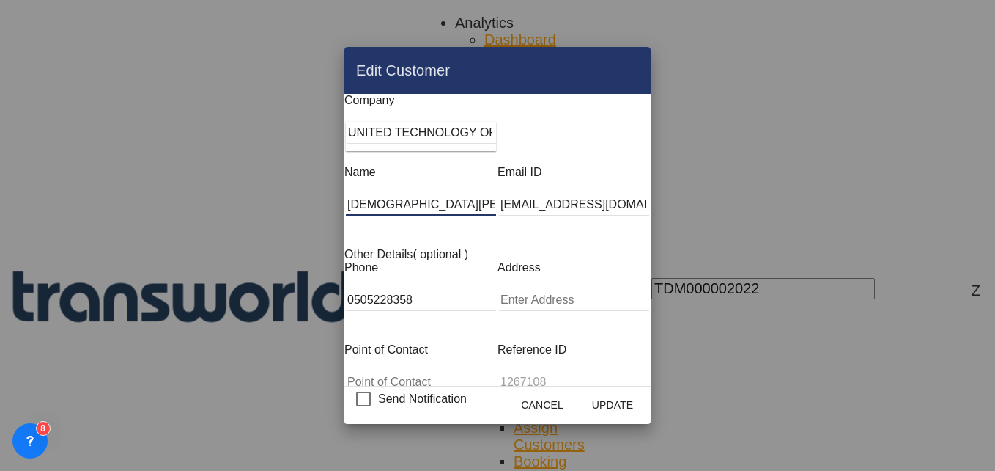
click at [346, 198] on input "[DEMOGRAPHIC_DATA][PERSON_NAME]" at bounding box center [421, 204] width 150 height 22
click at [645, 395] on button "Update" at bounding box center [612, 404] width 64 height 26
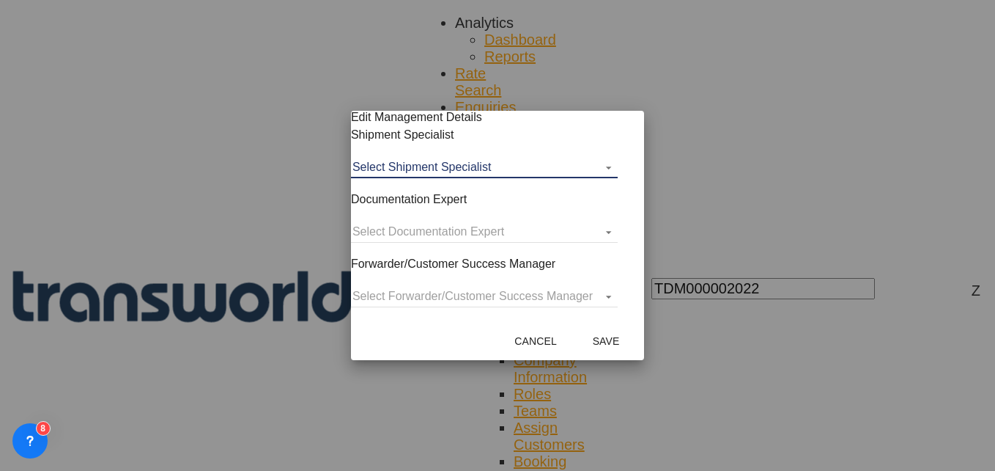
click at [443, 178] on md-select "Select Shipment Specialist [PERSON_NAME] W [PERSON_NAME][EMAIL_ADDRESS][PERSON_…" at bounding box center [484, 167] width 267 height 22
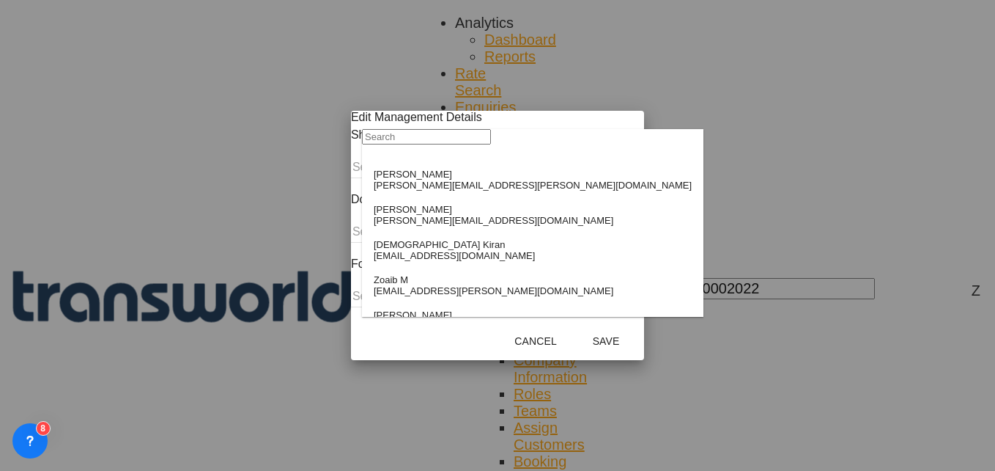
click at [409, 144] on input "search" at bounding box center [426, 136] width 129 height 15
type input "E"
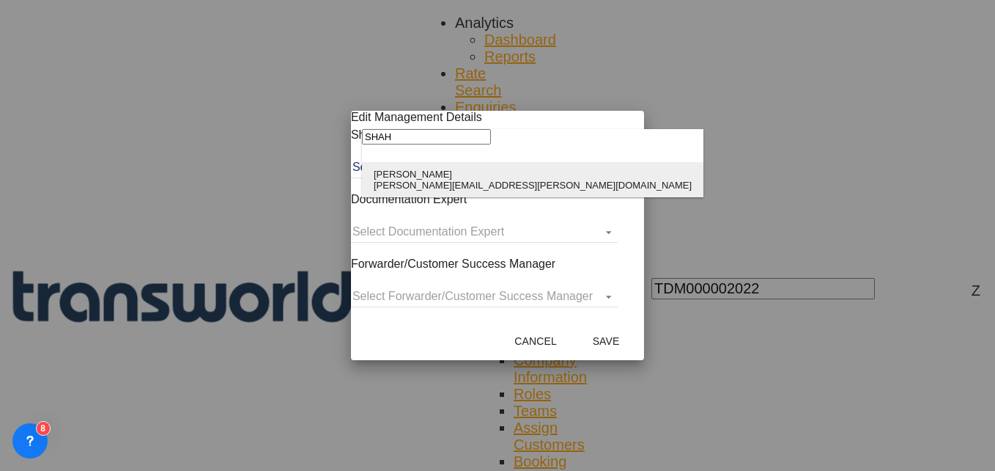
type input "SHAH"
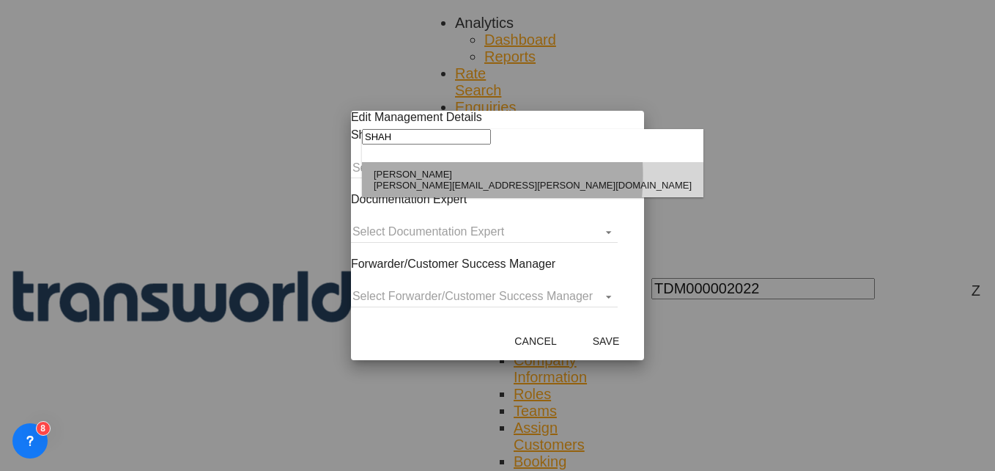
click at [408, 177] on div "[PERSON_NAME]" at bounding box center [533, 174] width 318 height 11
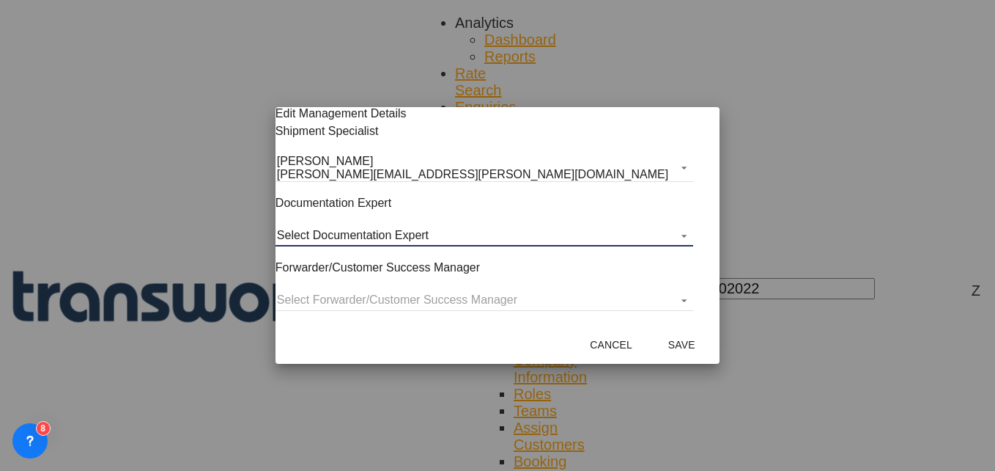
click at [411, 243] on md-select "Select Documentation Expert [PERSON_NAME] W [PERSON_NAME][EMAIL_ADDRESS][PERSON…" at bounding box center [485, 235] width 418 height 22
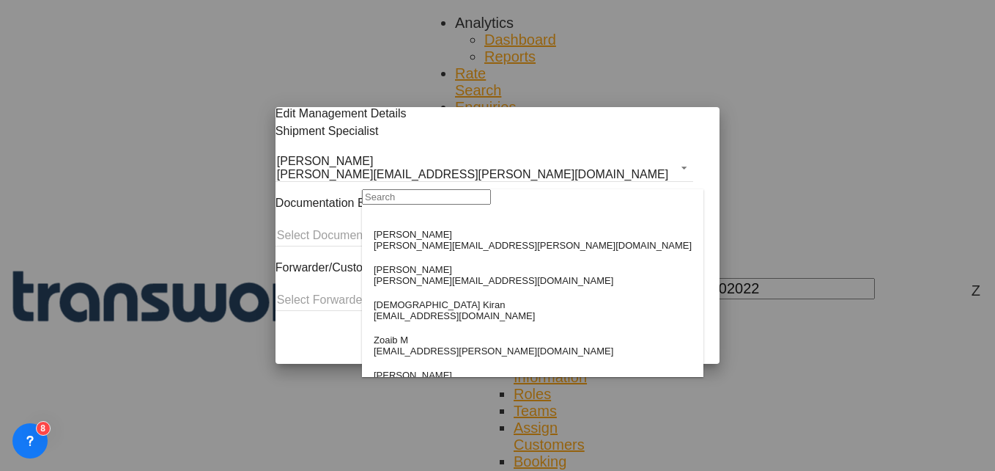
click at [407, 204] on input "search" at bounding box center [426, 196] width 129 height 15
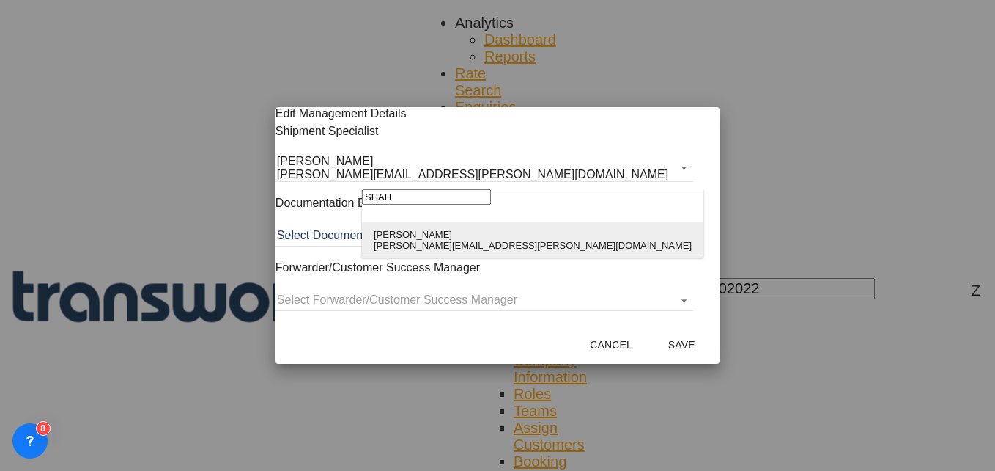
type input "SHAH"
click at [413, 228] on md-option "[PERSON_NAME] Shahil [EMAIL_ADDRESS][PERSON_NAME][DOMAIN_NAME]" at bounding box center [533, 239] width 342 height 35
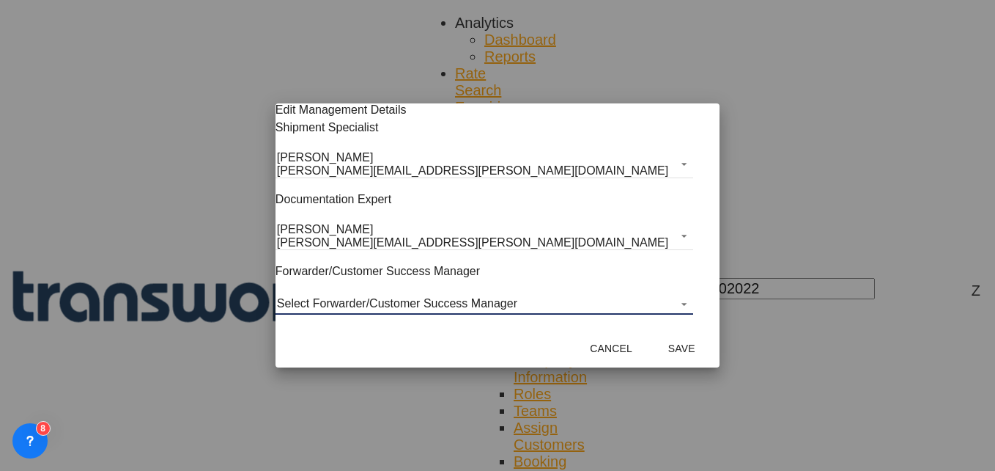
click at [410, 298] on md-select "Select Forwarder/Customer Success Manager [PERSON_NAME] [PERSON_NAME][EMAIL_ADD…" at bounding box center [485, 303] width 418 height 22
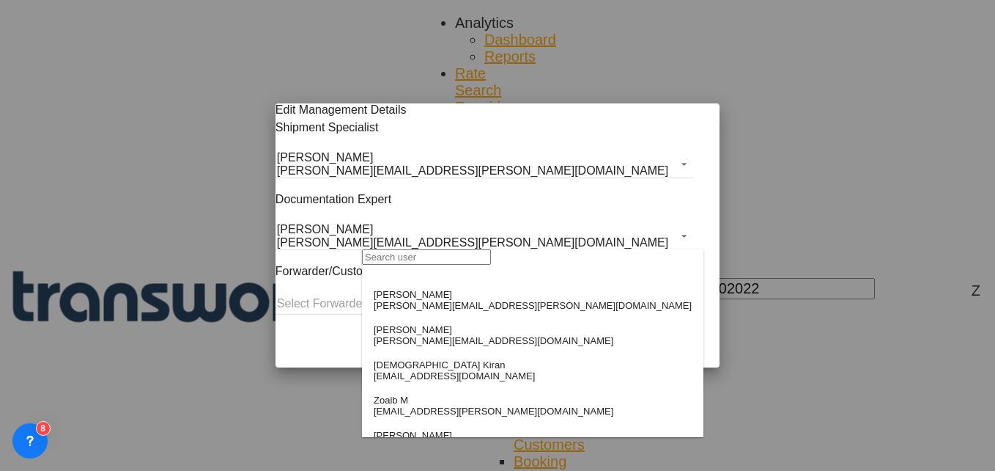
click at [408, 265] on input "search" at bounding box center [426, 256] width 129 height 15
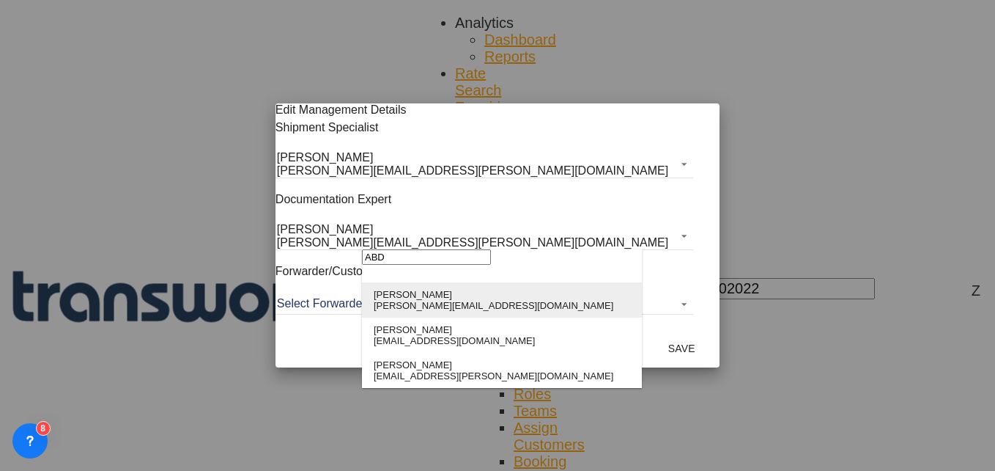
type input "ABD"
click at [416, 290] on div "[PERSON_NAME]" at bounding box center [494, 294] width 240 height 11
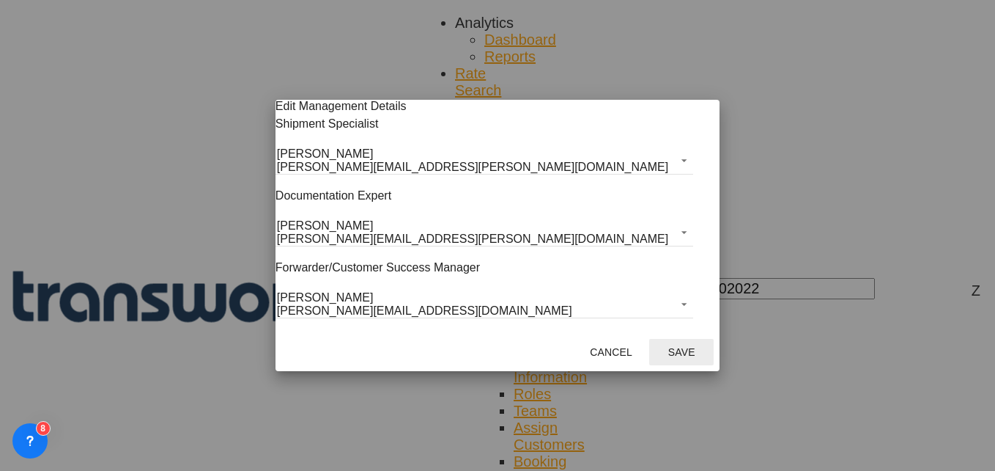
click at [649, 357] on button "Save" at bounding box center [681, 352] width 64 height 26
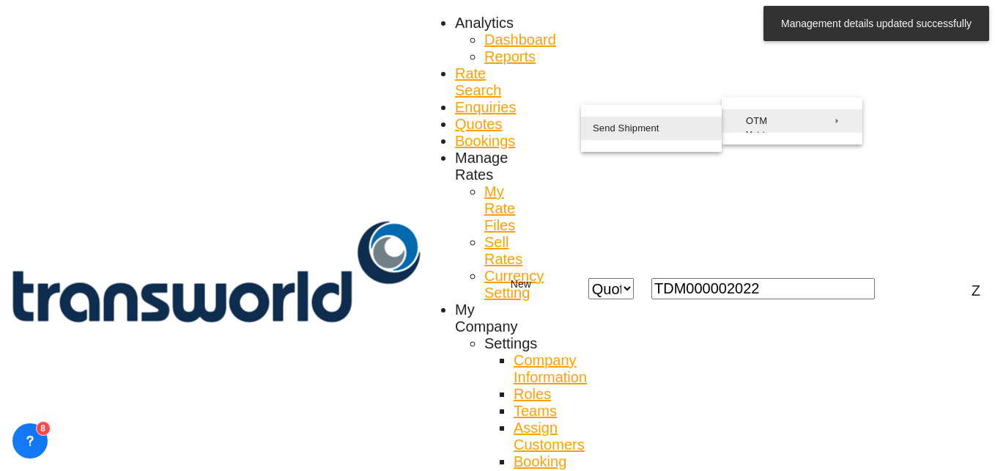
click at [589, 138] on button "Send Shipment" at bounding box center [651, 128] width 141 height 23
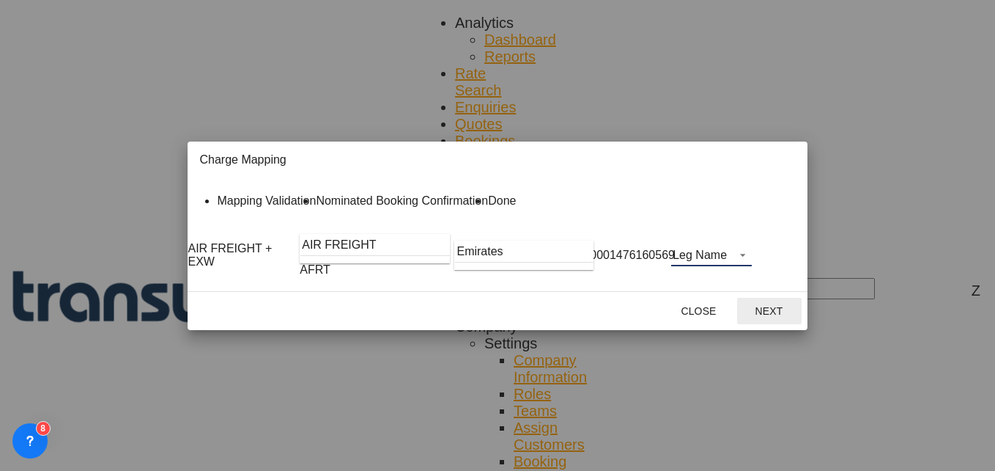
click at [752, 266] on md-select "Leg Name HANDLING ORIGIN HANDLING DESTINATION OTHERS TL PICK UP CUSTOMS ORIGIN …" at bounding box center [711, 255] width 81 height 22
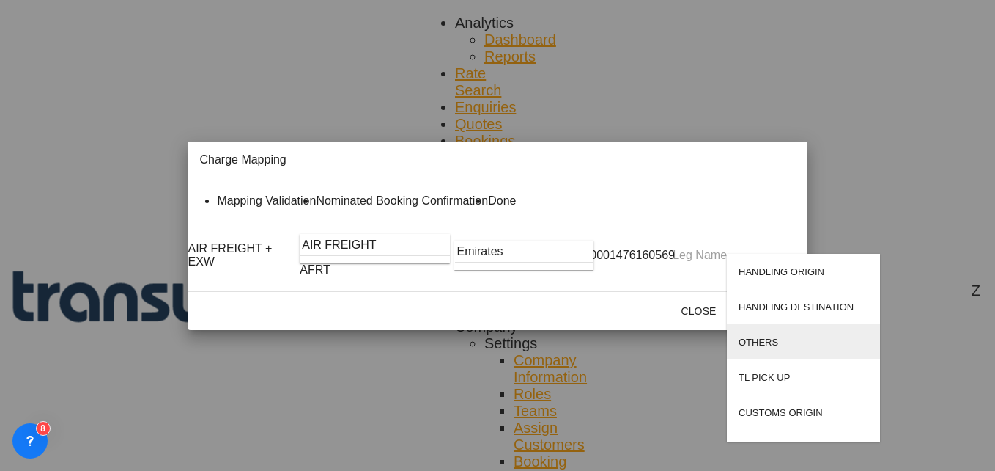
click at [764, 336] on div "OTHERS" at bounding box center [759, 341] width 40 height 11
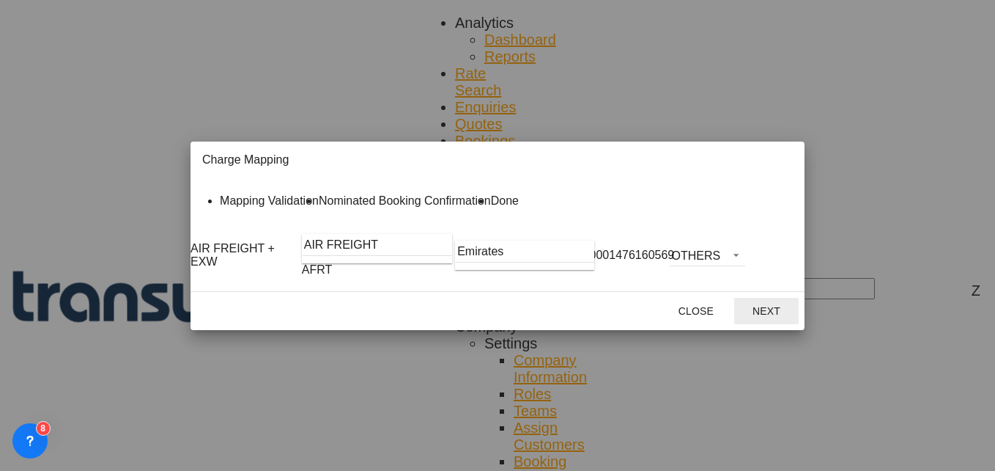
click at [799, 324] on button "Next" at bounding box center [766, 311] width 64 height 26
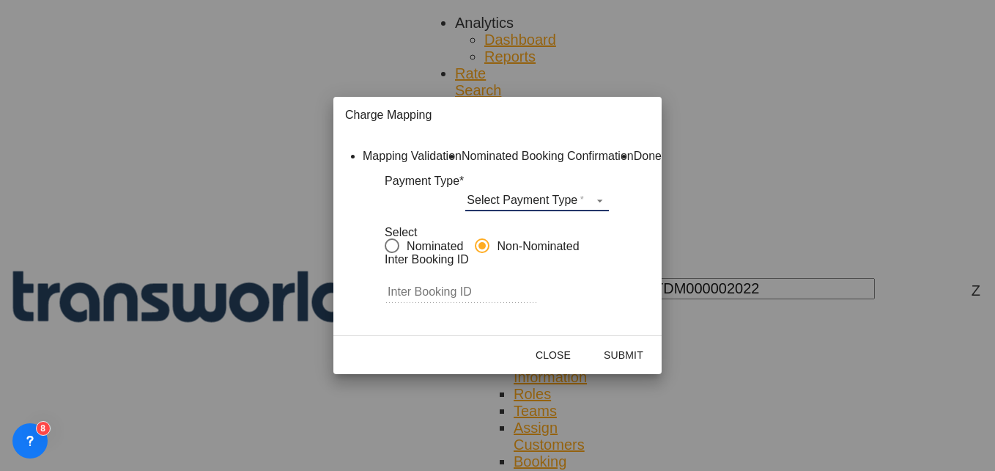
click at [542, 211] on md-select "Select Payment Type COLLECT PREPAID" at bounding box center [537, 200] width 144 height 22
click at [523, 224] on div "COLLECT" at bounding box center [520, 218] width 44 height 11
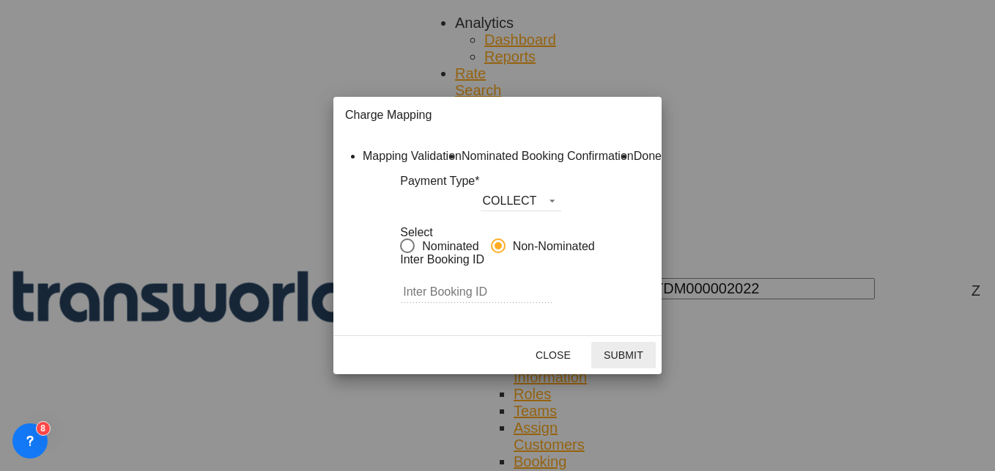
click at [656, 368] on button "Submit" at bounding box center [623, 355] width 64 height 26
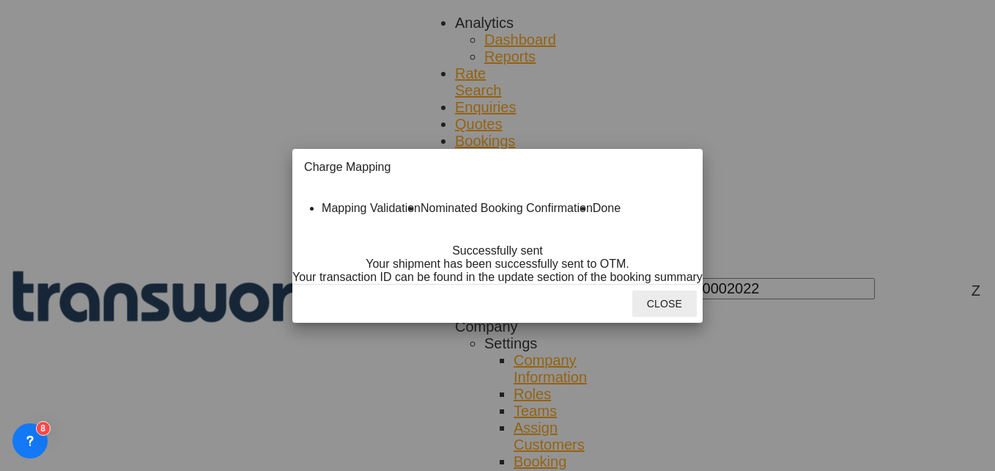
click at [697, 317] on button "Close" at bounding box center [665, 303] width 64 height 26
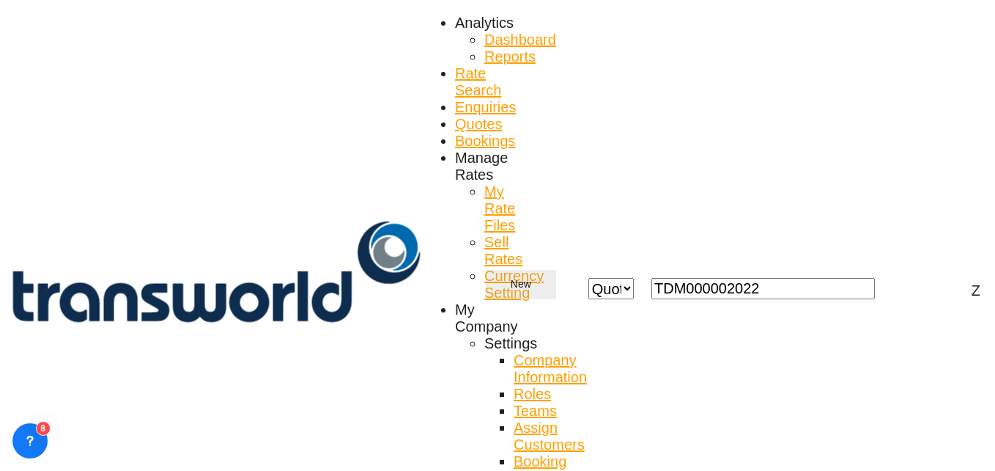
click at [549, 278] on span "New" at bounding box center [521, 284] width 56 height 12
click at [760, 97] on span "Quote" at bounding box center [749, 84] width 21 height 23
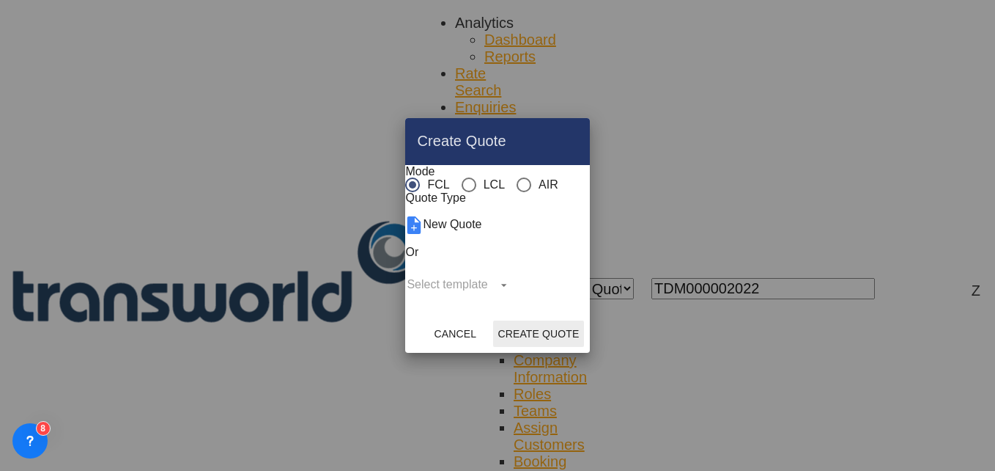
click at [517, 177] on div "AIR" at bounding box center [524, 184] width 15 height 15
click at [583, 347] on button "Create Quote" at bounding box center [538, 333] width 90 height 26
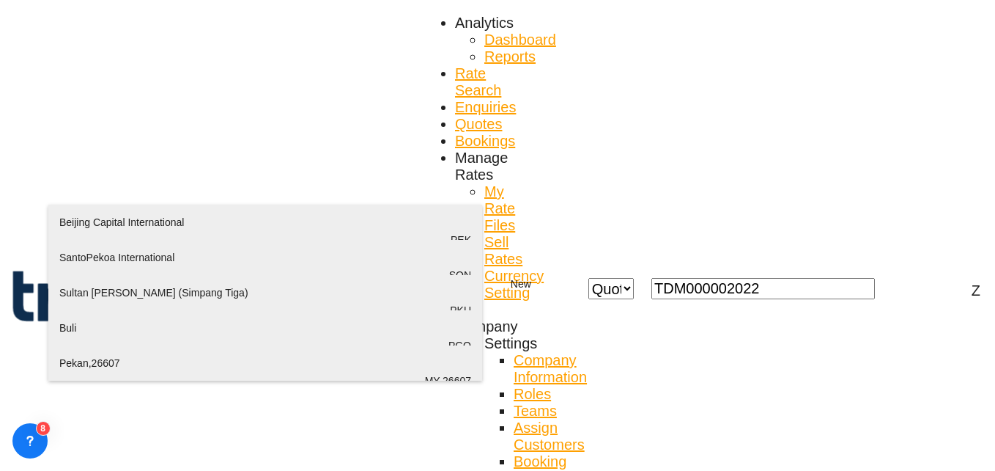
click at [156, 232] on div "Beijing Capital International [GEOGRAPHIC_DATA] , [GEOGRAPHIC_DATA] PEK" at bounding box center [265, 239] width 412 height 70
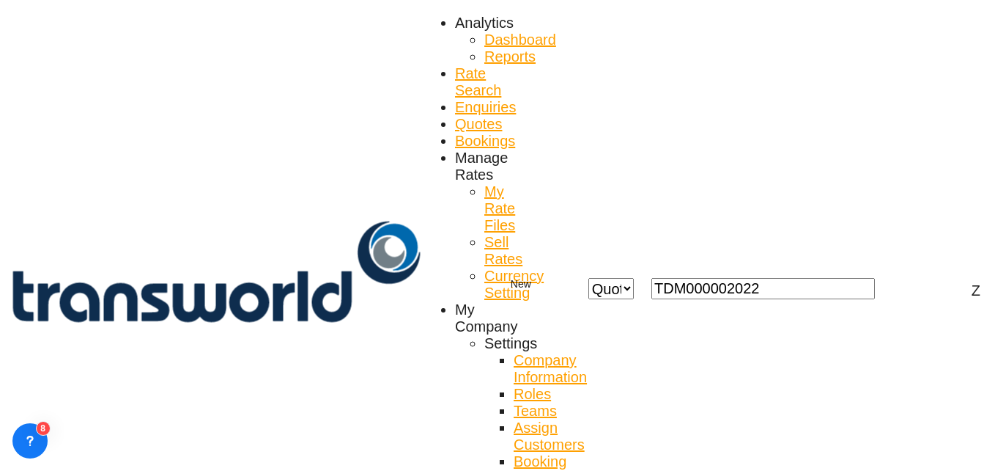
type input "Beijing Capital International, [GEOGRAPHIC_DATA], [GEOGRAPHIC_DATA]"
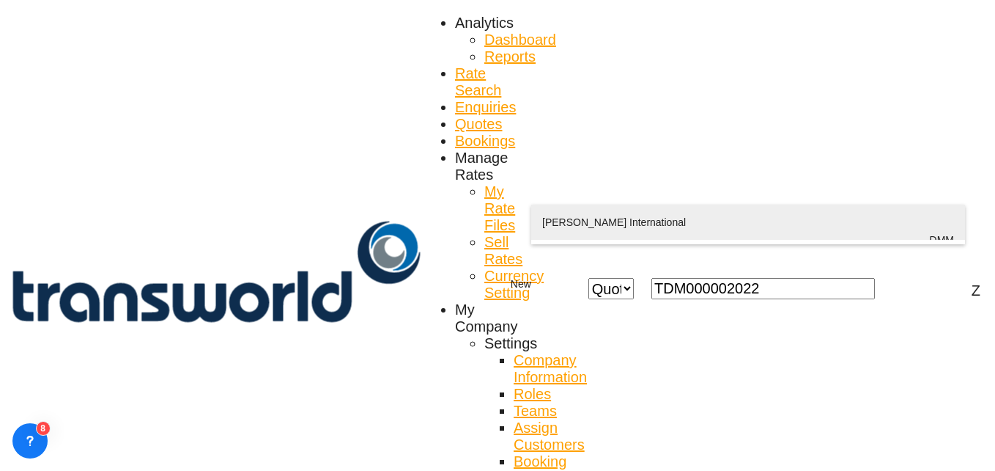
click at [597, 230] on div "[PERSON_NAME] International Ad Dammam , [GEOGRAPHIC_DATA] DMM" at bounding box center [748, 239] width 412 height 70
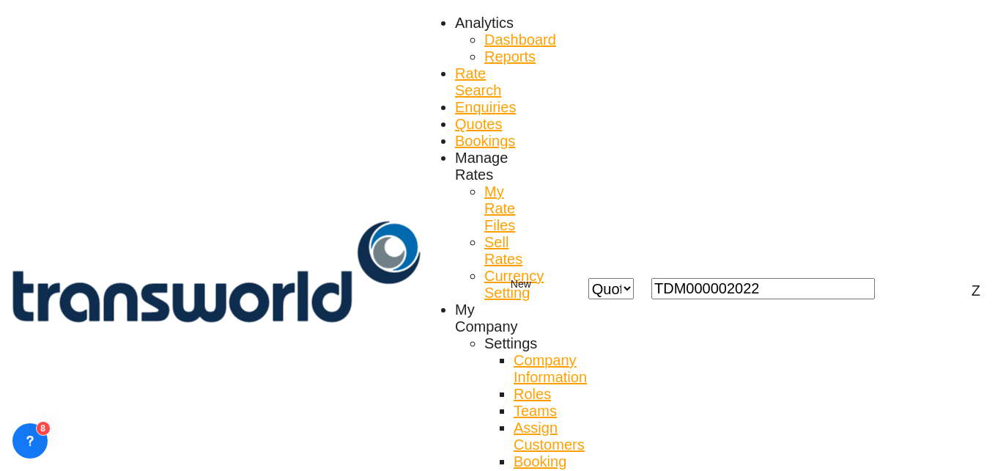
type input "[PERSON_NAME] International, Ad Dammam, DMM"
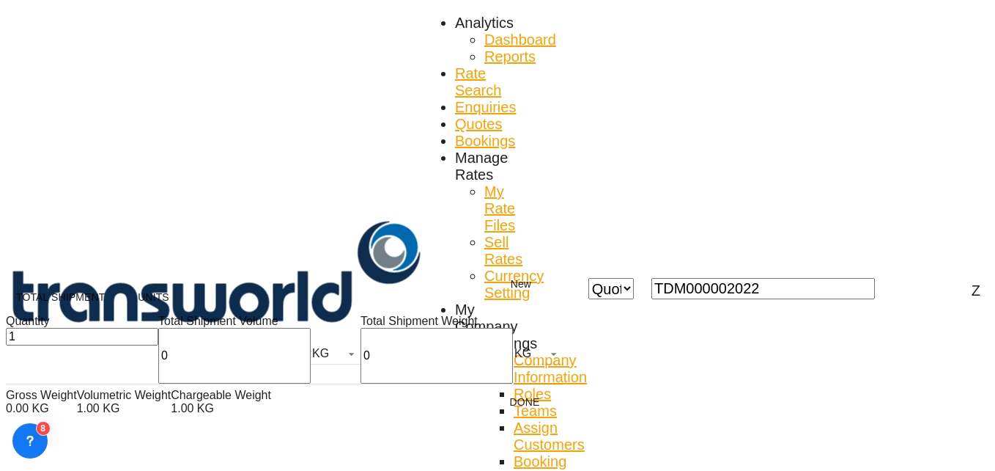
click at [158, 366] on input "0" at bounding box center [234, 356] width 152 height 56
type input "199"
click at [361, 368] on input "0" at bounding box center [437, 356] width 152 height 56
type input "199"
click at [493, 415] on button "Done" at bounding box center [525, 401] width 64 height 26
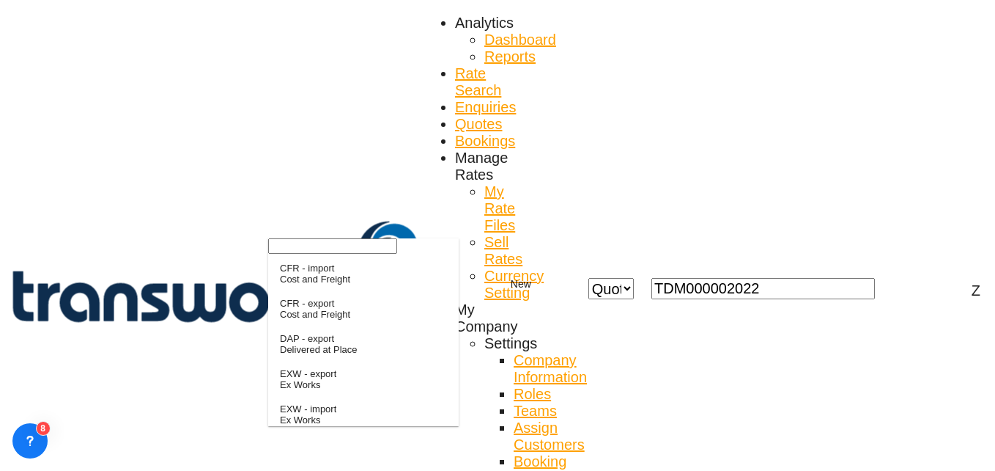
click at [313, 254] on input "search" at bounding box center [332, 245] width 129 height 15
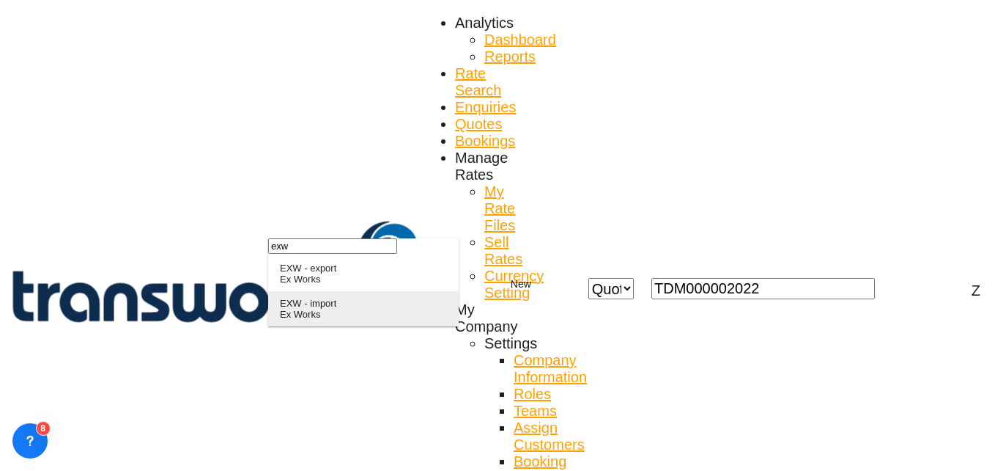
type input "exw"
click at [326, 309] on div "EXW - import" at bounding box center [308, 303] width 56 height 11
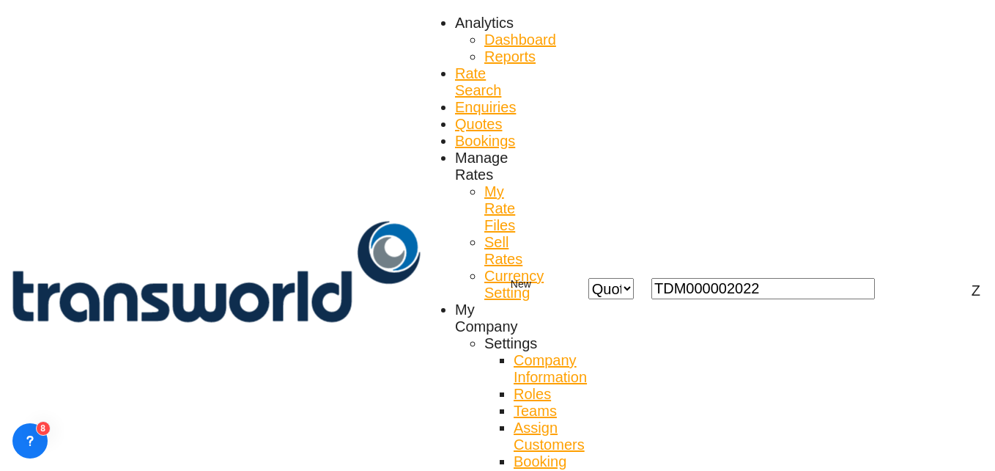
click at [393, 310] on md-option "No" at bounding box center [408, 301] width 103 height 35
click at [387, 301] on md-option "No" at bounding box center [408, 301] width 103 height 35
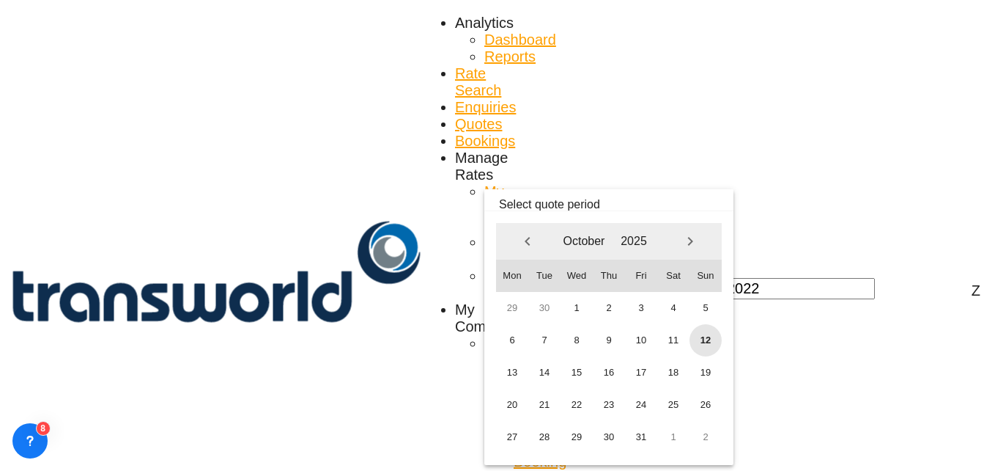
click at [701, 345] on span "12" at bounding box center [706, 340] width 32 height 32
click at [647, 430] on span "31" at bounding box center [641, 437] width 32 height 32
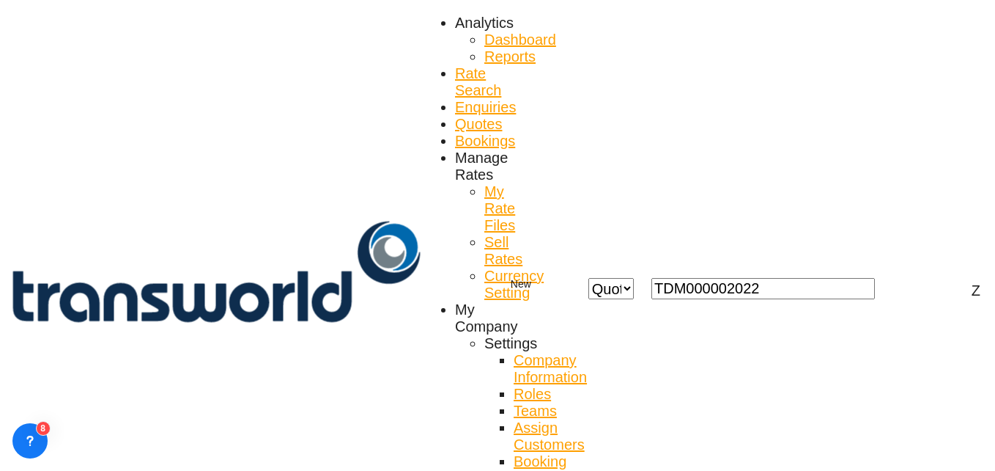
scroll to position [86, 0]
paste input "[PERSON_NAME] | Foreign Trade Sales Manager [PERSON_NAME] Heavy Industry Machin…"
type input "[PERSON_NAME] | Foreign Trade Sales Manager [PERSON_NAME] Heavy Industry Machin…"
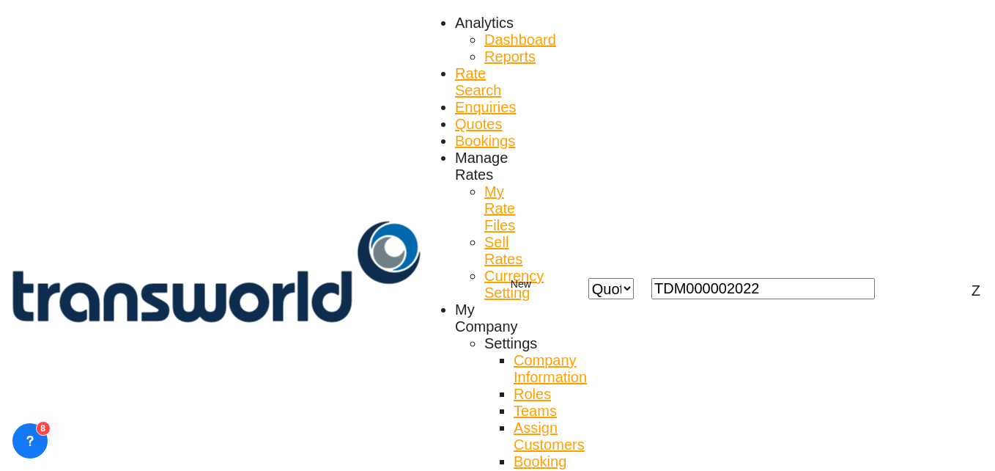
paste input "TW0710819"
type input "TW0710819"
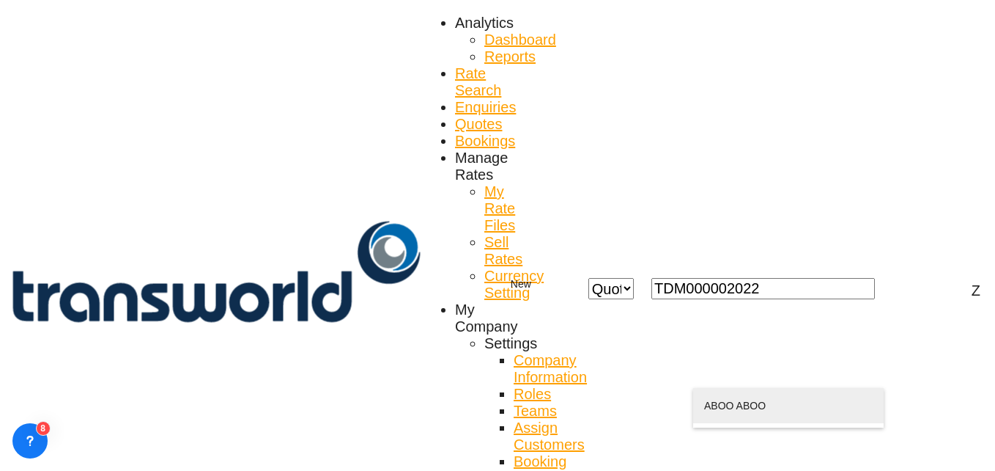
click at [783, 404] on div "ABOO ABOO [EMAIL_ADDRESS][DOMAIN_NAME] | WAHAH ELECTRIC SUPPLY CO. OF SAUDI ARA…" at bounding box center [788, 423] width 169 height 70
type input "WAHAH ELECTRIC SUPPLY CO. OF SAUDI ARABIA (LTD.), ABOO ABOO, [EMAIL_ADDRESS][DO…"
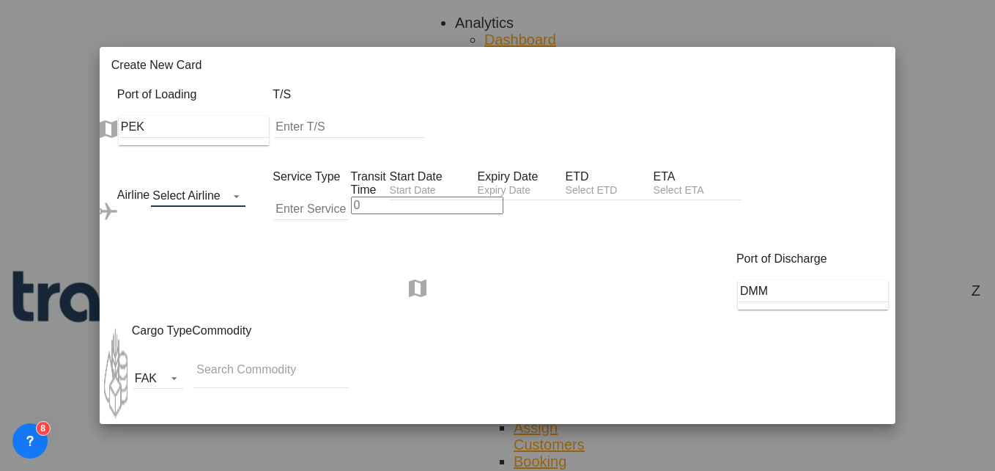
click at [151, 185] on md-select "Select Airline AIR EXPRESS S.A. (1166- / -) CMA CGM Air Cargo (1140-2C / -) DDW…" at bounding box center [198, 196] width 95 height 22
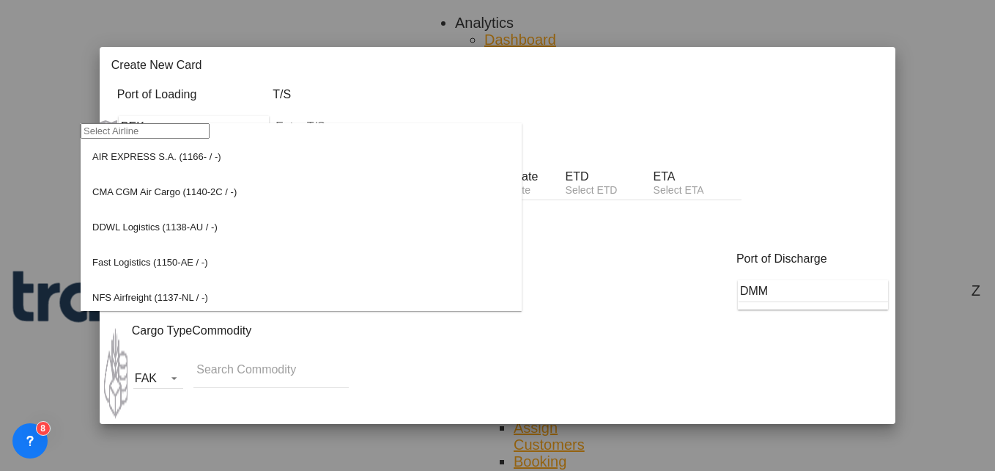
click at [131, 137] on input "search" at bounding box center [145, 130] width 129 height 15
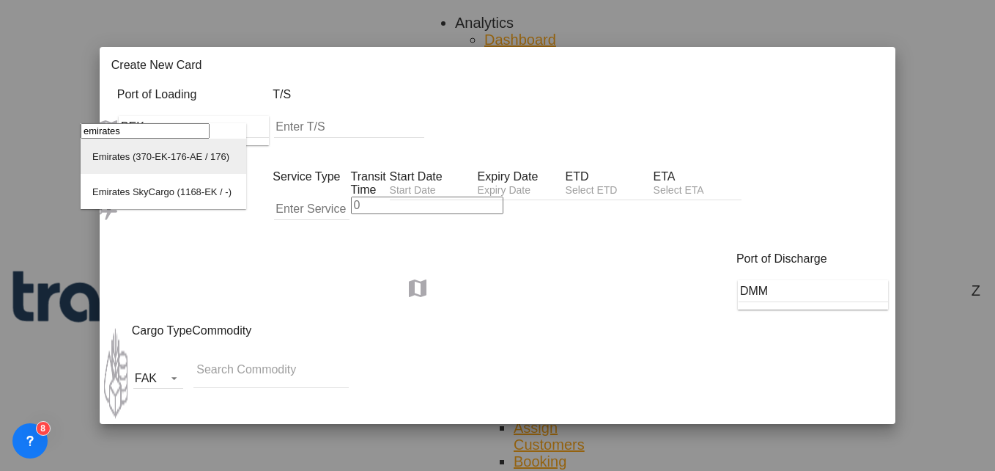
type input "emirates"
click at [161, 162] on div "Emirates (370-EK-176-AE / 176)" at bounding box center [160, 156] width 137 height 11
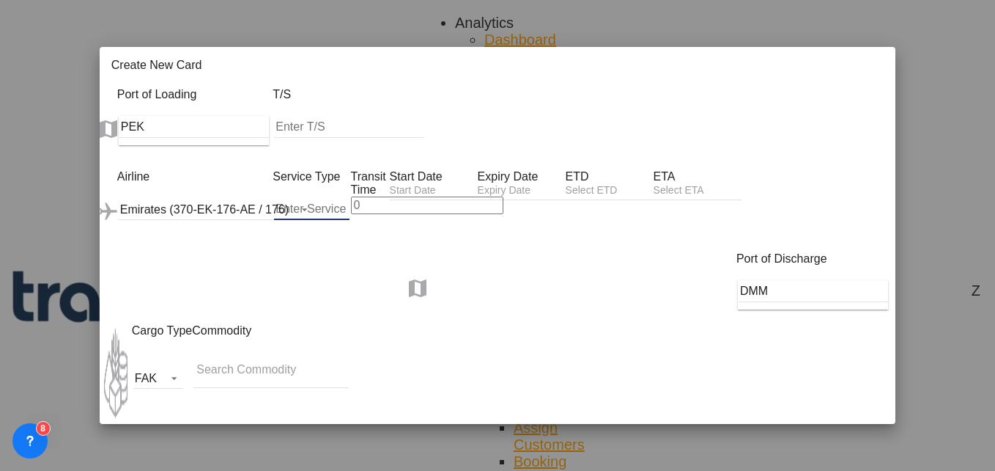
click at [281, 198] on input "Create New Card ..." at bounding box center [311, 209] width 75 height 22
type input "a"
type input "AIR"
click at [370, 196] on input "Create New Card ..." at bounding box center [427, 205] width 152 height 18
type input "5"
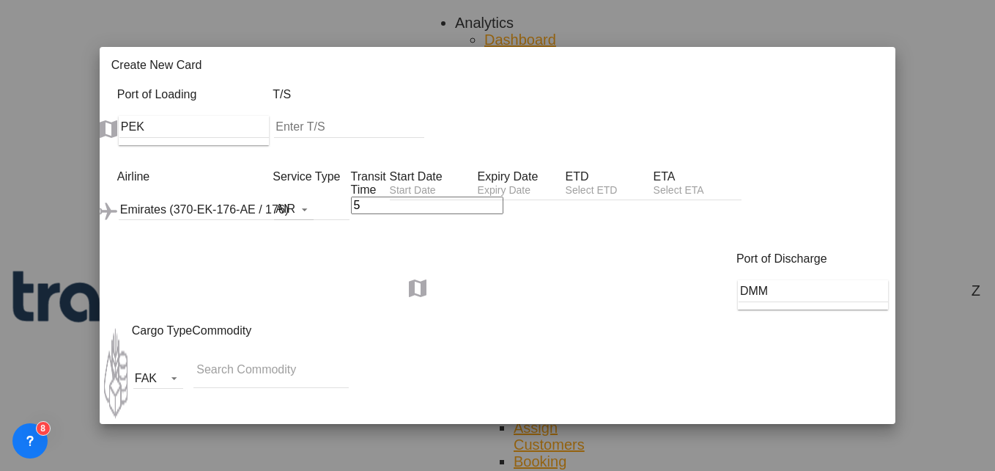
click at [452, 184] on input "Create New Card ..." at bounding box center [434, 191] width 88 height 15
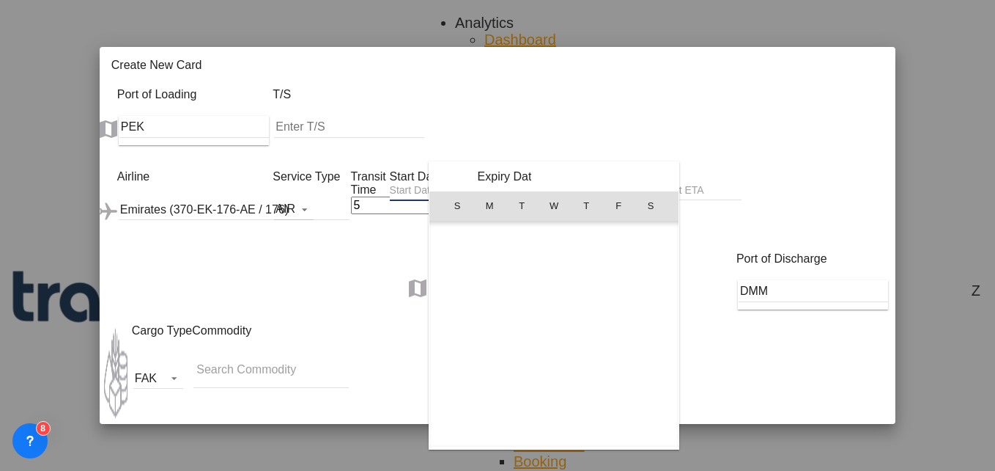
scroll to position [339711, 0]
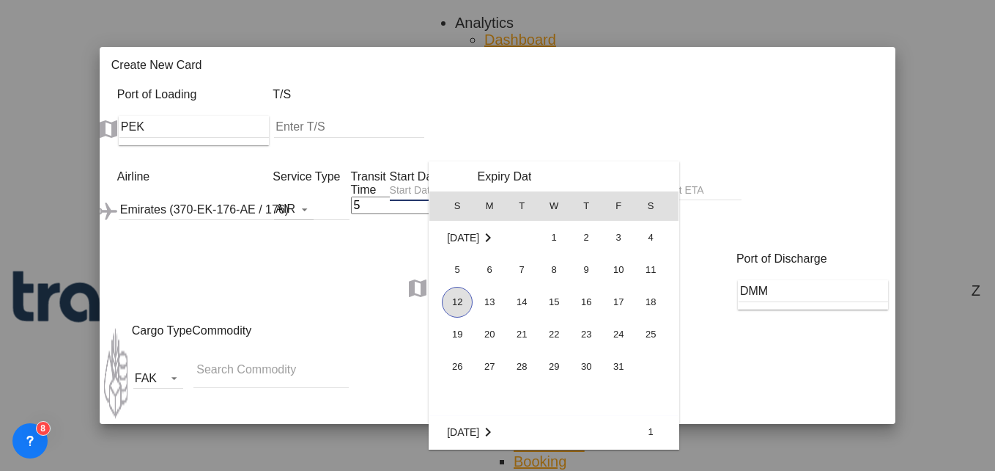
click at [461, 308] on span "12" at bounding box center [457, 302] width 31 height 31
type input "[DATE]"
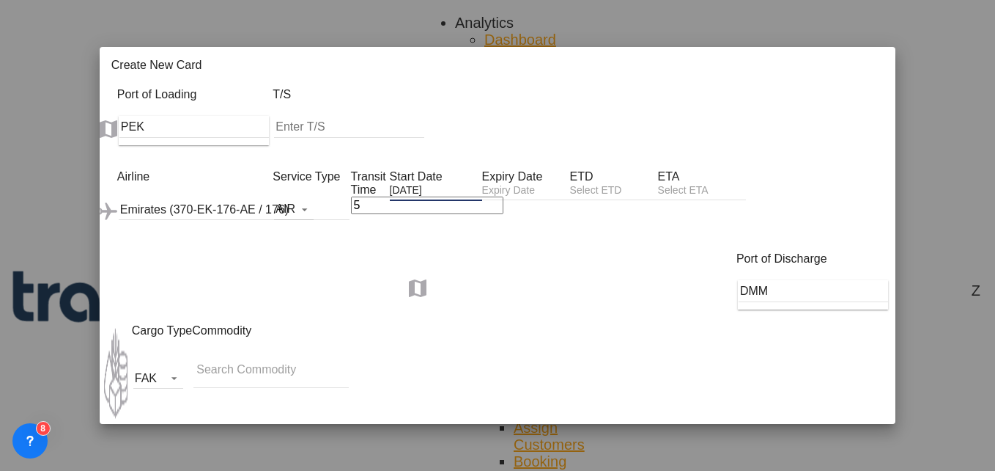
click at [570, 184] on input "Create New Card ..." at bounding box center [526, 191] width 88 height 15
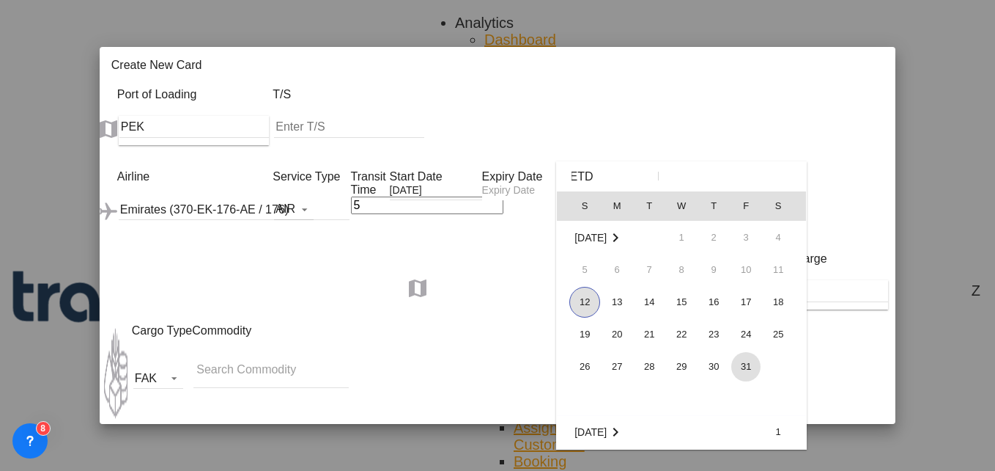
click at [744, 370] on span "31" at bounding box center [745, 366] width 29 height 29
type input "[DATE]"
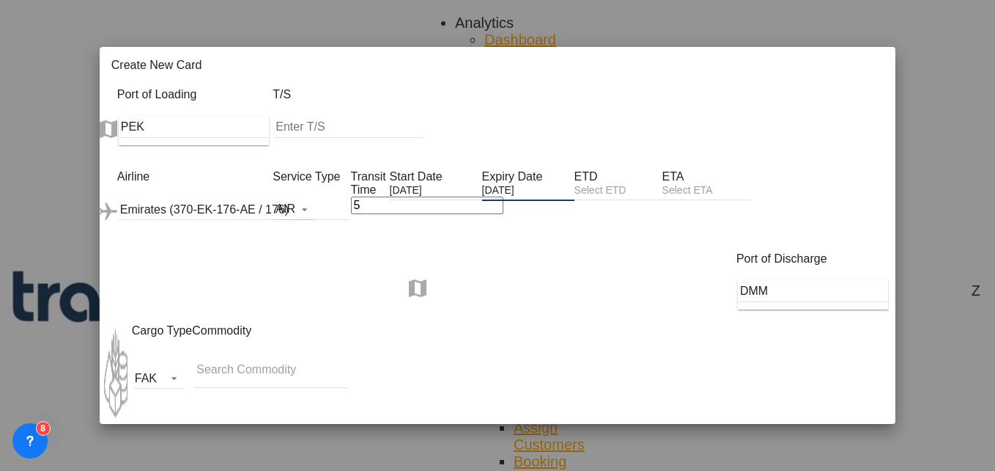
click at [232, 358] on input "Search Commodity" at bounding box center [269, 369] width 147 height 23
type input "GC"
click at [379, 248] on div "Airline Emirates (370-EK-176-AE / 176) (- / -) Service Type AIR Transit Time 5 …" at bounding box center [506, 211] width 778 height 82
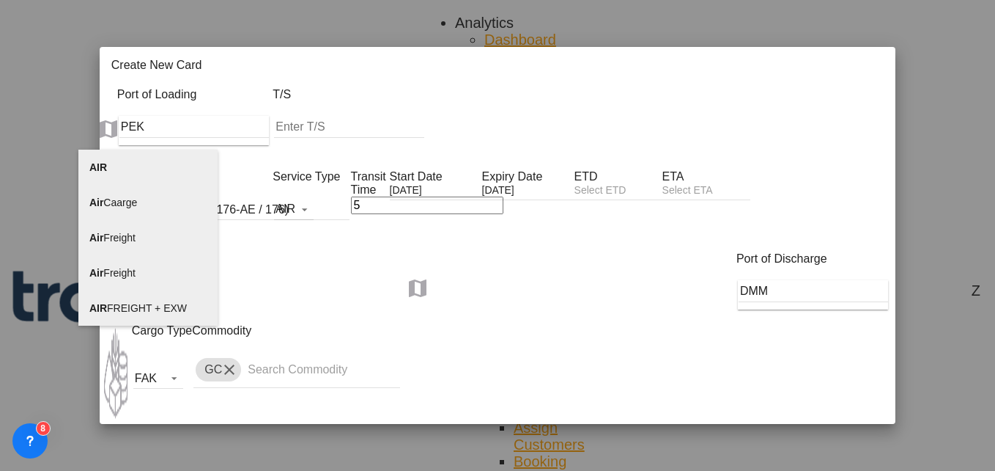
click at [141, 314] on li "AIR FREIGHT + EXW" at bounding box center [147, 307] width 139 height 35
type input "AIR FREIGHT + EXW"
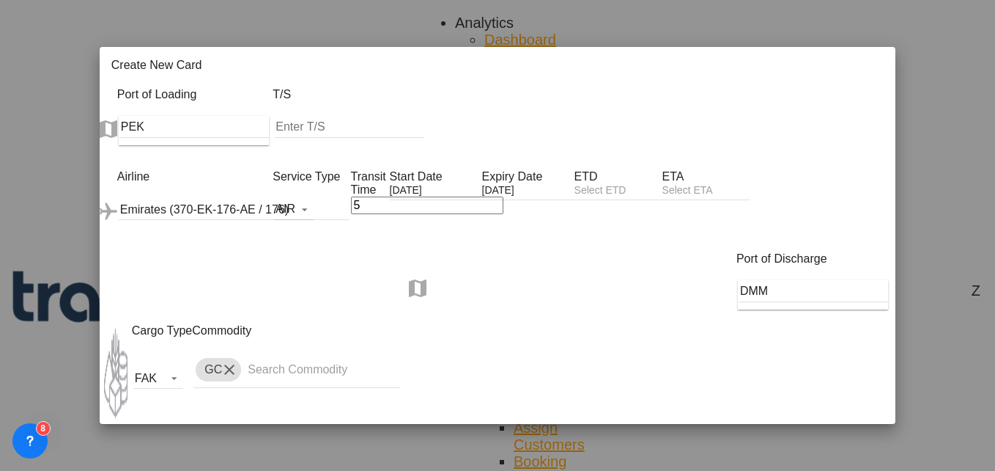
select select "per_shipment"
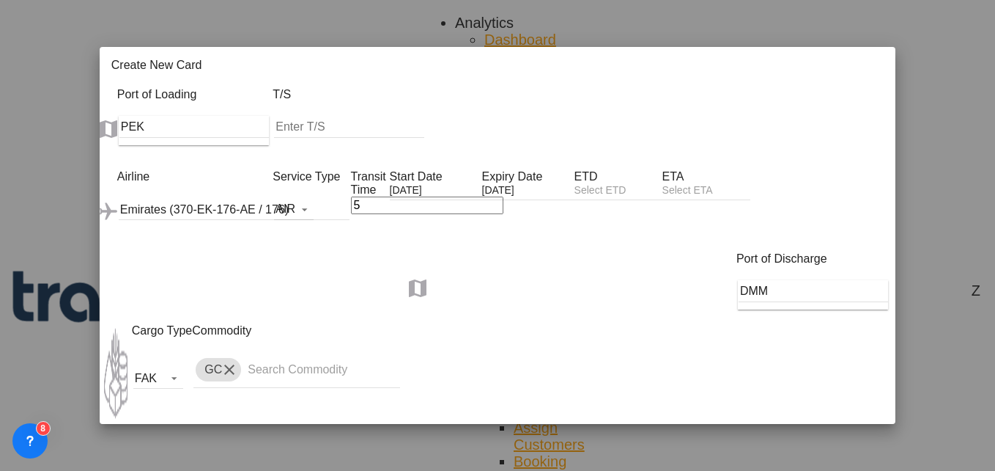
click at [864, 464] on select "AED AFN ALL AMD ANG AOA ARS AUD AWG AZN BAM BBD BDT BGN BHD BIF BMD BND [PERSON…" at bounding box center [850, 471] width 45 height 15
select select "string:USD"
click at [852, 464] on select "AED AFN ALL AMD ANG AOA ARS AUD AWG AZN BAM BBD BDT BGN BHD BIF BMD BND [PERSON…" at bounding box center [850, 471] width 45 height 15
select select "string:USD"
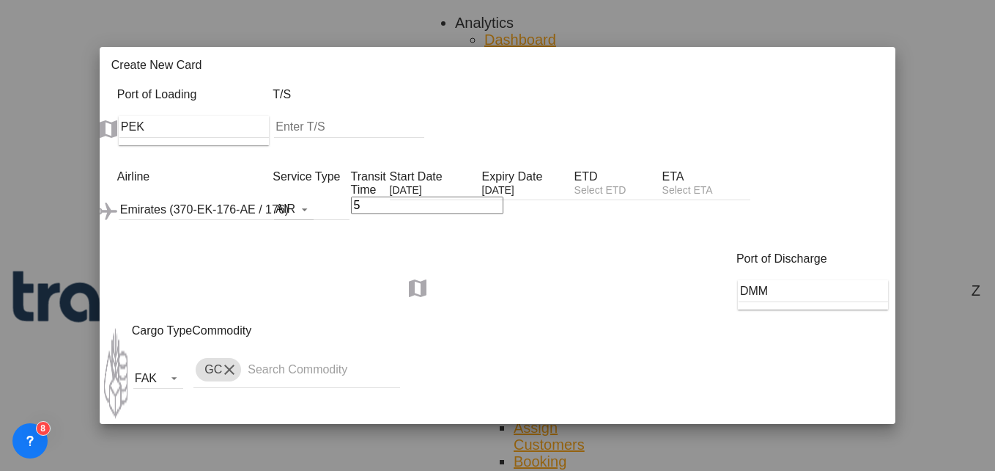
select select "string:USD"
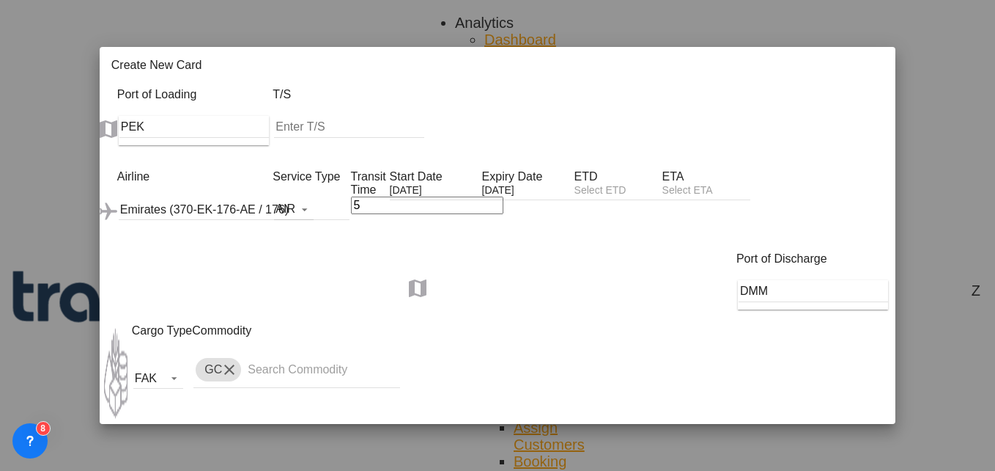
type input "855"
type input "960"
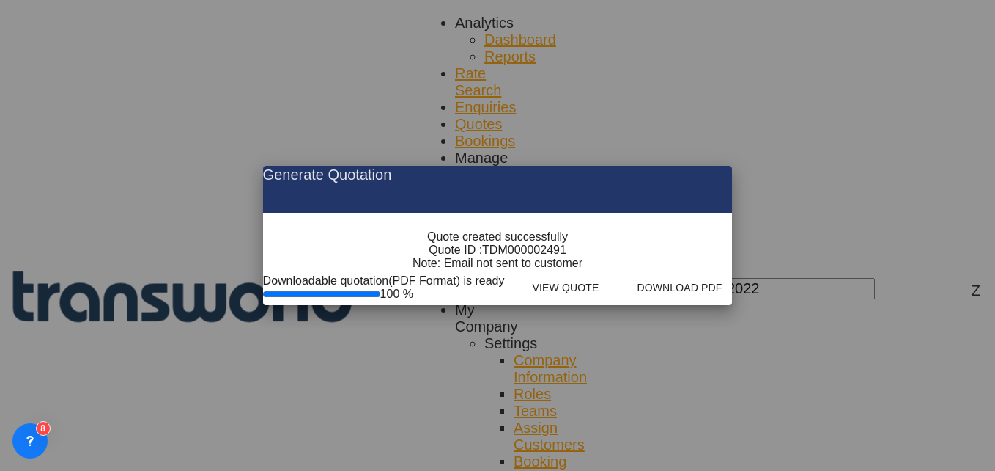
click at [718, 166] on md-icon "icon-close fg-AAA8AD cursor m-0" at bounding box center [709, 175] width 18 height 18
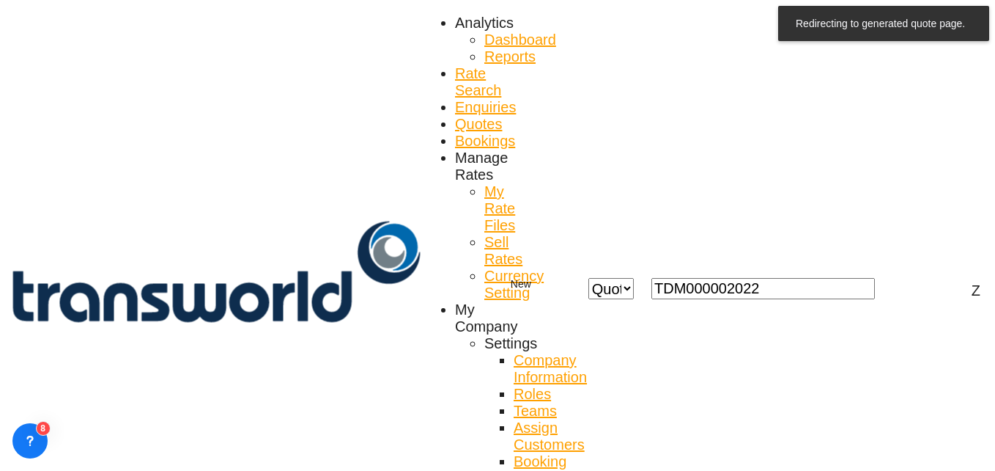
scroll to position [55, 0]
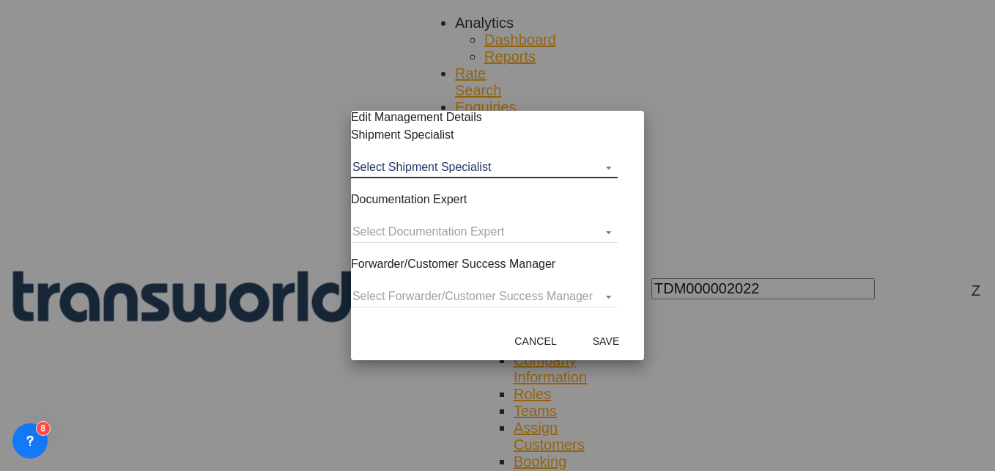
click at [418, 177] on md-select "Select Shipment Specialist [PERSON_NAME] W [PERSON_NAME][EMAIL_ADDRESS][PERSON_…" at bounding box center [484, 167] width 267 height 22
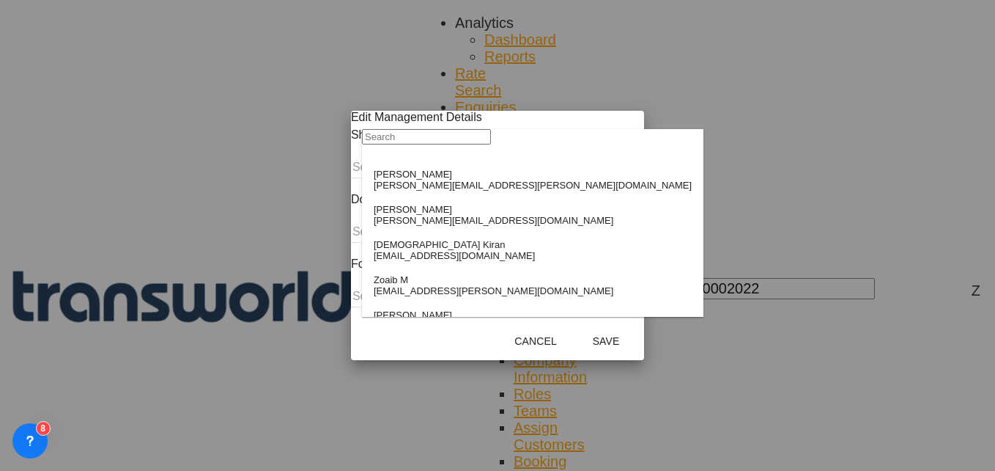
click at [427, 144] on input "search" at bounding box center [426, 136] width 129 height 15
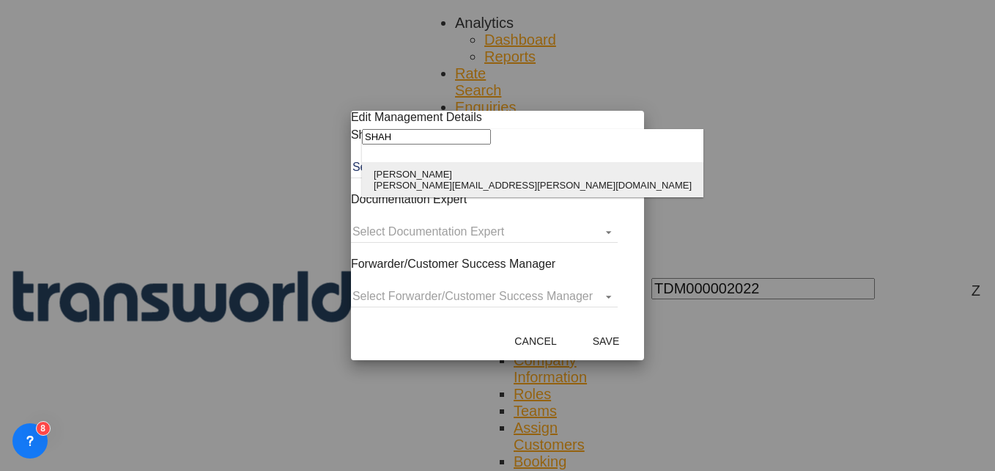
type input "SHAH"
click at [432, 180] on div "[PERSON_NAME]" at bounding box center [533, 174] width 318 height 11
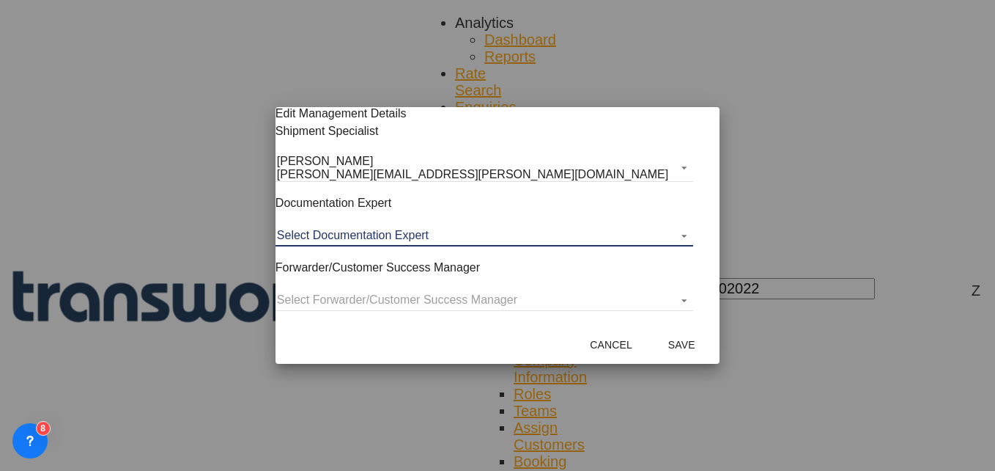
click at [419, 240] on md-select "Select Documentation Expert [PERSON_NAME] W [PERSON_NAME][EMAIL_ADDRESS][PERSON…" at bounding box center [485, 235] width 418 height 22
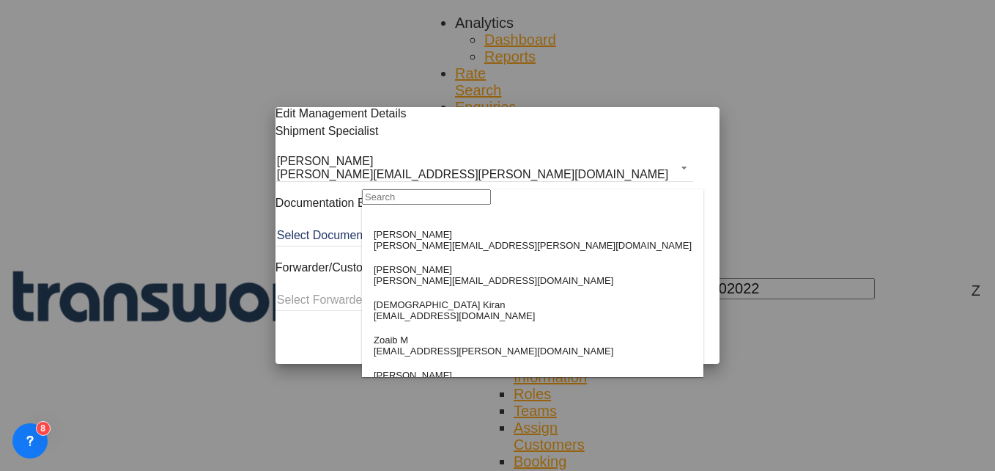
click at [410, 204] on input "search" at bounding box center [426, 196] width 129 height 15
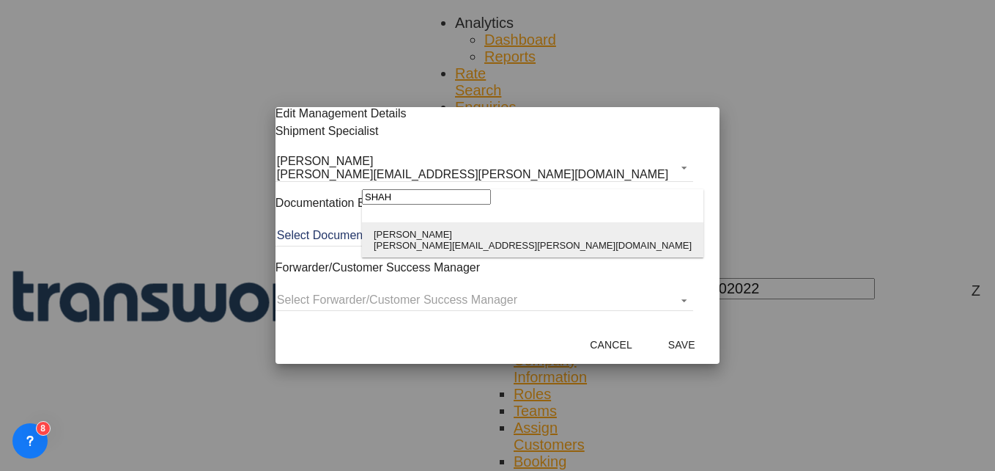
type input "SHAH"
click at [411, 243] on div "[PERSON_NAME][EMAIL_ADDRESS][PERSON_NAME][DOMAIN_NAME]" at bounding box center [533, 245] width 318 height 11
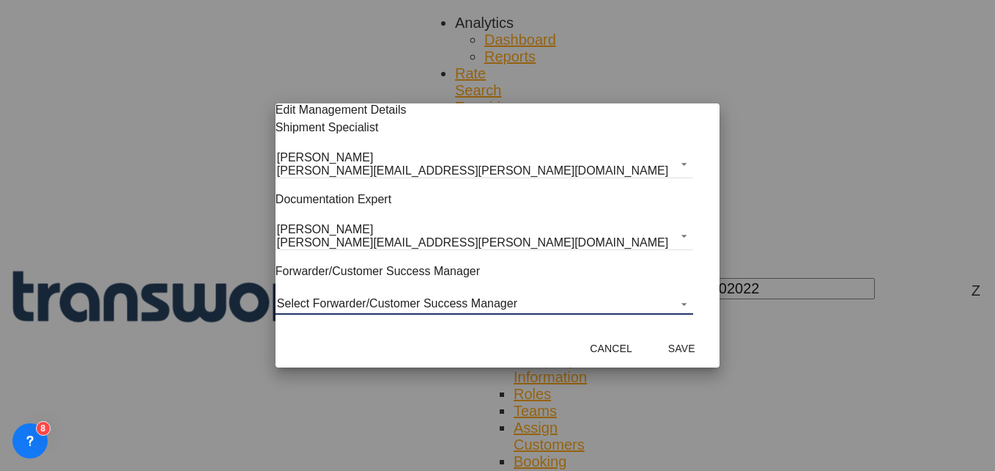
click at [410, 298] on md-select "Select Forwarder/Customer Success Manager [PERSON_NAME] [PERSON_NAME][EMAIL_ADD…" at bounding box center [485, 303] width 418 height 22
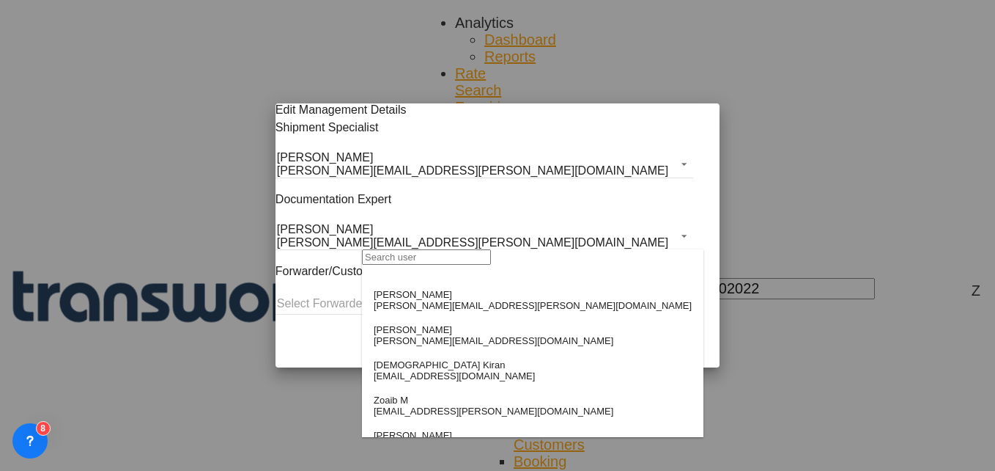
click at [407, 261] on input "search" at bounding box center [426, 256] width 129 height 15
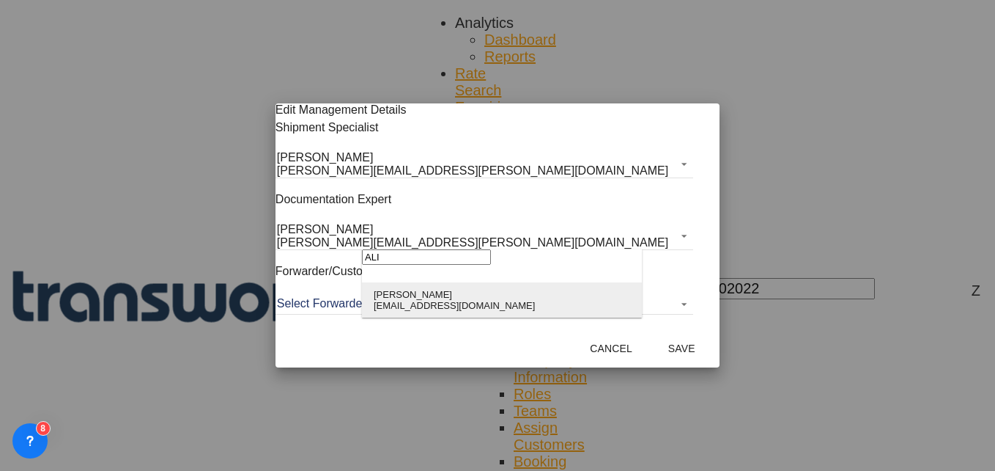
type input "ALI"
click at [407, 296] on div "[PERSON_NAME]" at bounding box center [454, 294] width 161 height 11
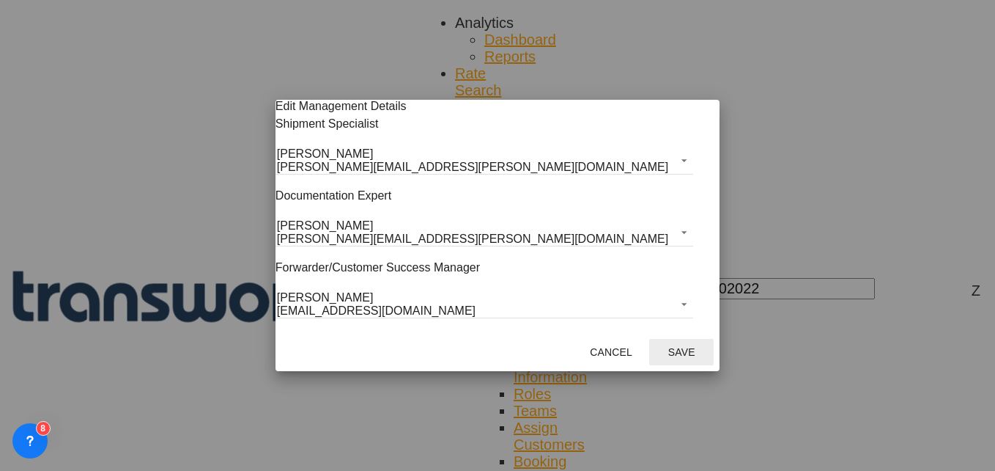
click at [649, 356] on button "Save" at bounding box center [681, 352] width 64 height 26
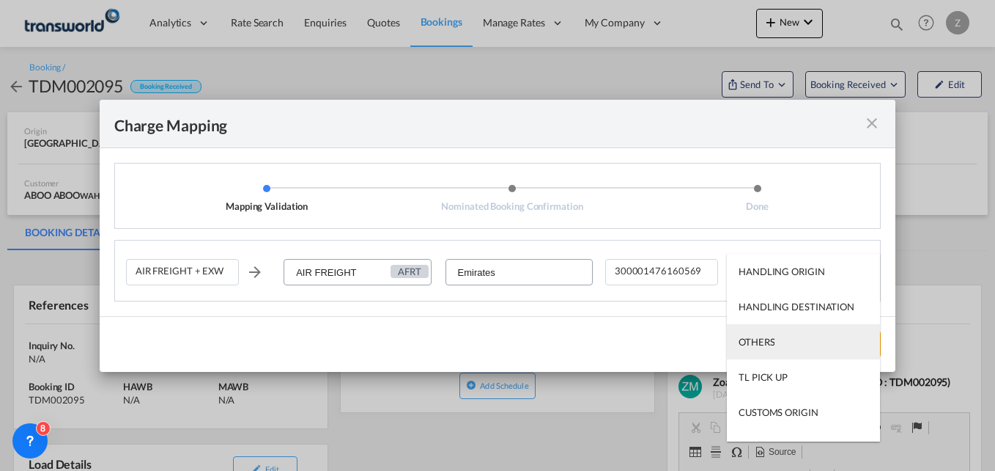
click at [768, 338] on div "OTHERS" at bounding box center [757, 341] width 36 height 13
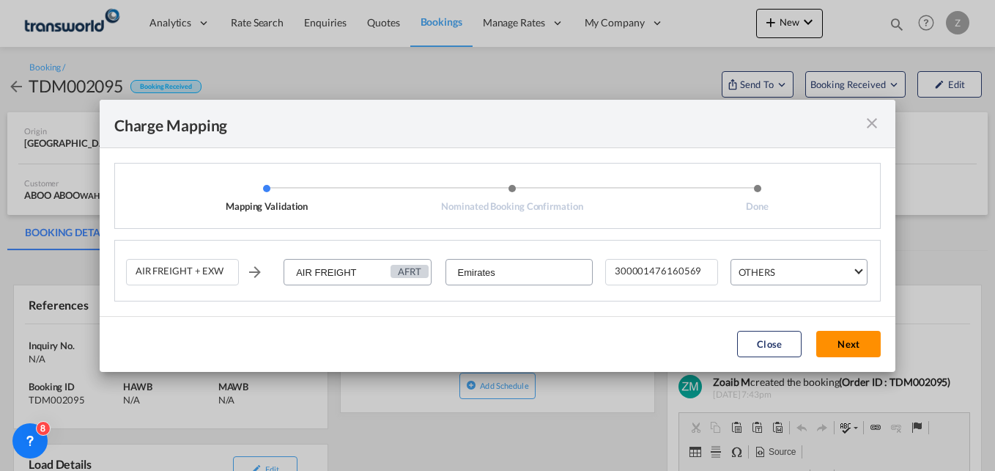
click at [861, 344] on button "Next" at bounding box center [849, 344] width 64 height 26
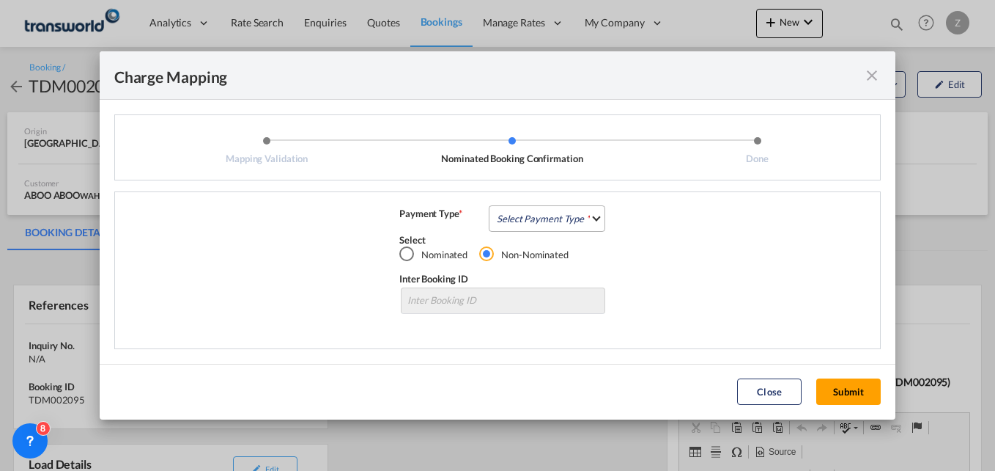
click at [558, 226] on md-select "Select Payment Type COLLECT PREPAID" at bounding box center [547, 218] width 117 height 26
click at [518, 215] on div "COLLECT" at bounding box center [519, 218] width 42 height 13
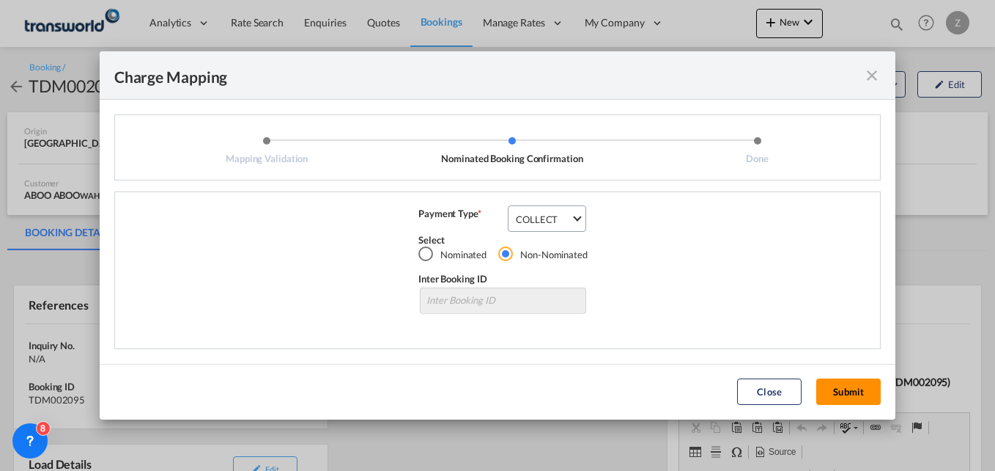
click at [849, 395] on button "Submit" at bounding box center [849, 391] width 64 height 26
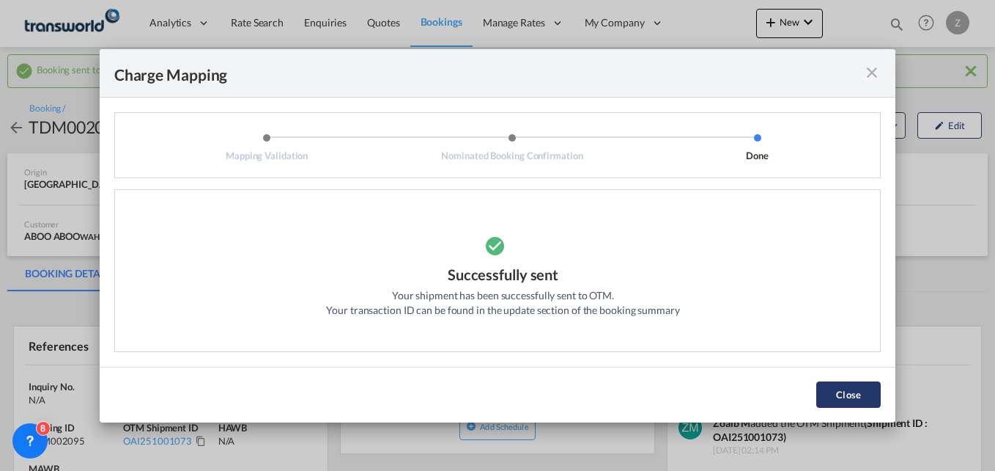
click at [855, 400] on button "Close" at bounding box center [849, 394] width 64 height 26
